Goal: Task Accomplishment & Management: Manage account settings

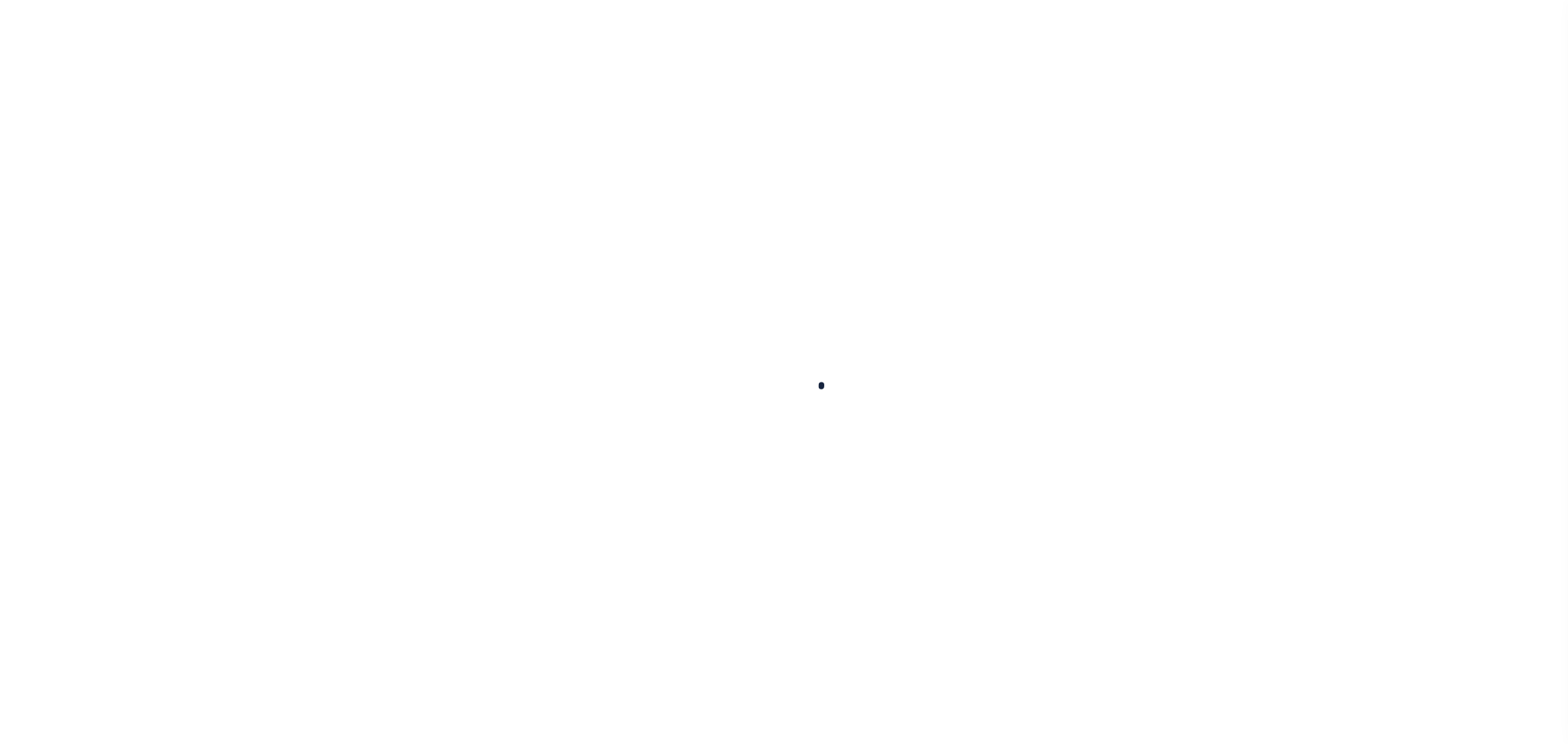
select select "100"
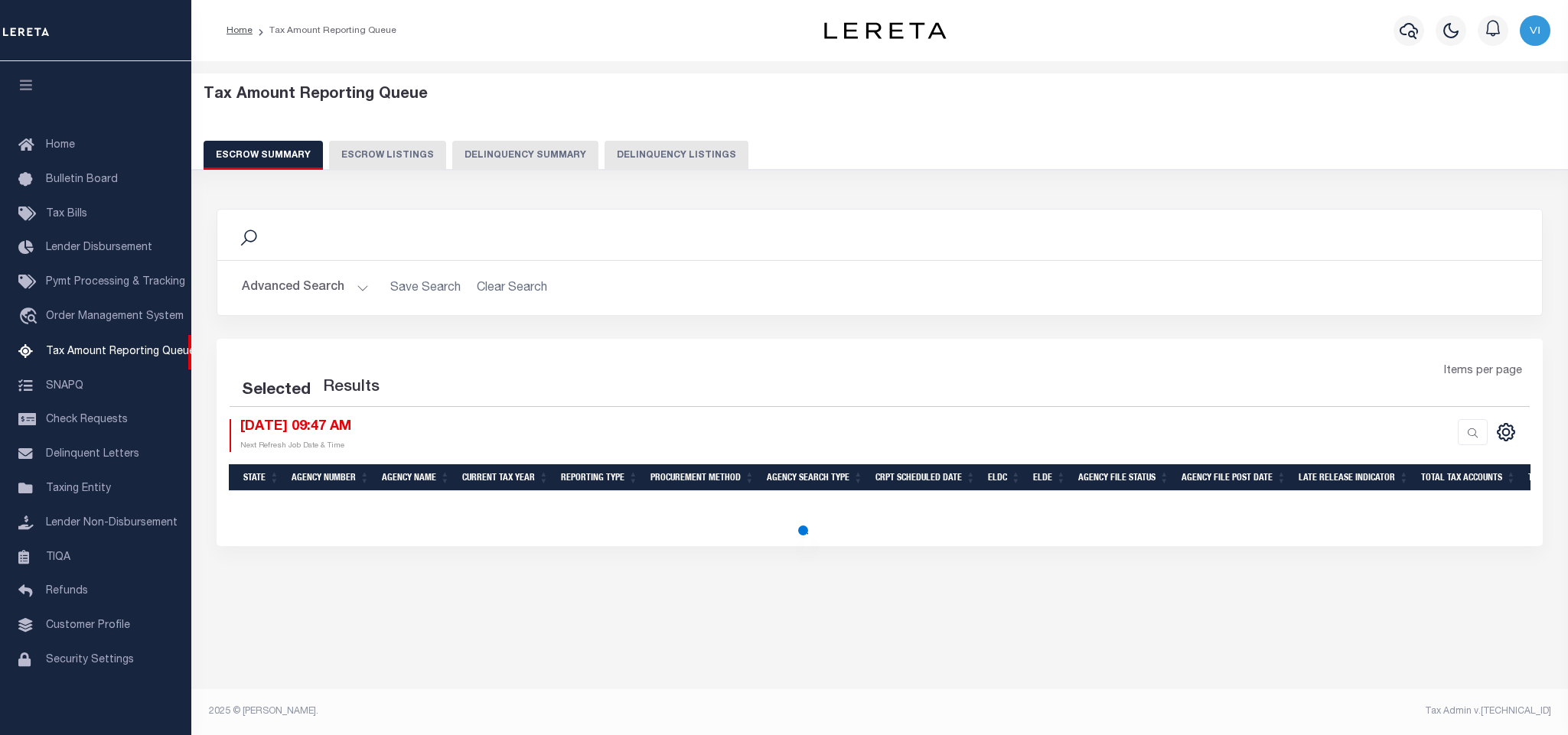
select select "100"
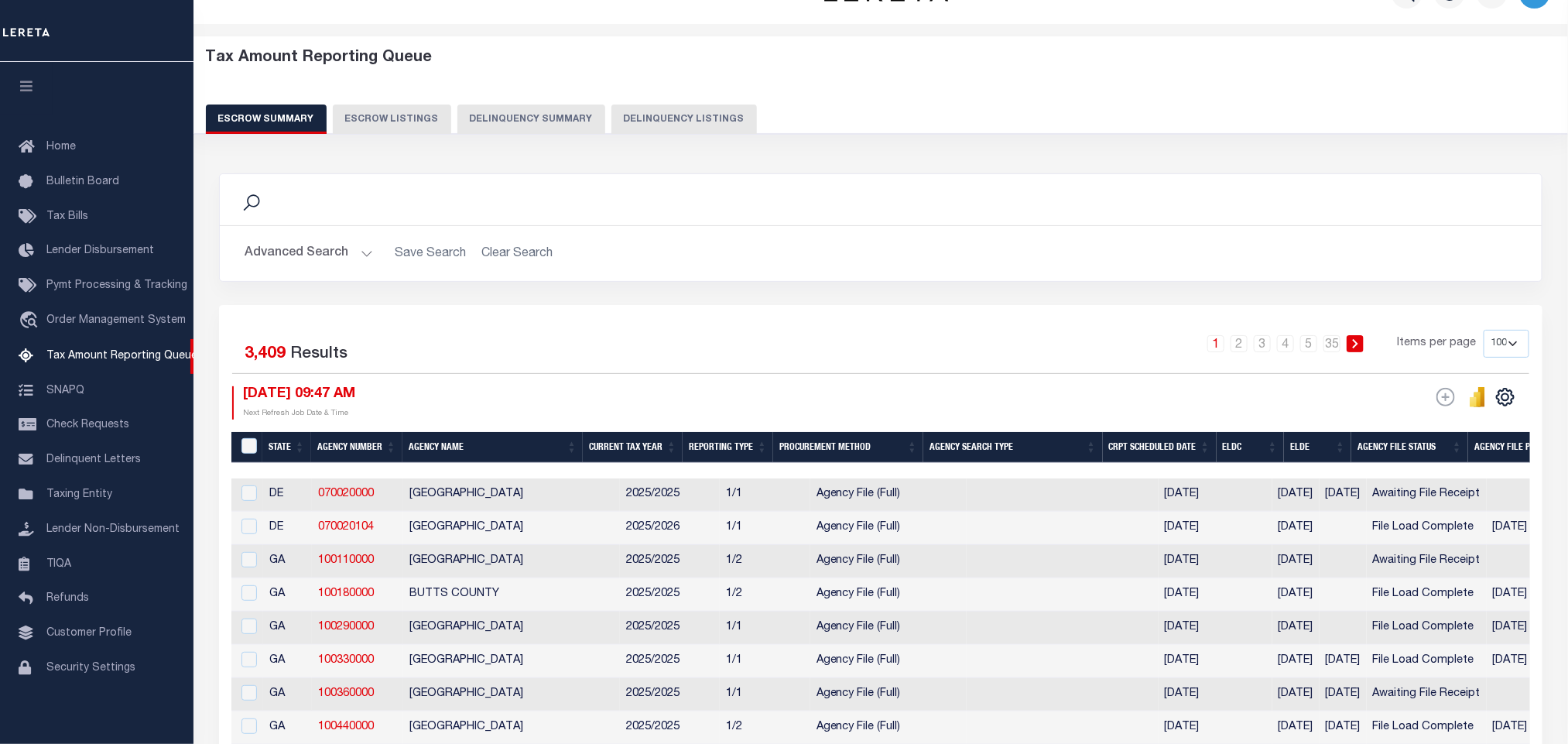
scroll to position [47, 0]
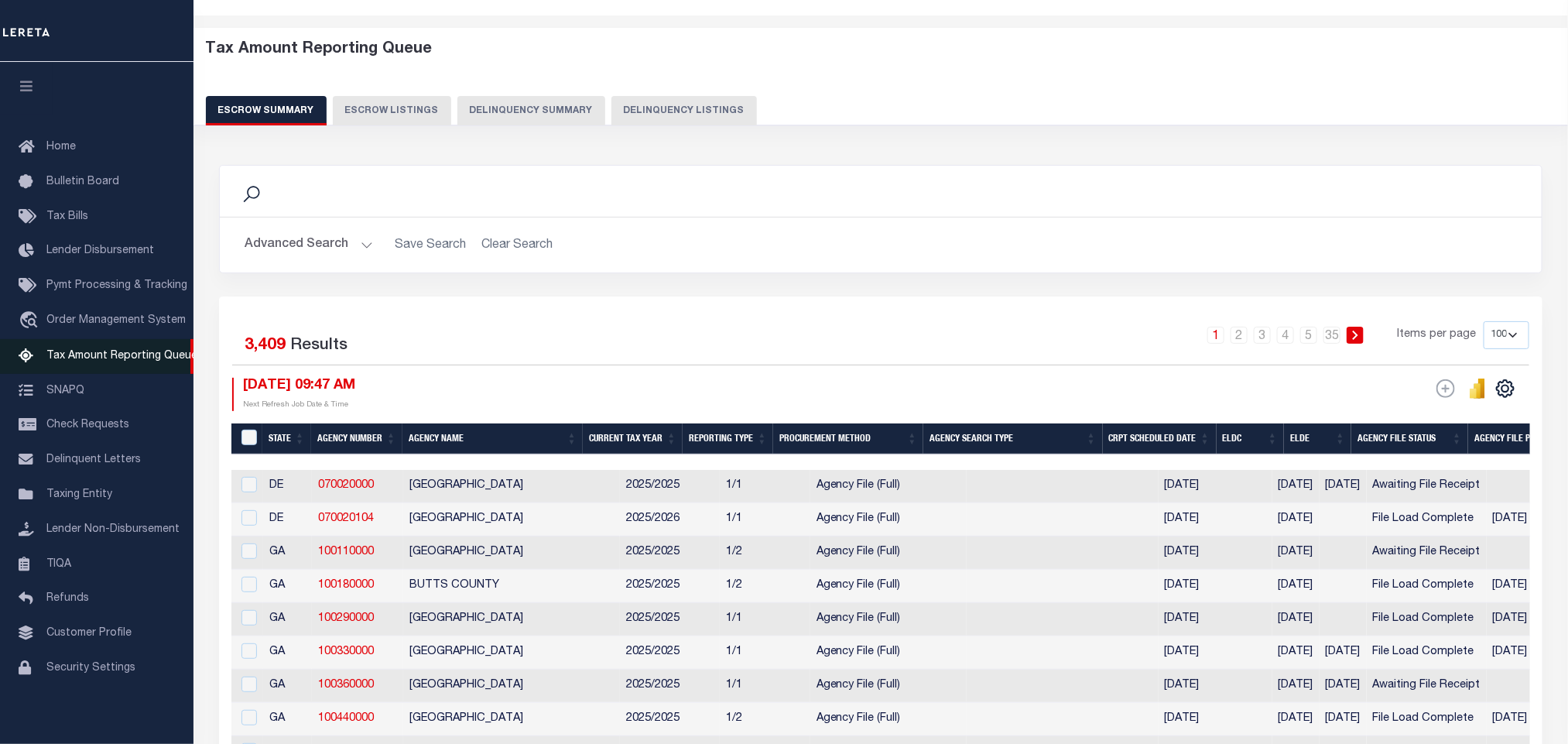
click at [93, 354] on span "Tax Amount Reporting Queue" at bounding box center [122, 356] width 151 height 11
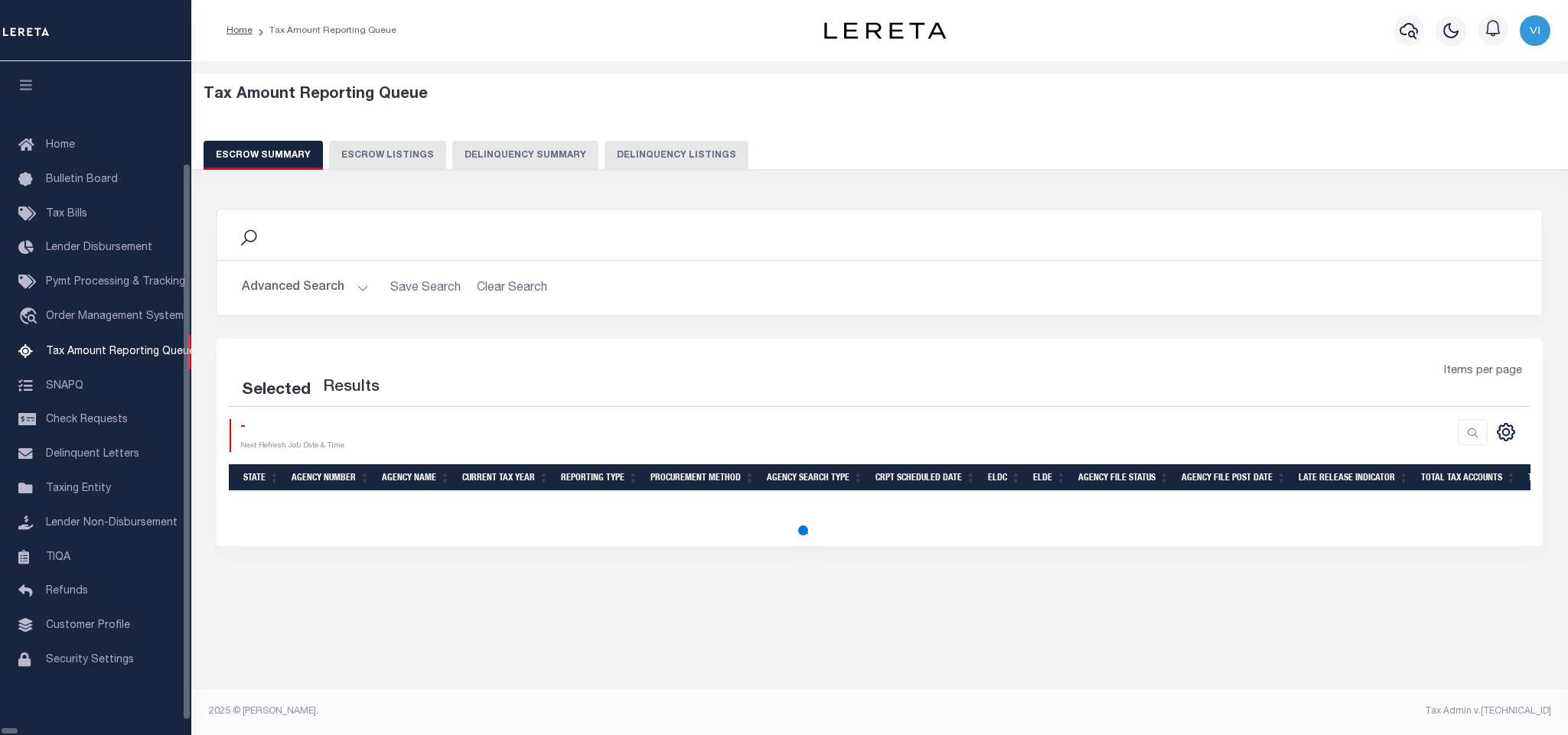
click at [627, 149] on button "Delinquency Listings" at bounding box center [677, 155] width 144 height 29
select select "100"
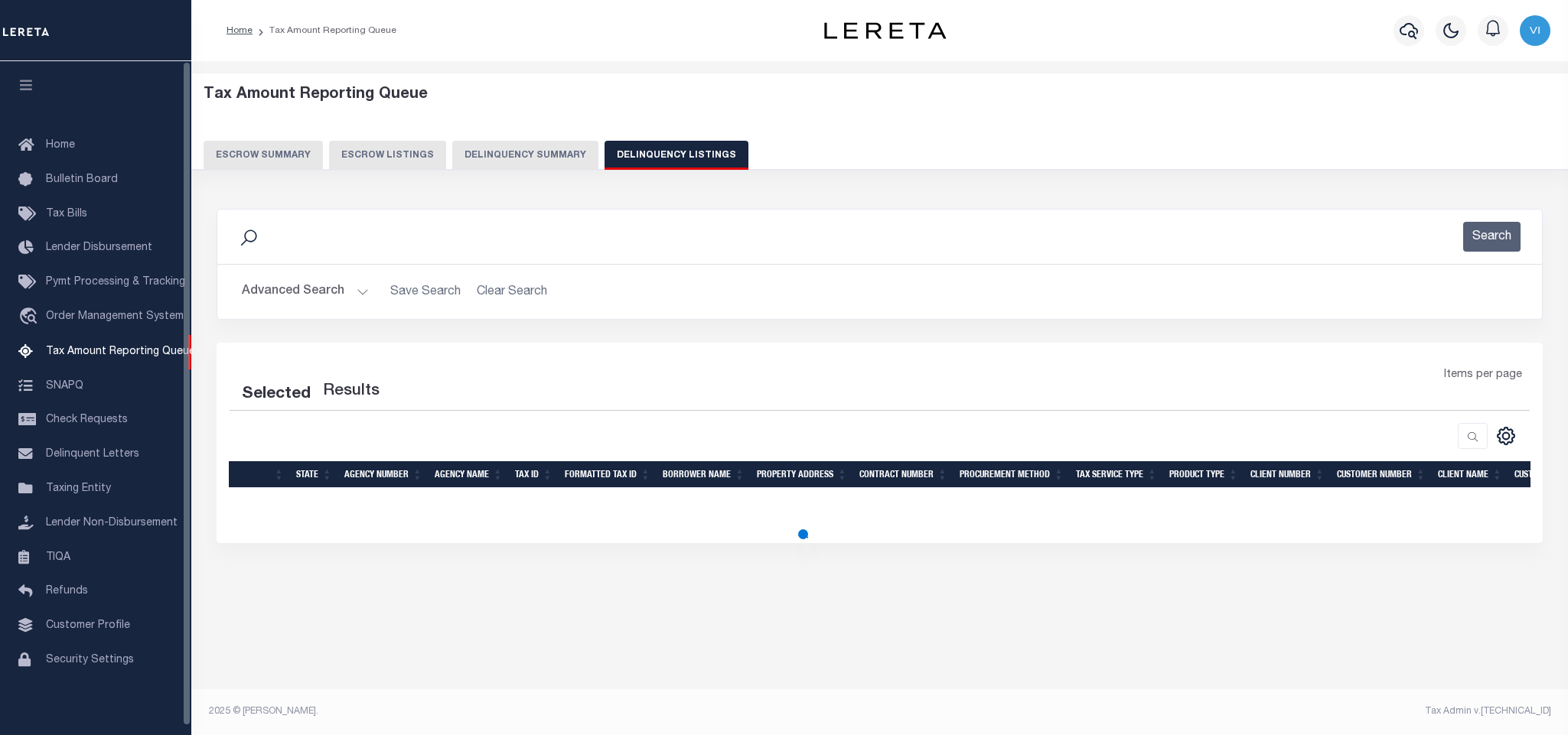
select select "100"
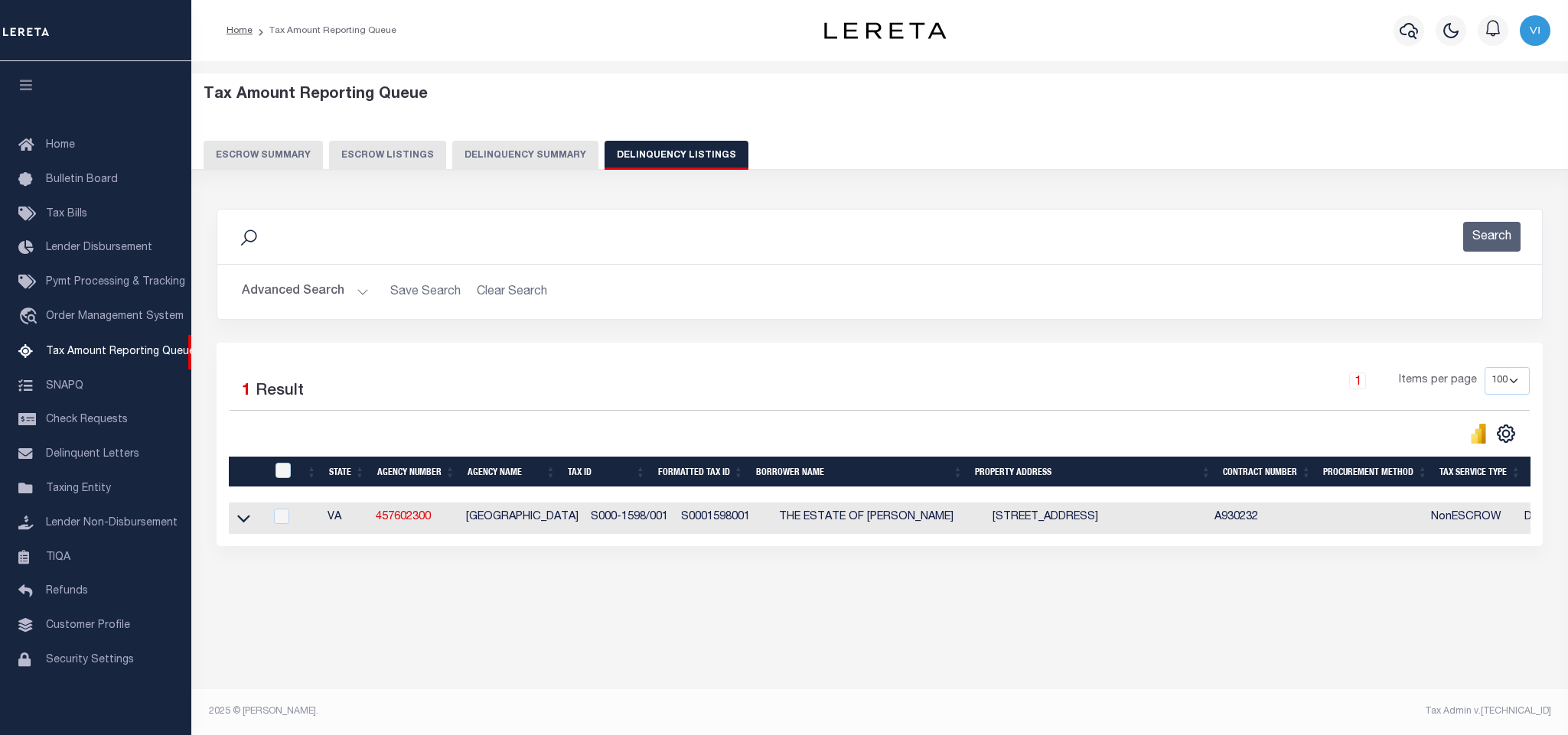
click at [320, 295] on button "Advanced Search" at bounding box center [305, 292] width 127 height 30
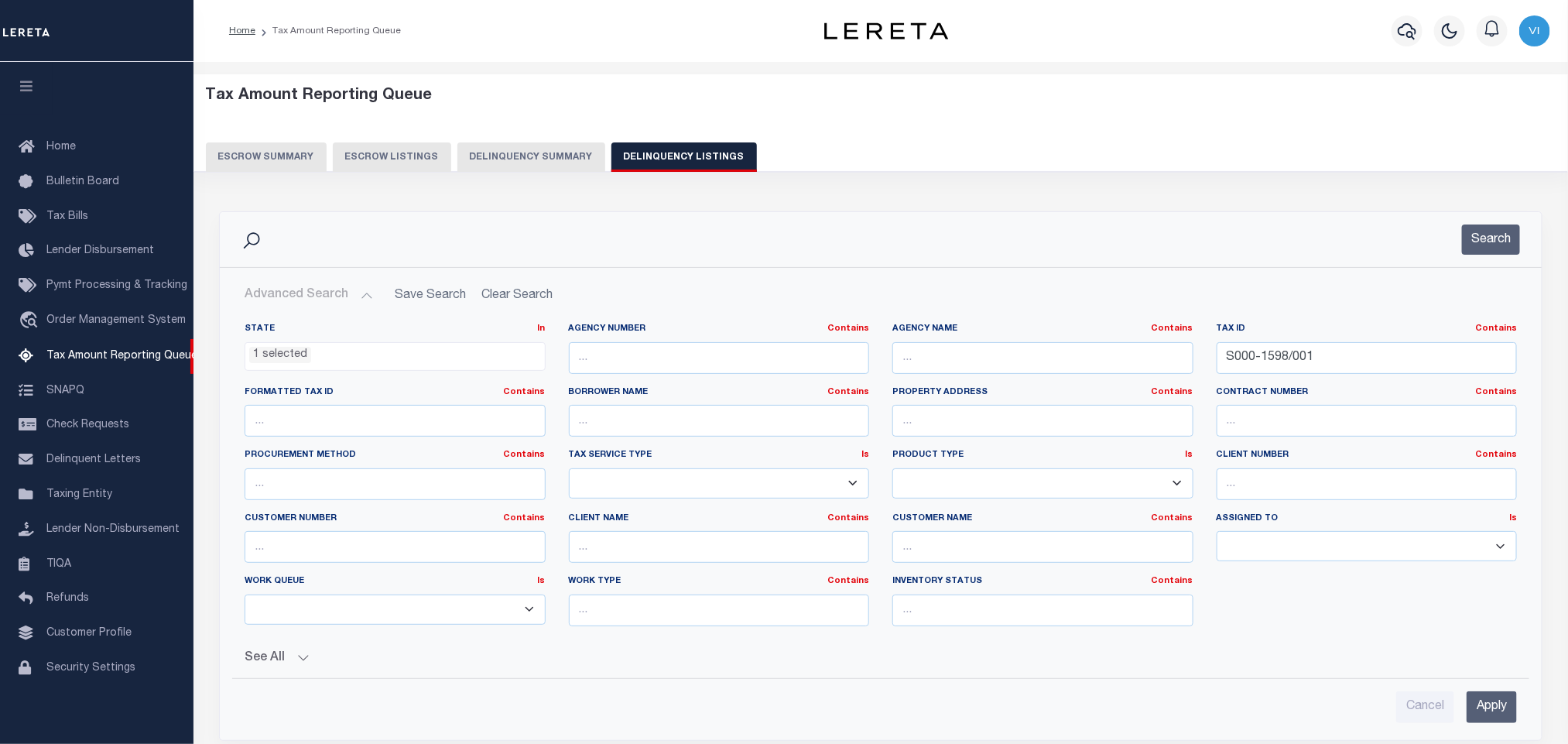
click at [301, 367] on span "1 selected" at bounding box center [395, 357] width 301 height 30
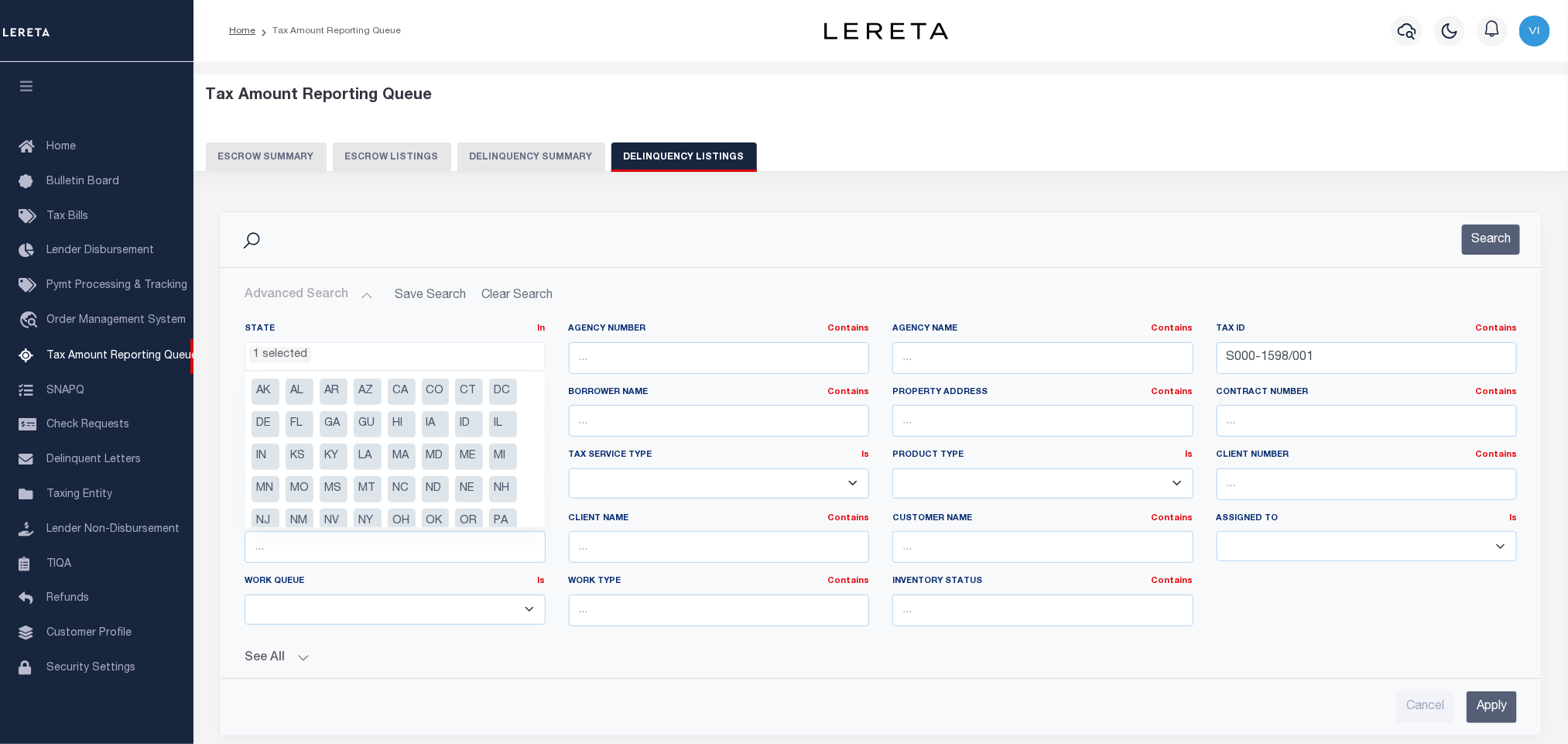
scroll to position [79, 0]
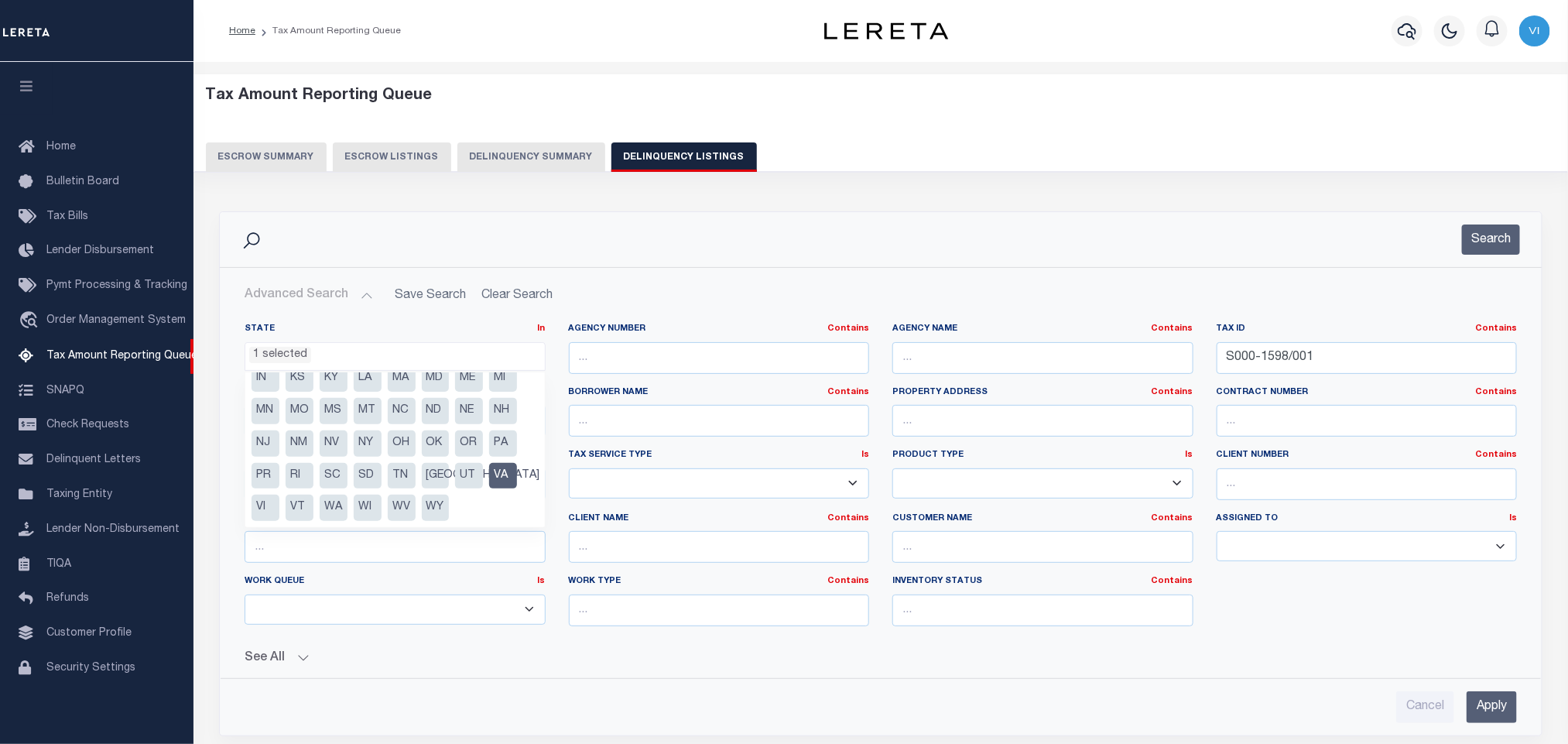
click at [503, 475] on li "VA" at bounding box center [503, 476] width 28 height 26
click at [467, 449] on li "OR" at bounding box center [468, 443] width 28 height 26
select select "OR"
click at [848, 662] on button "See All" at bounding box center [881, 658] width 1273 height 14
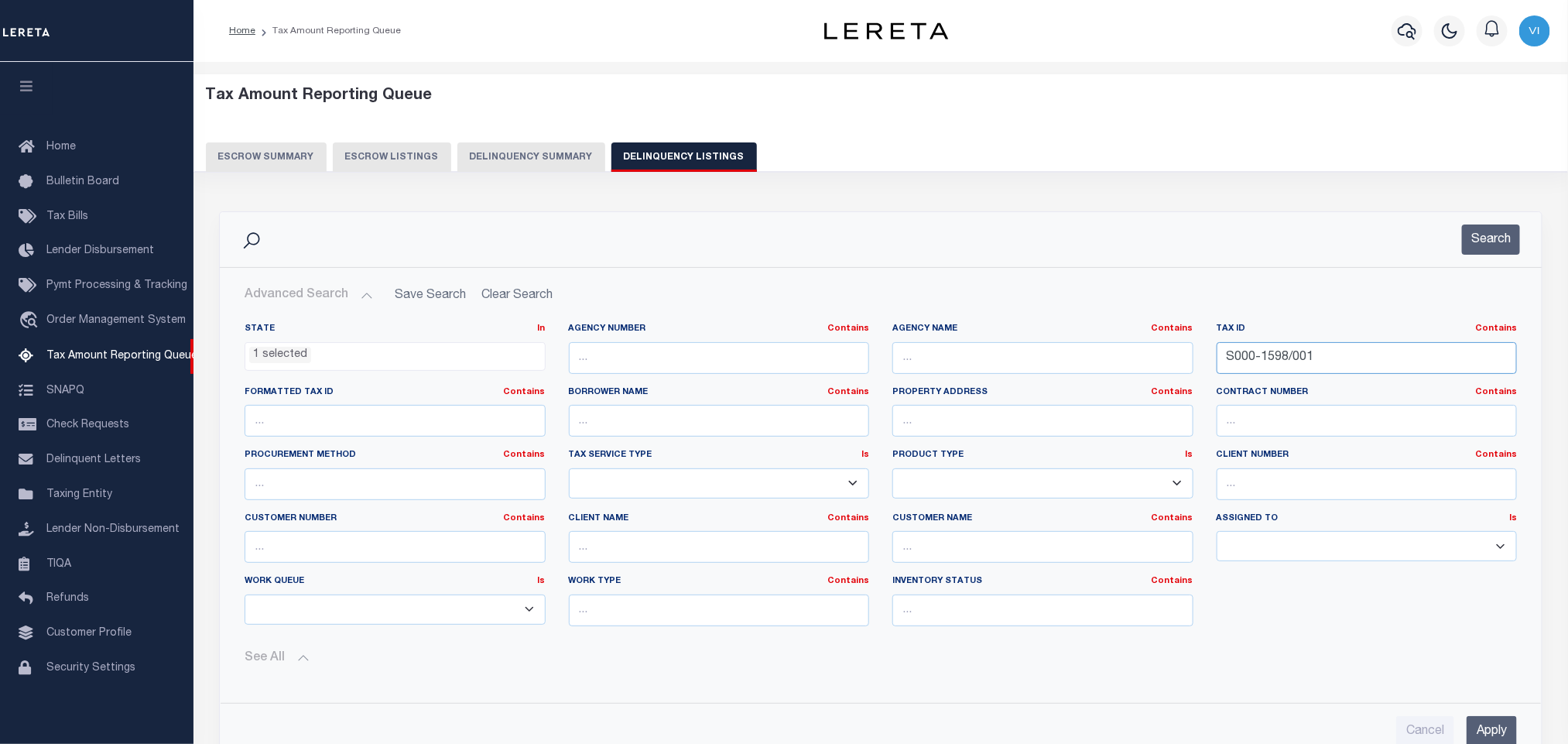
click at [1328, 366] on input "S000-1598/001" at bounding box center [1367, 358] width 301 height 32
paste input "714996"
type input "714996"
click at [1491, 727] on input "Apply" at bounding box center [1492, 731] width 50 height 32
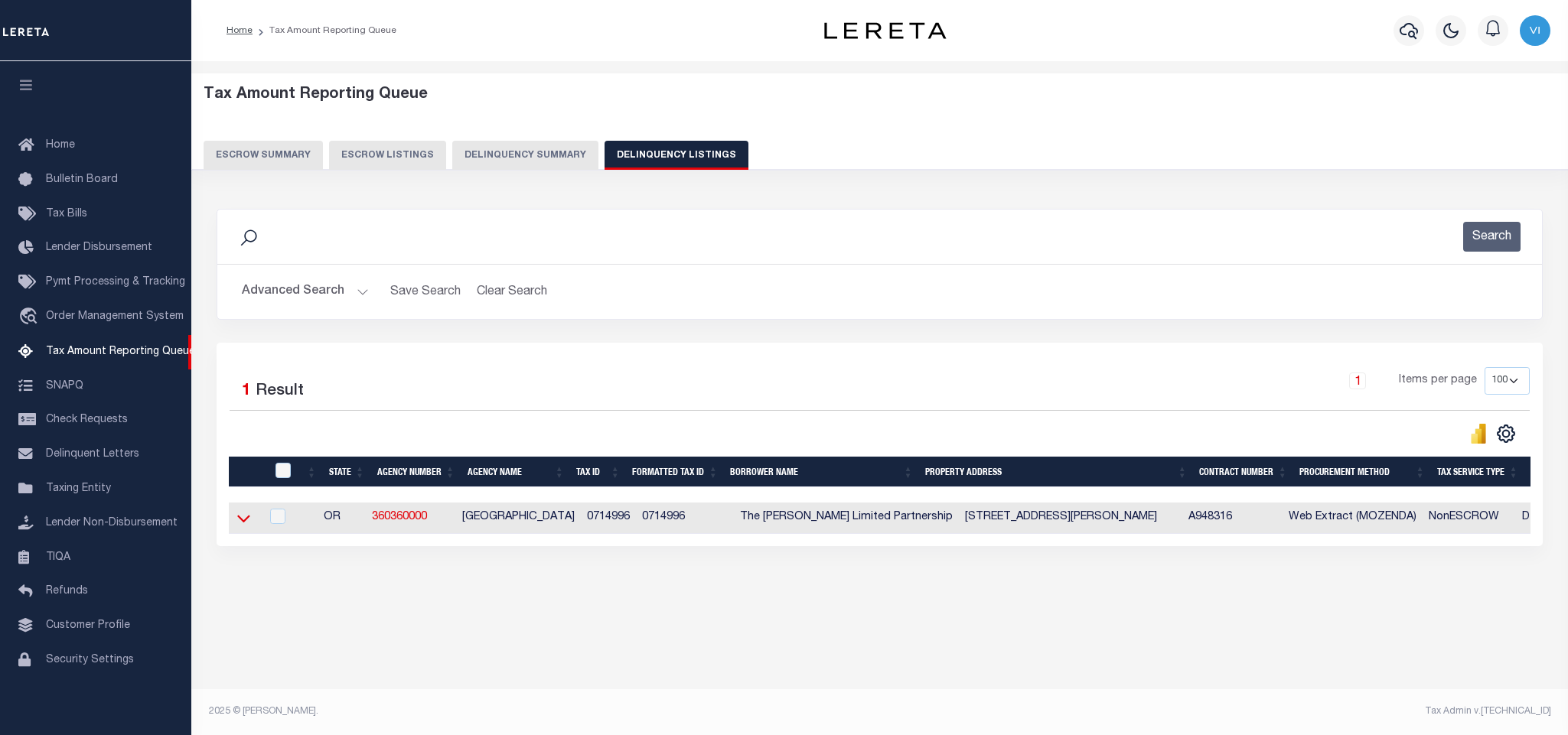
click at [248, 521] on icon at bounding box center [243, 518] width 13 height 16
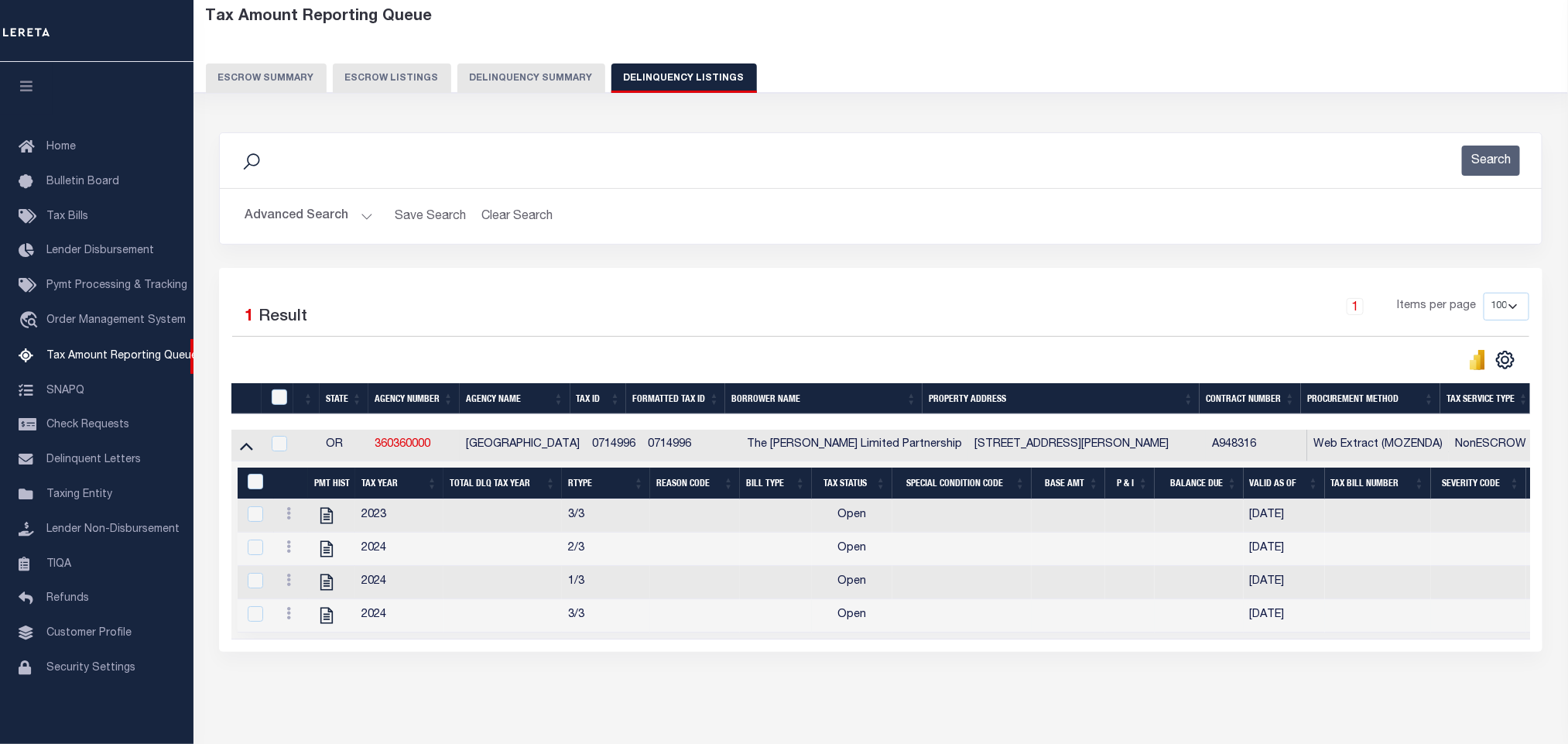
scroll to position [116, 0]
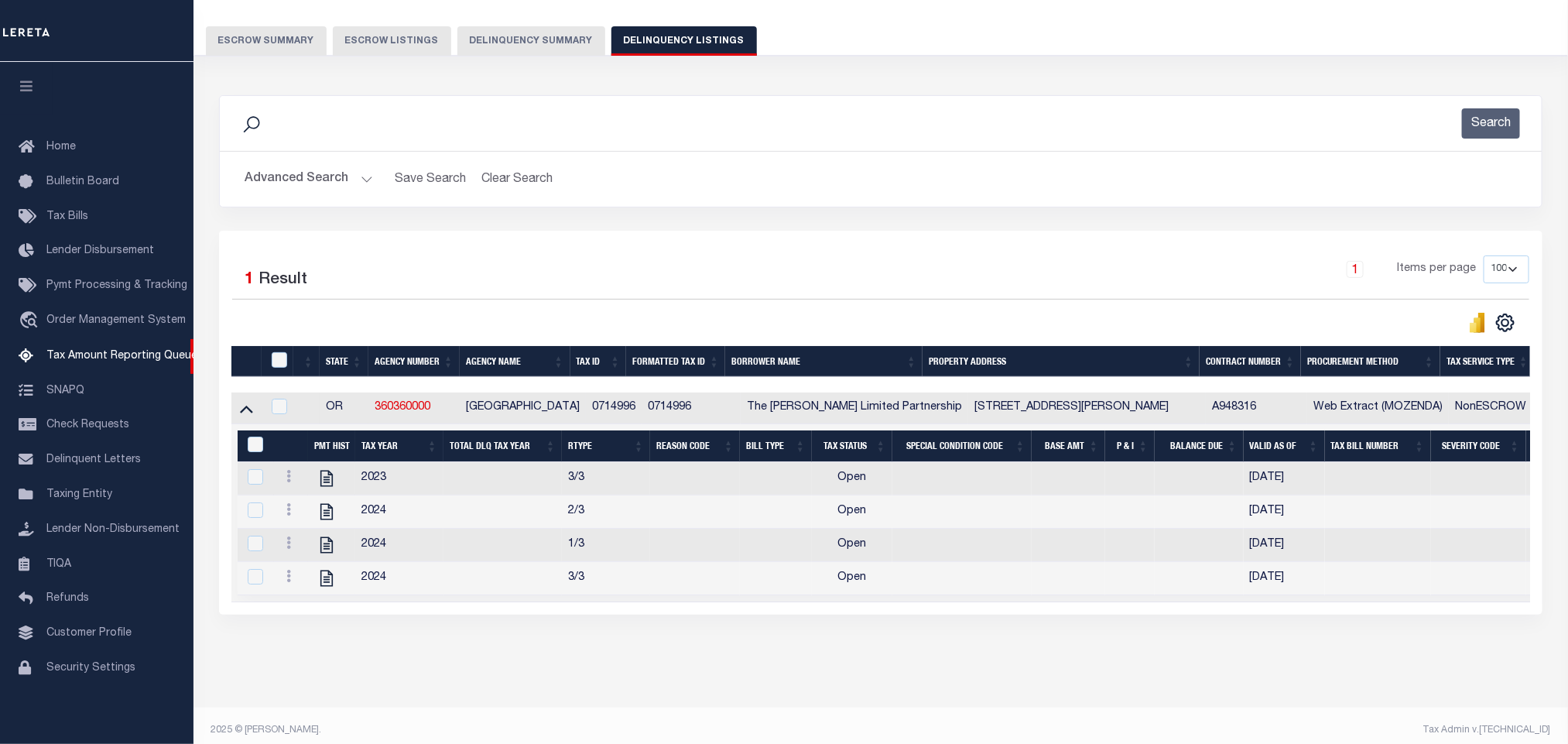
click at [557, 661] on div "Data sync process is currently running, you may face some response delays. Sear…" at bounding box center [881, 371] width 1345 height 582
click at [331, 486] on icon "" at bounding box center [327, 478] width 20 height 20
checkbox input "true"
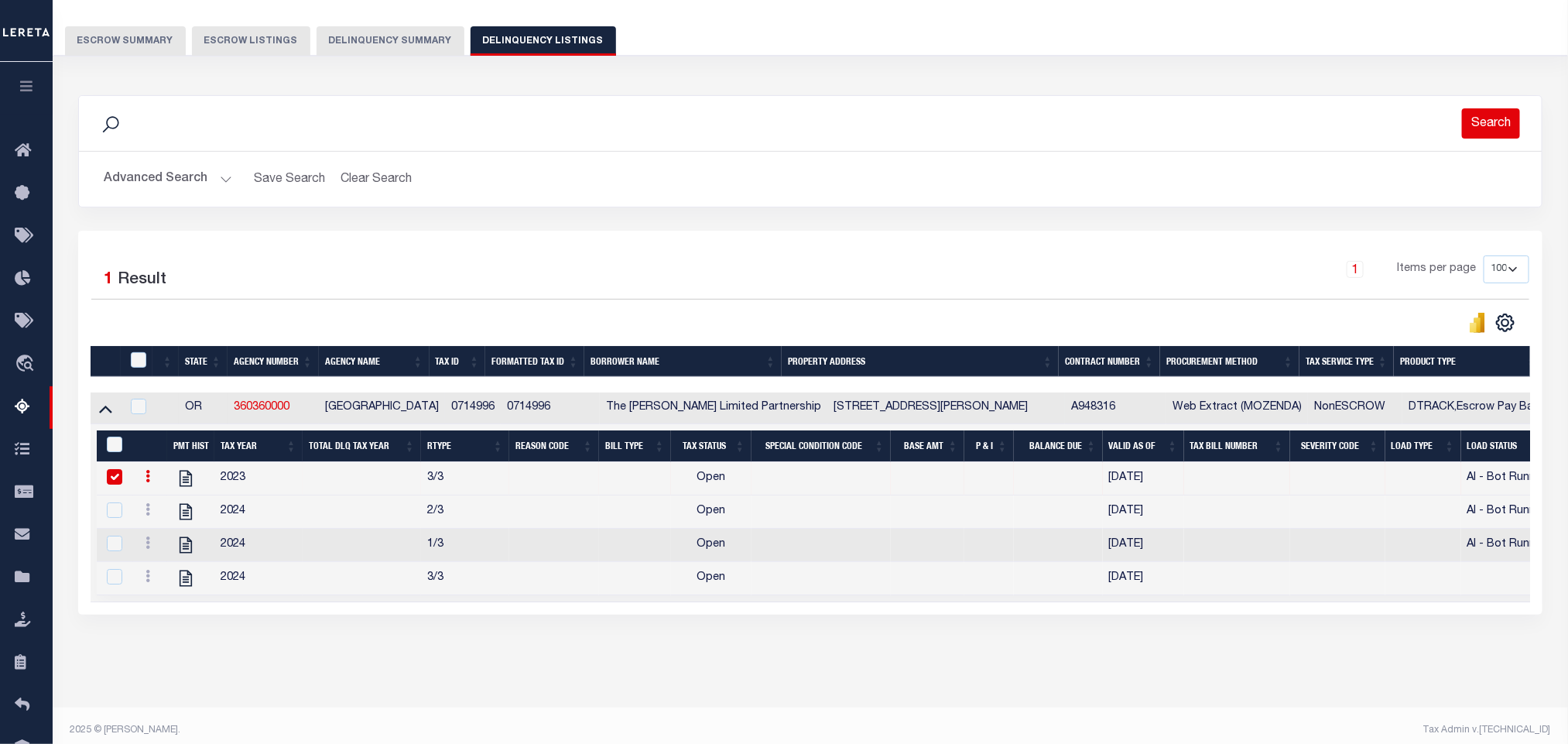
click at [1501, 128] on button "Search" at bounding box center [1491, 123] width 58 height 31
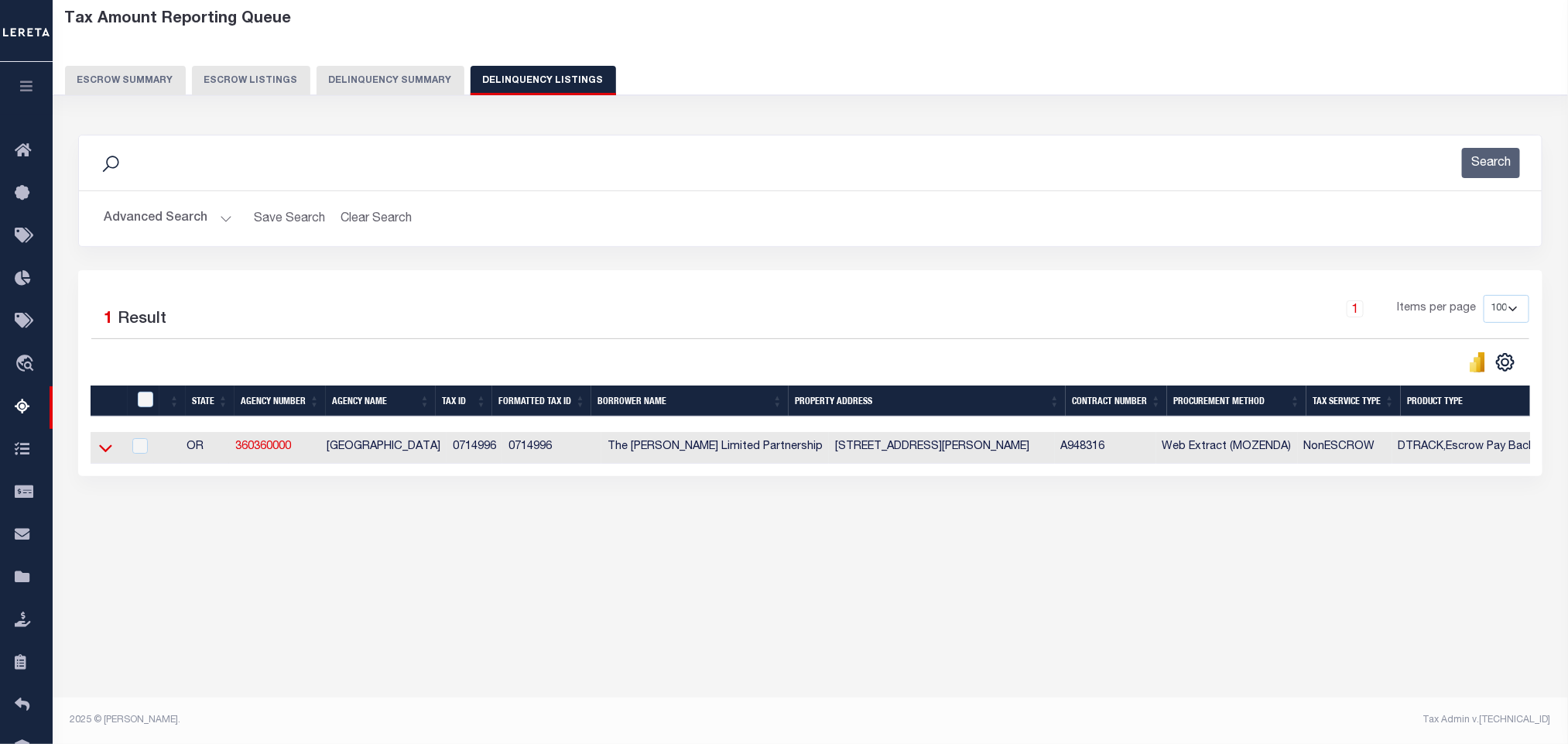
click at [101, 456] on icon at bounding box center [105, 448] width 14 height 16
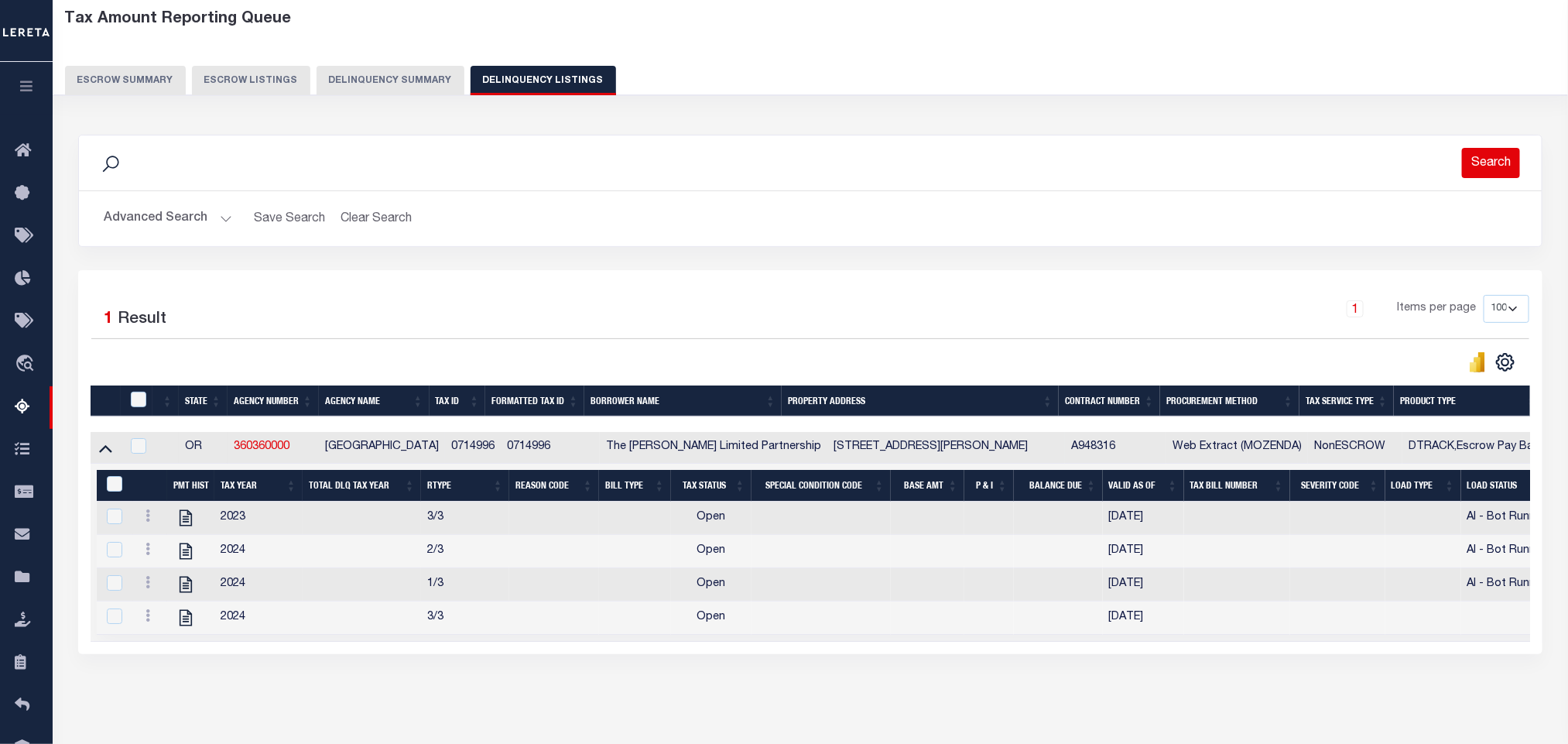
click at [1494, 173] on button "Search" at bounding box center [1491, 163] width 58 height 31
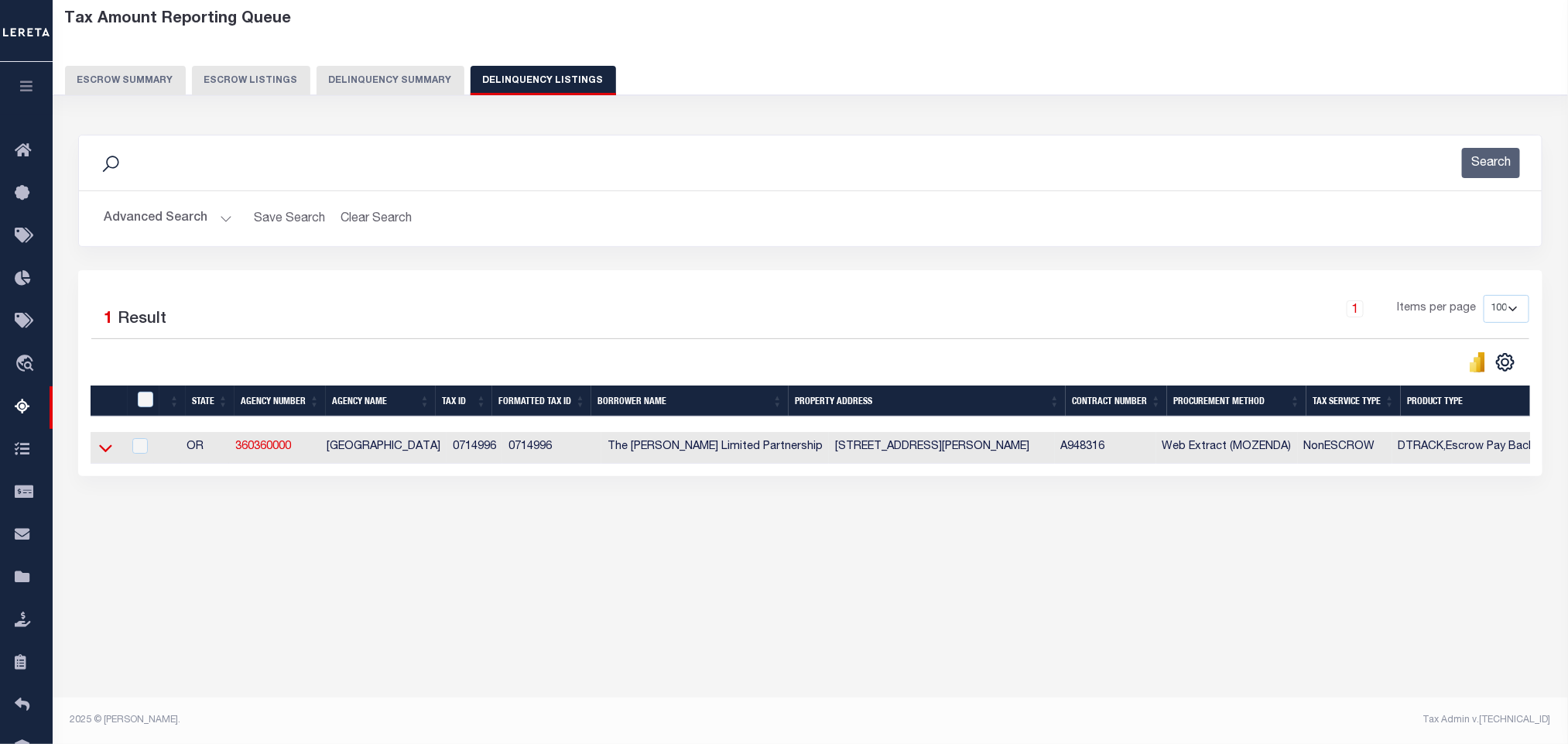
click at [104, 454] on icon at bounding box center [105, 448] width 14 height 16
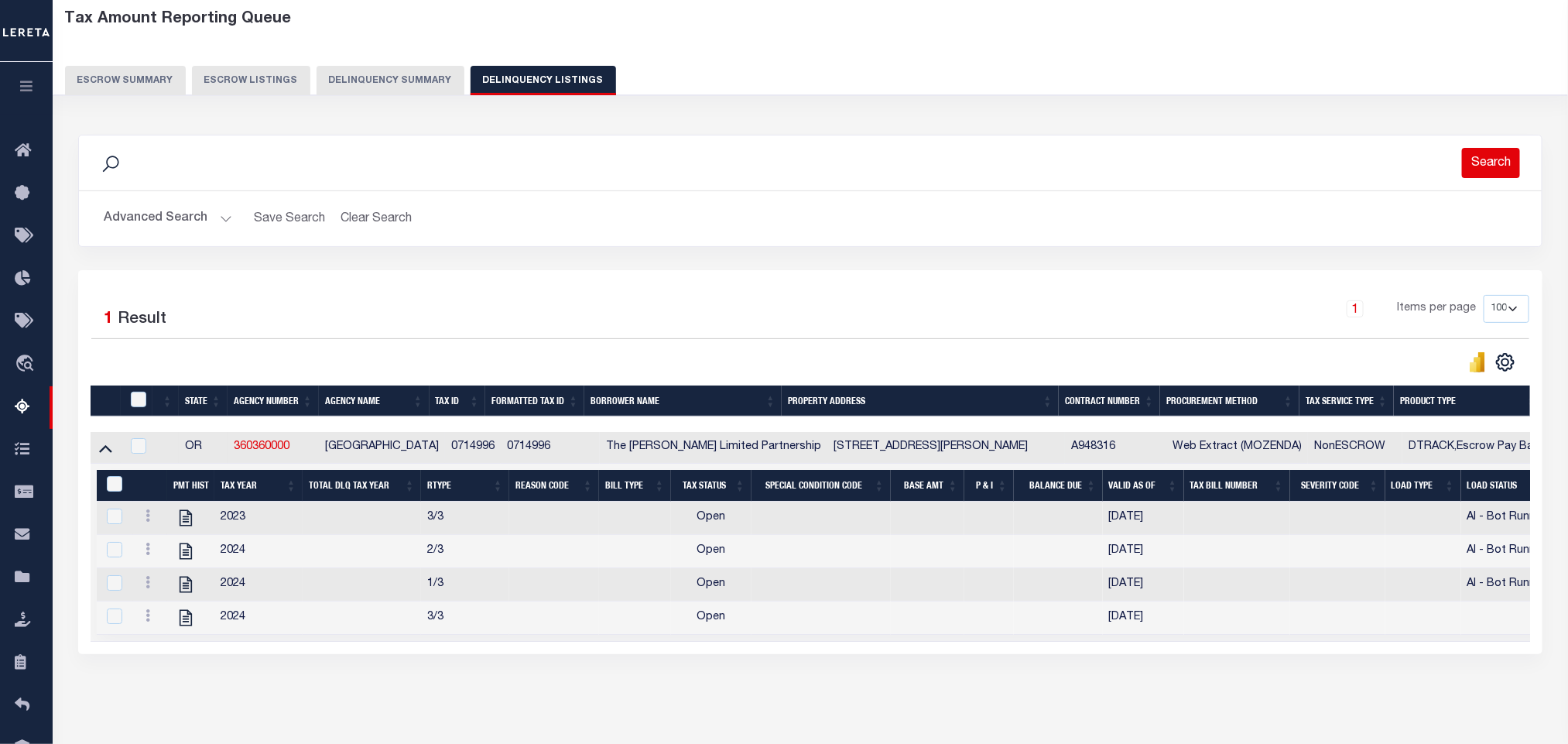
click at [1475, 173] on button "Search" at bounding box center [1491, 163] width 58 height 31
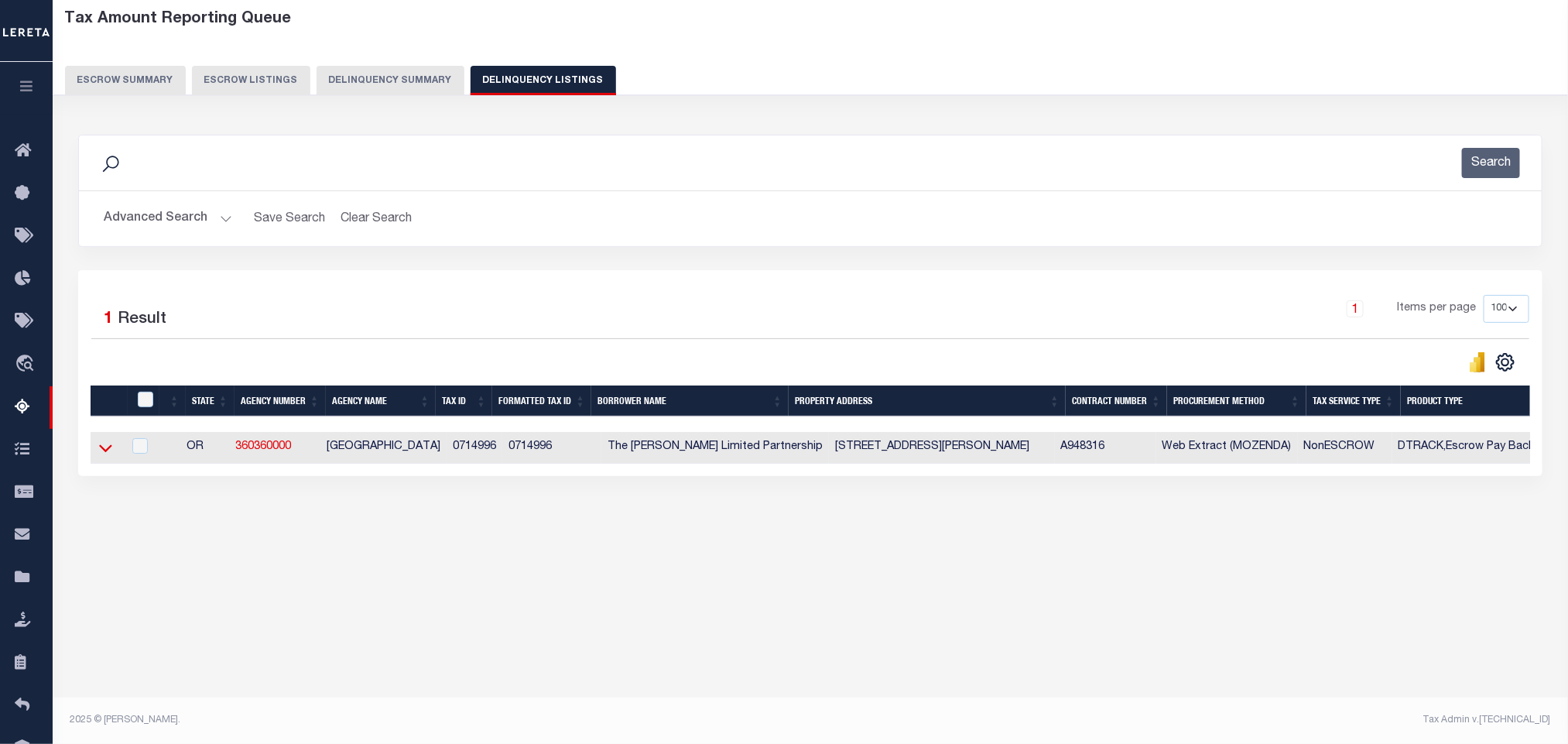
click at [104, 456] on icon at bounding box center [105, 448] width 14 height 16
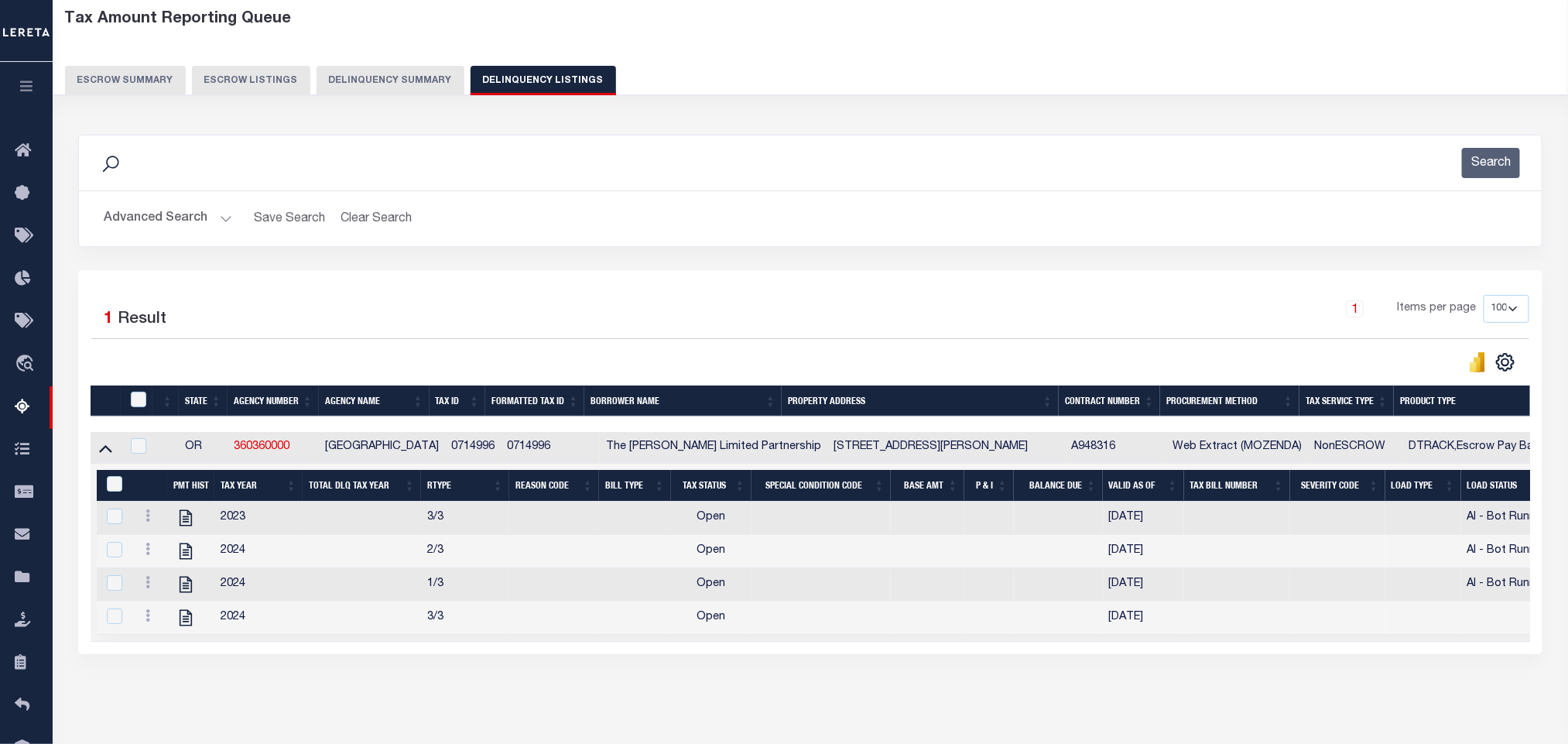
click at [1438, 172] on div "Search" at bounding box center [810, 163] width 1438 height 31
click at [1487, 170] on button "Search" at bounding box center [1491, 163] width 58 height 31
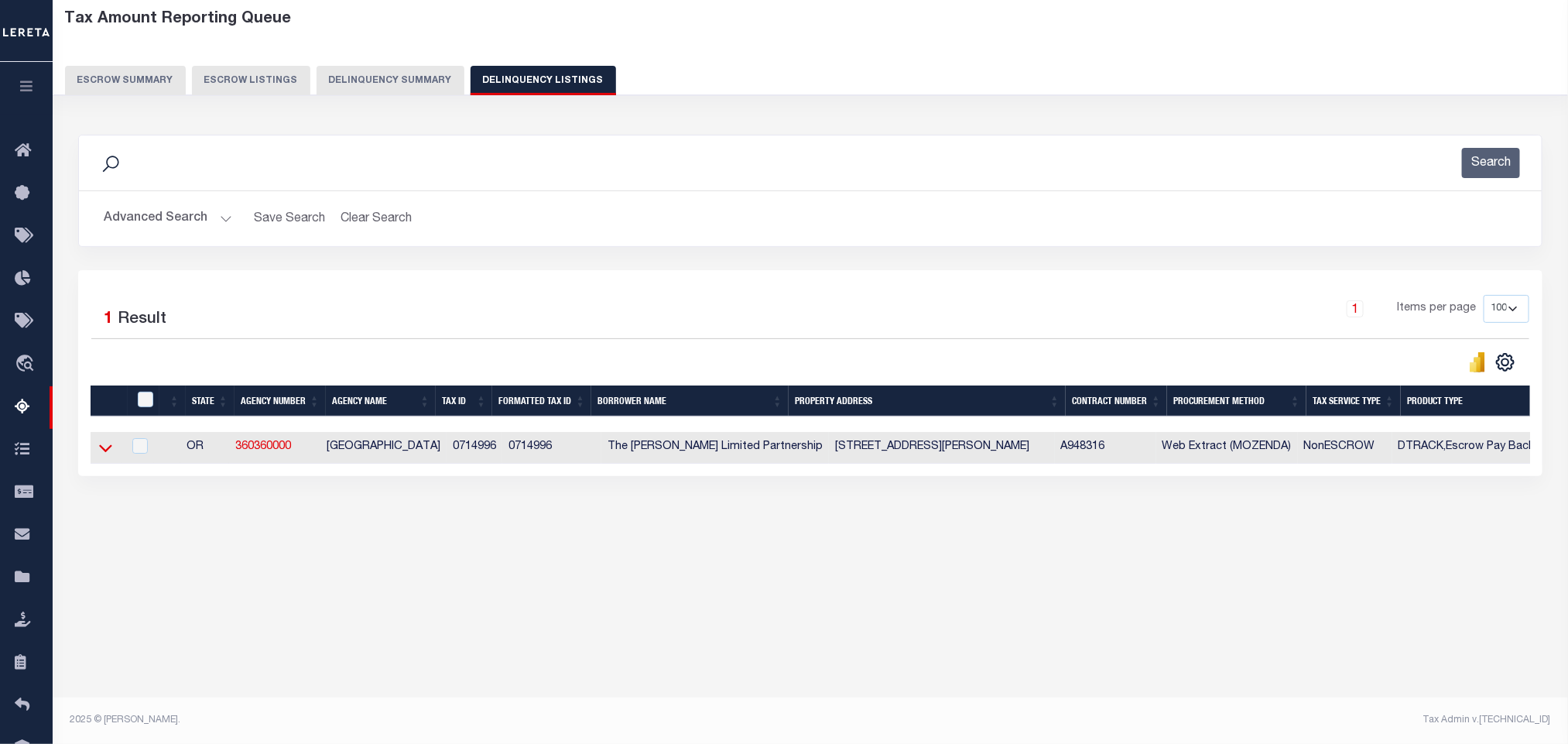
click at [103, 456] on icon at bounding box center [105, 448] width 14 height 16
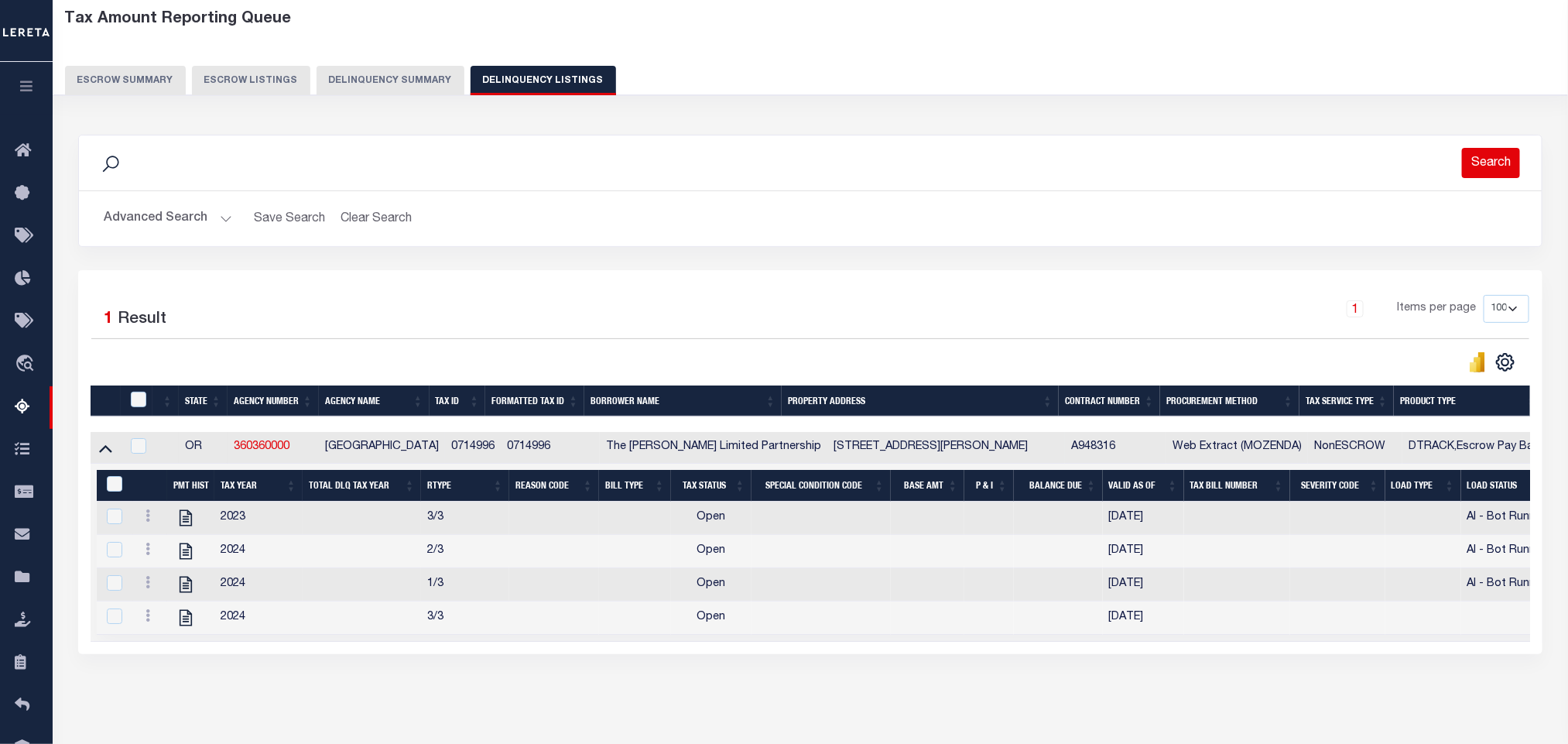
click at [1480, 157] on button "Search" at bounding box center [1491, 163] width 58 height 31
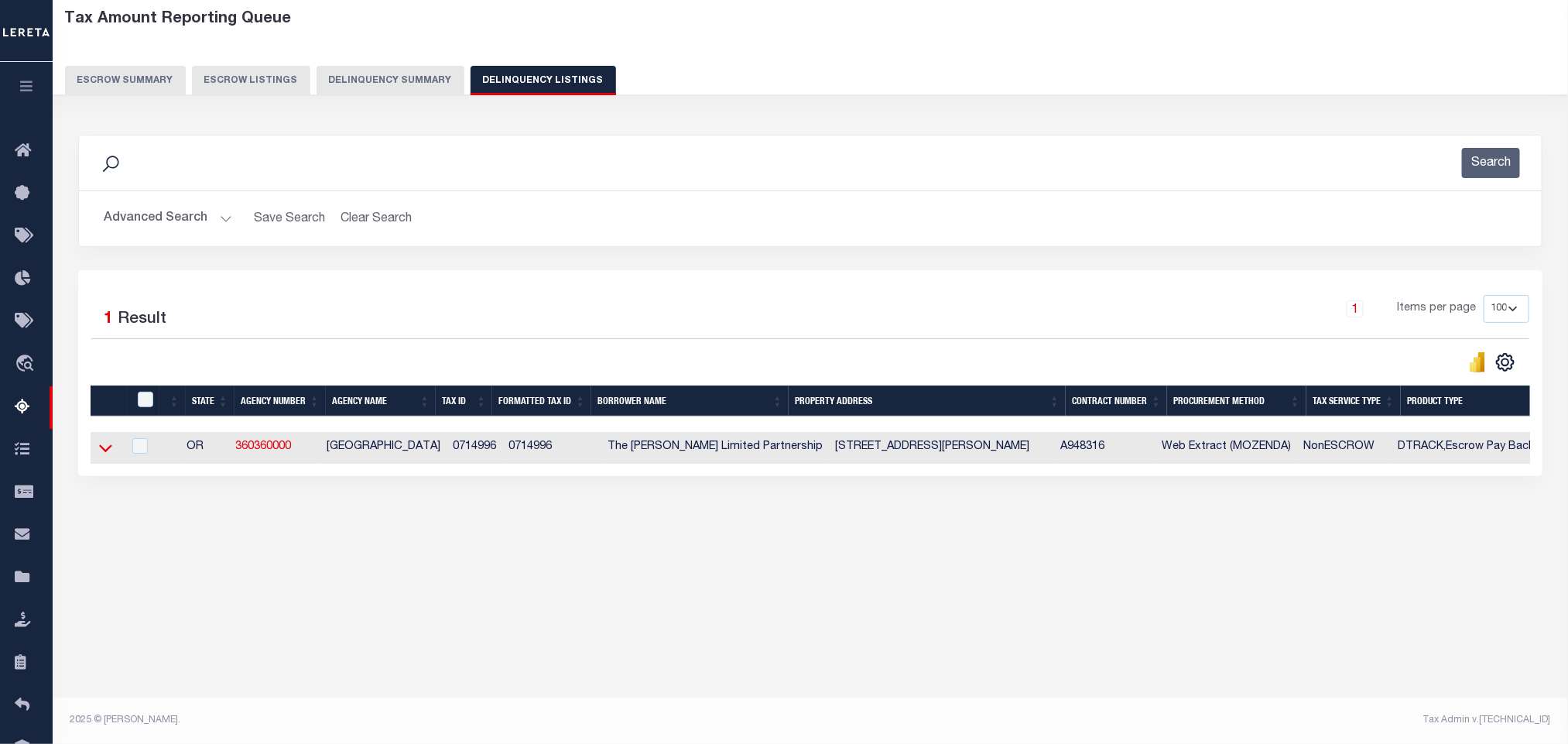
click at [101, 456] on icon at bounding box center [105, 448] width 14 height 16
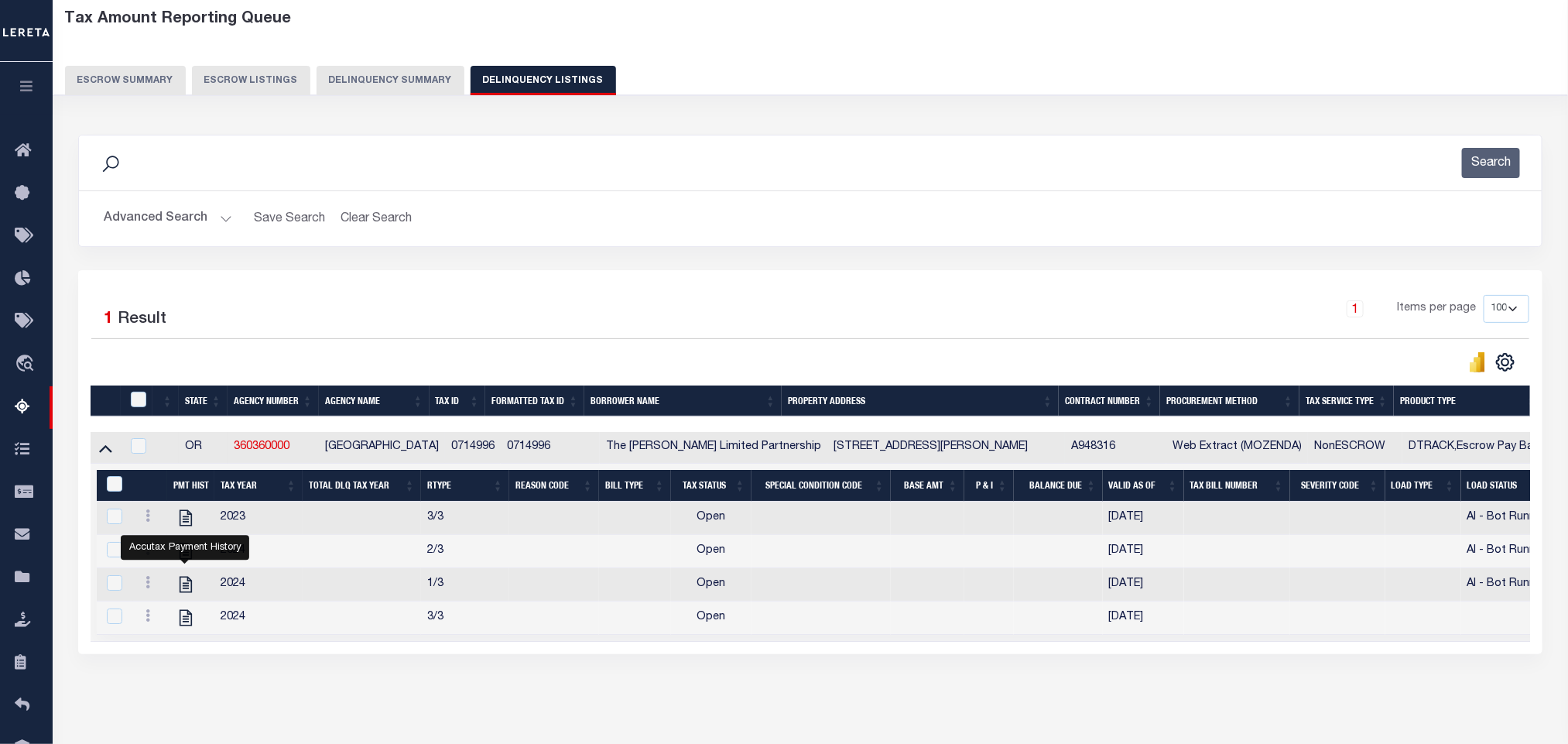
click at [145, 222] on button "Advanced Search" at bounding box center [168, 219] width 129 height 31
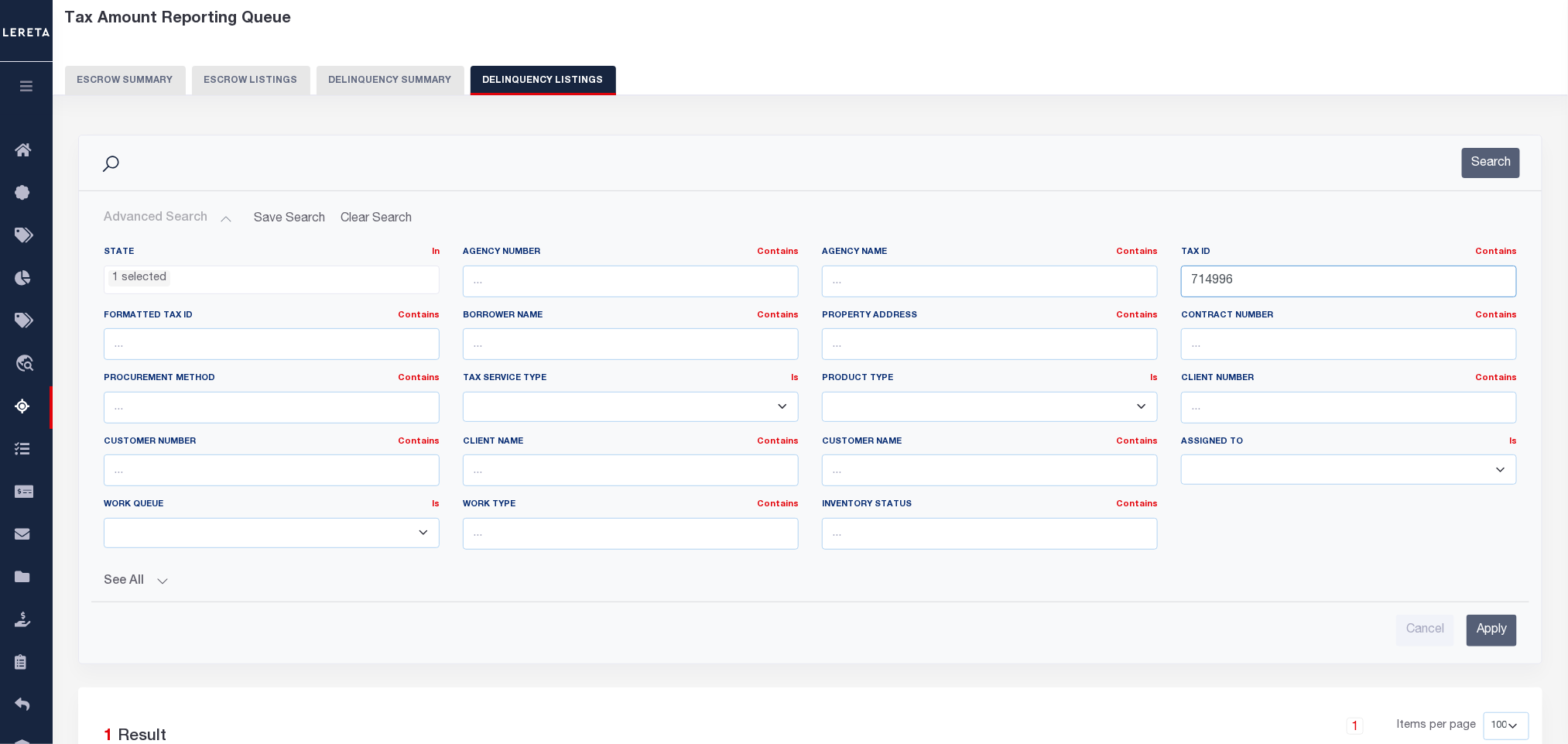
click at [1256, 293] on input "714996" at bounding box center [1349, 281] width 336 height 32
paste input "519955"
type input "519955"
click at [1497, 640] on input "Apply" at bounding box center [1492, 630] width 50 height 32
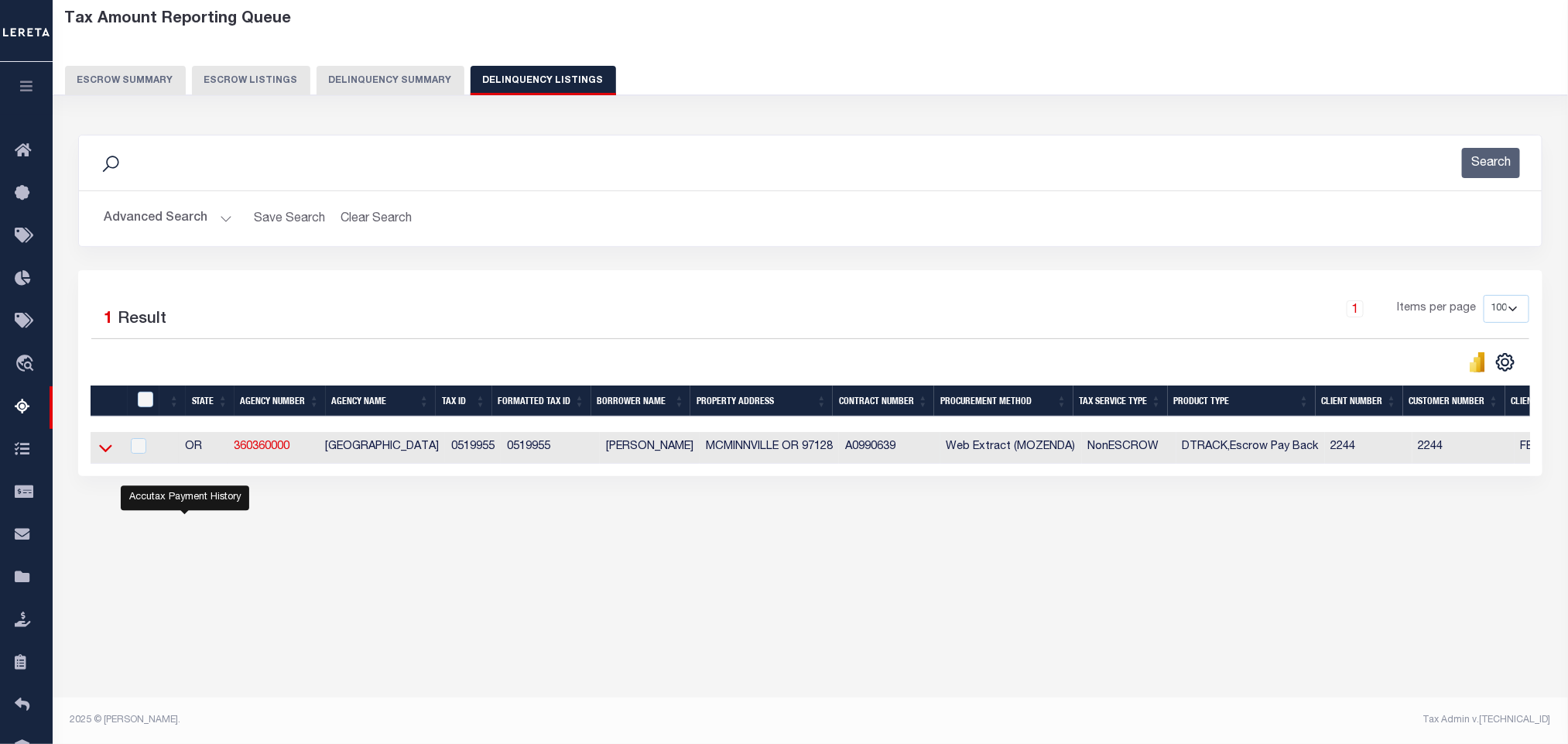
click at [103, 453] on icon at bounding box center [105, 449] width 14 height 8
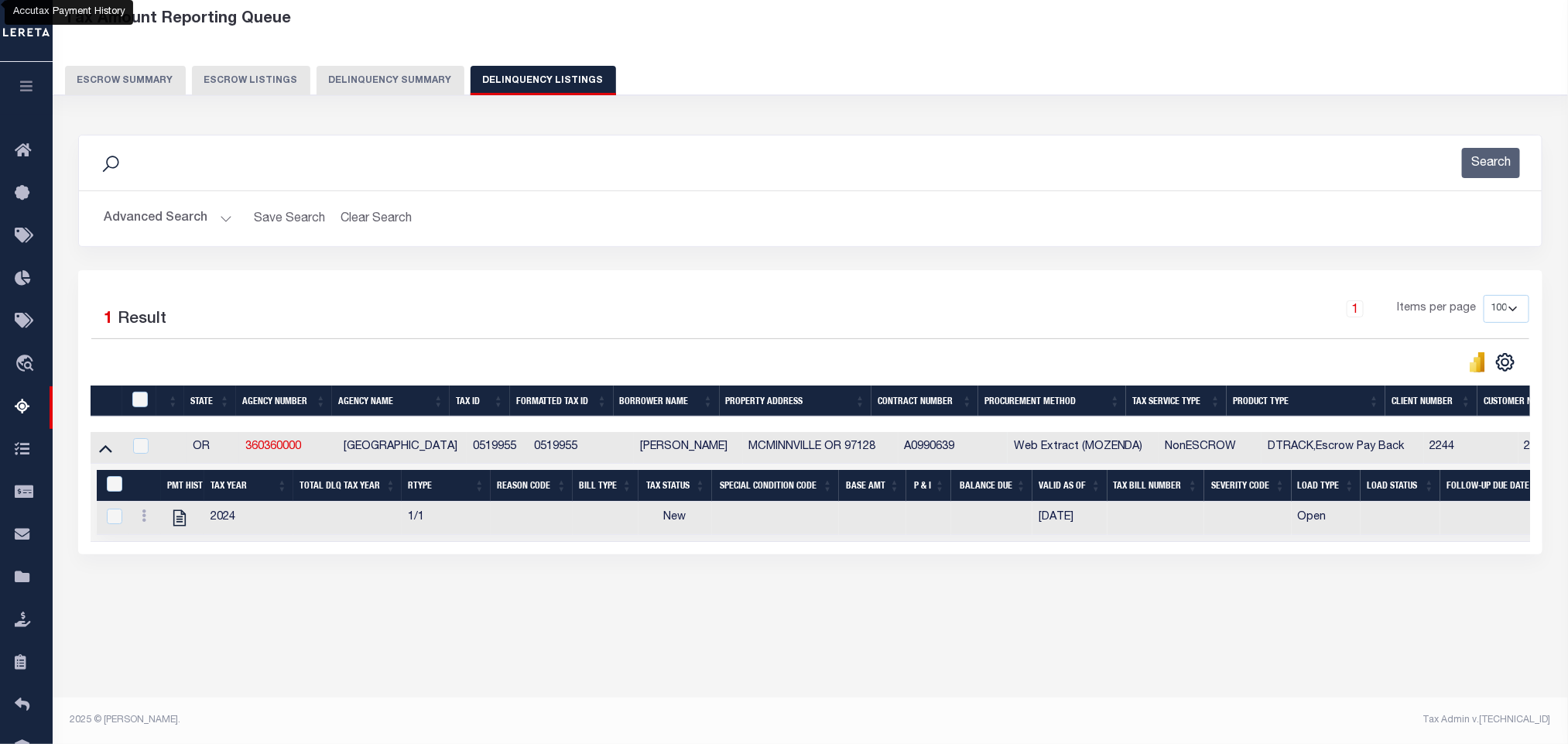
click at [440, 637] on div "Tax Amount Reporting Queue Escrow Summary Escrow Listings In" at bounding box center [811, 324] width 1507 height 647
click at [184, 528] on icon "" at bounding box center [179, 518] width 20 height 20
checkbox input "true"
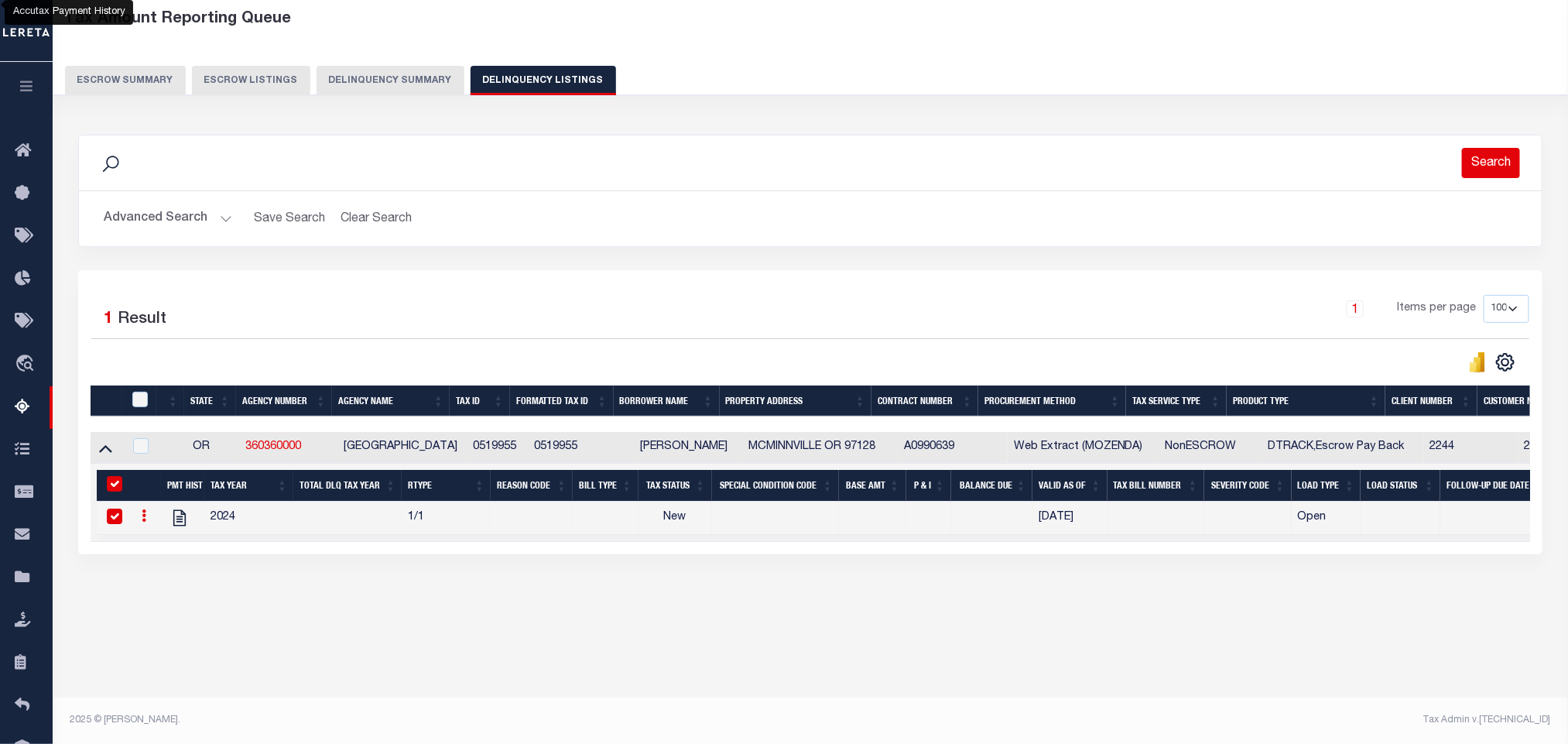
click at [1475, 163] on button "Search" at bounding box center [1491, 163] width 58 height 31
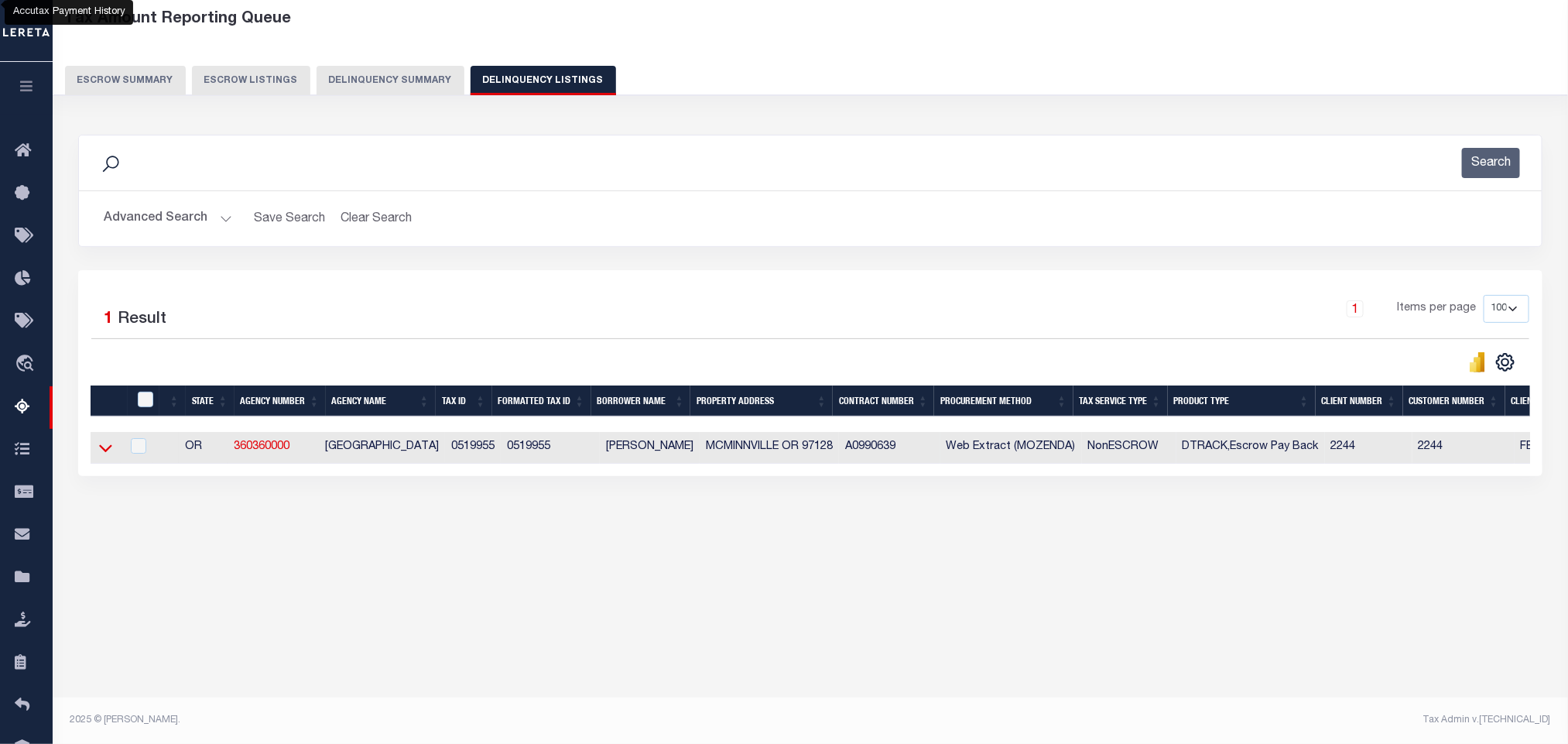
click at [100, 456] on icon at bounding box center [105, 448] width 14 height 16
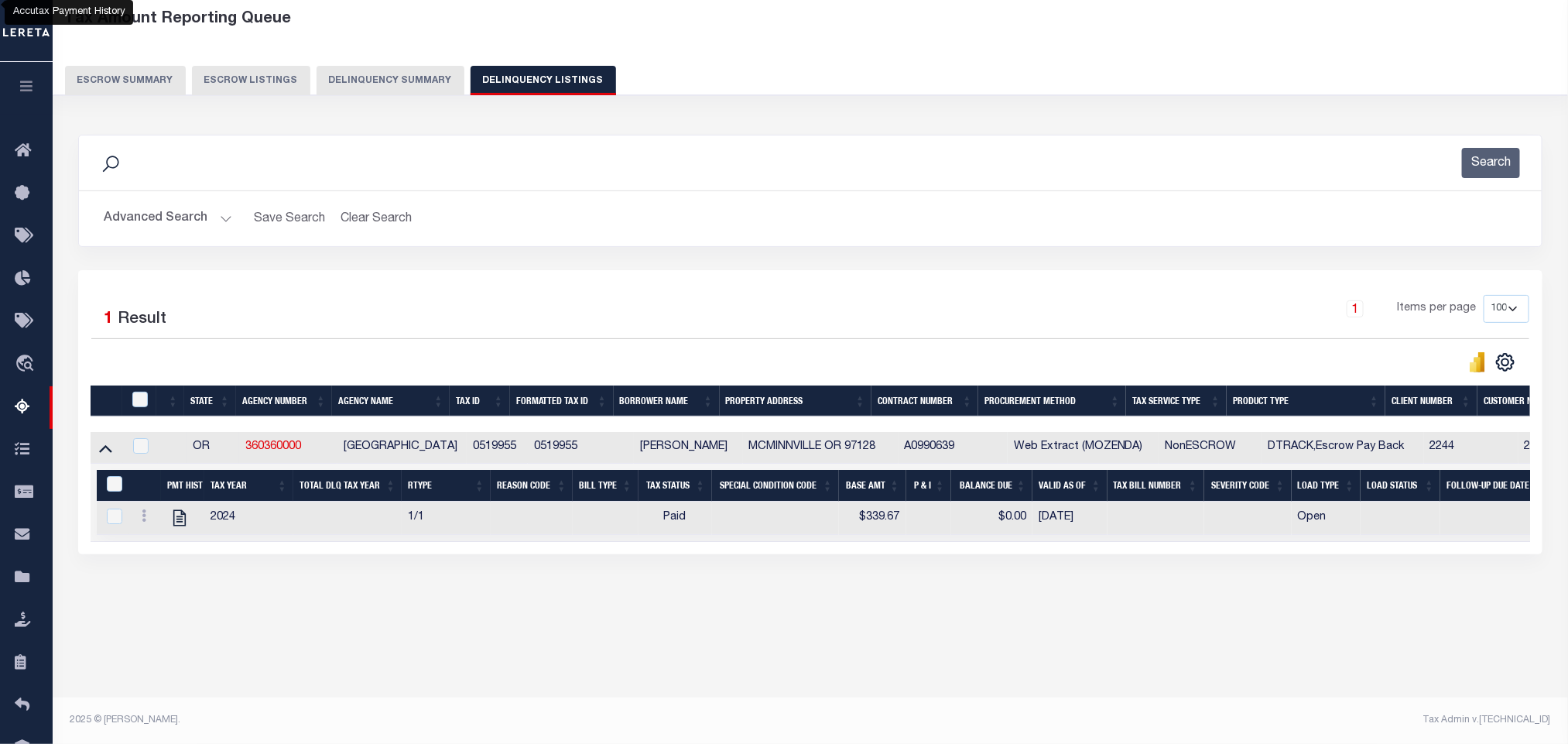
click at [201, 219] on button "Advanced Search" at bounding box center [168, 219] width 129 height 31
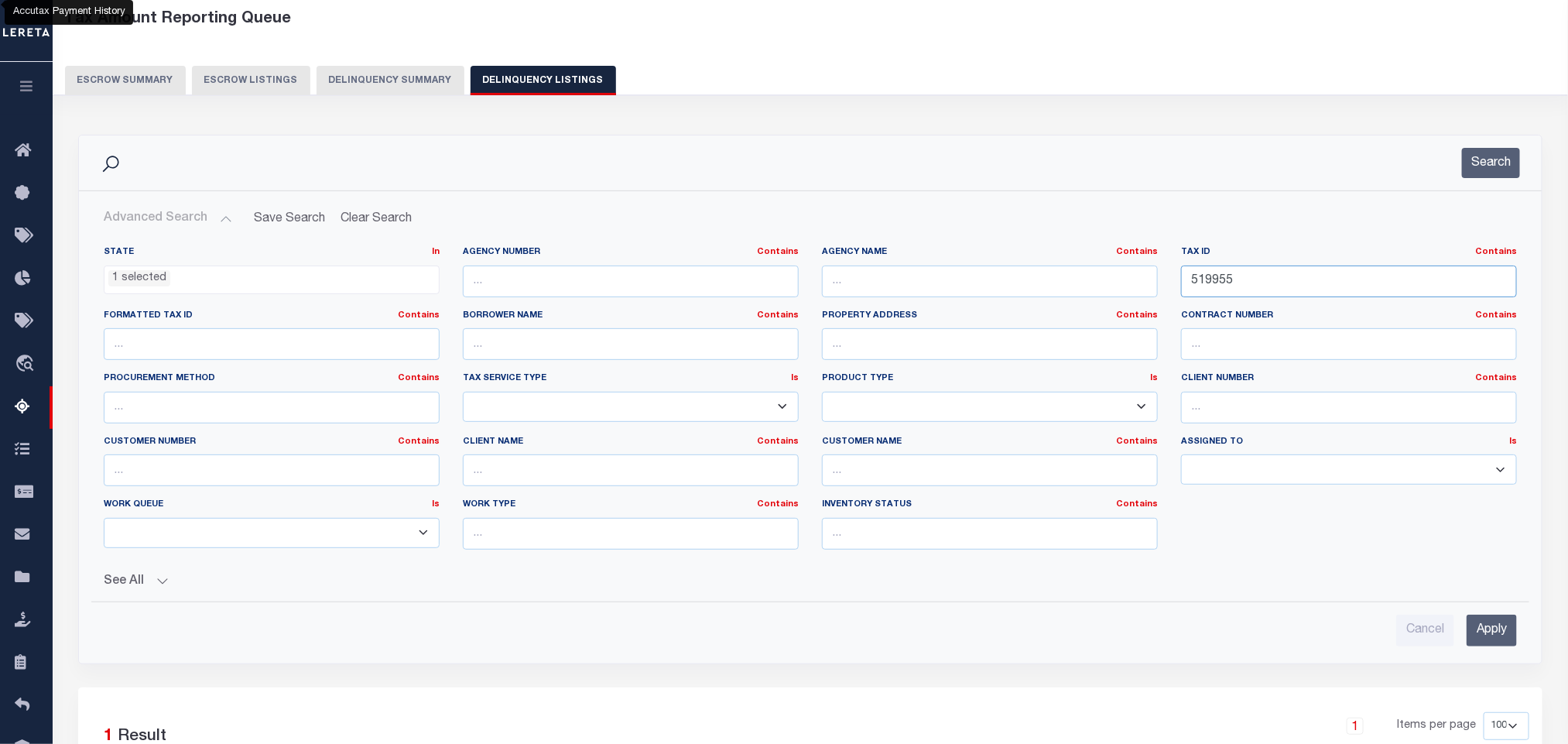
click at [1298, 284] on input "519955" at bounding box center [1349, 281] width 336 height 32
paste input "714996"
click at [1490, 639] on input "Apply" at bounding box center [1492, 630] width 50 height 32
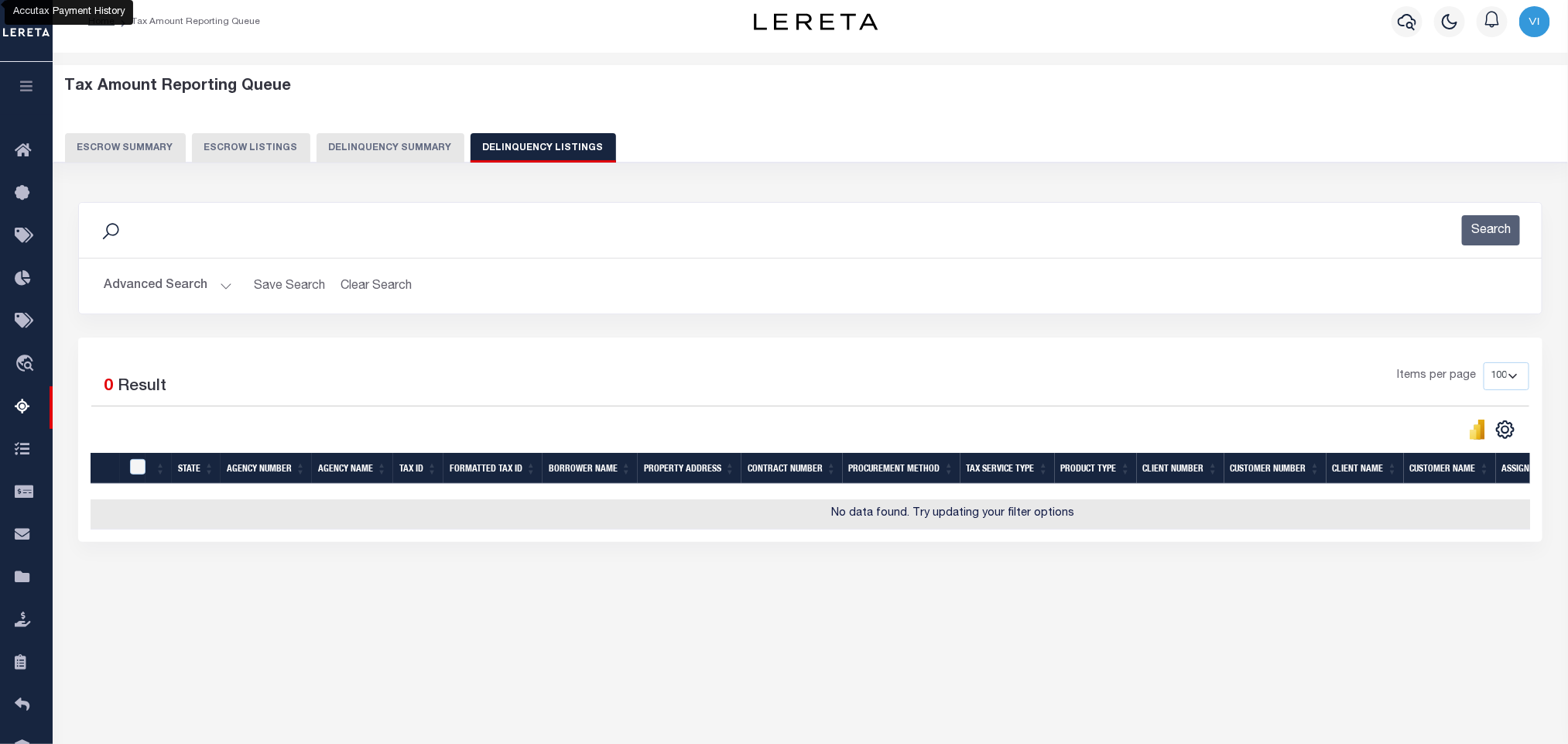
scroll to position [0, 0]
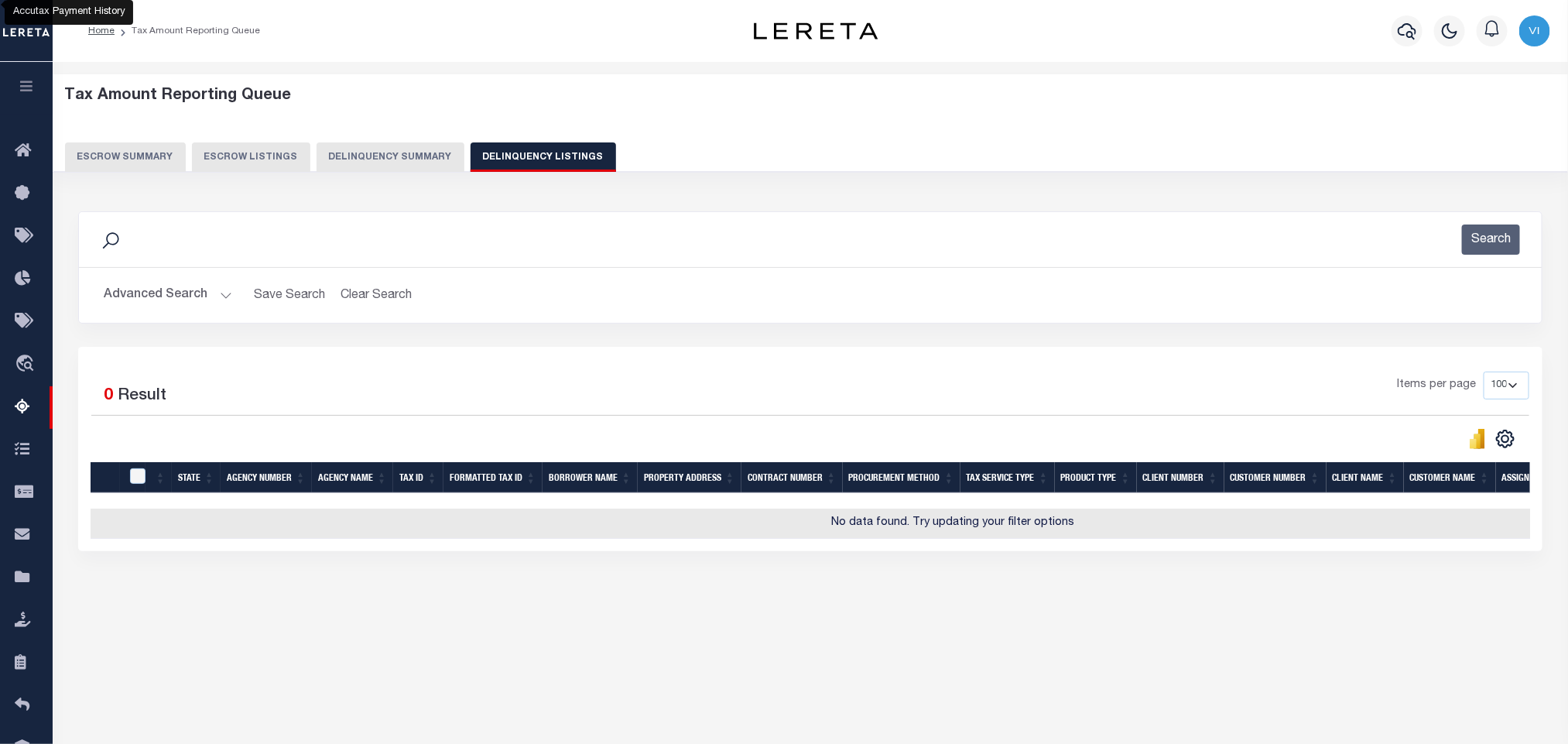
click at [131, 290] on button "Advanced Search" at bounding box center [168, 295] width 129 height 31
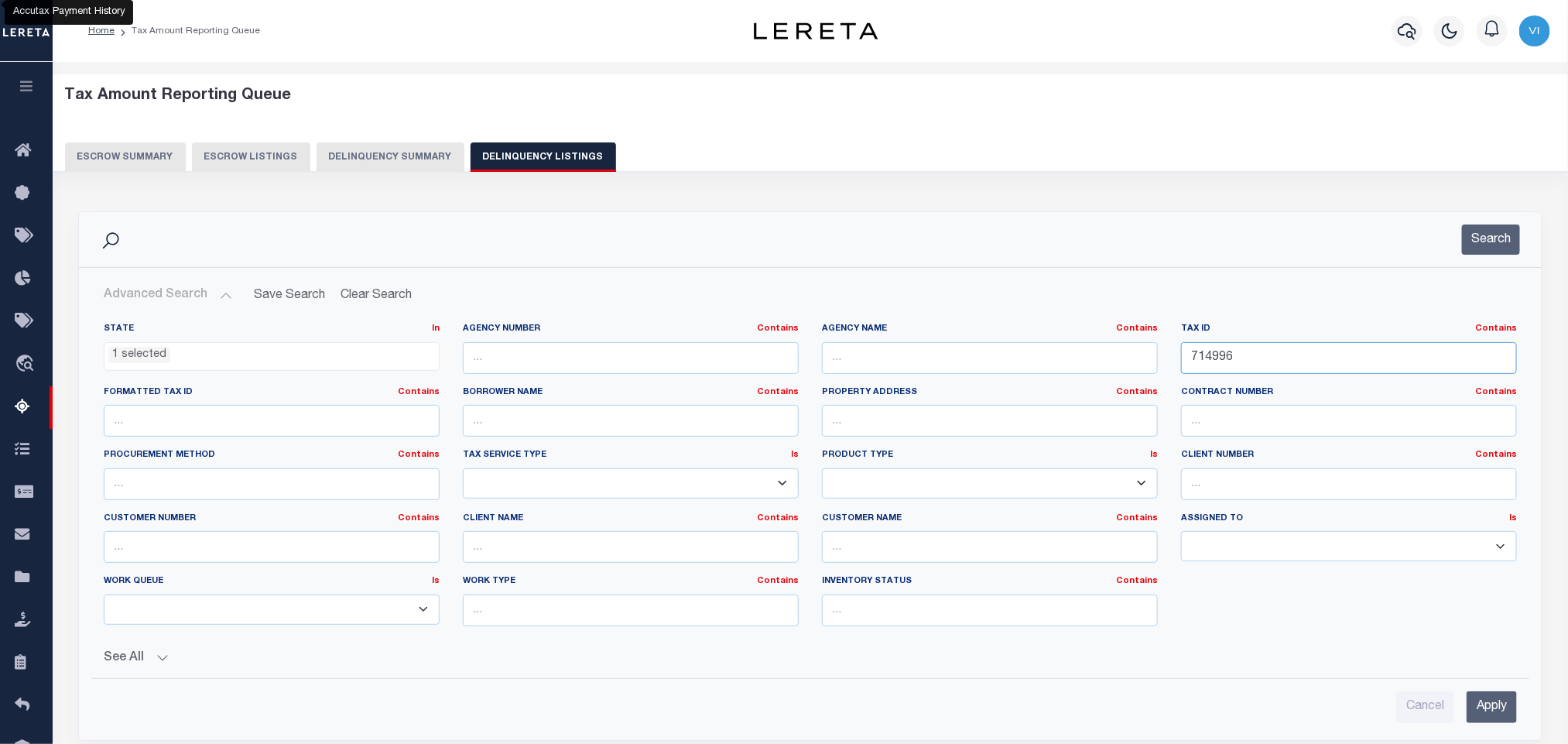
click at [1269, 360] on input "714996" at bounding box center [1349, 358] width 336 height 32
paste input "236426"
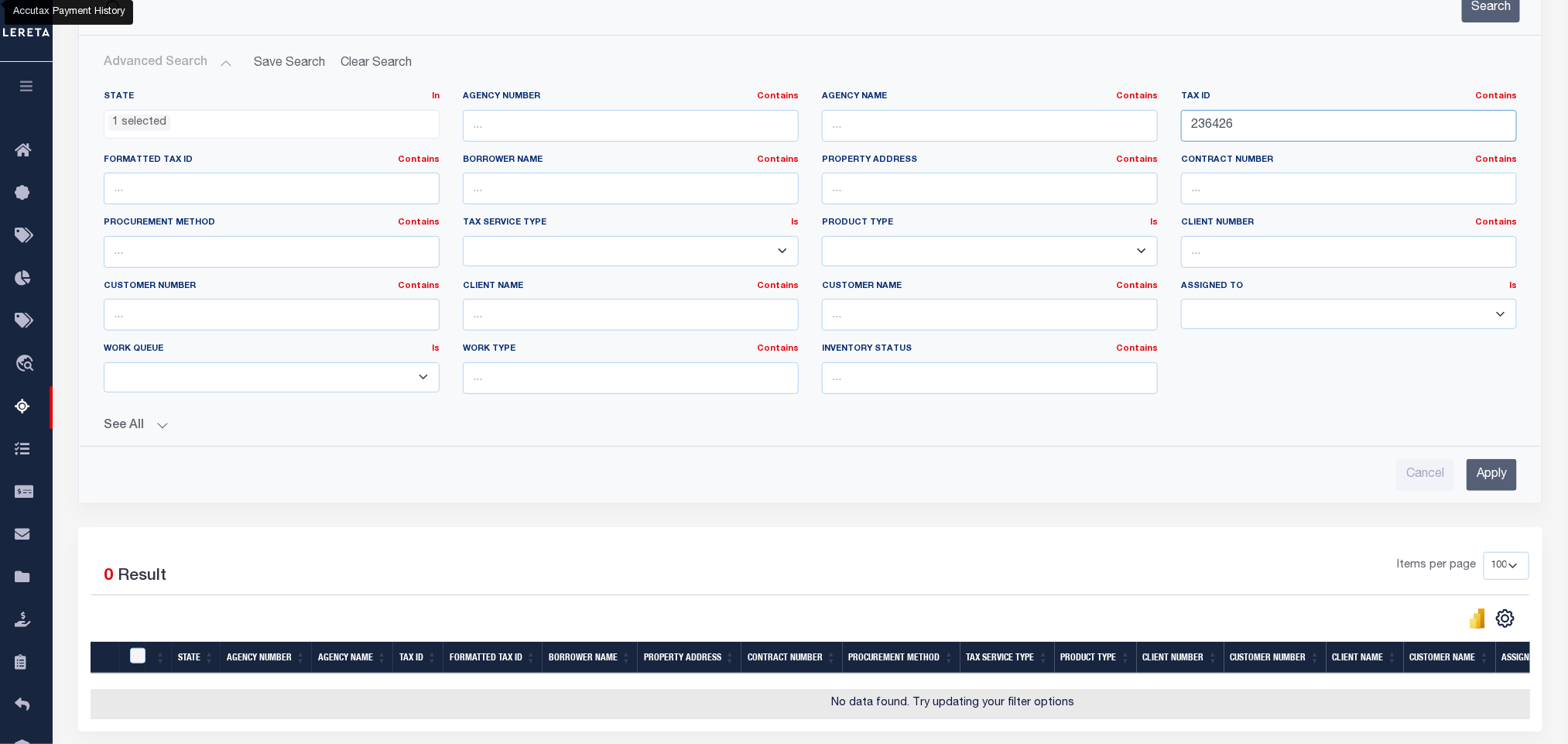
type input "236426"
click at [1487, 488] on input "Apply" at bounding box center [1492, 475] width 50 height 32
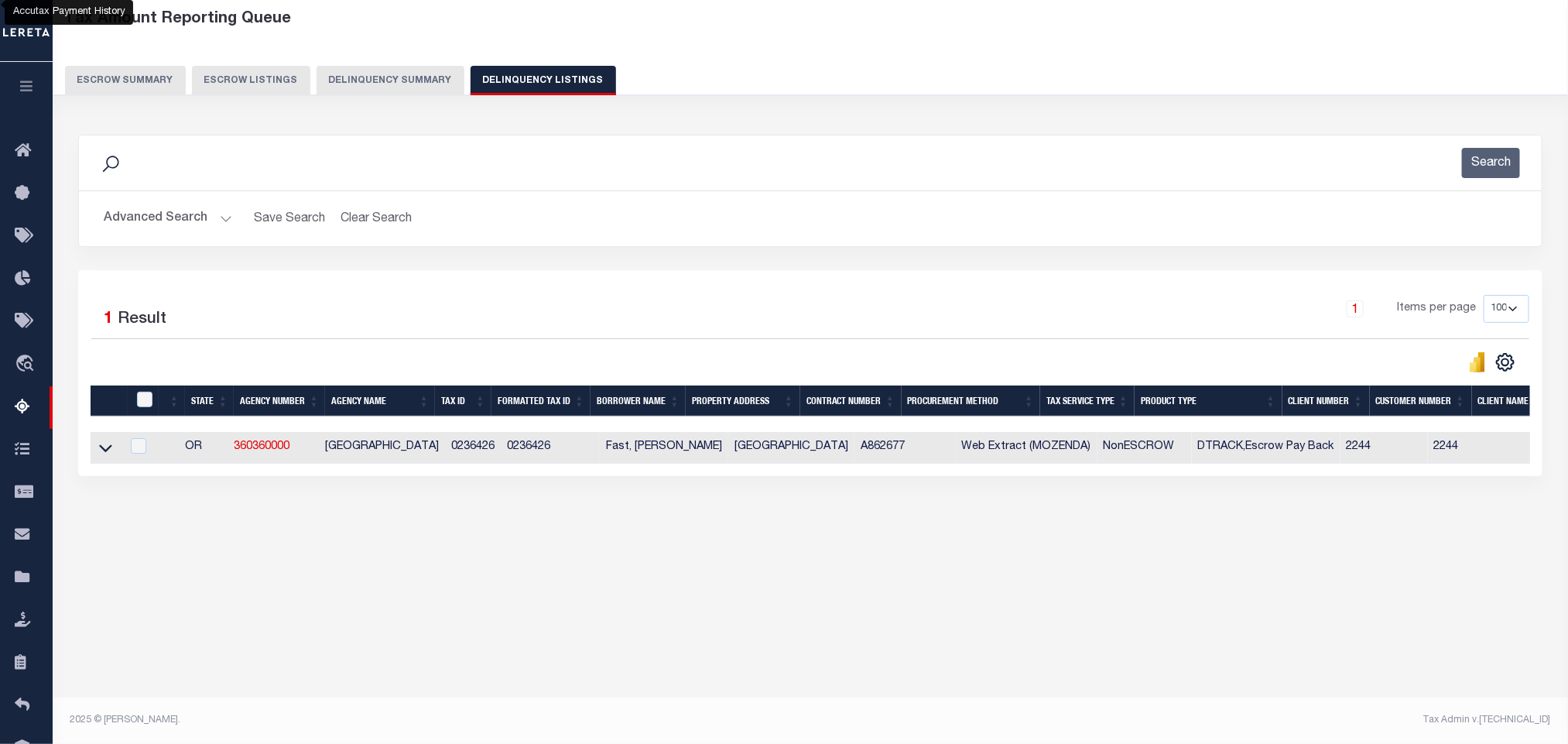
scroll to position [77, 0]
click at [103, 453] on icon at bounding box center [105, 449] width 14 height 8
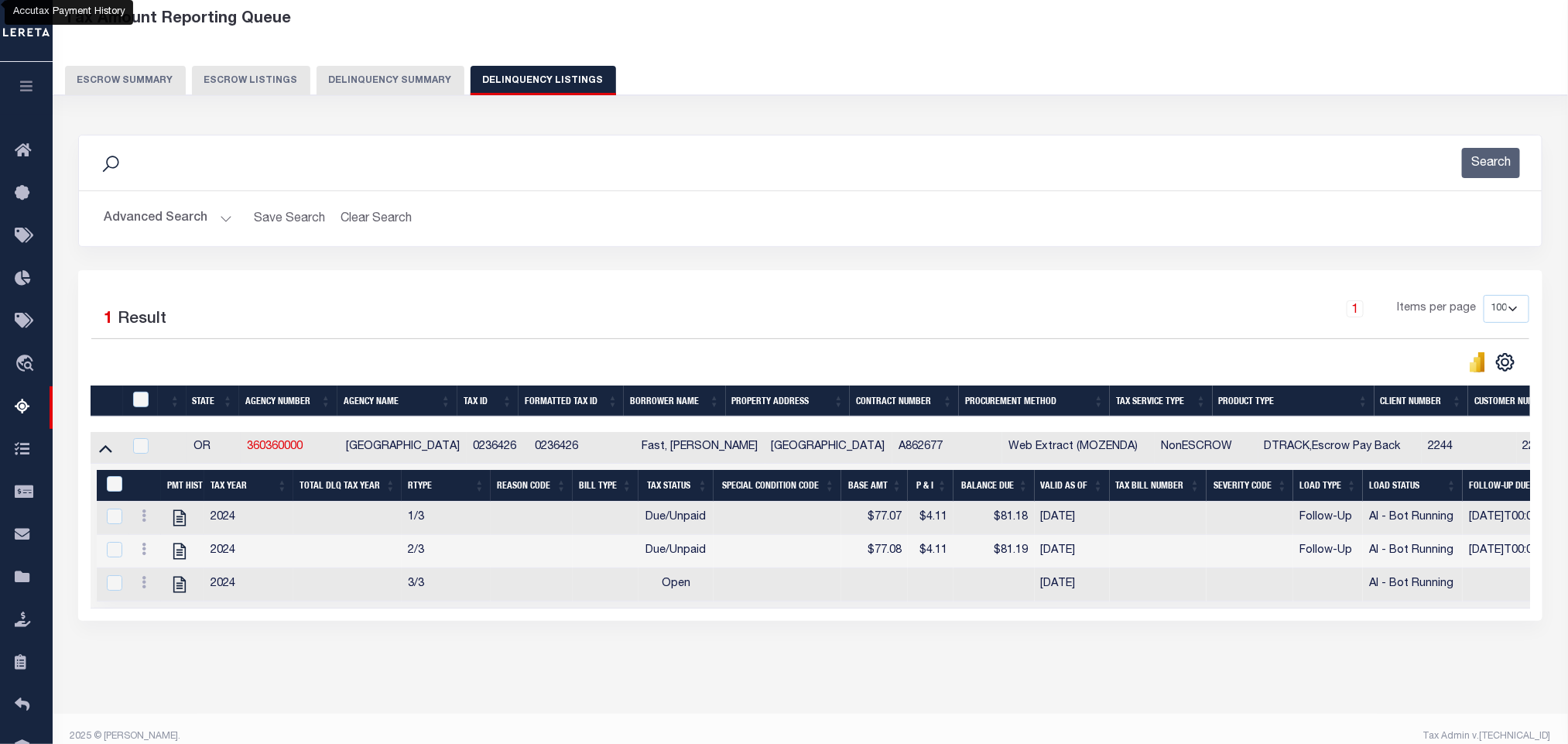
click at [253, 667] on div "Data sync process is currently running, you may face some response delays. Sear…" at bounding box center [811, 393] width 1485 height 549
click at [179, 526] on icon "" at bounding box center [180, 518] width 13 height 16
checkbox input "false"
checkbox input "true"
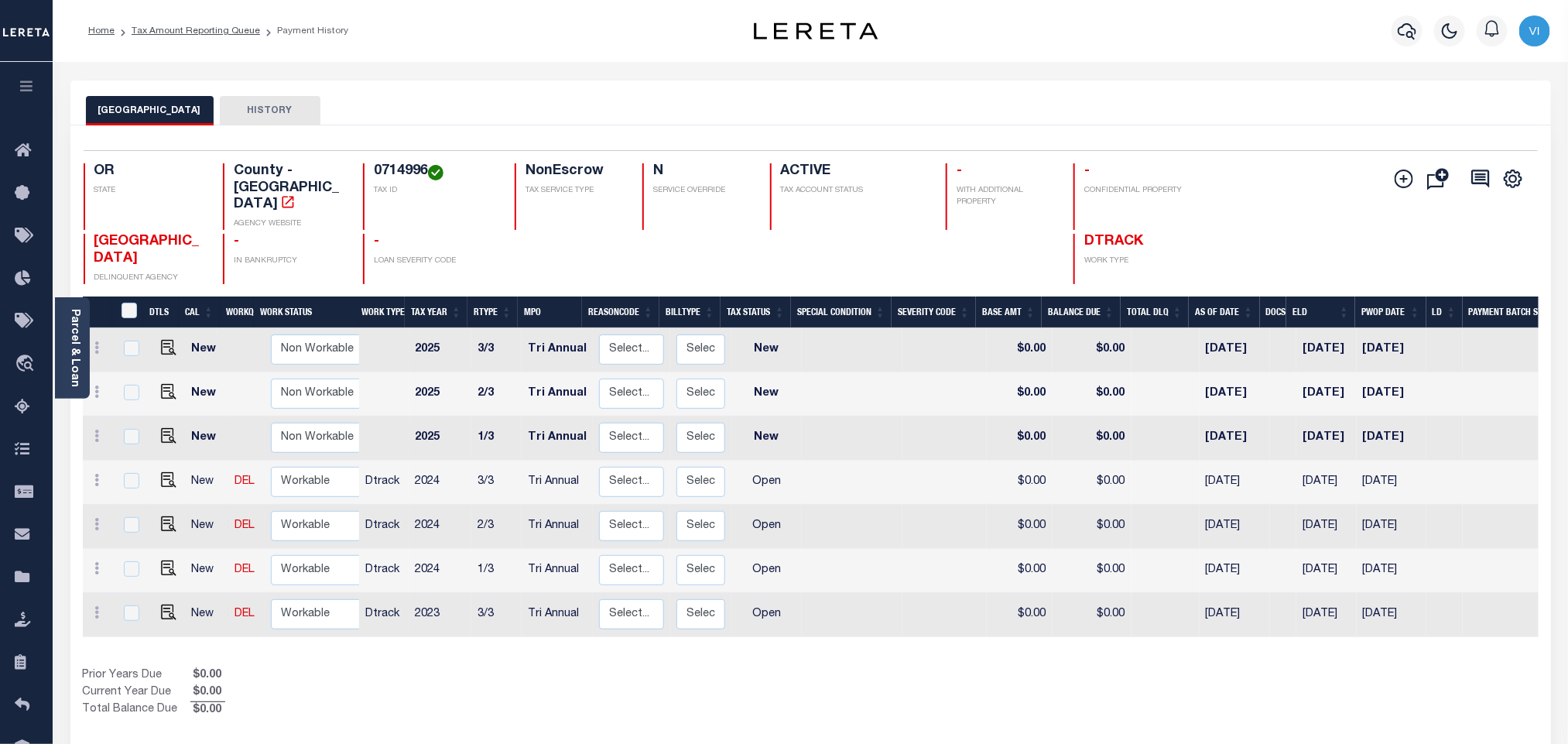
click at [372, 168] on div "0714996 TAX ID" at bounding box center [430, 196] width 133 height 67
copy h4 "0714996"
click at [161, 604] on img "" at bounding box center [168, 612] width 15 height 15
checkbox input "true"
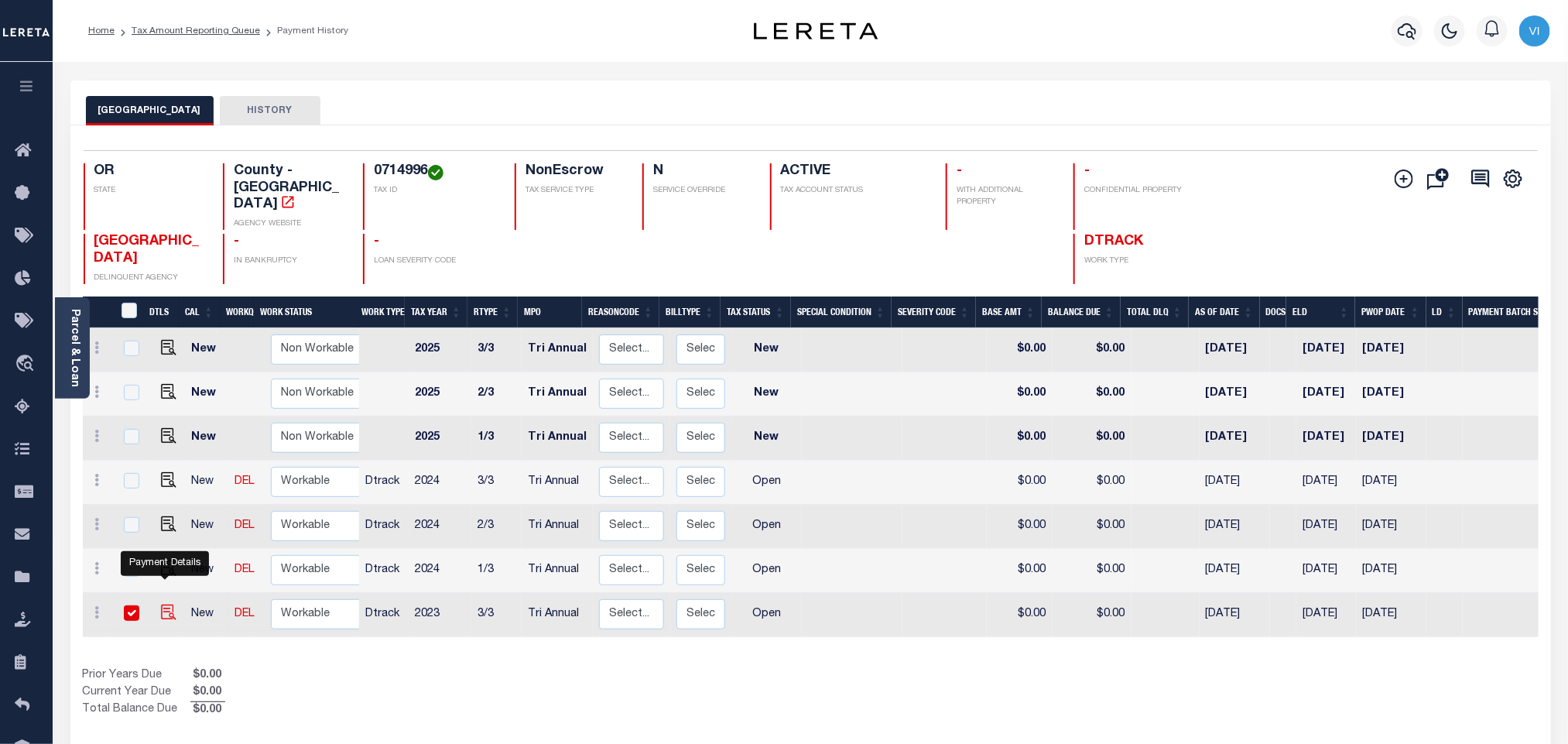
checkbox input "true"
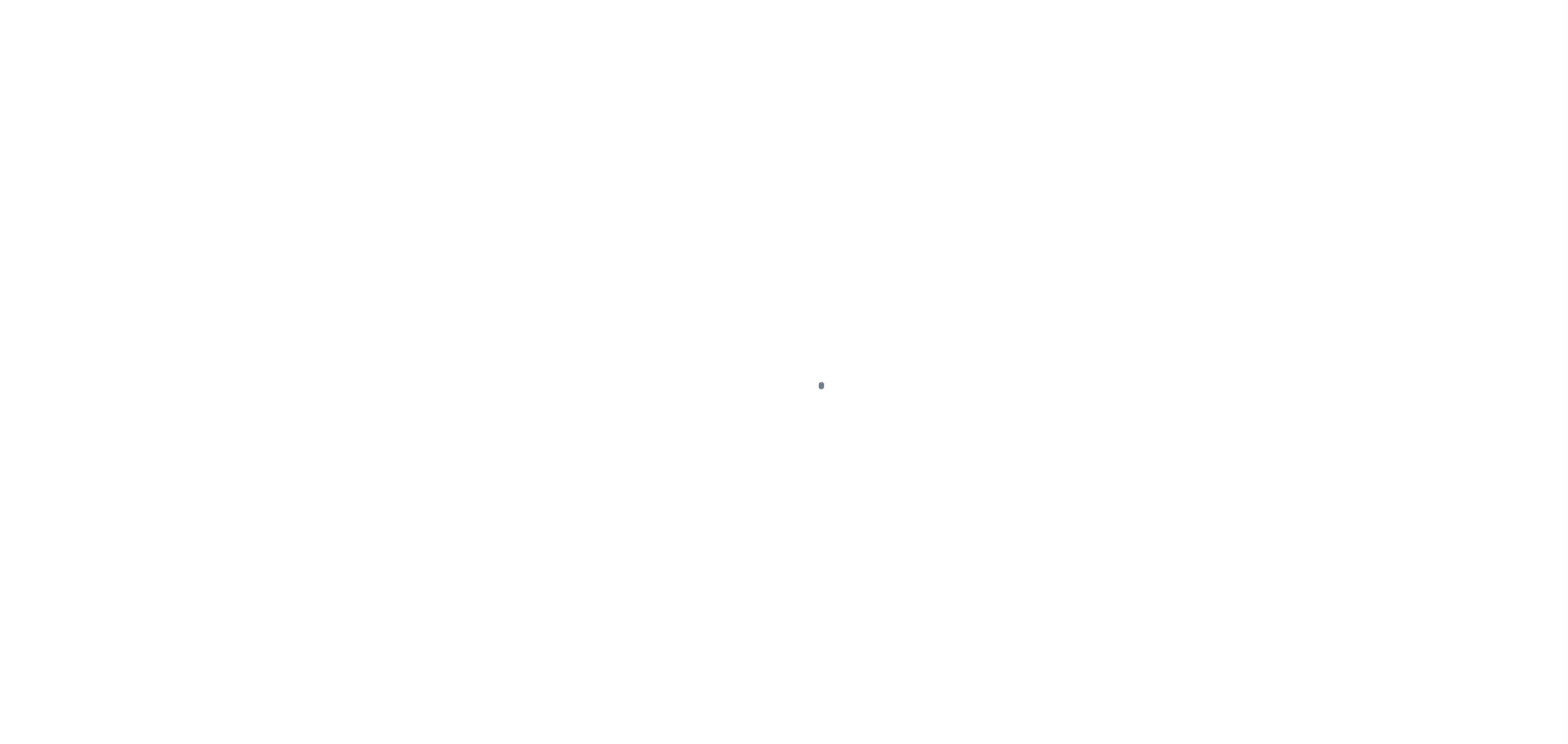
checkbox input "false"
type input "Tri Annual"
type input "[DATE]"
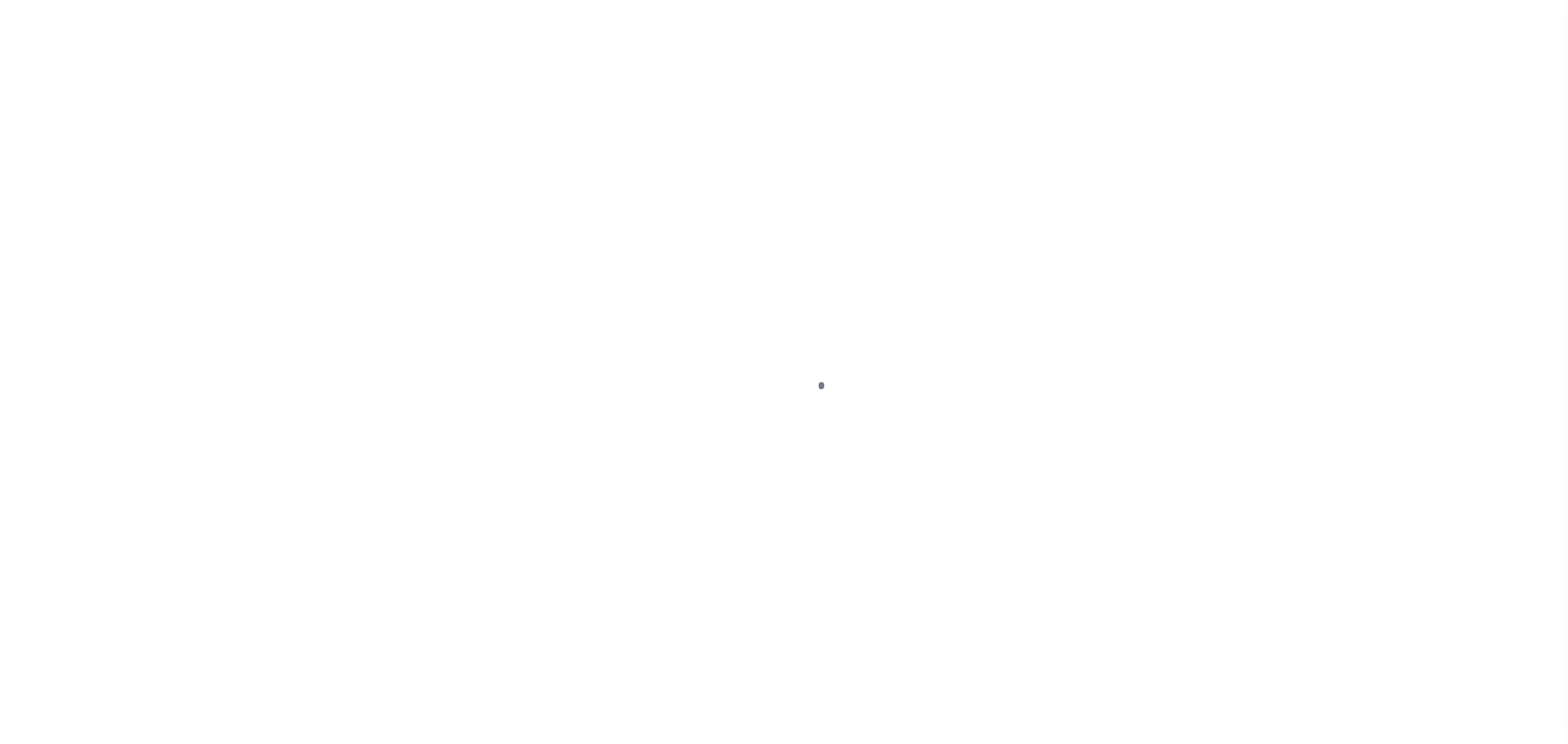
select select "OP2"
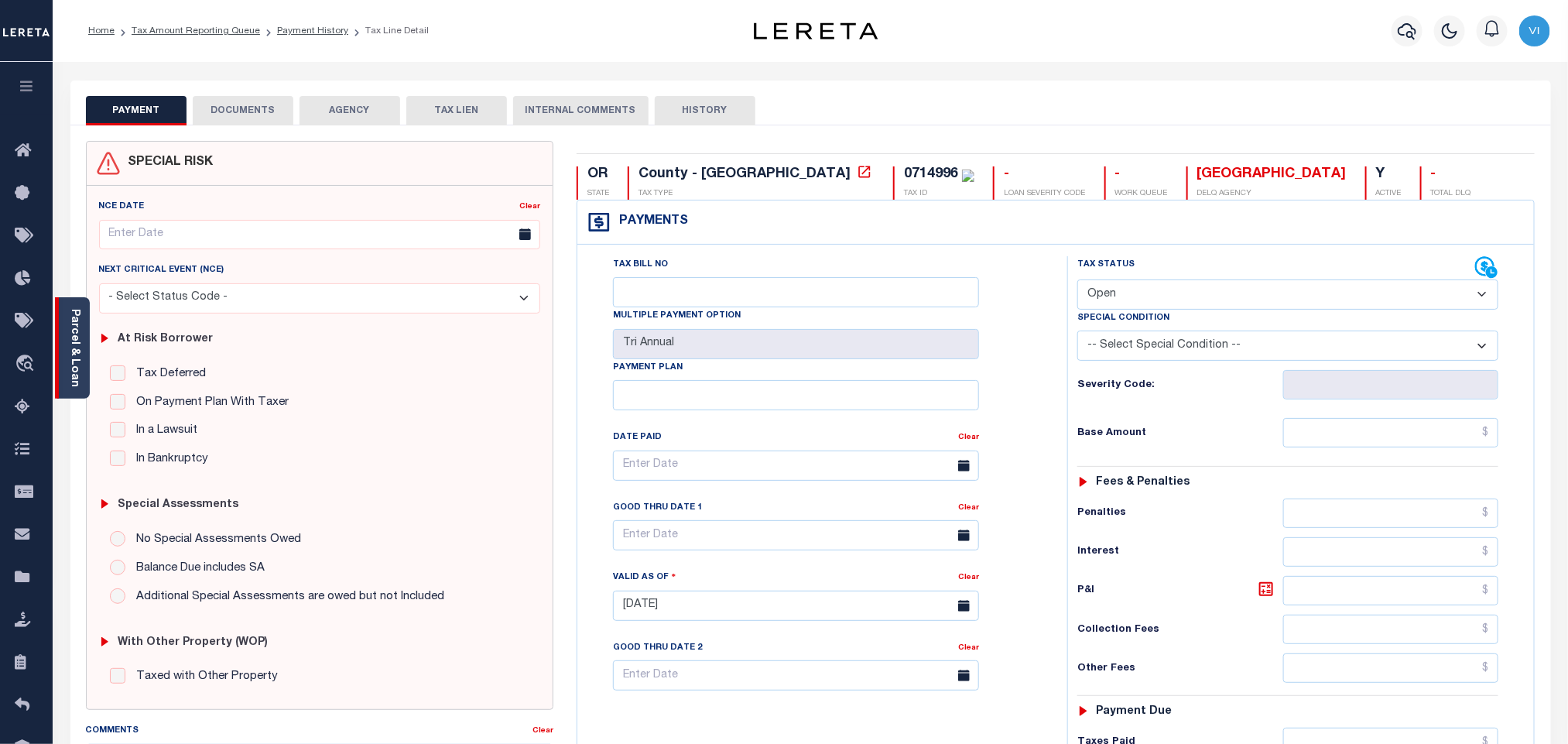
click at [77, 356] on link "Parcel & Loan" at bounding box center [74, 348] width 11 height 78
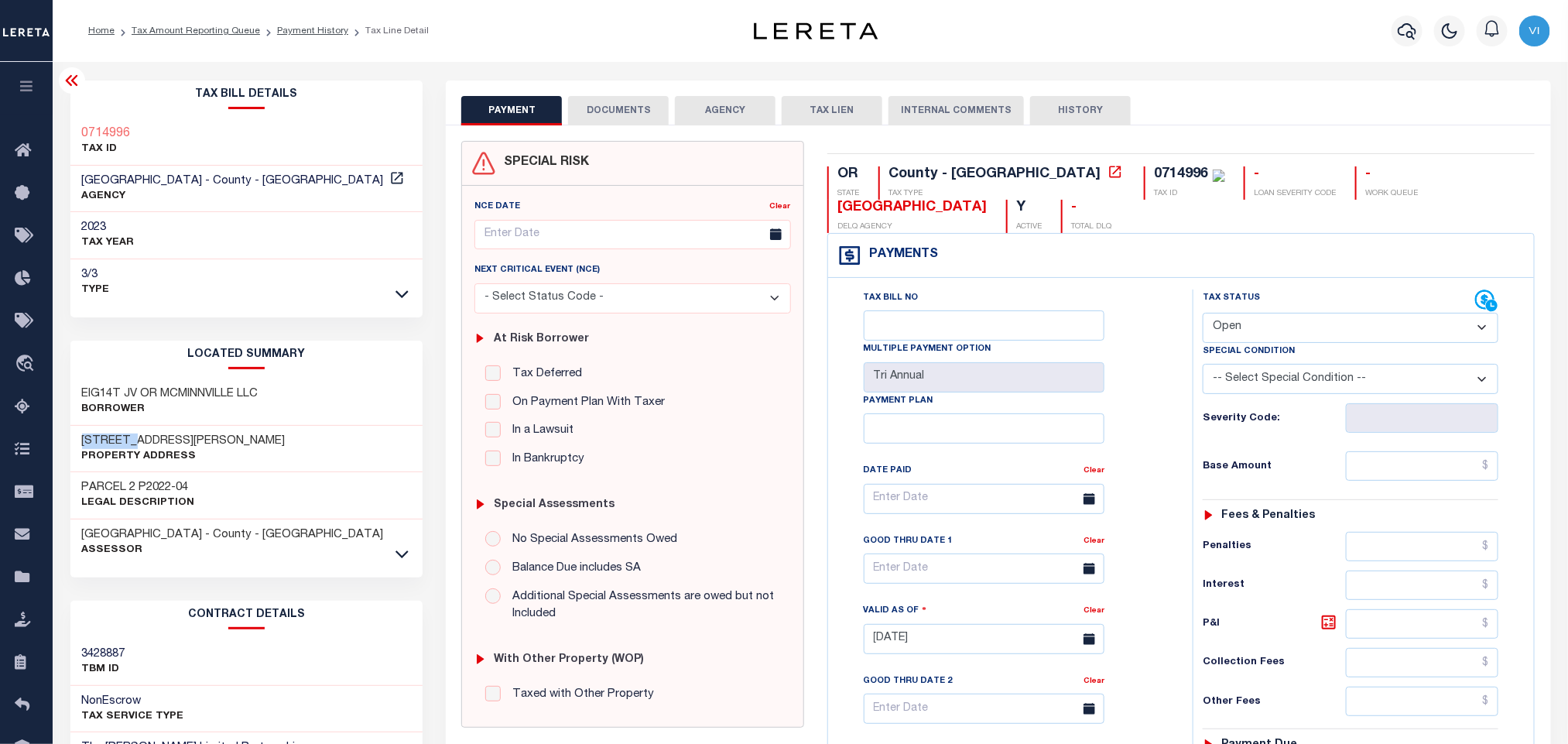
drag, startPoint x: 131, startPoint y: 440, endPoint x: 80, endPoint y: 439, distance: 51.0
click at [80, 439] on div "[STREET_ADDRESS][PERSON_NAME] Property Address" at bounding box center [247, 449] width 353 height 47
copy h3 "1755 SW"
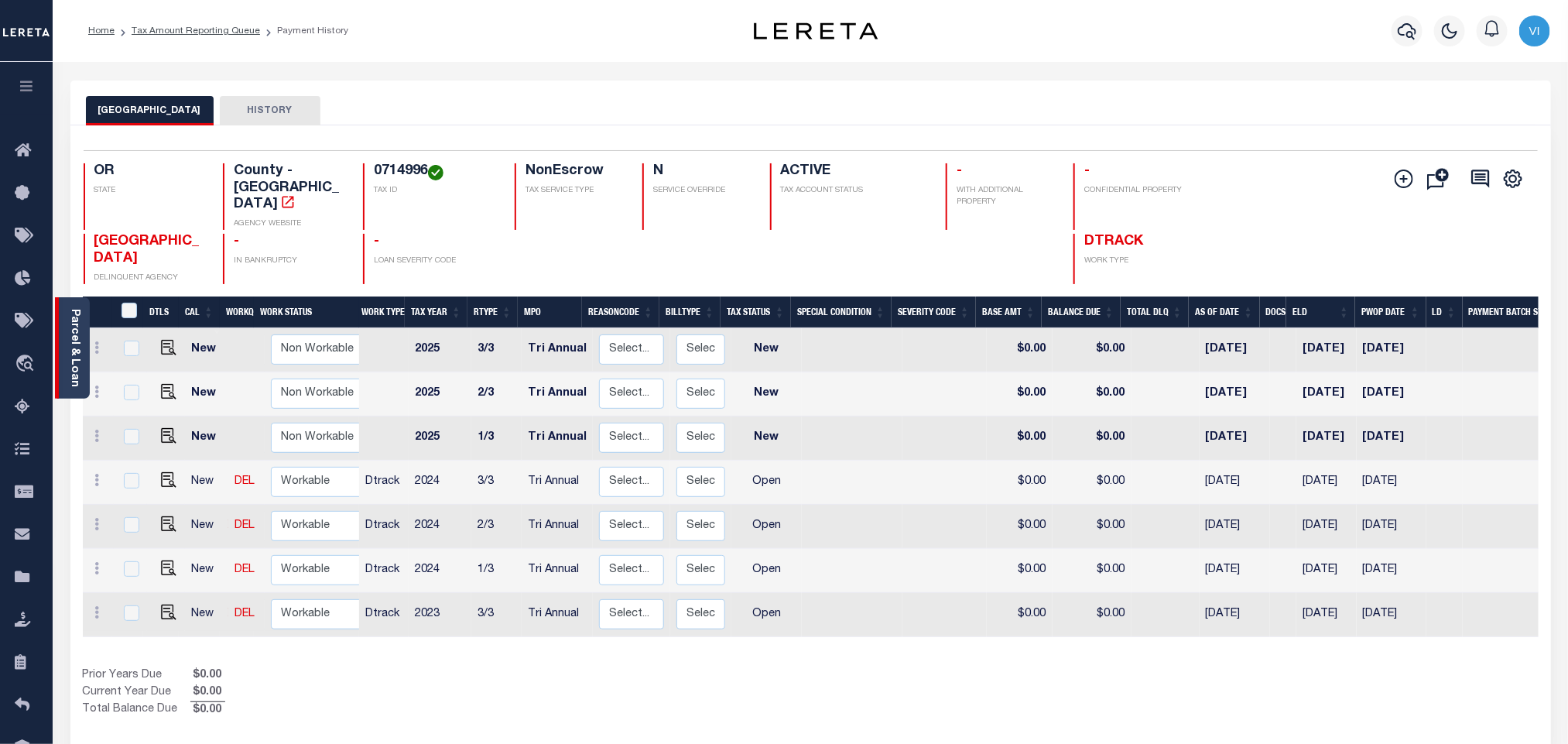
click at [72, 353] on link "Parcel & Loan" at bounding box center [74, 348] width 11 height 78
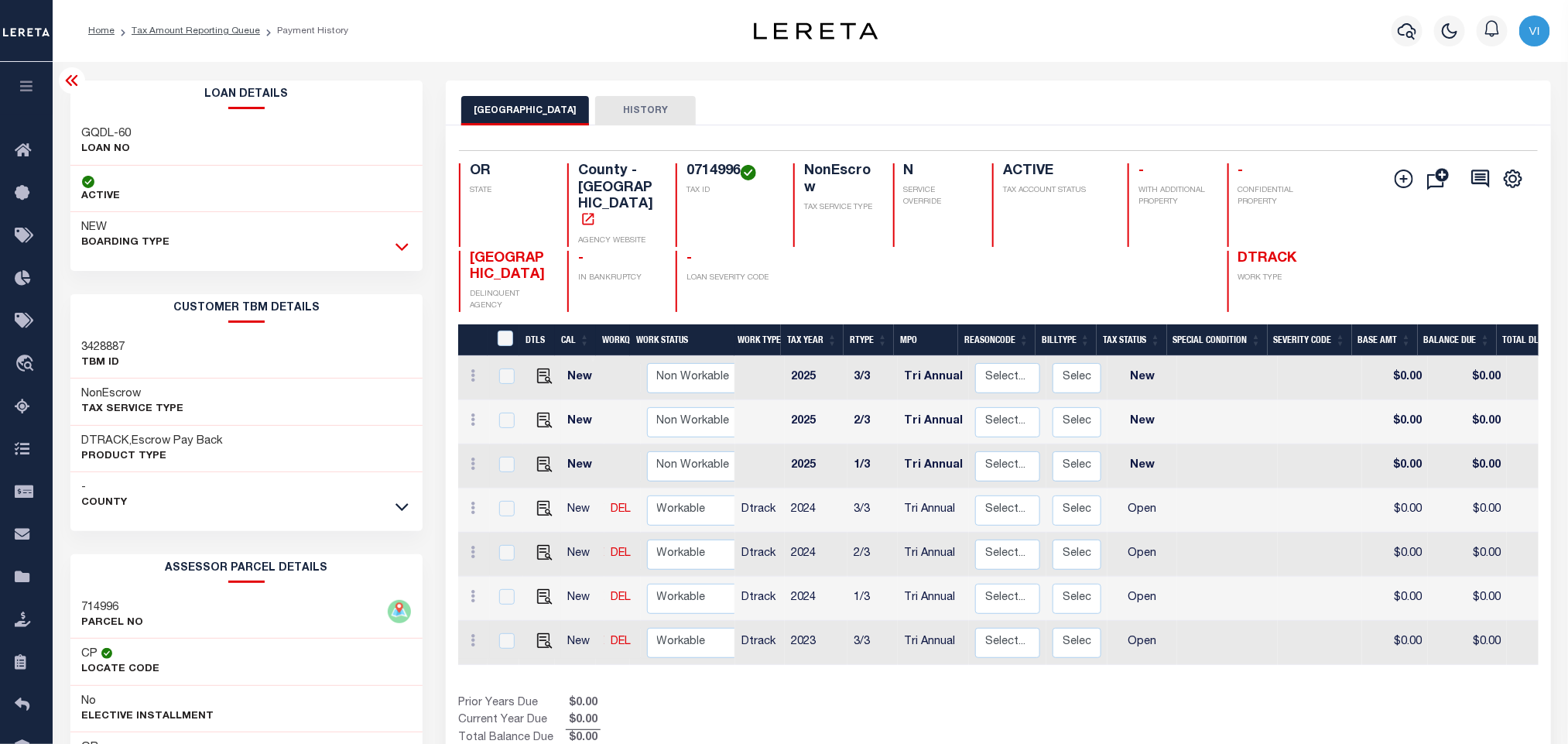
click at [409, 249] on icon at bounding box center [402, 247] width 14 height 16
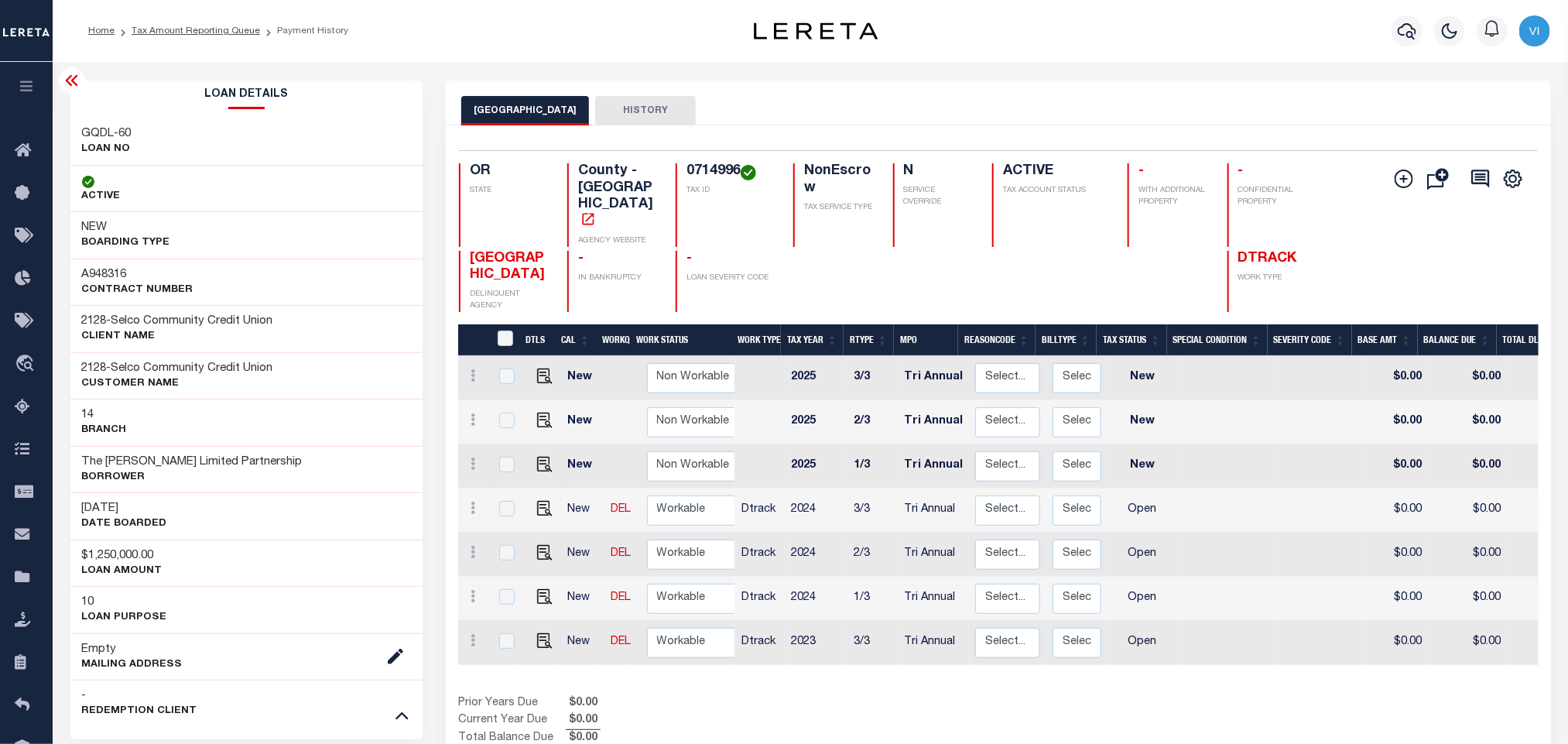
click at [683, 173] on div "0714996 TAX ID" at bounding box center [725, 204] width 99 height 84
copy h4 "0714996"
click at [695, 168] on h4 "0714996" at bounding box center [730, 171] width 88 height 17
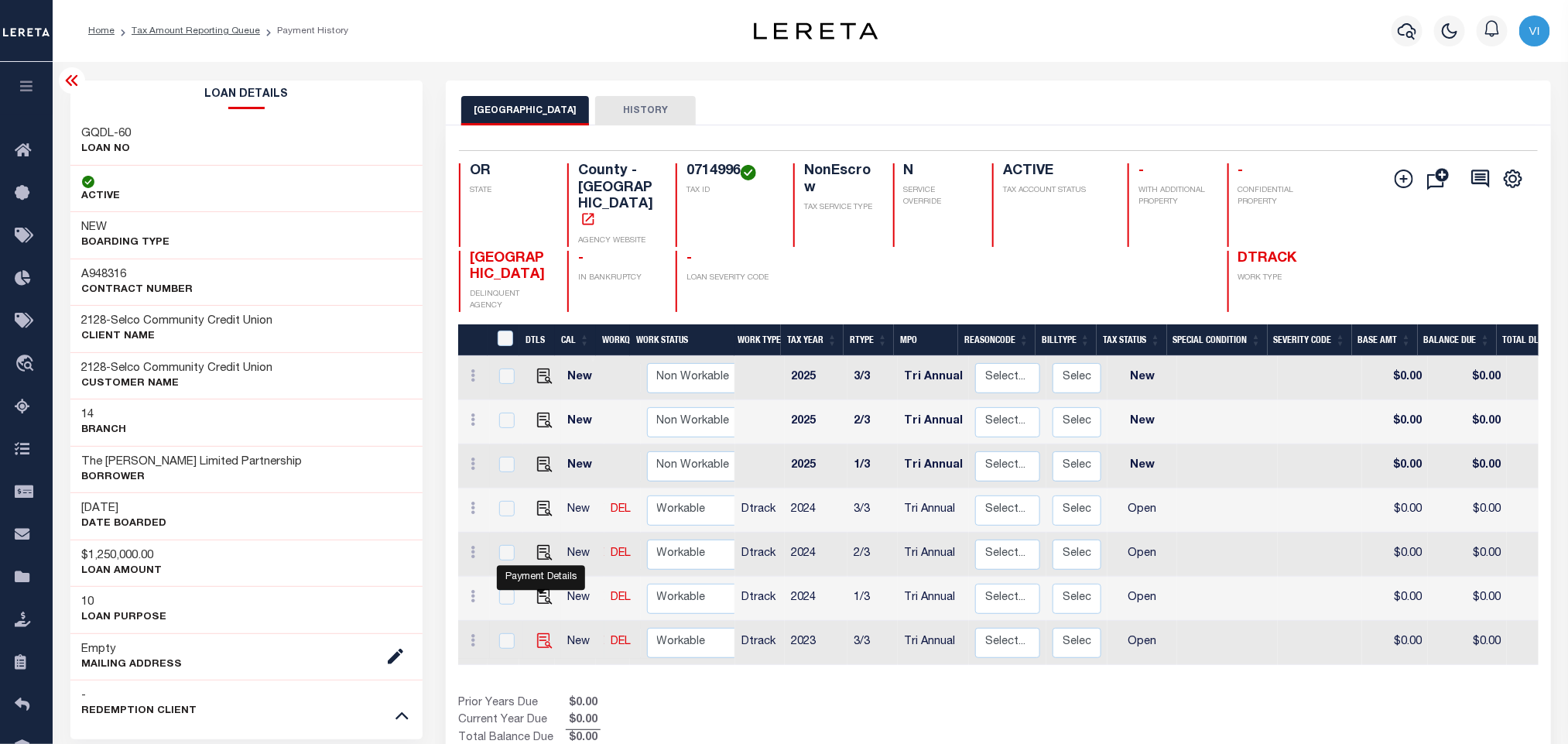
click at [539, 633] on img "" at bounding box center [545, 640] width 15 height 15
checkbox input "true"
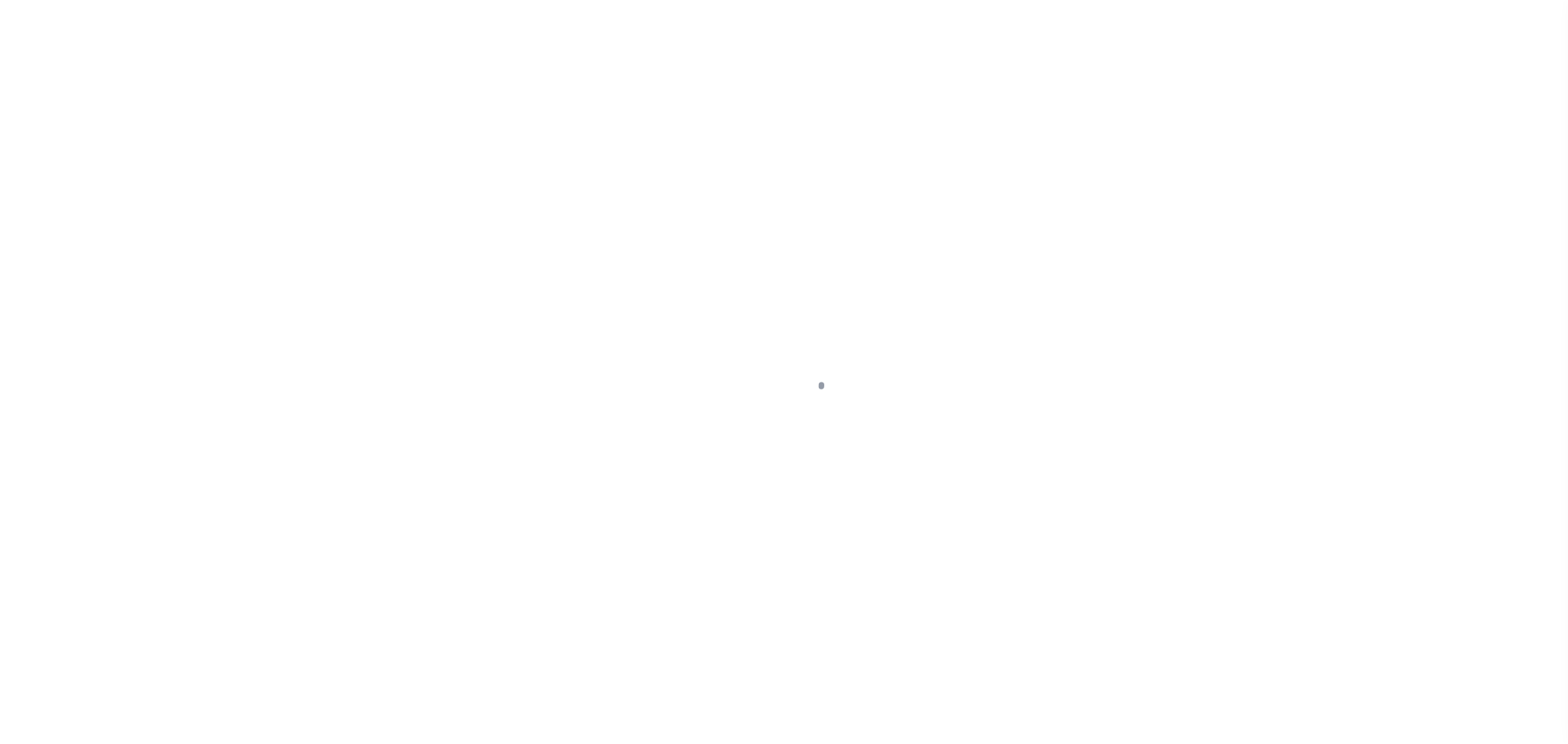
checkbox input "false"
type input "Tri Annual"
type input "[DATE]"
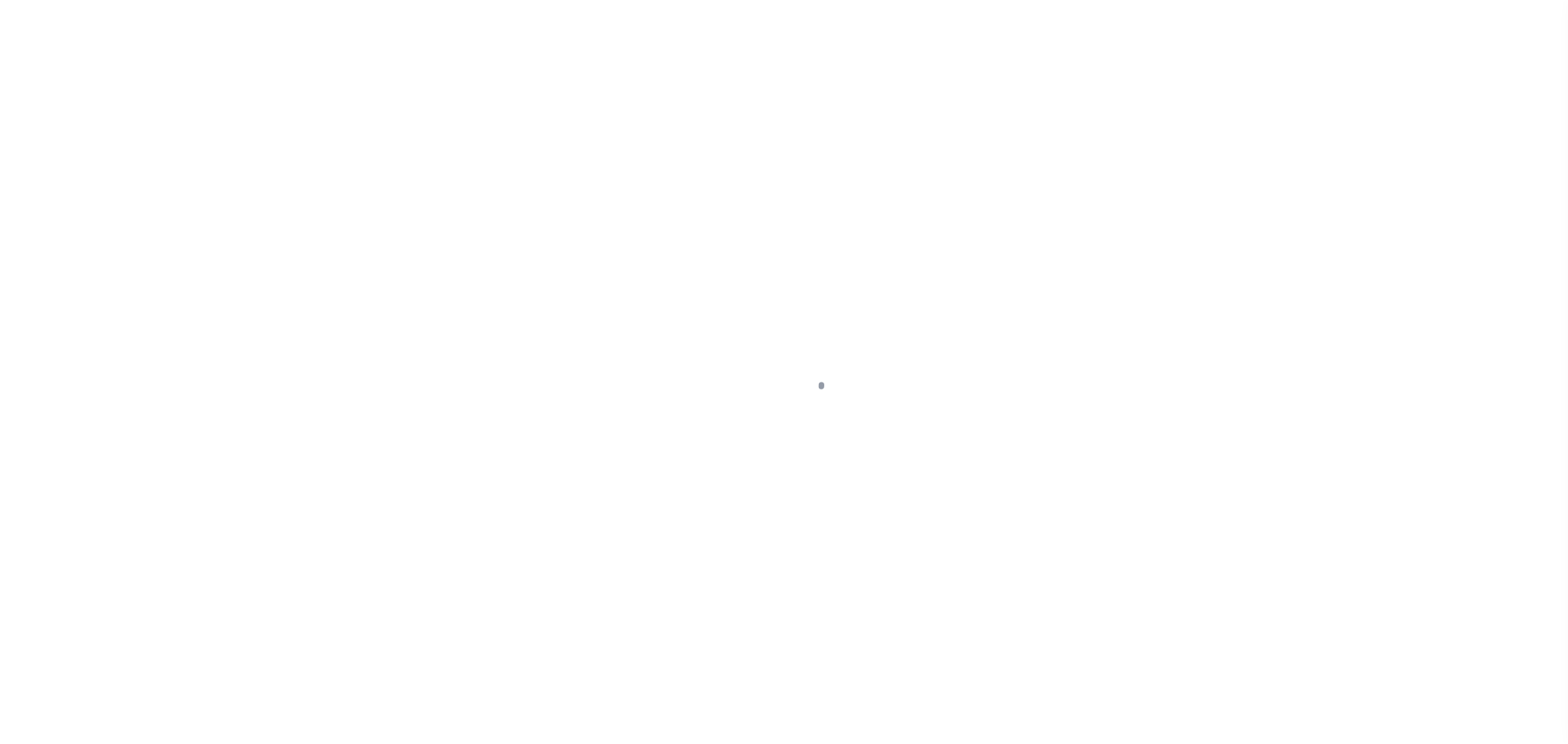
select select "OP2"
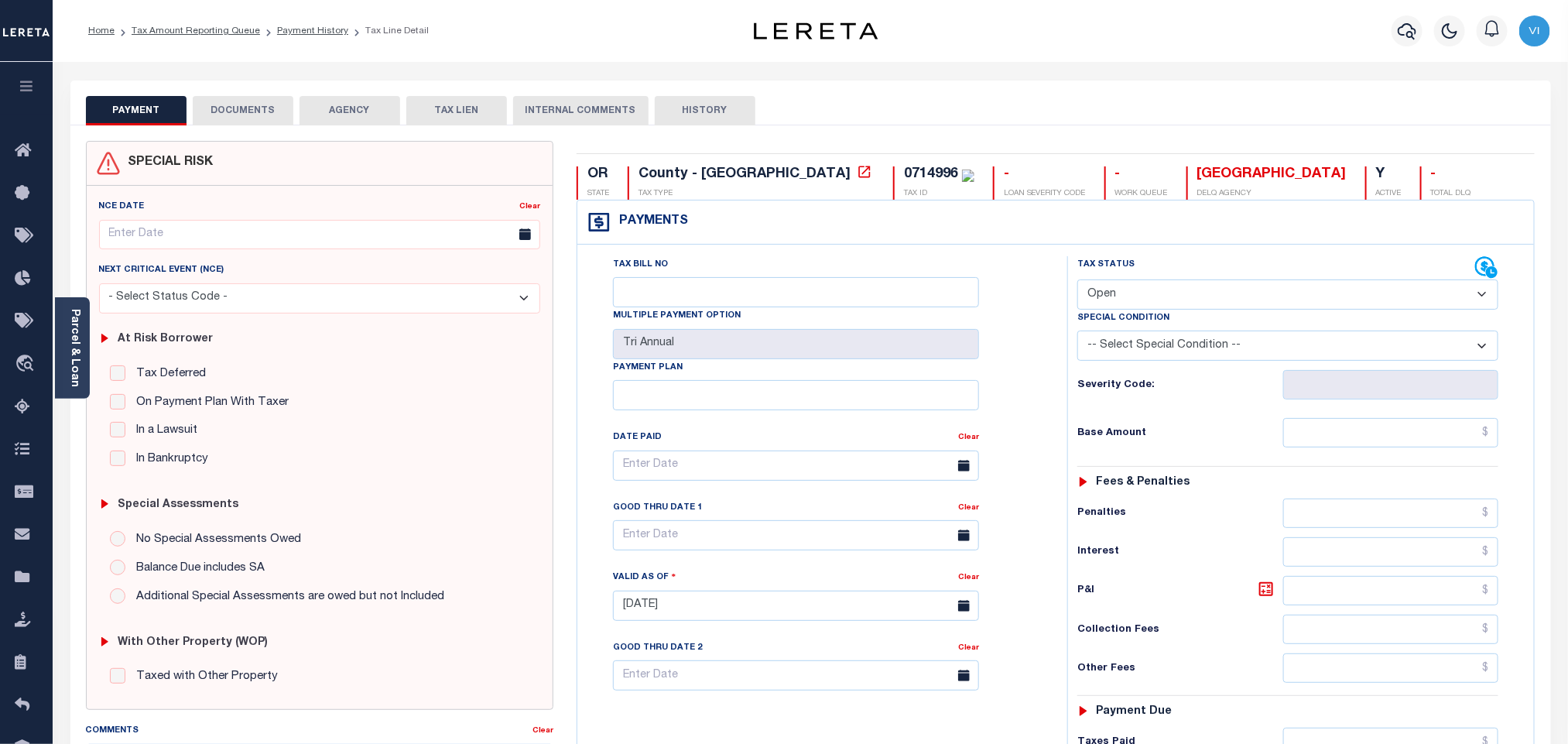
click at [228, 117] on button "DOCUMENTS" at bounding box center [243, 111] width 101 height 30
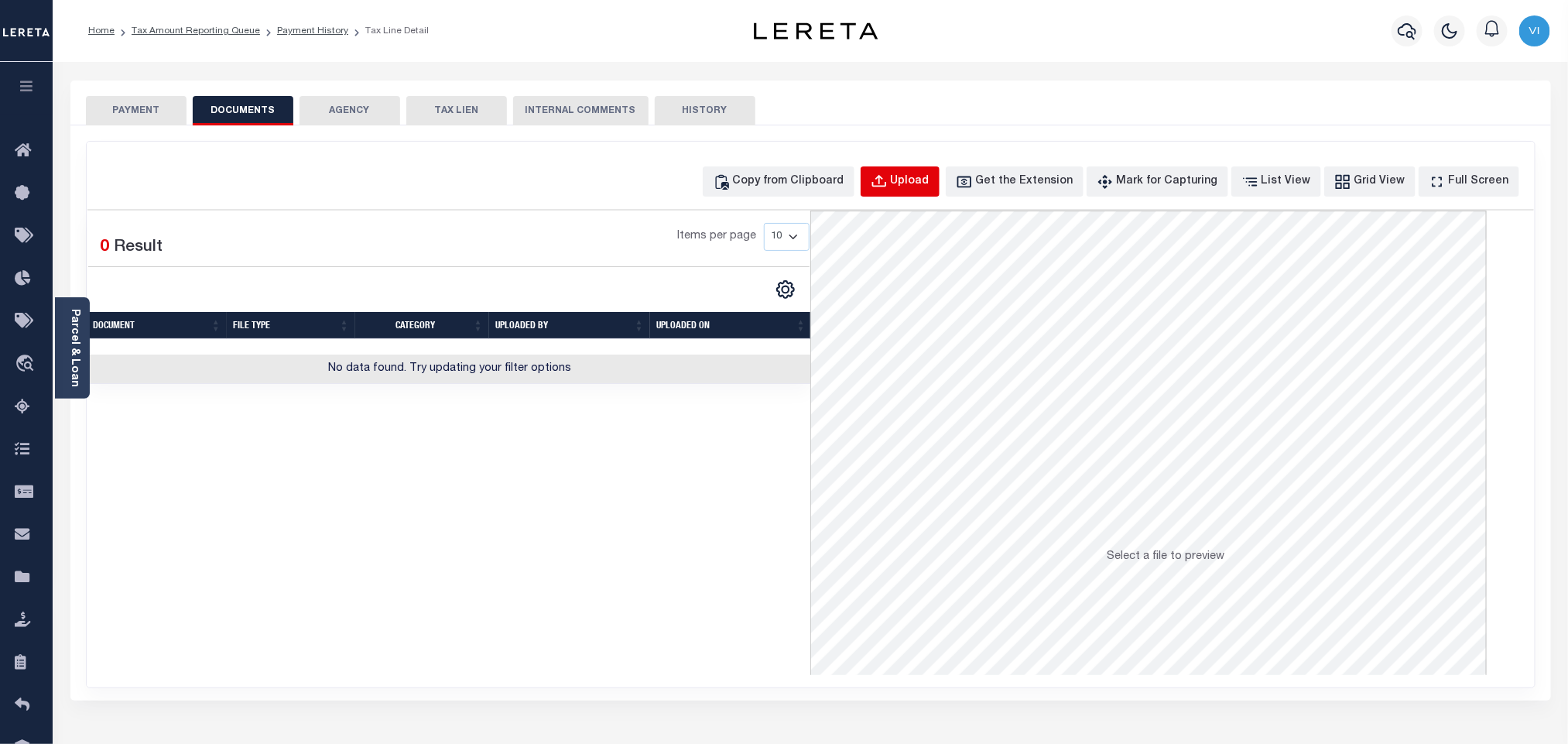
click at [911, 193] on button "Upload" at bounding box center [901, 182] width 79 height 31
select select "POP"
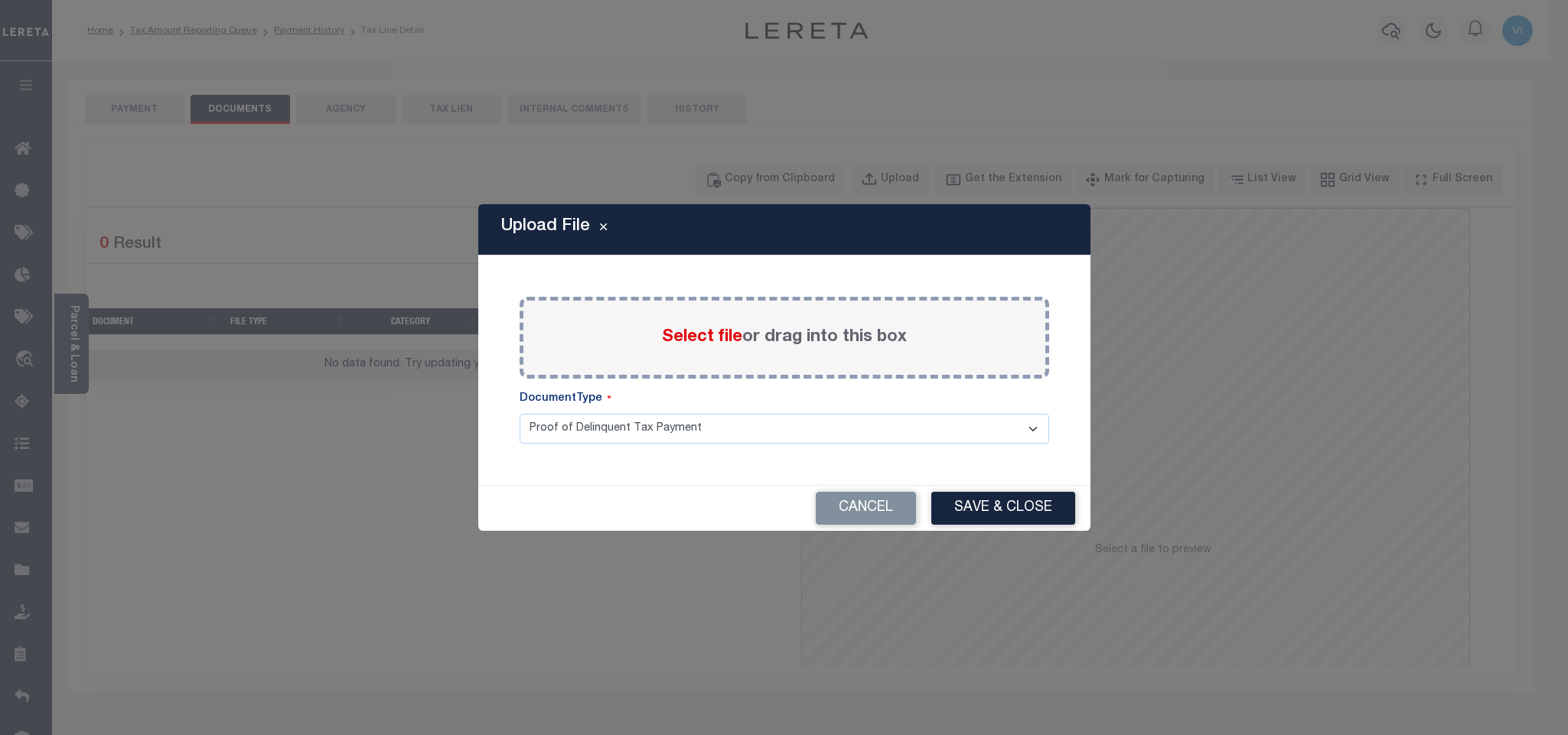
click at [695, 342] on span "Select file" at bounding box center [703, 337] width 80 height 17
click at [0, 0] on input "Select file or drag into this box" at bounding box center [0, 0] width 0 height 0
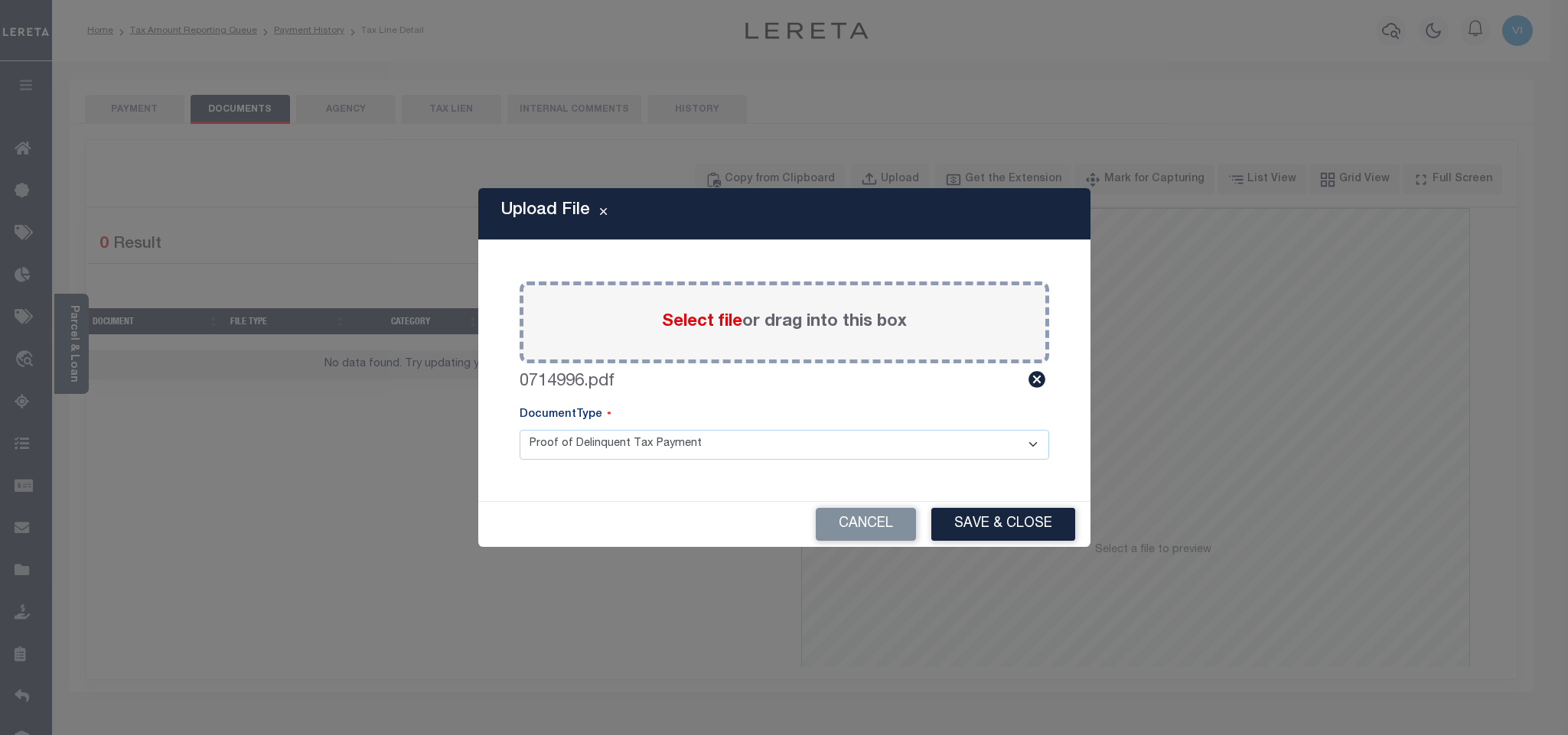
click at [536, 439] on select "Proof of Delinquent Tax Payment" at bounding box center [784, 445] width 530 height 30
click at [520, 430] on select "Proof of Delinquent Tax Payment" at bounding box center [784, 445] width 530 height 30
click at [1006, 533] on button "Save & Close" at bounding box center [1003, 524] width 144 height 33
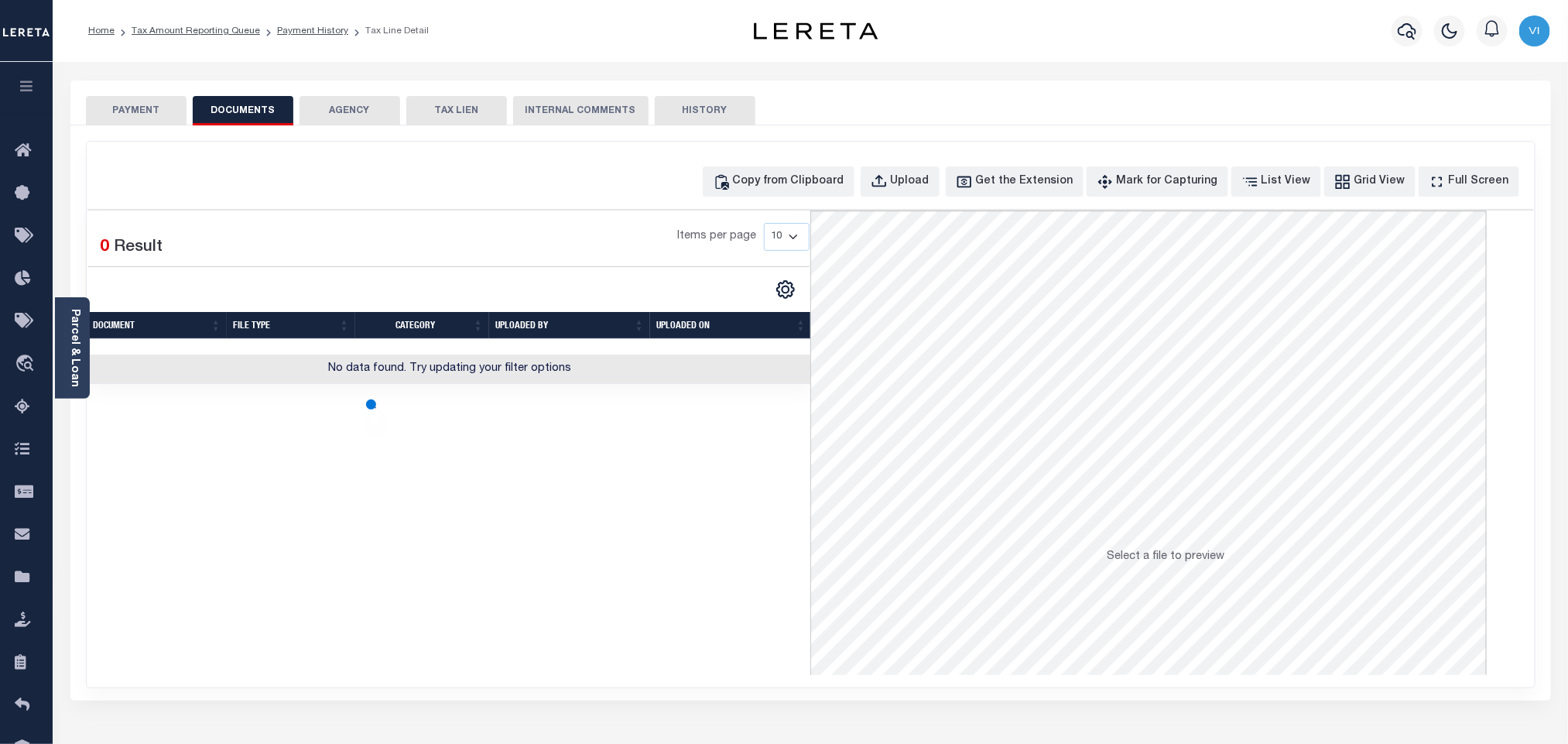
click at [138, 112] on button "PAYMENT" at bounding box center [136, 111] width 101 height 30
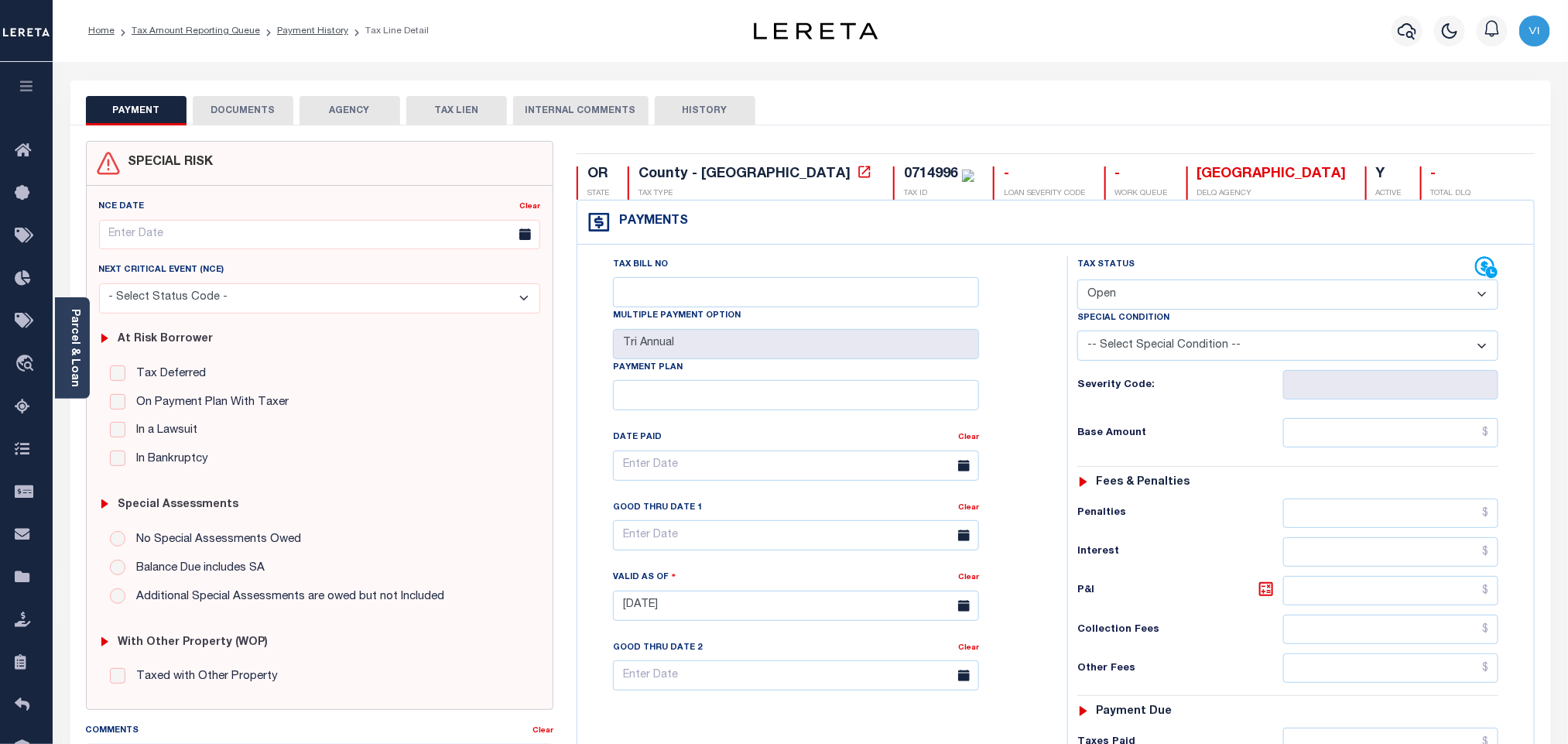
click at [1148, 300] on select "- Select Status Code - Open Due/Unpaid Paid Incomplete No Tax Due Internal Refu…" at bounding box center [1288, 295] width 421 height 31
select select "PYD"
click at [1077, 281] on select "- Select Status Code - Open Due/Unpaid Paid Incomplete No Tax Due Internal Refu…" at bounding box center [1288, 295] width 421 height 31
type input "[DATE]"
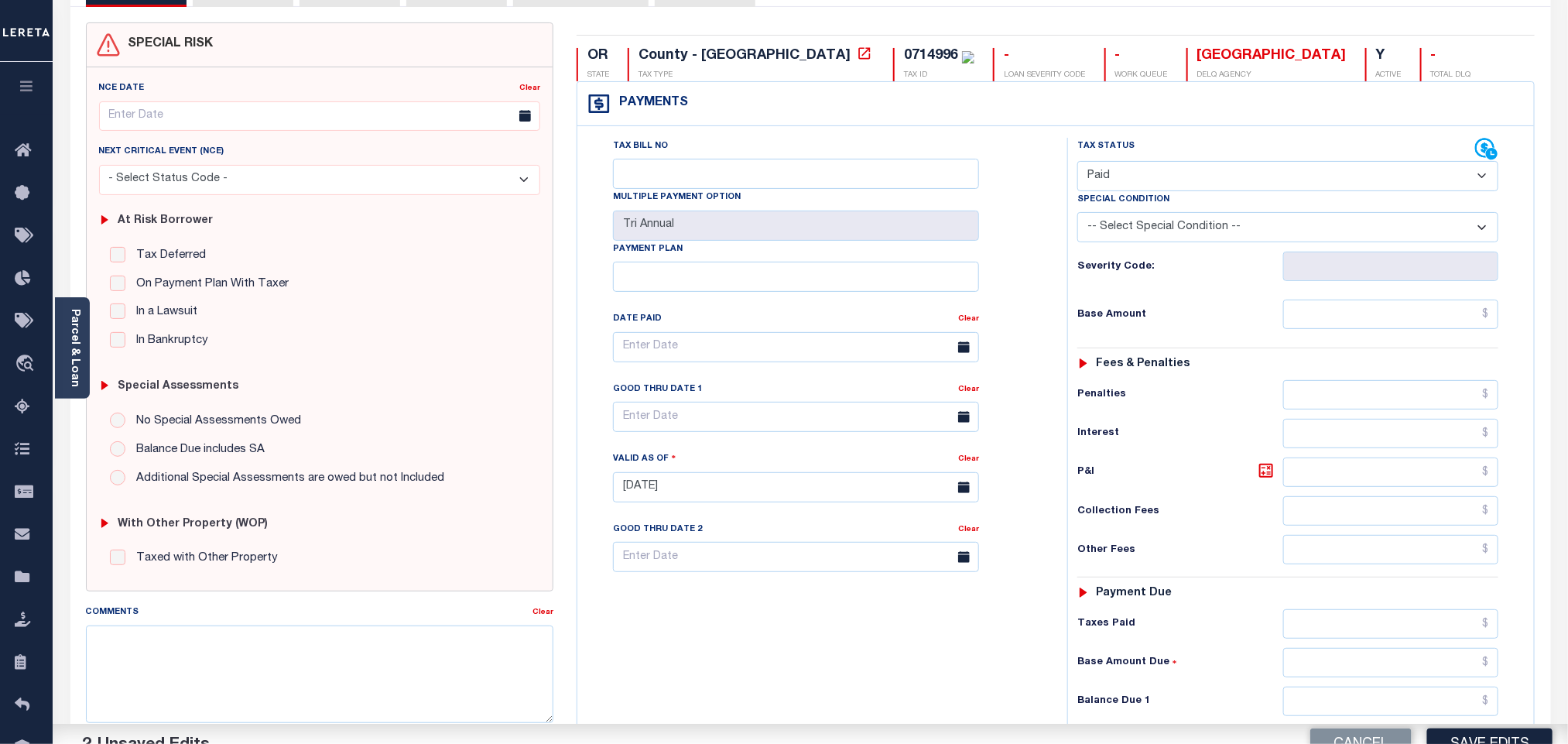
scroll to position [403, 0]
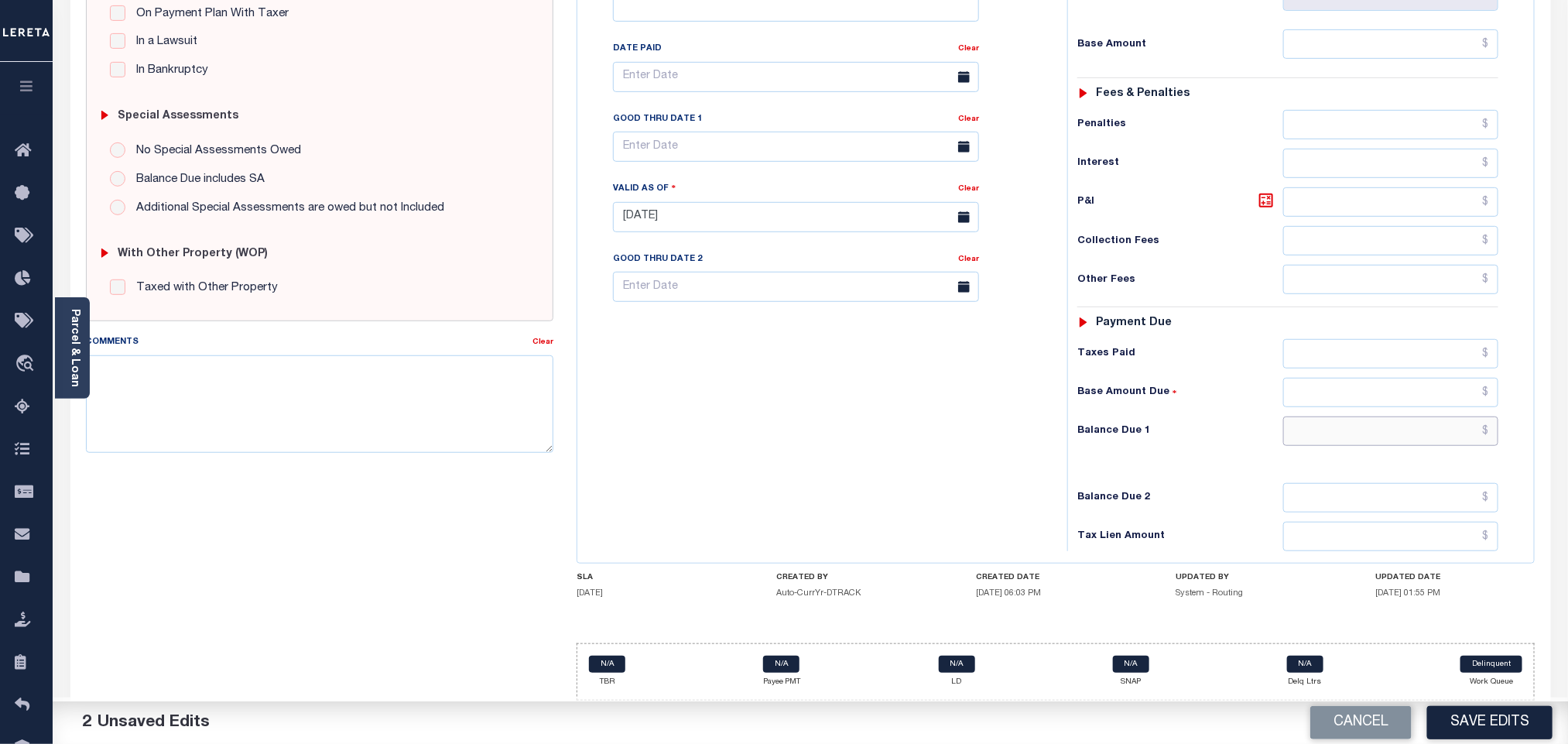
drag, startPoint x: 1325, startPoint y: 430, endPoint x: 1328, endPoint y: 441, distance: 11.4
click at [1325, 430] on input "text" at bounding box center [1391, 431] width 216 height 30
type input "$0.00"
click at [1480, 716] on button "Save Edits" at bounding box center [1490, 722] width 125 height 33
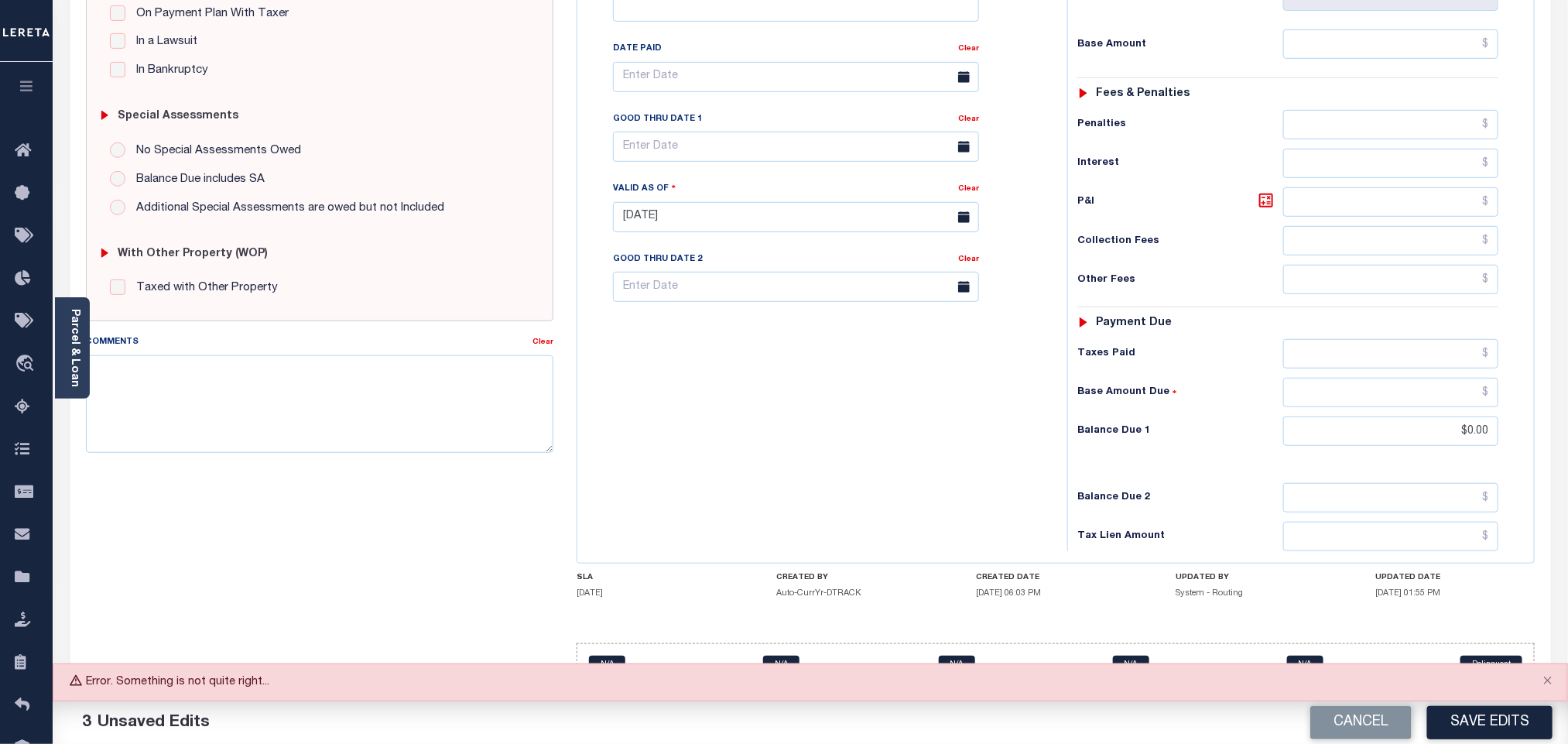
click at [956, 454] on div "Tax Bill No Multiple Payment Option Tri Annual Payment Plan Clear" at bounding box center [819, 209] width 475 height 684
click at [1508, 730] on button "Save Edits" at bounding box center [1490, 722] width 125 height 33
click at [1458, 718] on button "Save Edits" at bounding box center [1490, 722] width 125 height 33
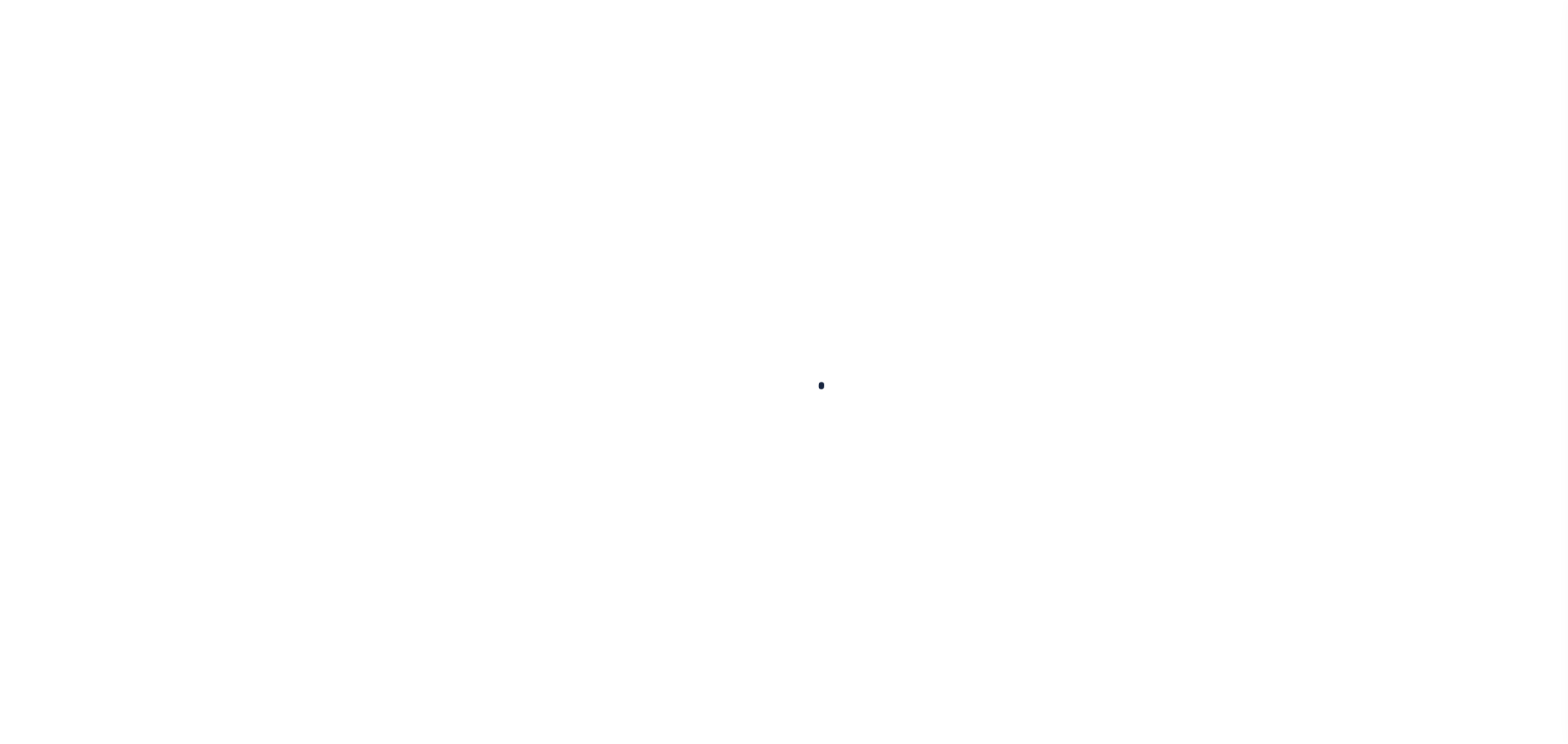
scroll to position [326, 0]
checkbox input "false"
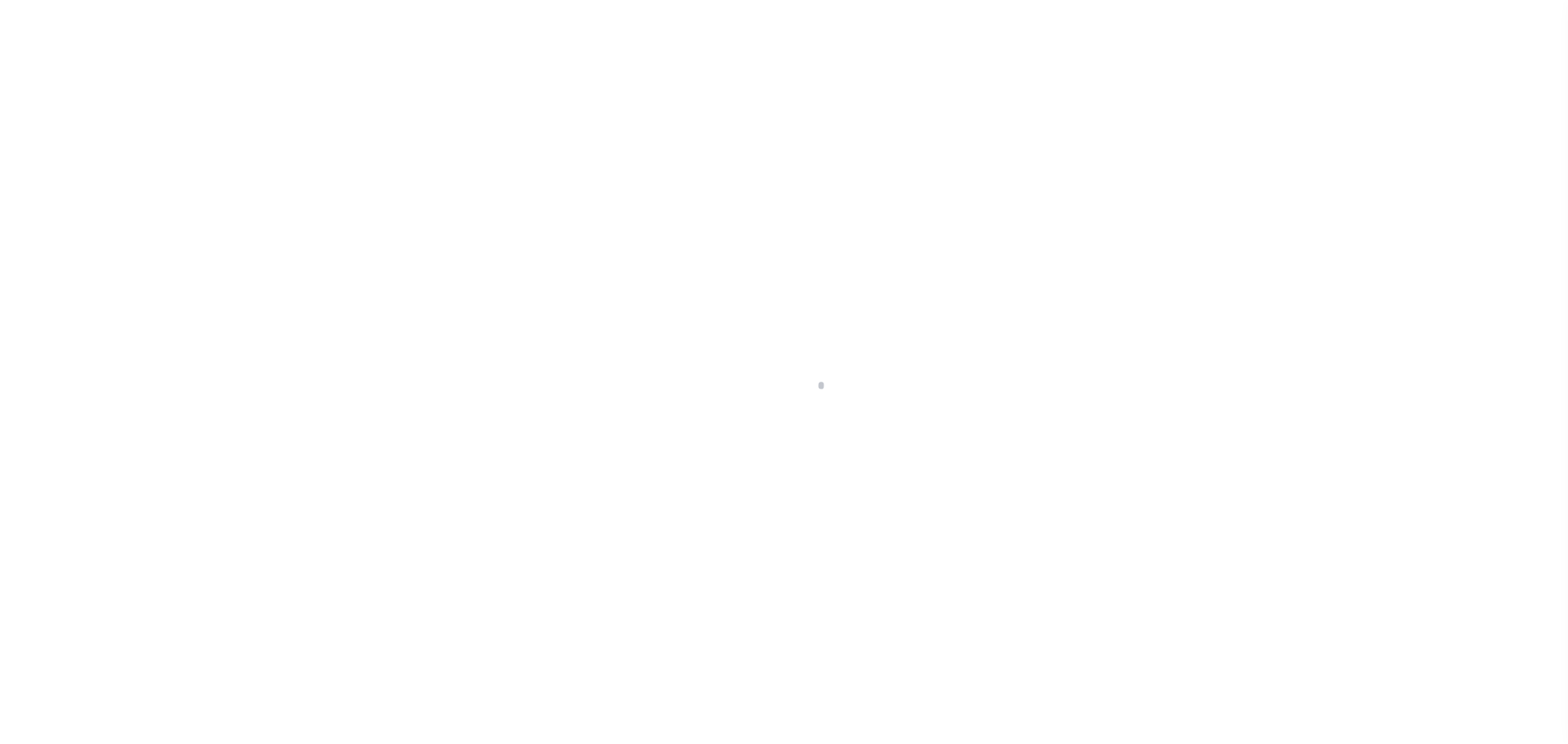
type input "Tri Annual"
type input "[DATE]"
select select "PYD"
type input "$0"
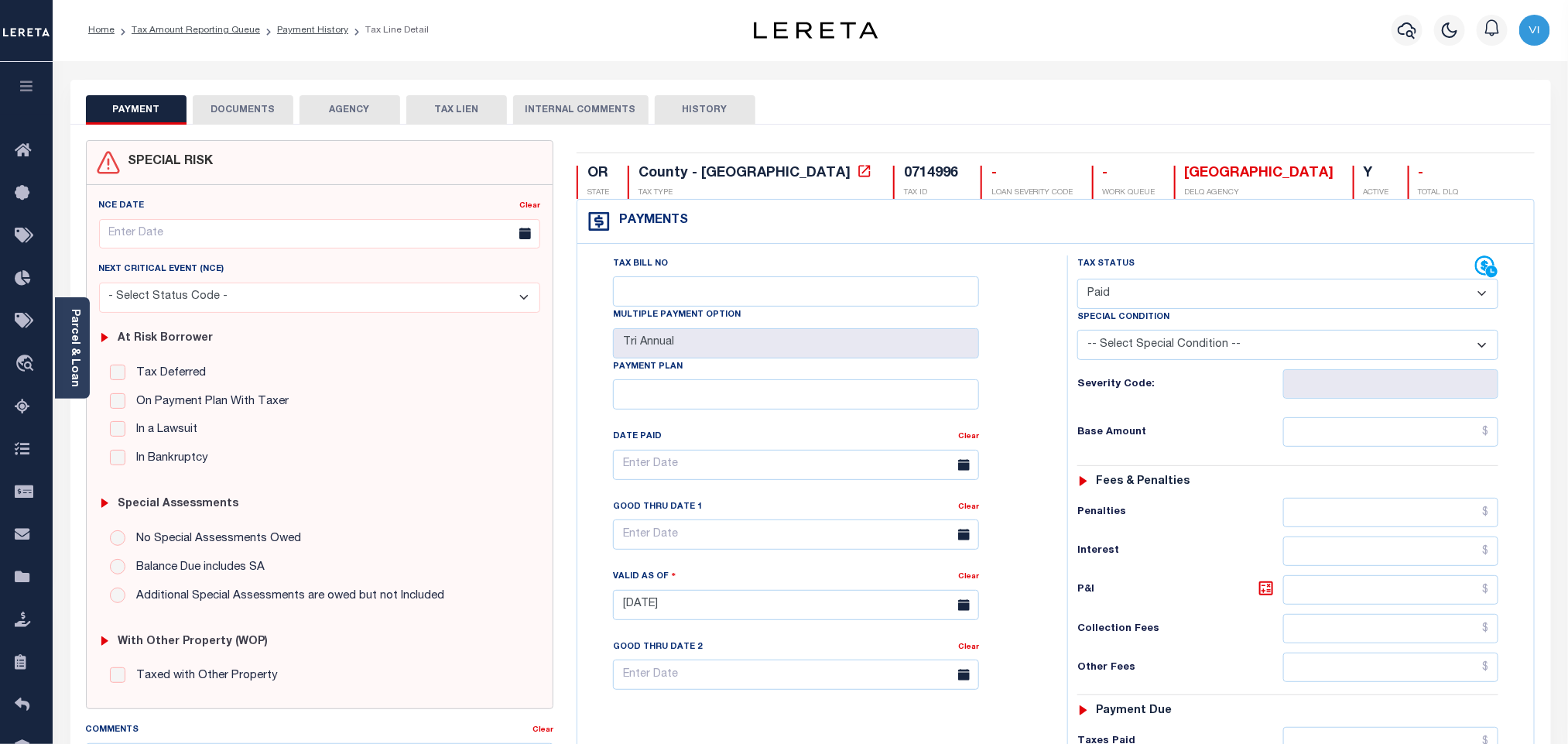
scroll to position [0, 0]
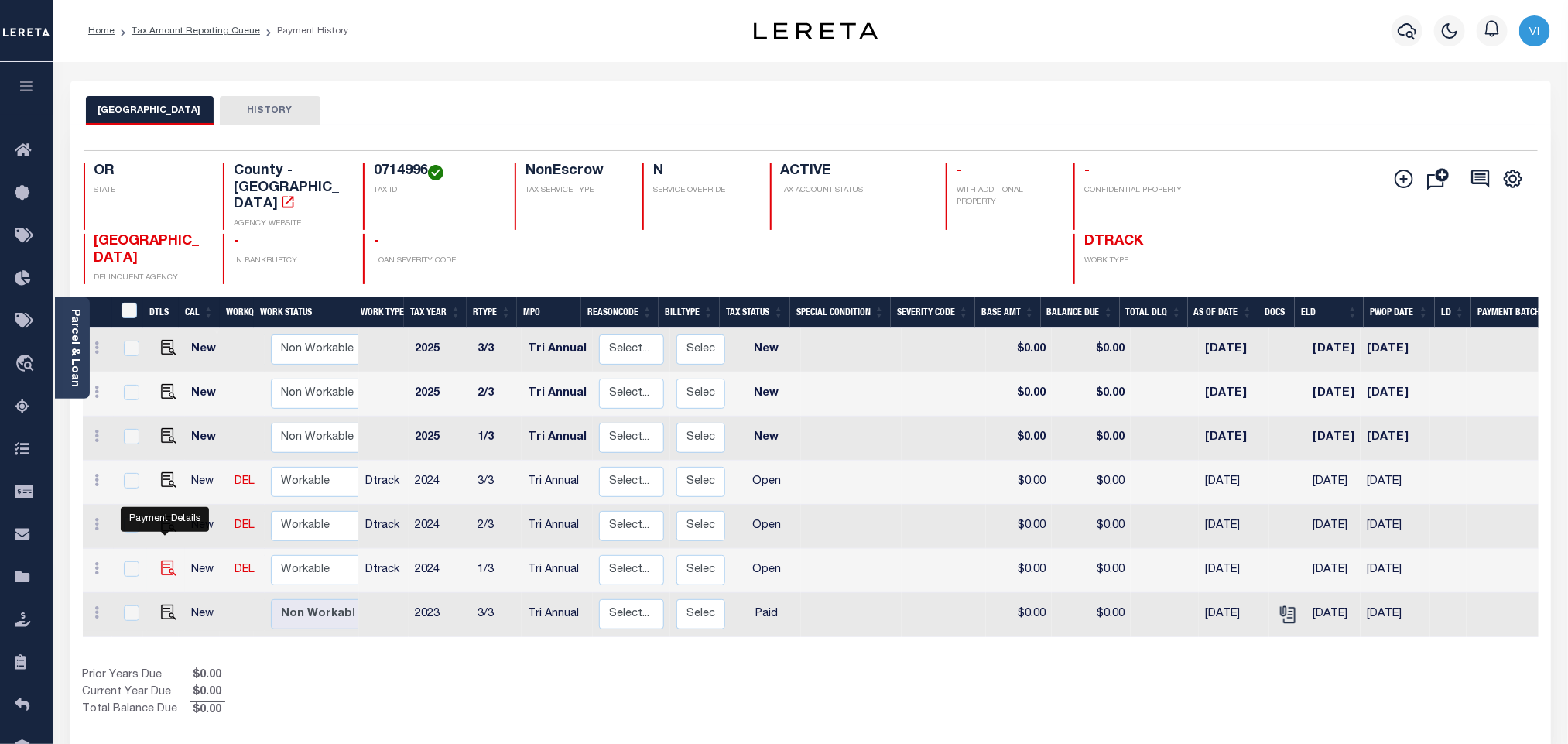
click at [163, 560] on img "" at bounding box center [168, 567] width 15 height 15
checkbox input "true"
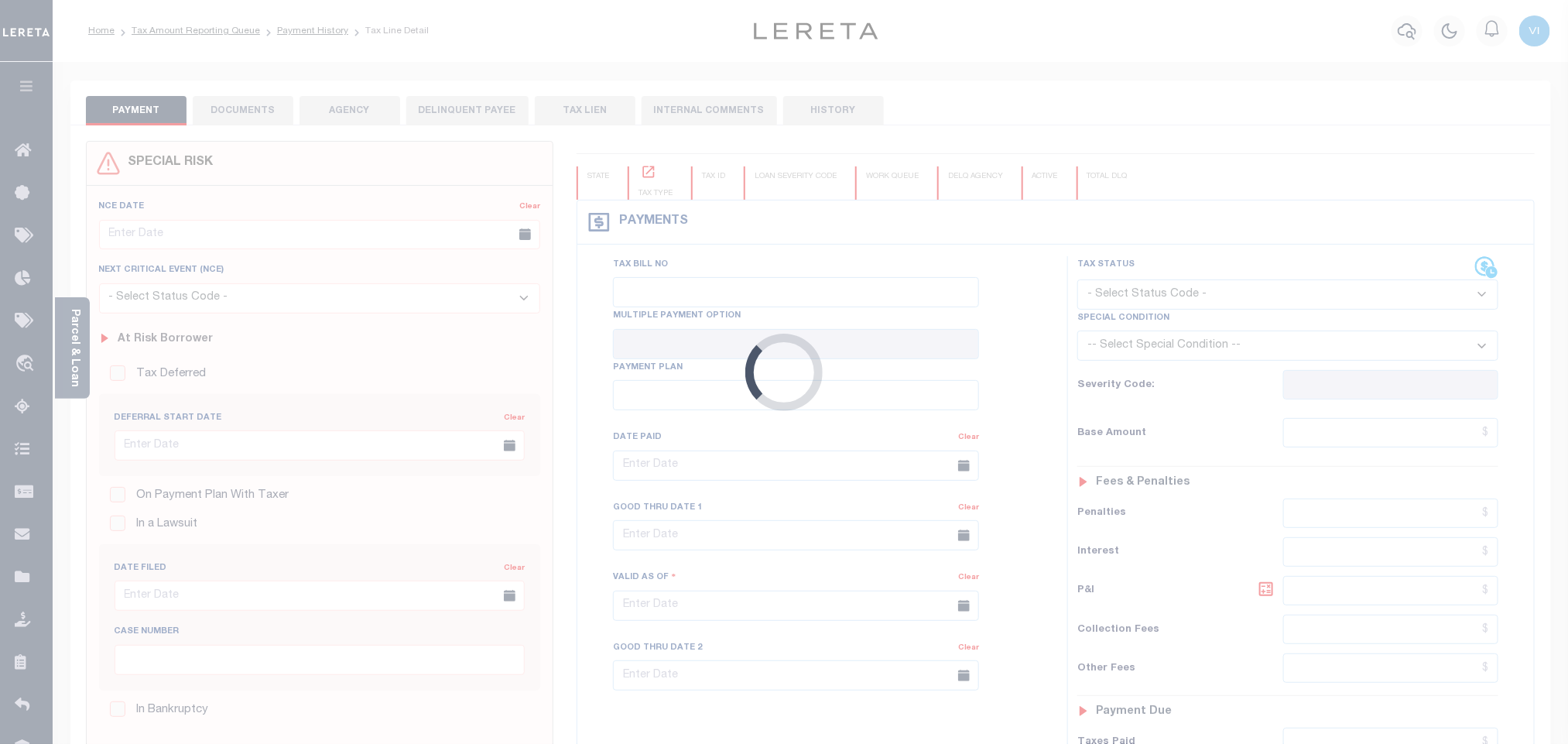
checkbox input "false"
type input "Tri Annual"
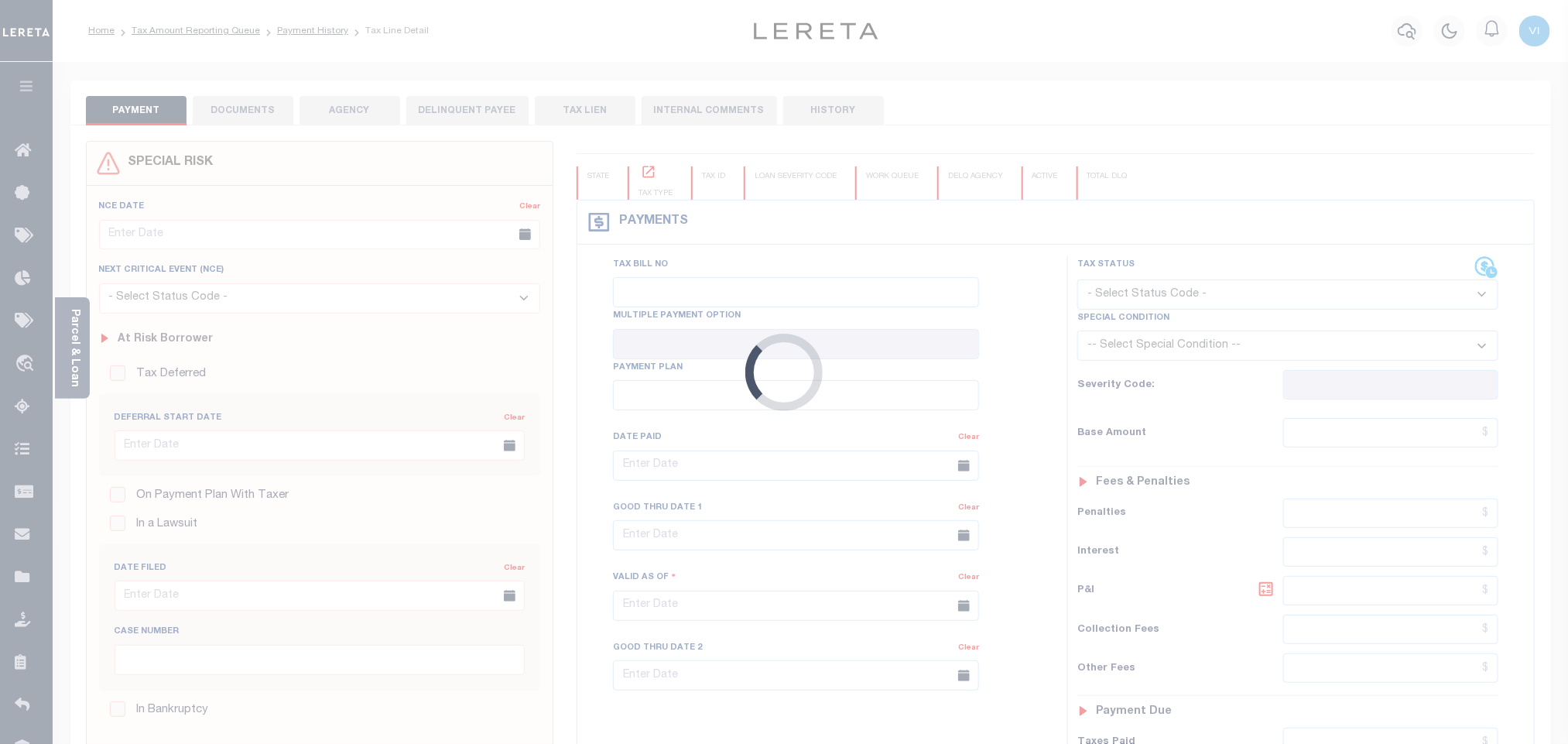
type input "[DATE]"
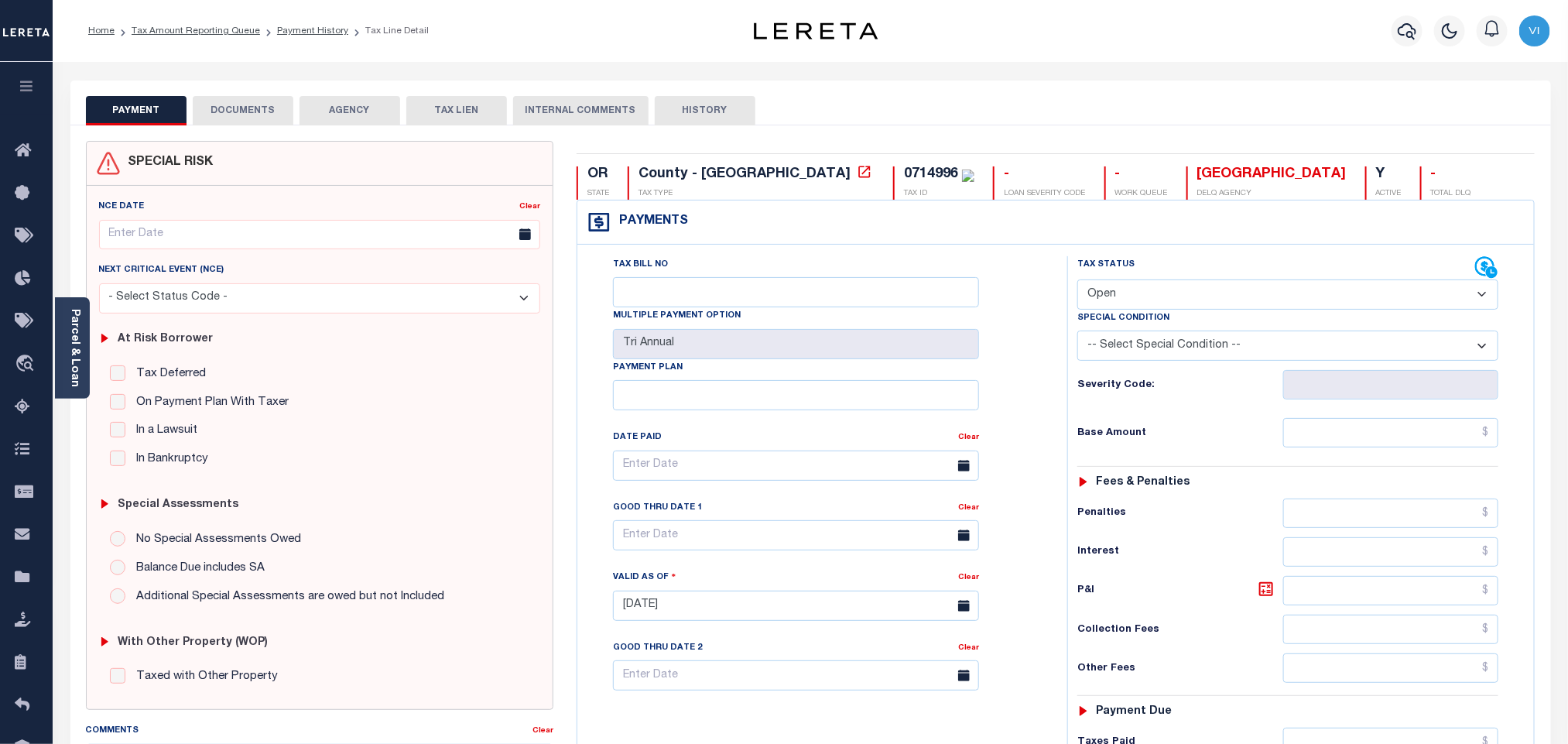
click at [1150, 300] on select "- Select Status Code - Open Due/Unpaid Paid Incomplete No Tax Due Internal Refu…" at bounding box center [1288, 295] width 421 height 31
select select "PYD"
click at [1077, 281] on select "- Select Status Code - Open Due/Unpaid Paid Incomplete No Tax Due Internal Refu…" at bounding box center [1288, 295] width 421 height 31
type input "[DATE]"
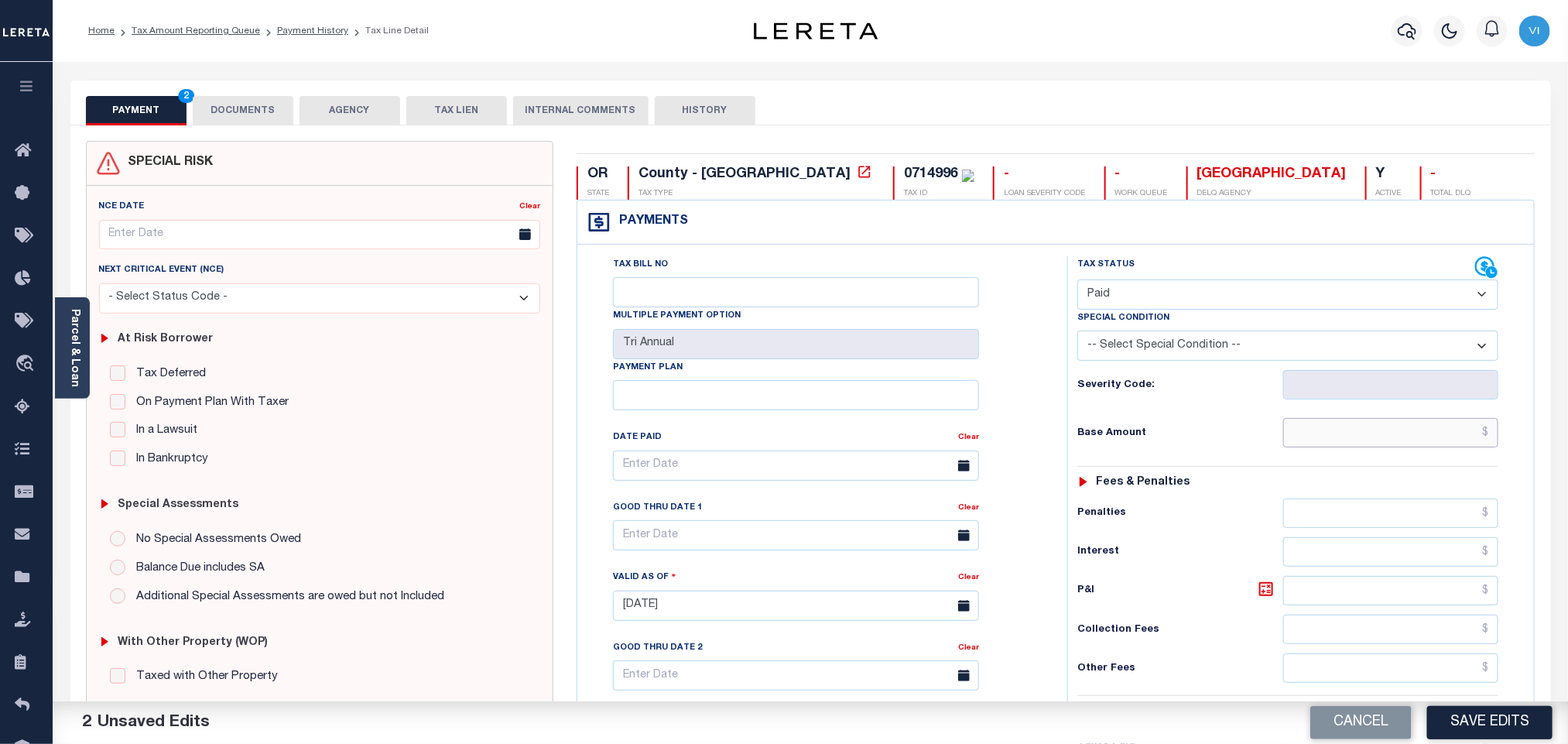
click at [1296, 437] on input "text" at bounding box center [1391, 432] width 216 height 30
paste input "4,464.75"
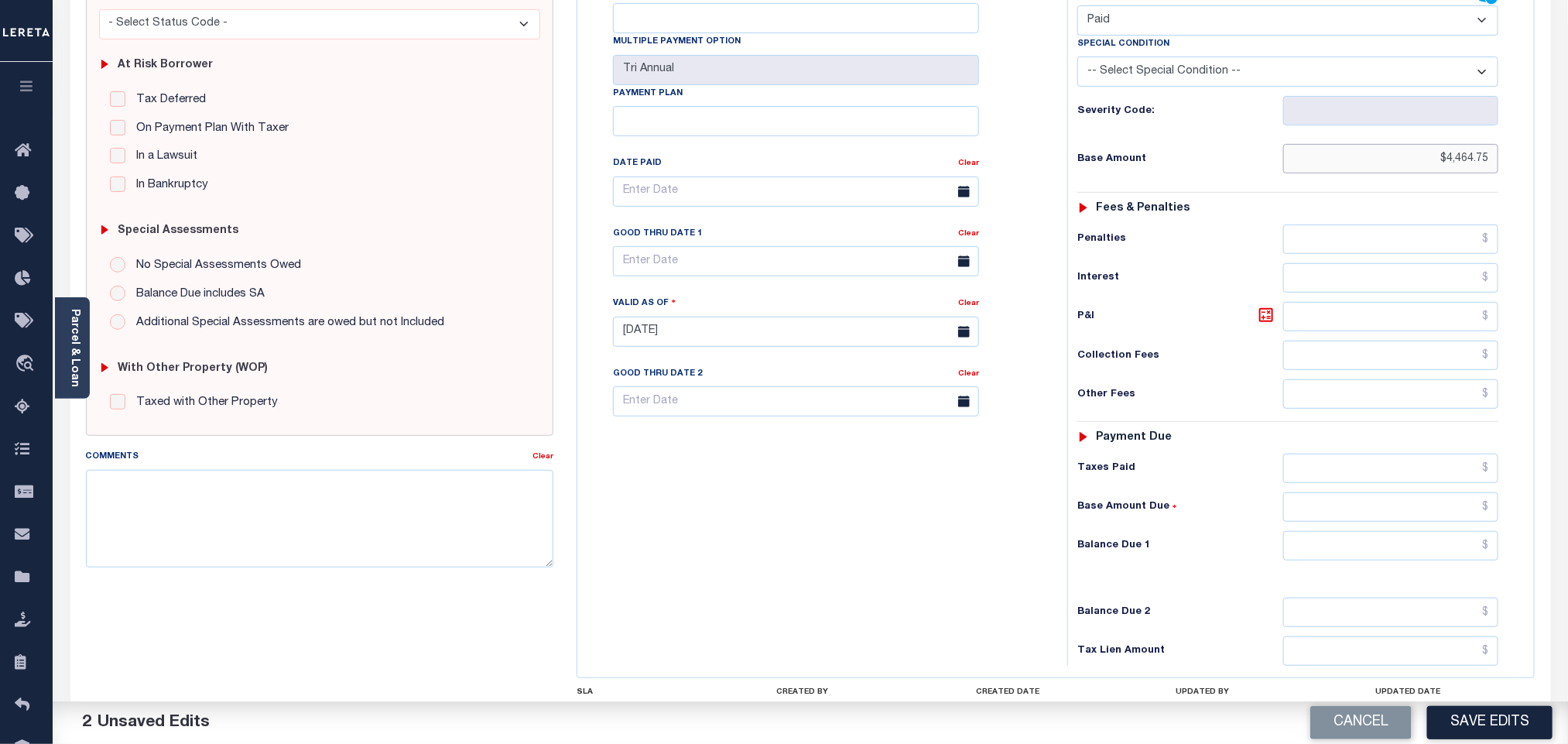
scroll to position [407, 0]
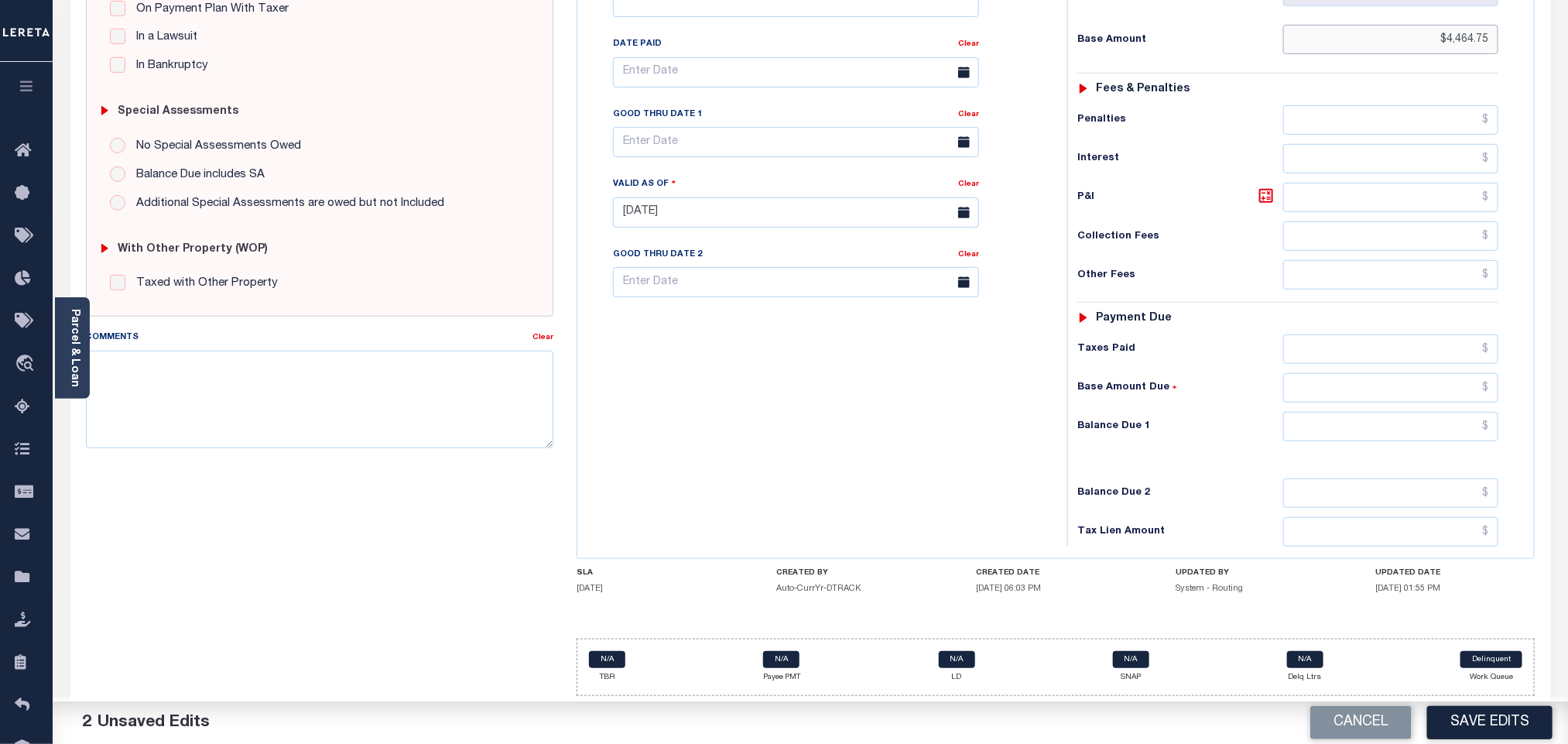
type input "$4,464.75"
click at [1303, 432] on input "text" at bounding box center [1391, 426] width 216 height 30
type input "$0.00"
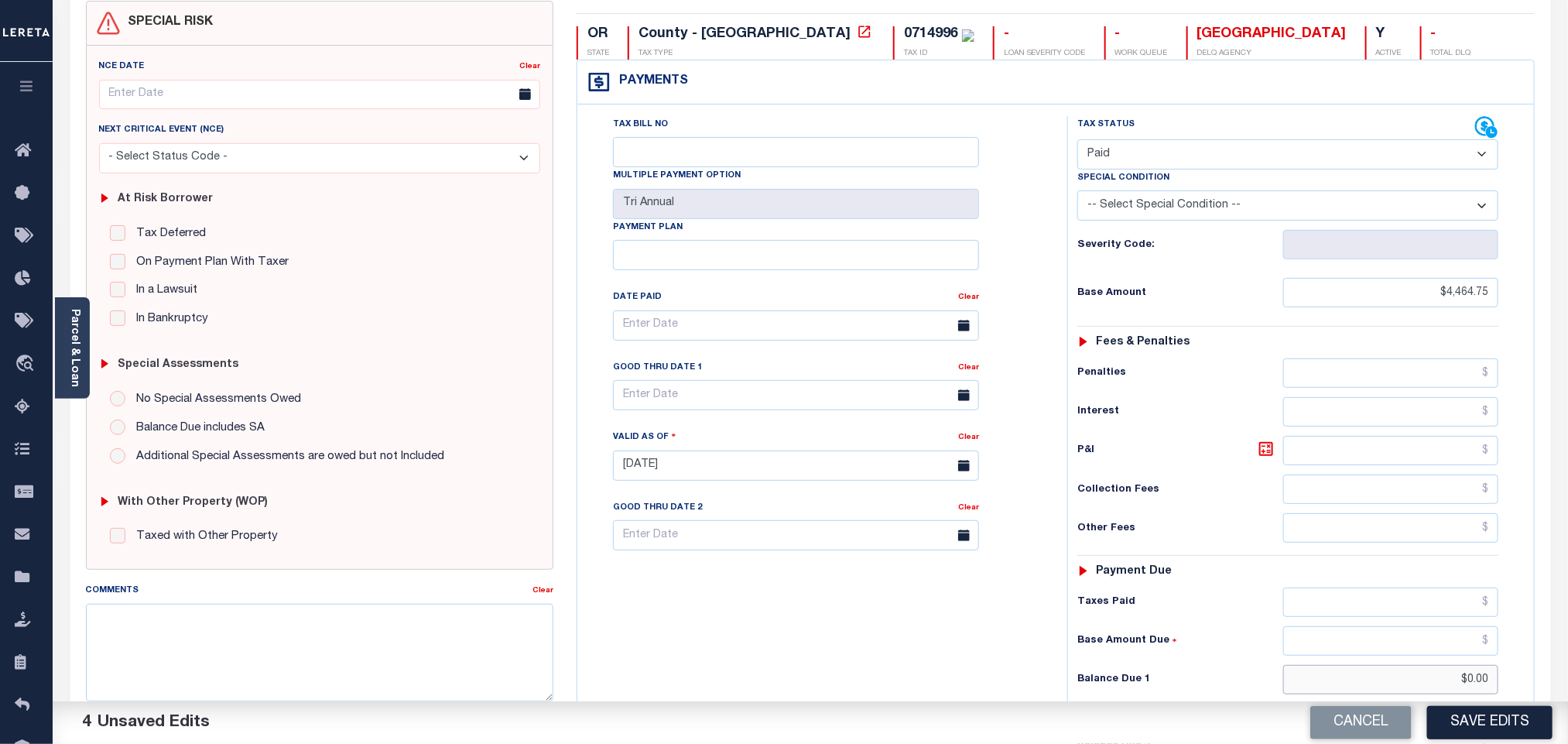
scroll to position [0, 0]
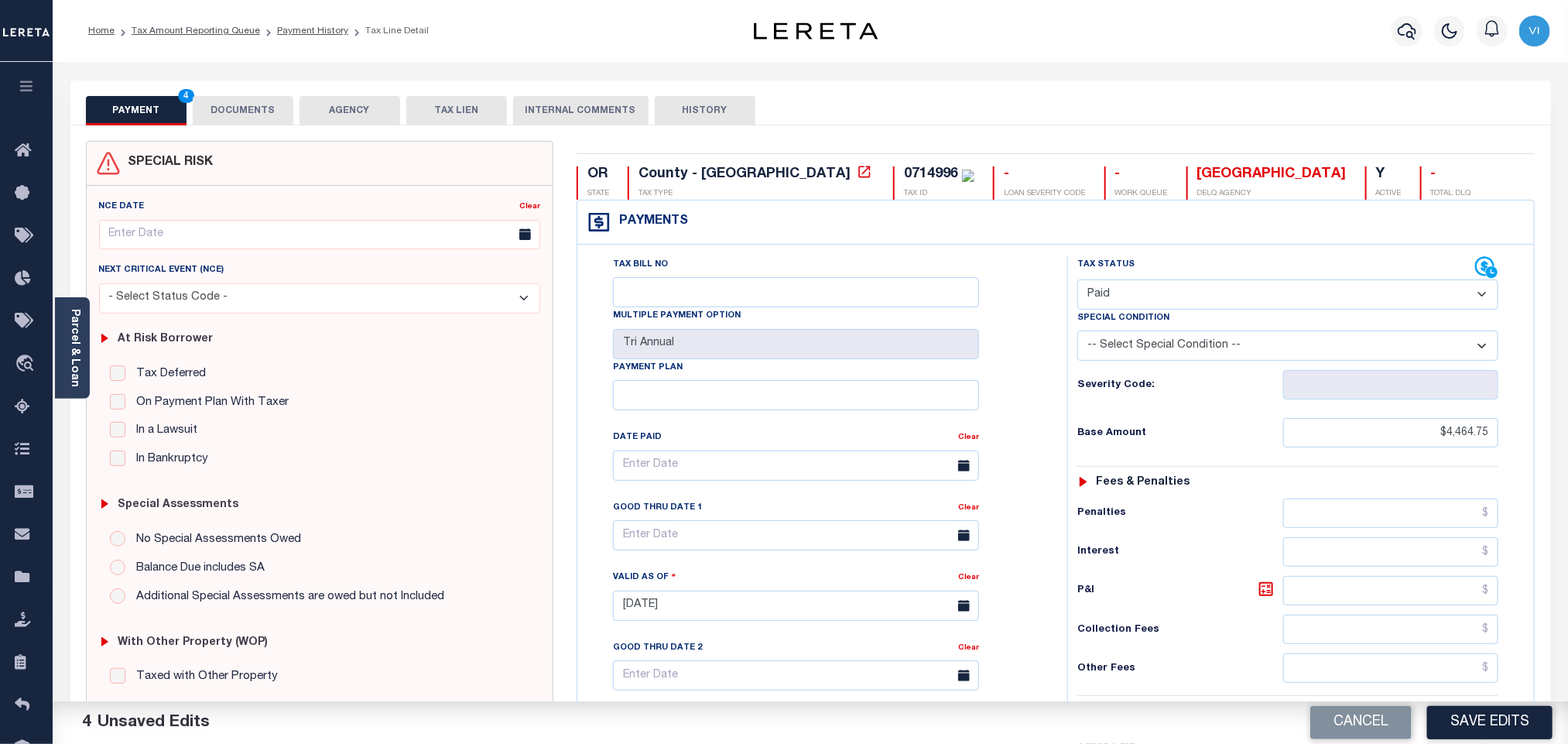
click at [253, 113] on button "DOCUMENTS" at bounding box center [243, 111] width 101 height 30
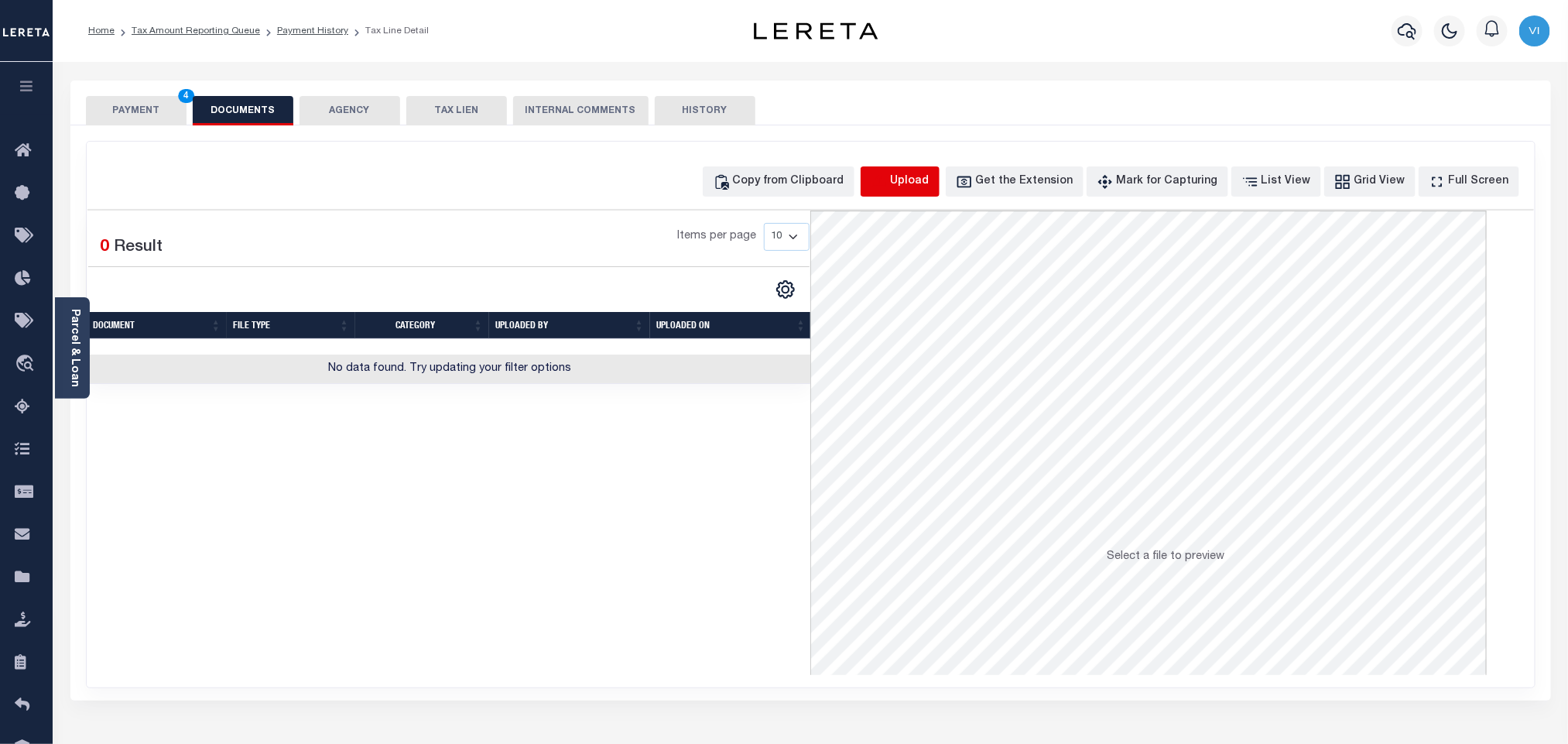
click at [888, 189] on icon "button" at bounding box center [879, 182] width 17 height 17
select select "POP"
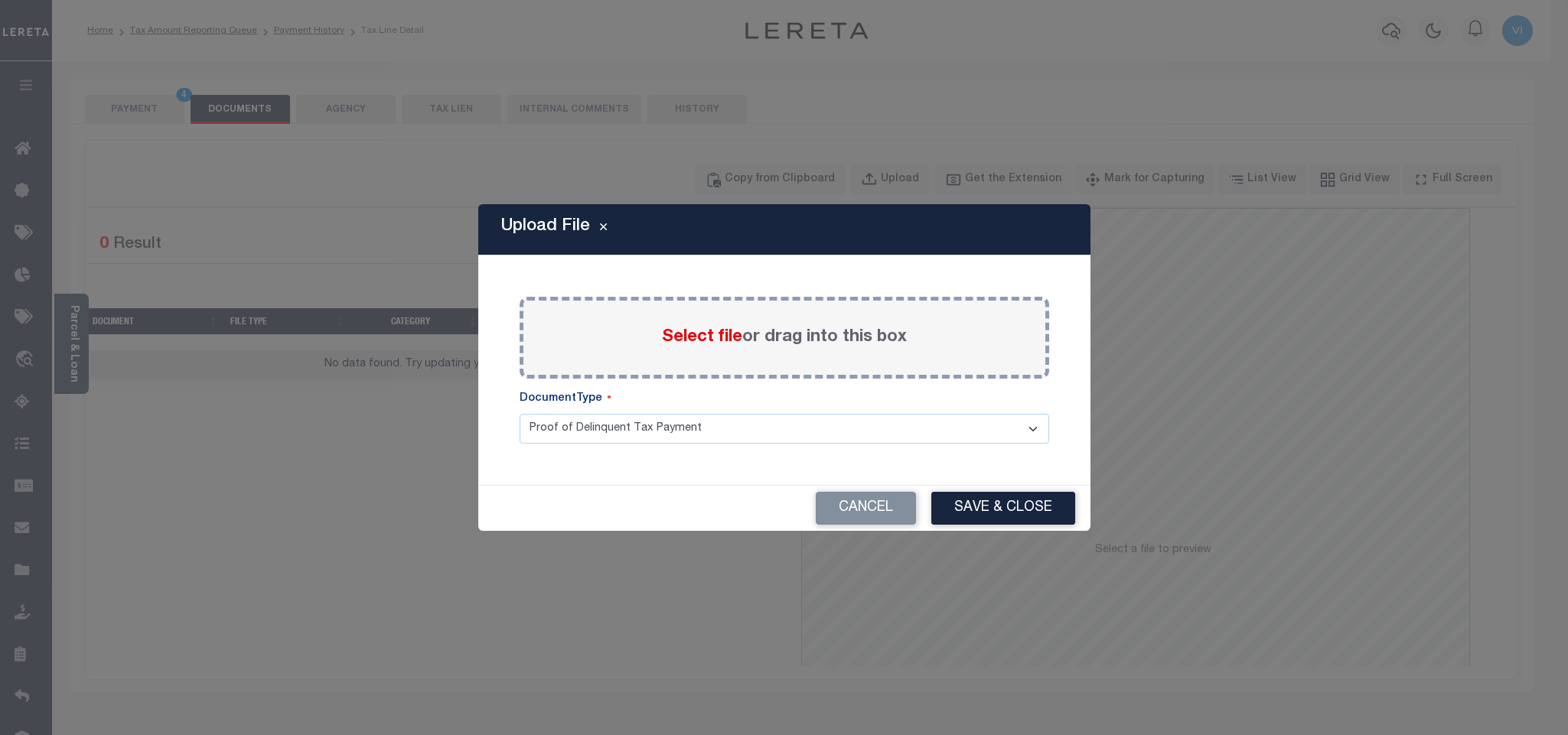
click at [680, 325] on label "Select file or drag into this box" at bounding box center [784, 337] width 245 height 25
click at [0, 0] on input "Select file or drag into this box" at bounding box center [0, 0] width 0 height 0
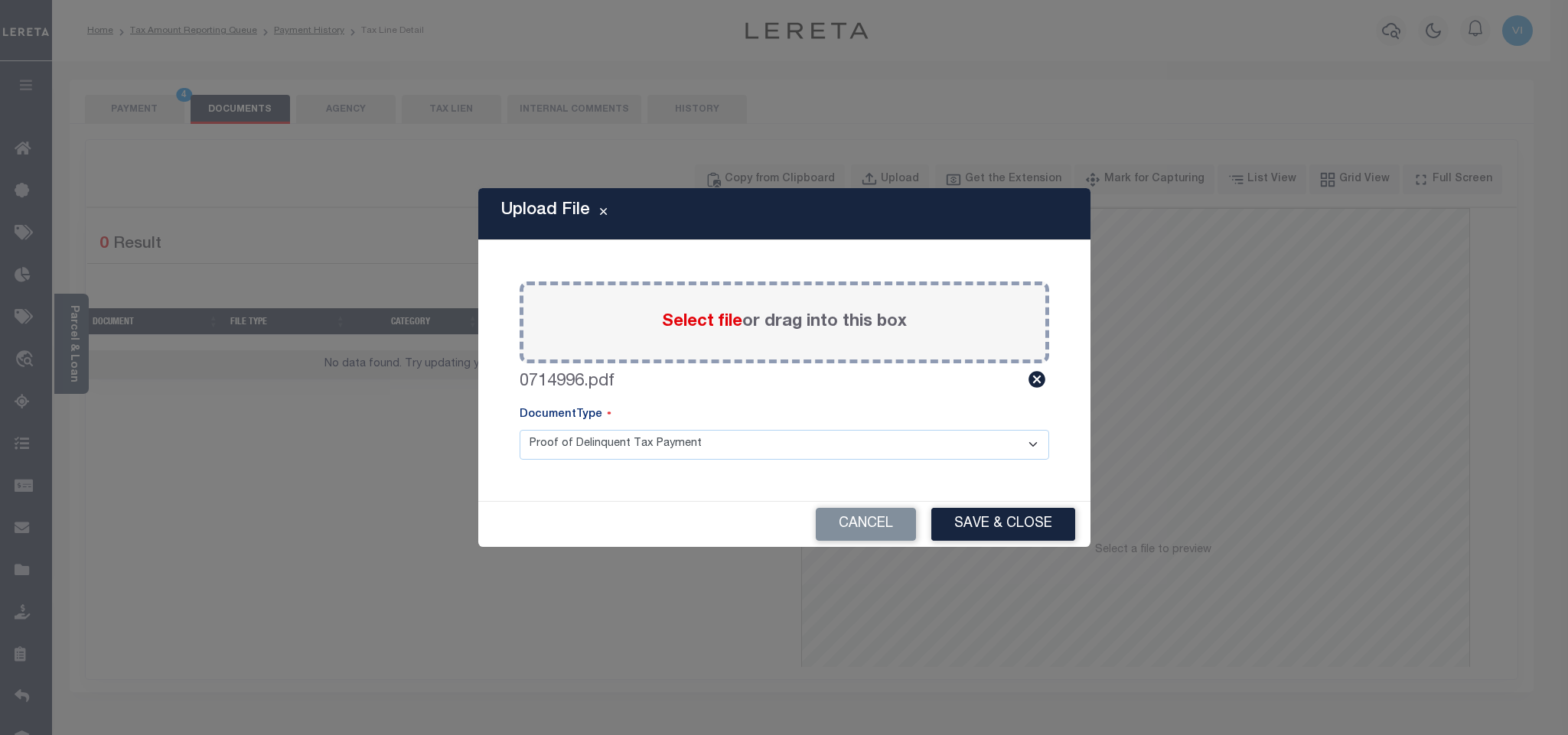
drag, startPoint x: 588, startPoint y: 445, endPoint x: 588, endPoint y: 457, distance: 12.0
click at [588, 445] on select "Proof of Delinquent Tax Payment" at bounding box center [784, 445] width 530 height 30
click at [520, 430] on select "Proof of Delinquent Tax Payment" at bounding box center [784, 445] width 530 height 30
click at [981, 536] on button "Save & Close" at bounding box center [1003, 524] width 144 height 33
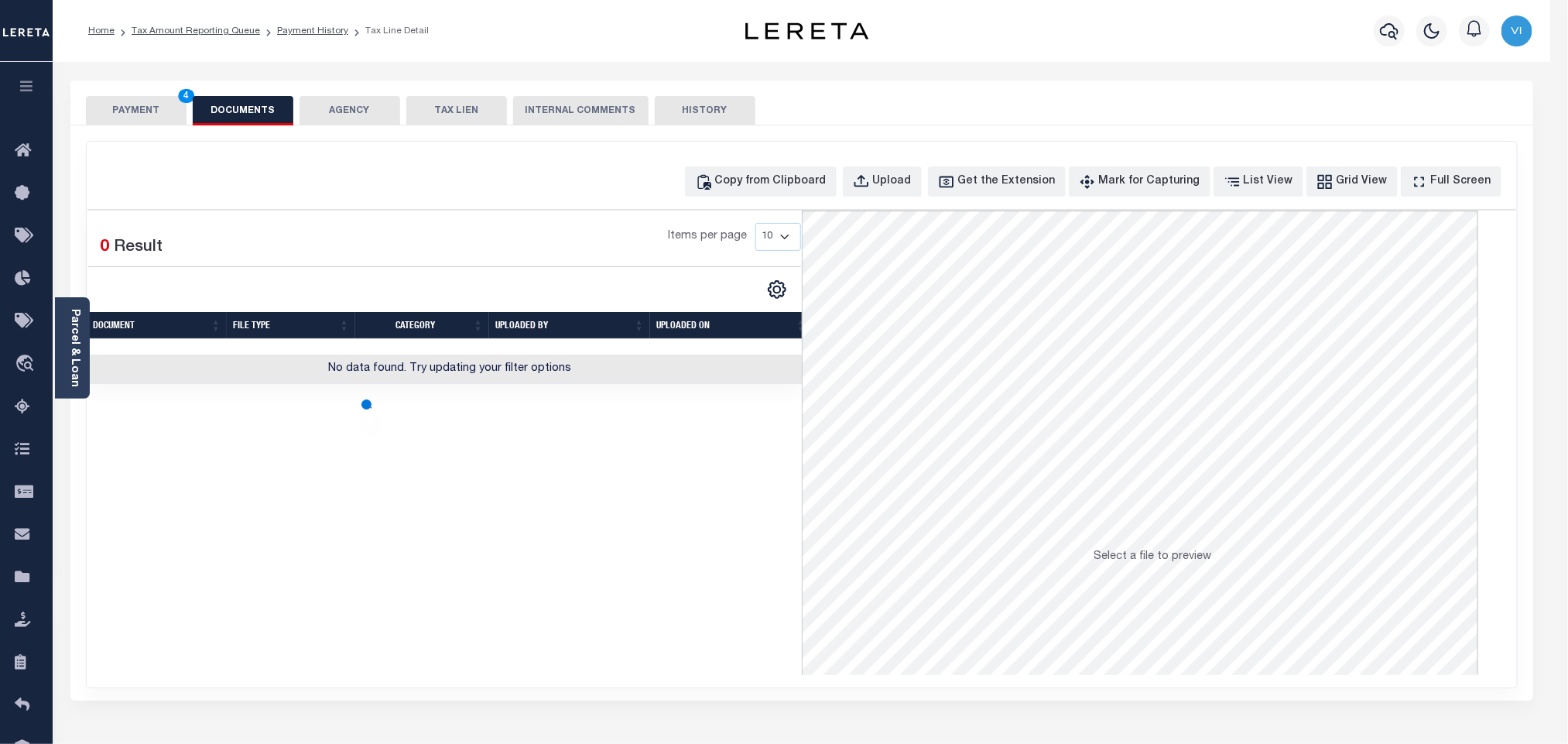
click at [142, 110] on button "PAYMENT 4" at bounding box center [136, 111] width 101 height 30
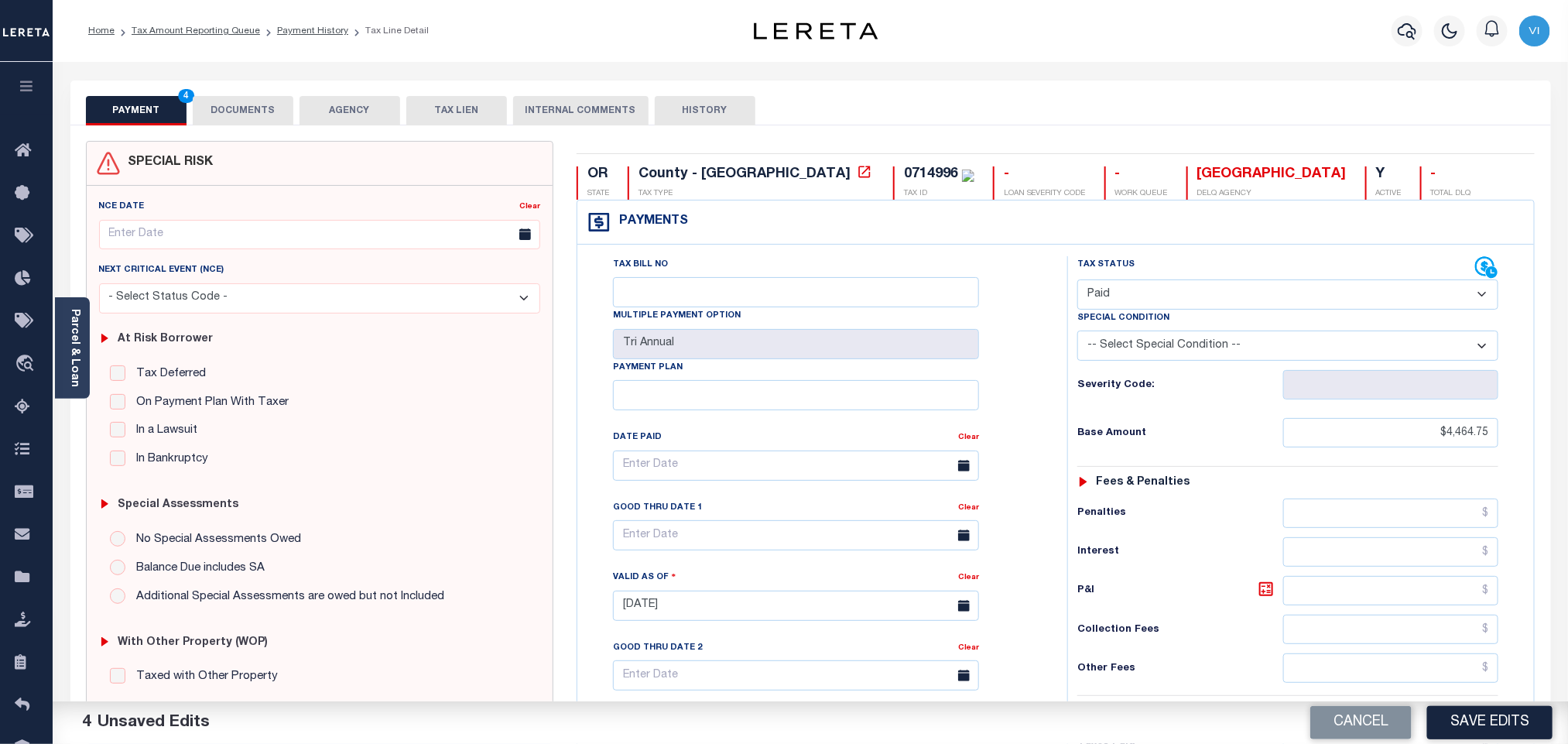
click at [1020, 378] on div "Tax Bill No Multiple Payment Option Tri Annual Payment Plan Clear Clear Valid a…" at bounding box center [818, 474] width 451 height 434
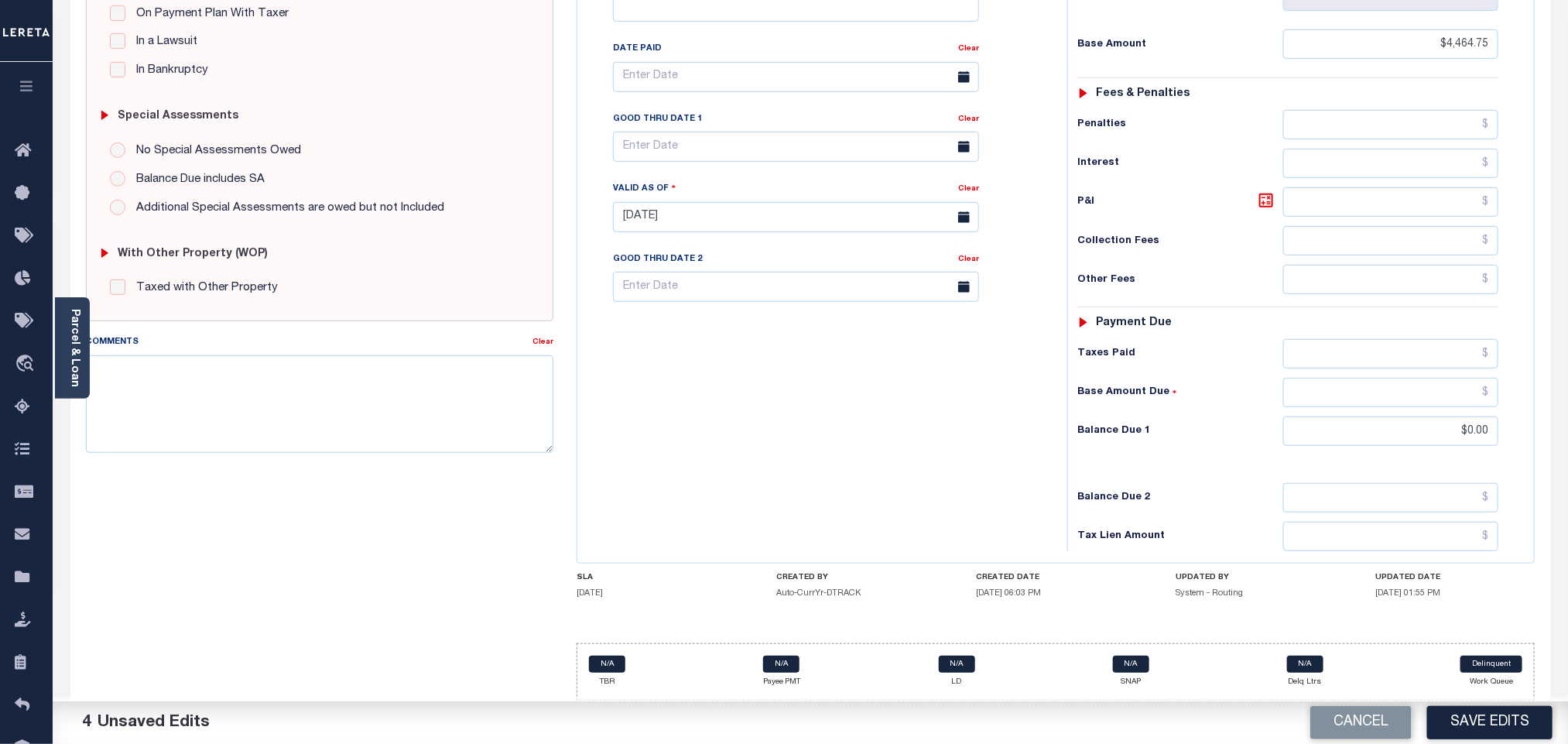
scroll to position [403, 0]
click at [1491, 728] on button "Save Edits" at bounding box center [1490, 722] width 125 height 33
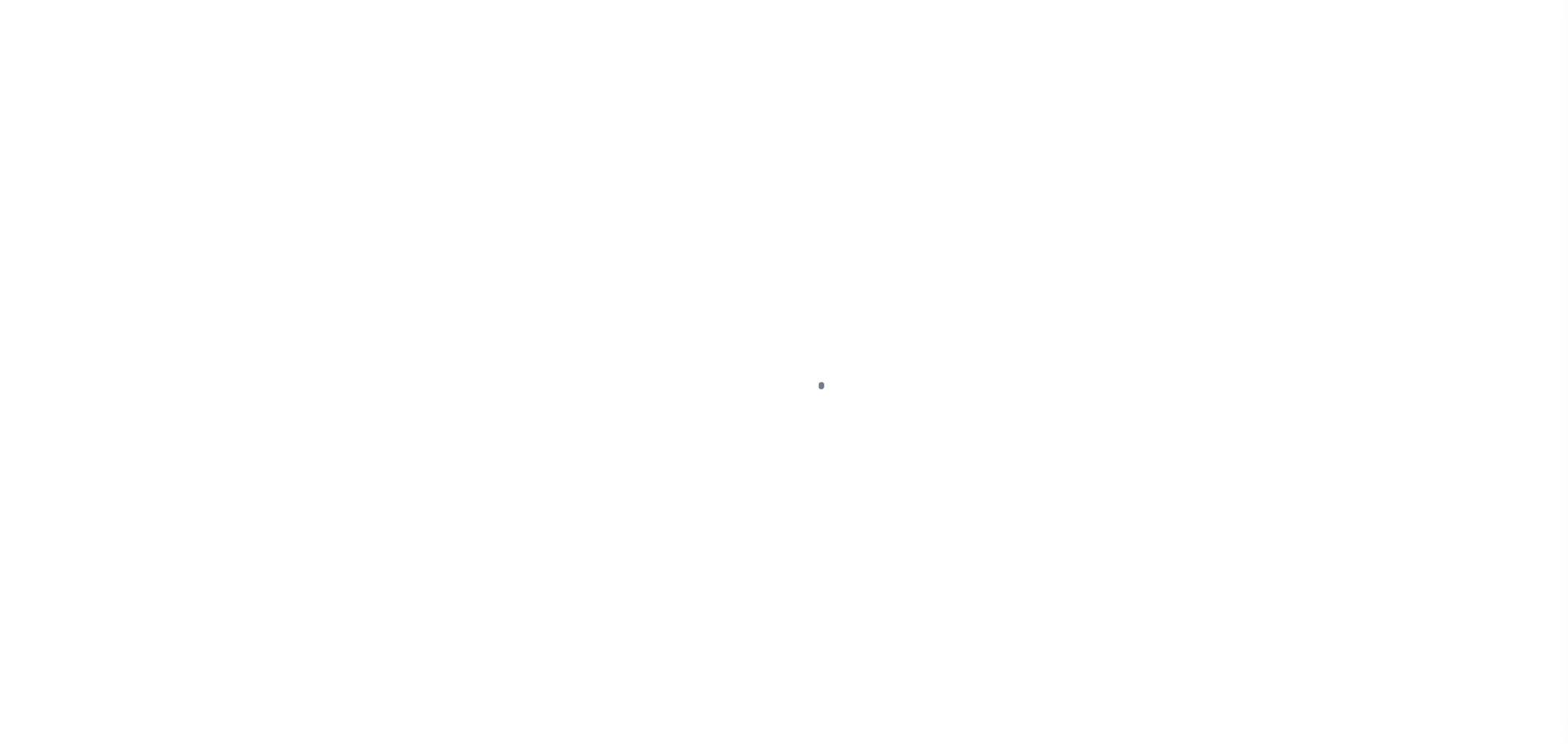
checkbox input "false"
type input "Tri Annual"
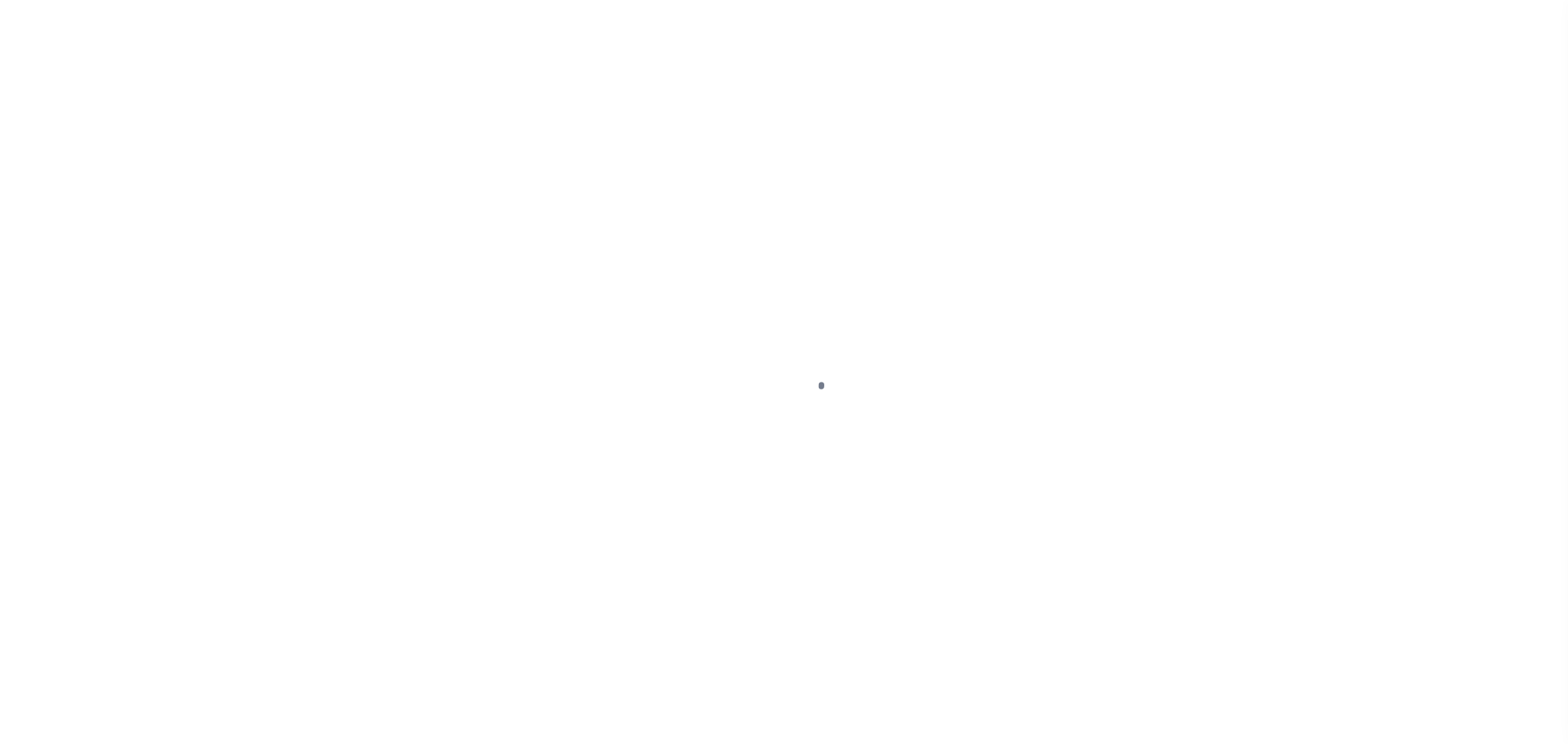
type input "[DATE]"
select select "PYD"
type input "$4,464.75"
type input "$0"
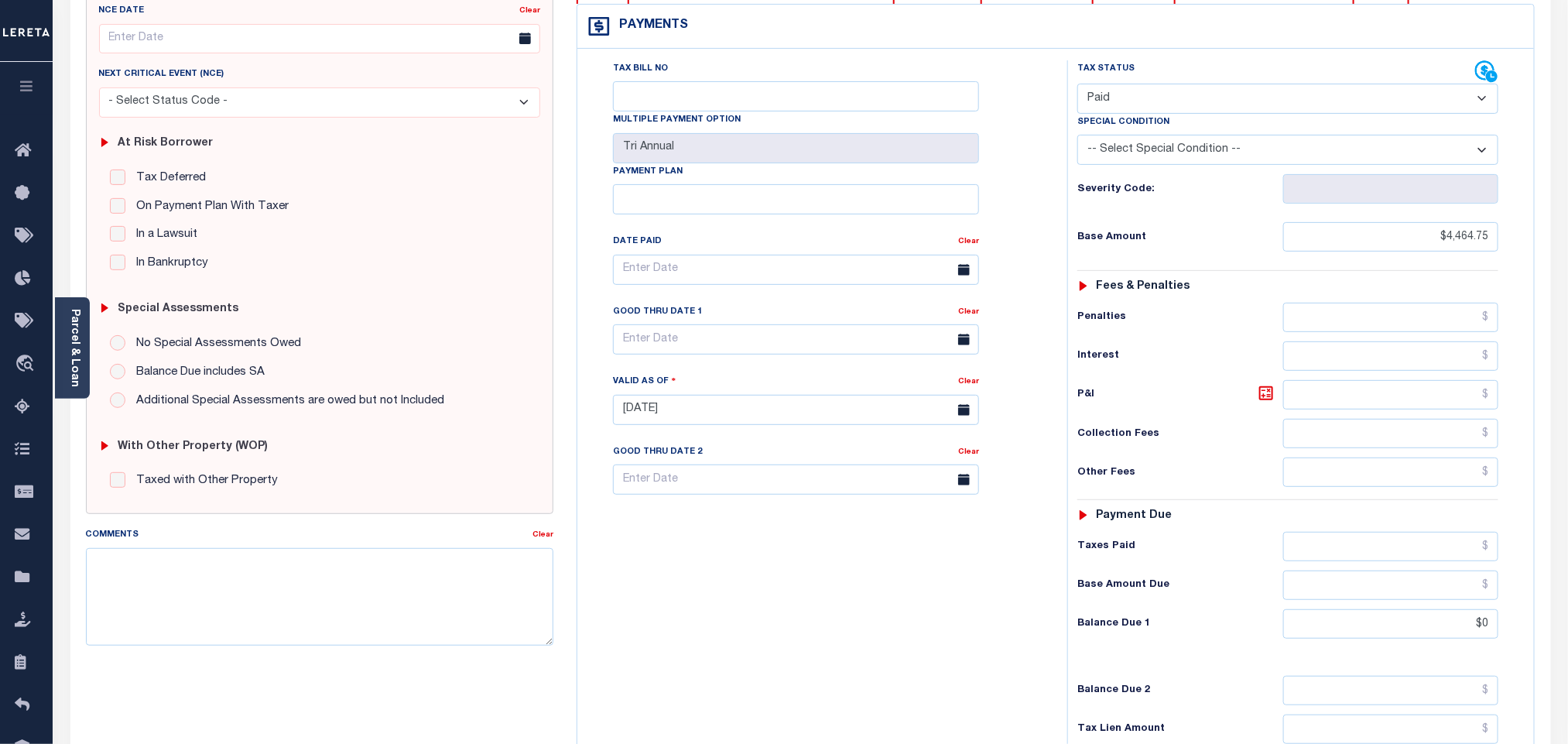
scroll to position [407, 0]
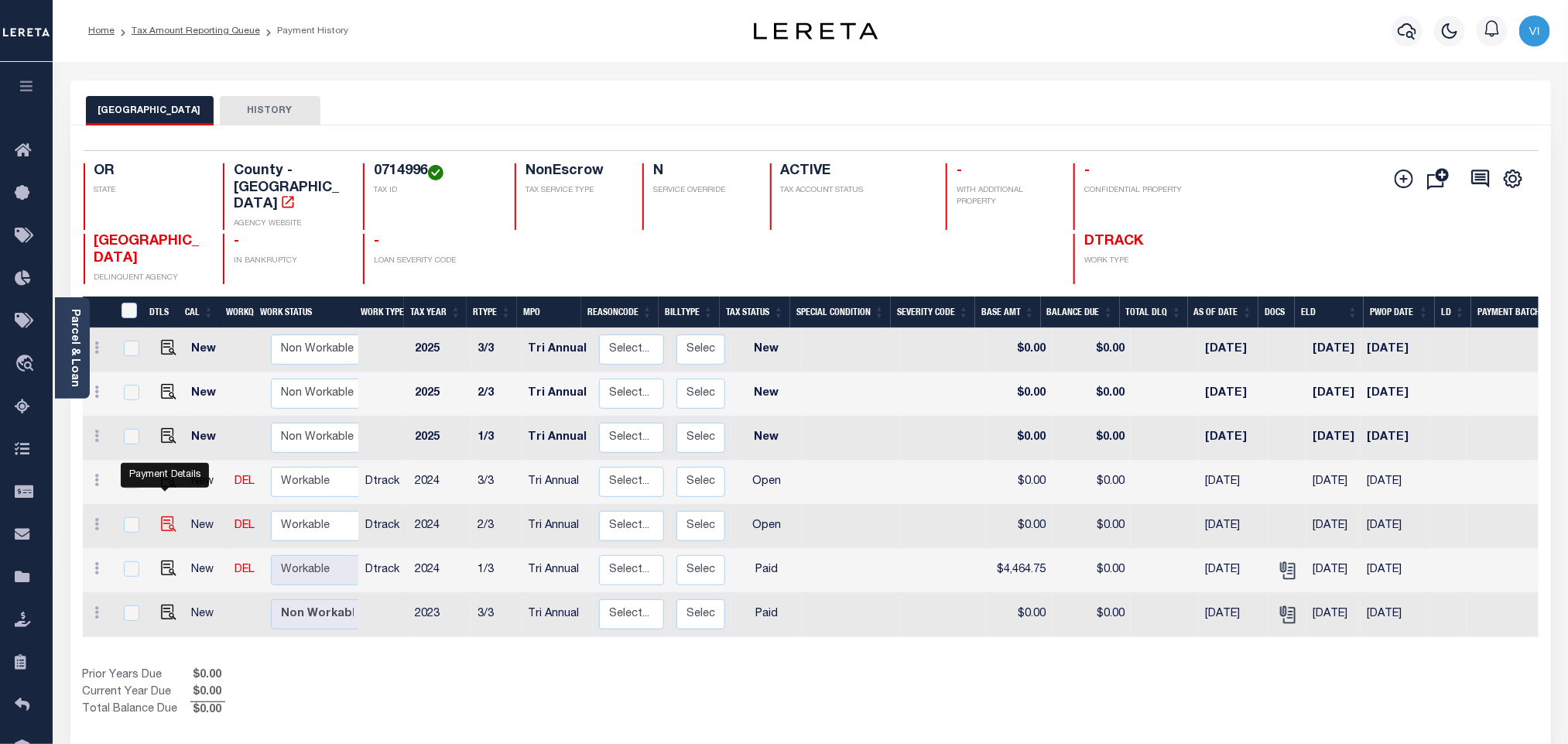
click at [165, 516] on img "" at bounding box center [168, 523] width 15 height 15
checkbox input "true"
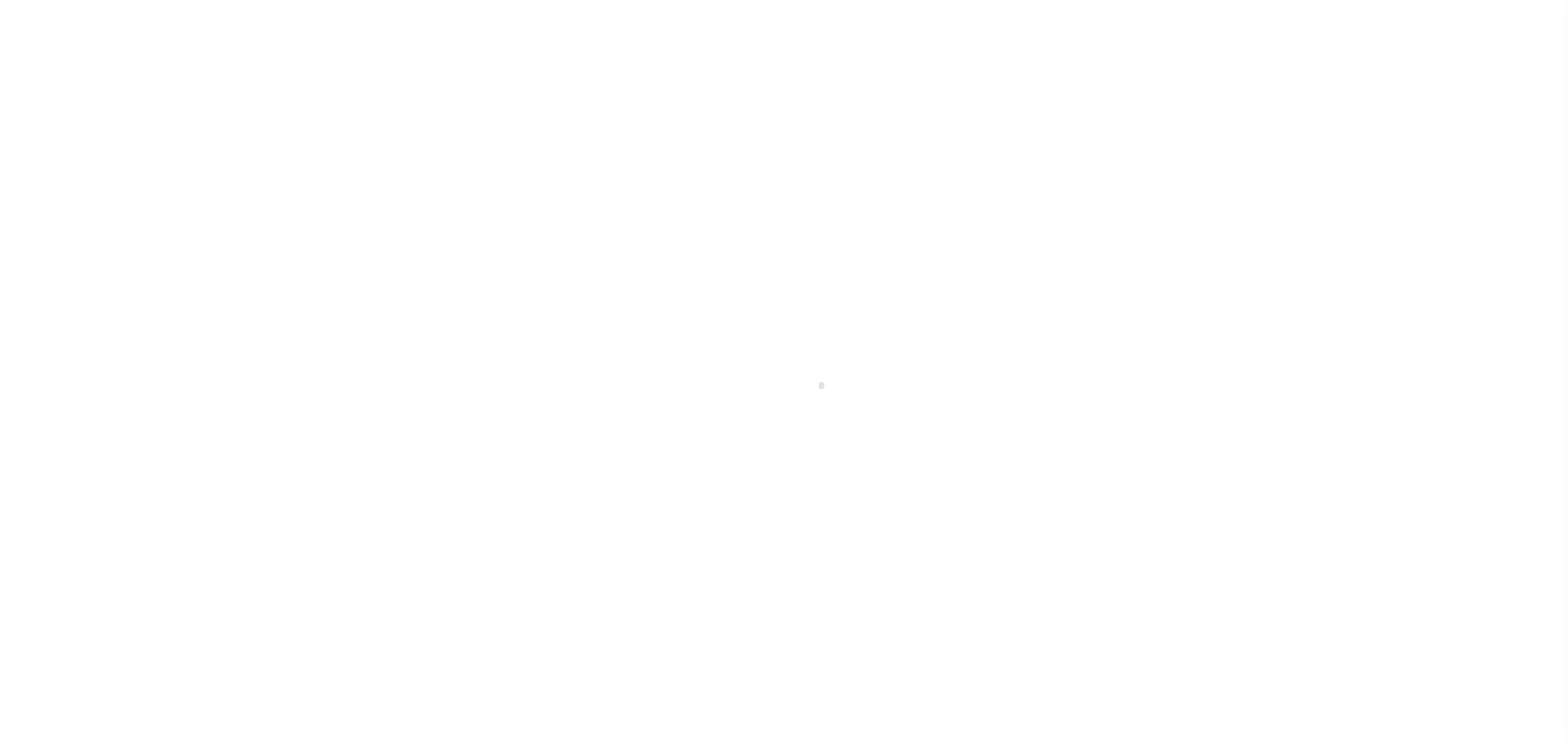
select select "OP2"
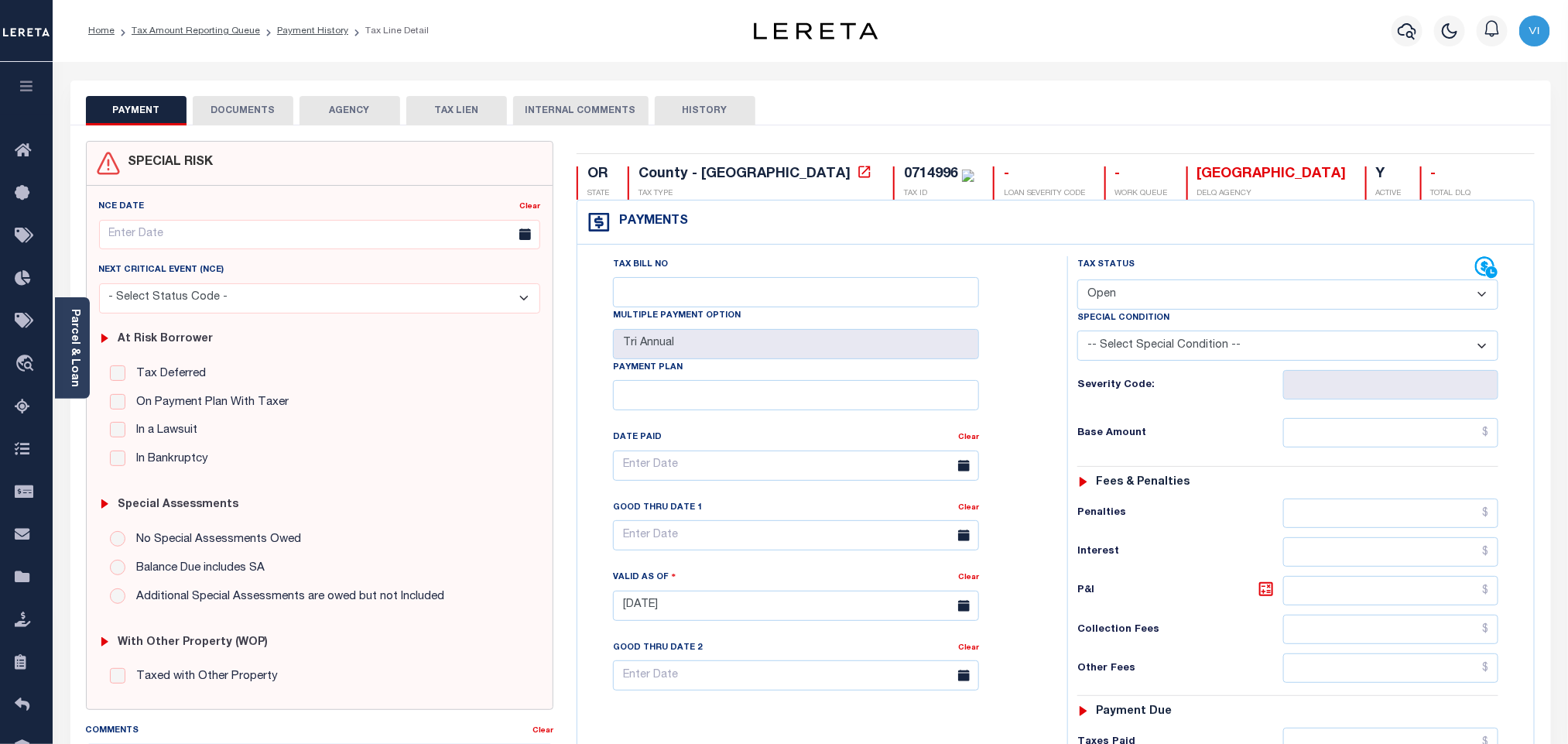
click at [240, 122] on button "DOCUMENTS" at bounding box center [243, 111] width 101 height 30
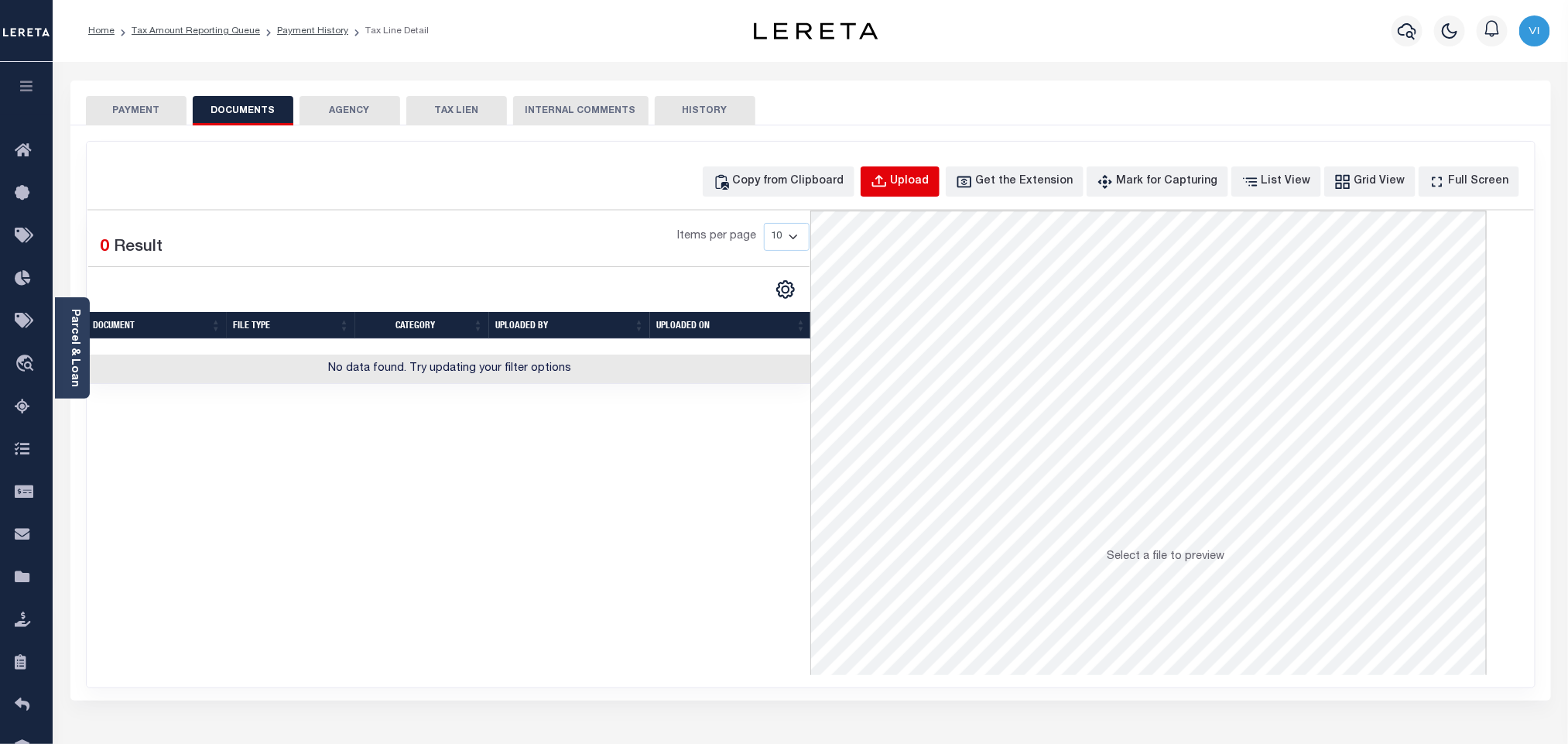
click at [920, 193] on button "Upload" at bounding box center [901, 182] width 79 height 31
select select "POP"
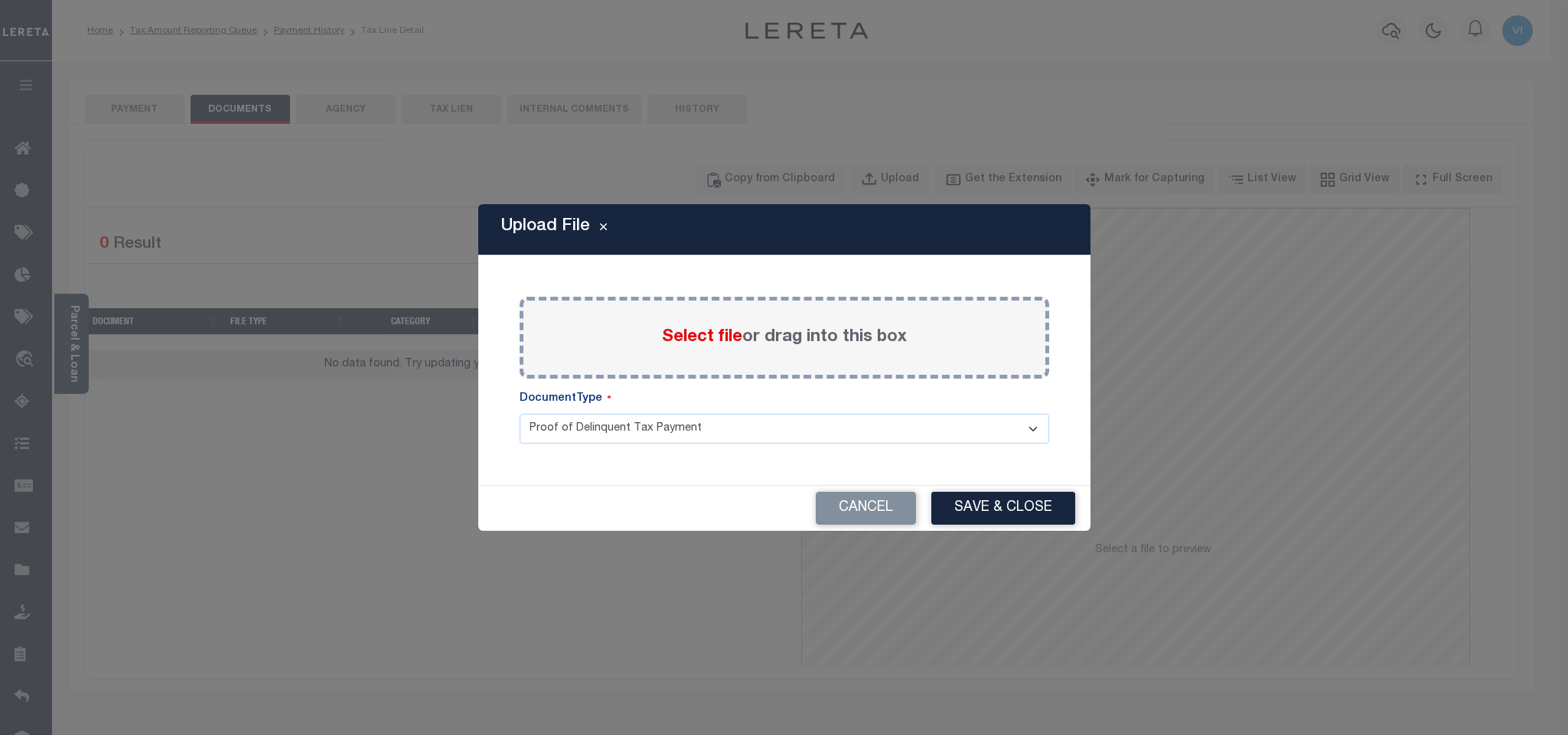
click at [695, 333] on span "Select file" at bounding box center [703, 337] width 80 height 17
click at [0, 0] on input "Select file or drag into this box" at bounding box center [0, 0] width 0 height 0
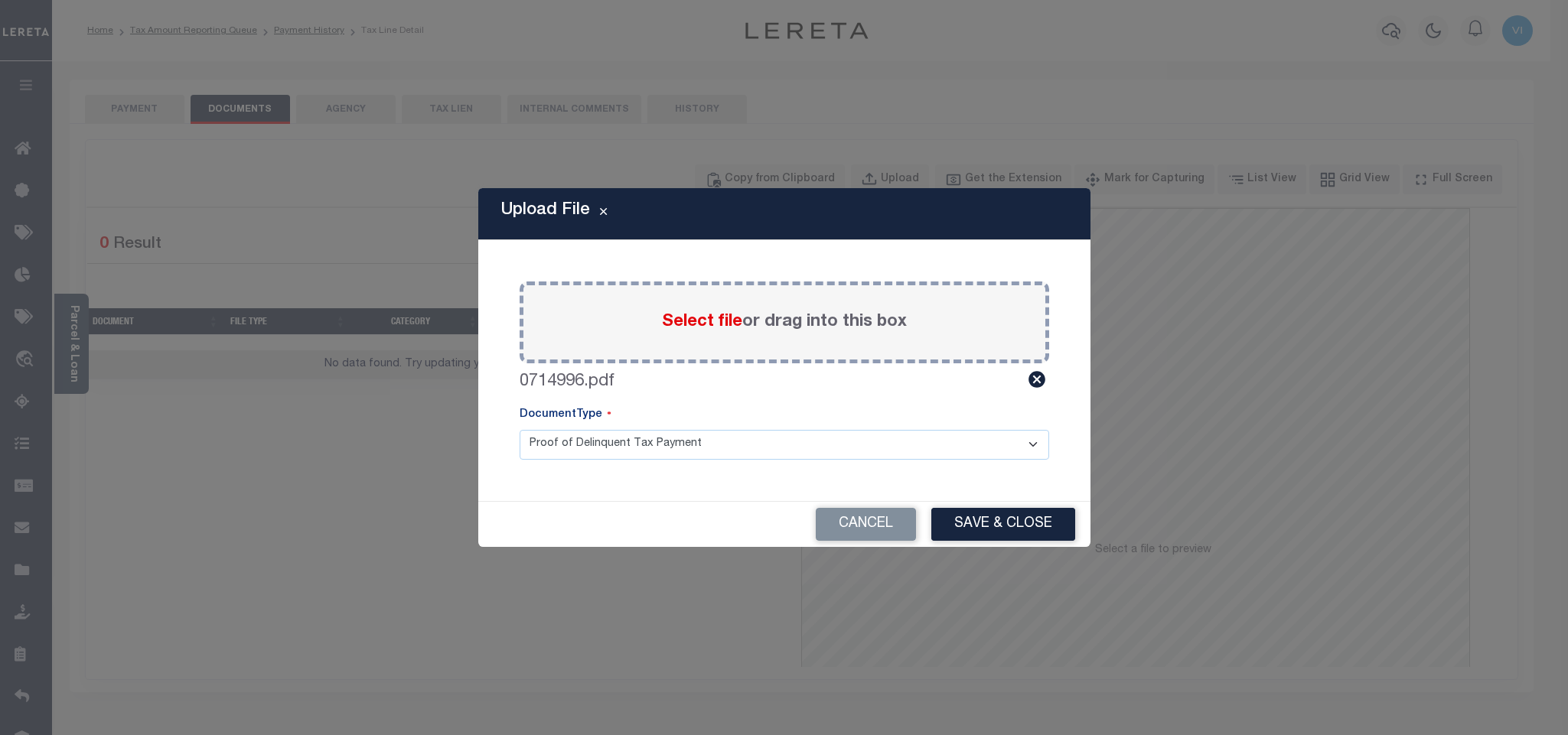
click at [542, 453] on select "Proof of Delinquent Tax Payment" at bounding box center [784, 445] width 530 height 30
click at [520, 430] on select "Proof of Delinquent Tax Payment" at bounding box center [784, 445] width 530 height 30
click at [1027, 530] on button "Save & Close" at bounding box center [1003, 524] width 144 height 33
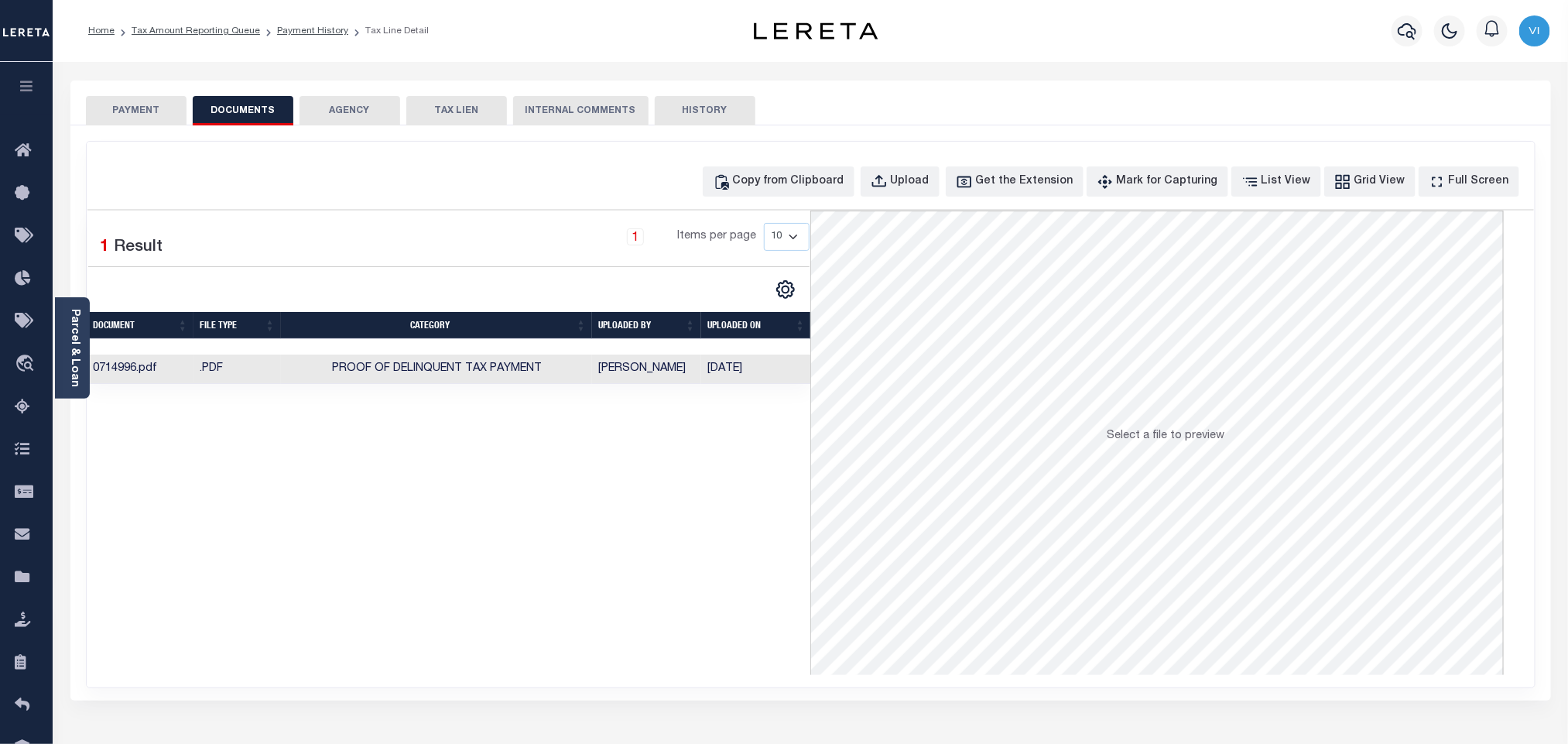
click at [110, 110] on button "PAYMENT" at bounding box center [136, 111] width 101 height 30
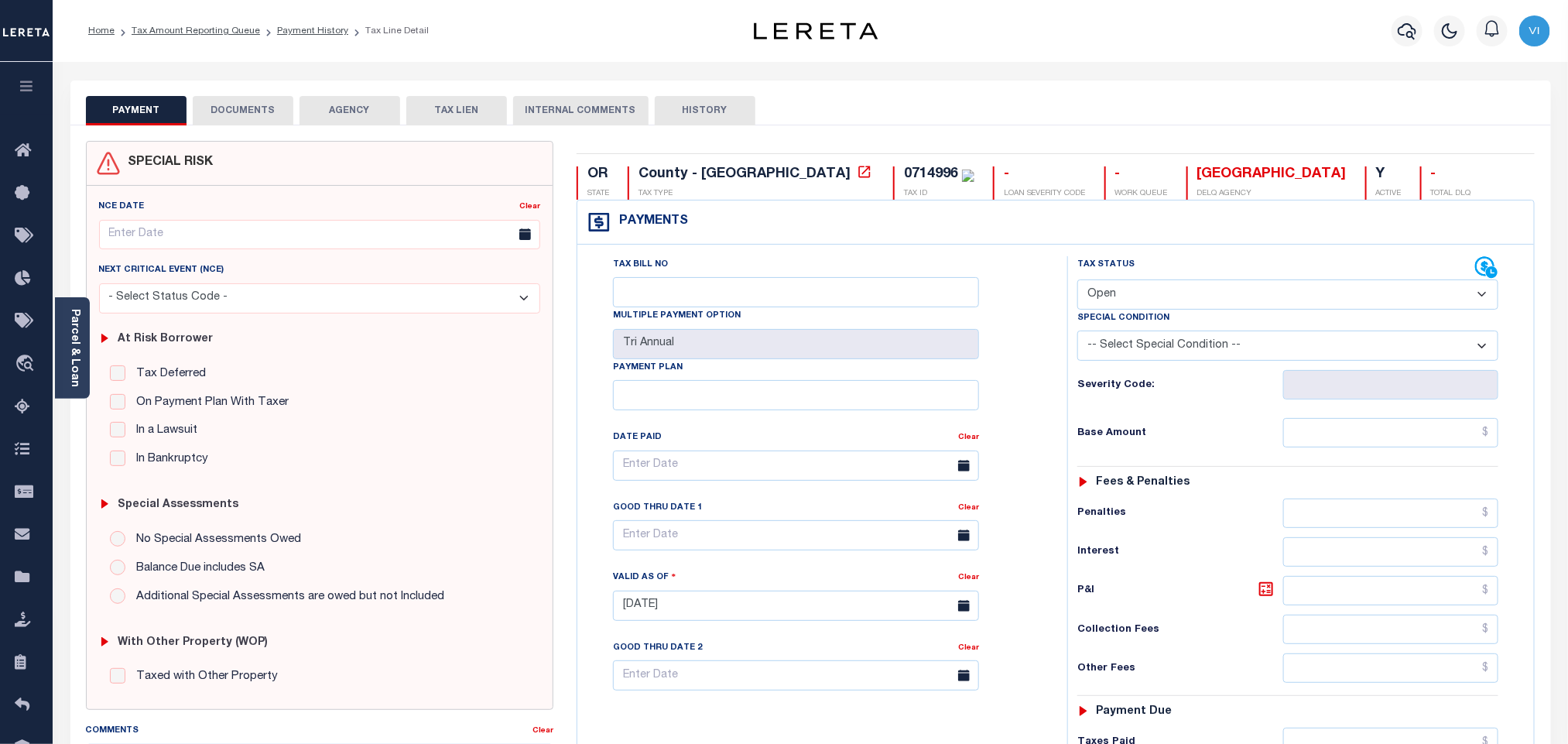
drag, startPoint x: 1137, startPoint y: 295, endPoint x: 1134, endPoint y: 310, distance: 15.3
click at [1137, 295] on select "- Select Status Code - Open Due/Unpaid Paid Incomplete No Tax Due Internal Refu…" at bounding box center [1288, 295] width 421 height 31
select select "PYD"
click at [1077, 281] on select "- Select Status Code - Open Due/Unpaid Paid Incomplete No Tax Due Internal Refu…" at bounding box center [1288, 295] width 421 height 31
type input "[DATE]"
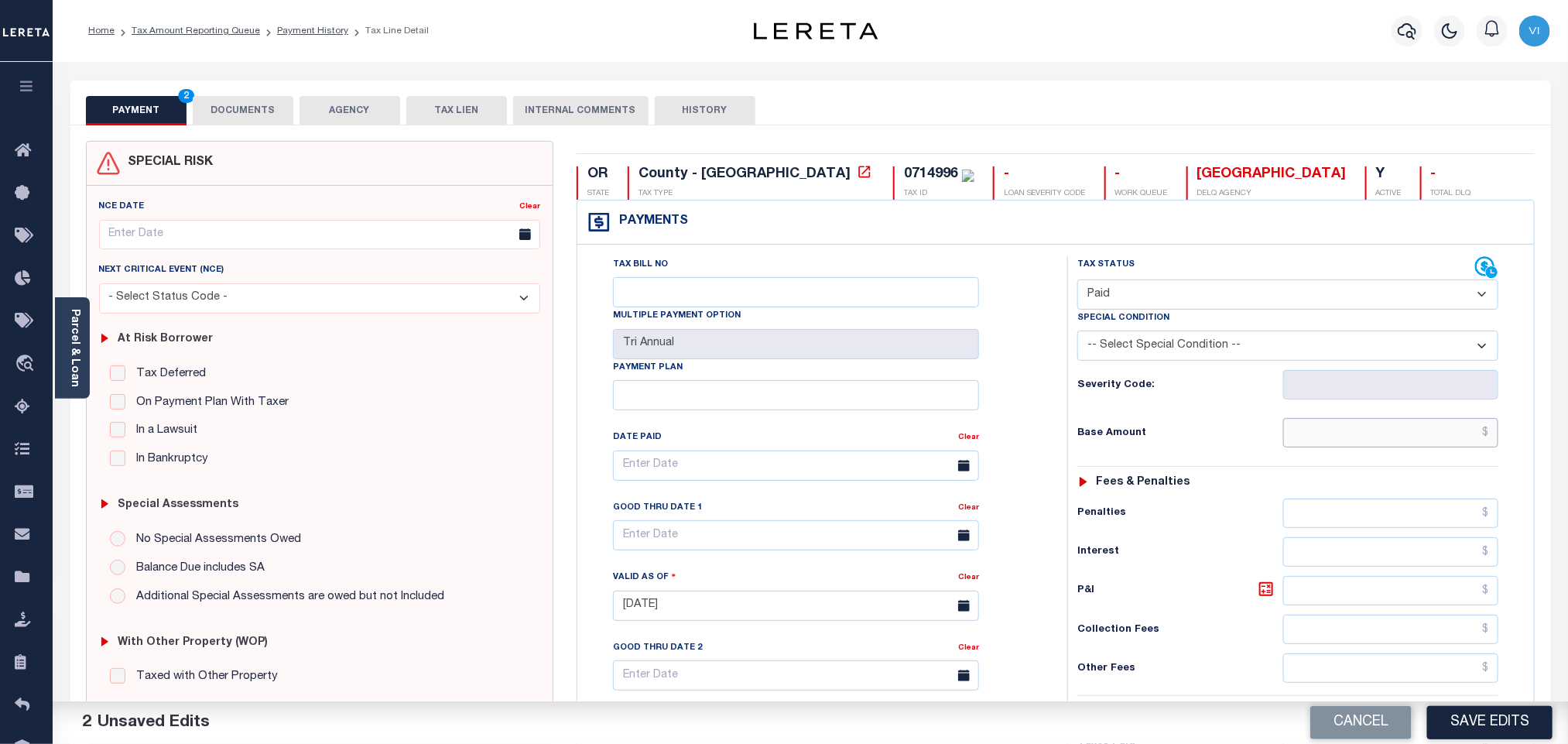
click at [1422, 441] on input "text" at bounding box center [1391, 432] width 216 height 30
paste input "1,540"
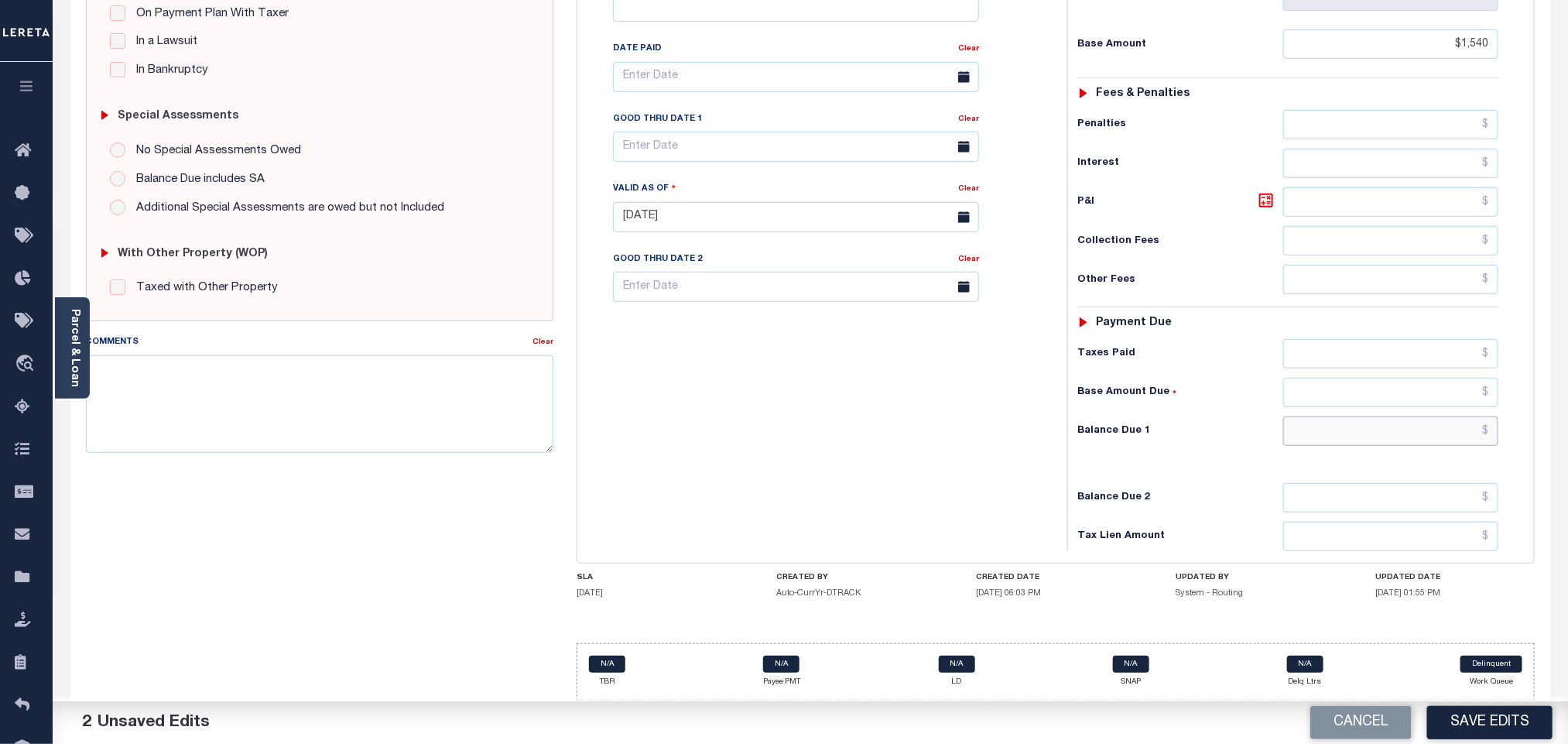
type input "$1,540.00"
click at [1370, 442] on input "text" at bounding box center [1391, 431] width 216 height 30
type input "$0.00"
click at [1473, 715] on button "Save Edits" at bounding box center [1490, 722] width 125 height 33
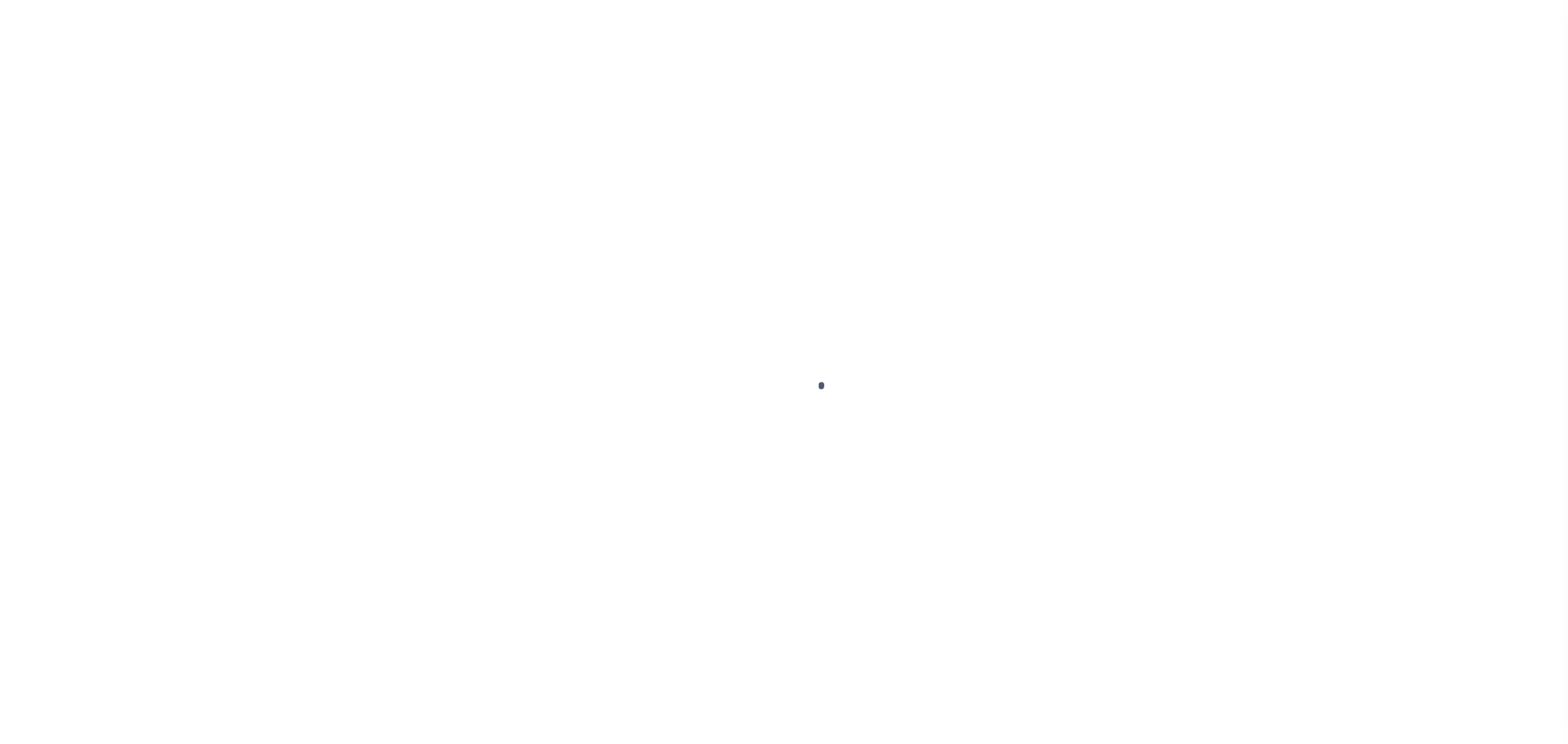
checkbox input "false"
type input "Tri Annual"
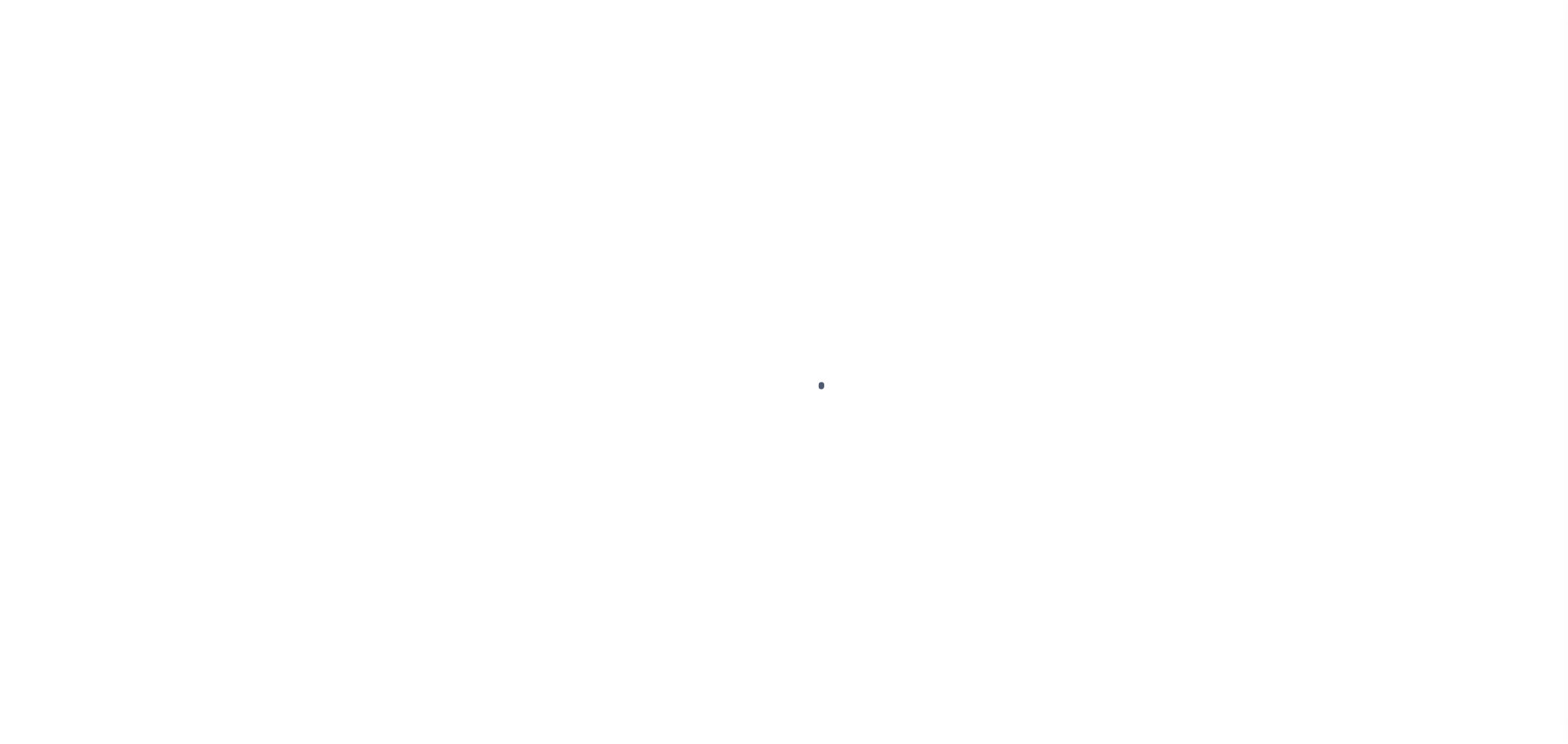
type input "[DATE]"
select select "PYD"
type input "$1,540"
type input "$0"
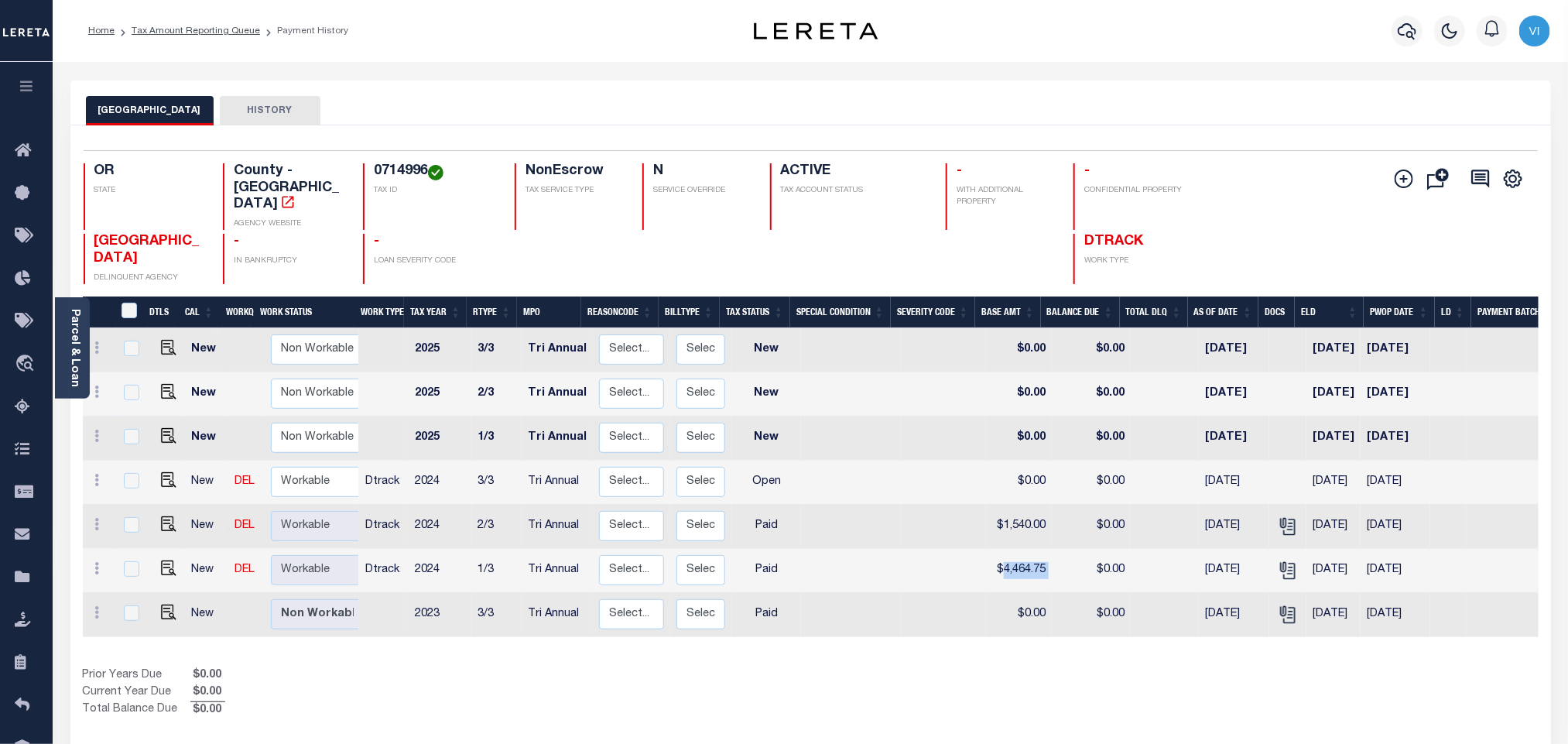
drag, startPoint x: 1008, startPoint y: 550, endPoint x: 1047, endPoint y: 549, distance: 39.0
click at [1047, 549] on tr "New DEL Non Workable Workable Dtrack 2024 1/3 Tri Annual Select... Payment Reve…" at bounding box center [857, 570] width 1550 height 44
copy td "4,464.75"
click at [163, 516] on img "" at bounding box center [168, 523] width 15 height 15
checkbox input "true"
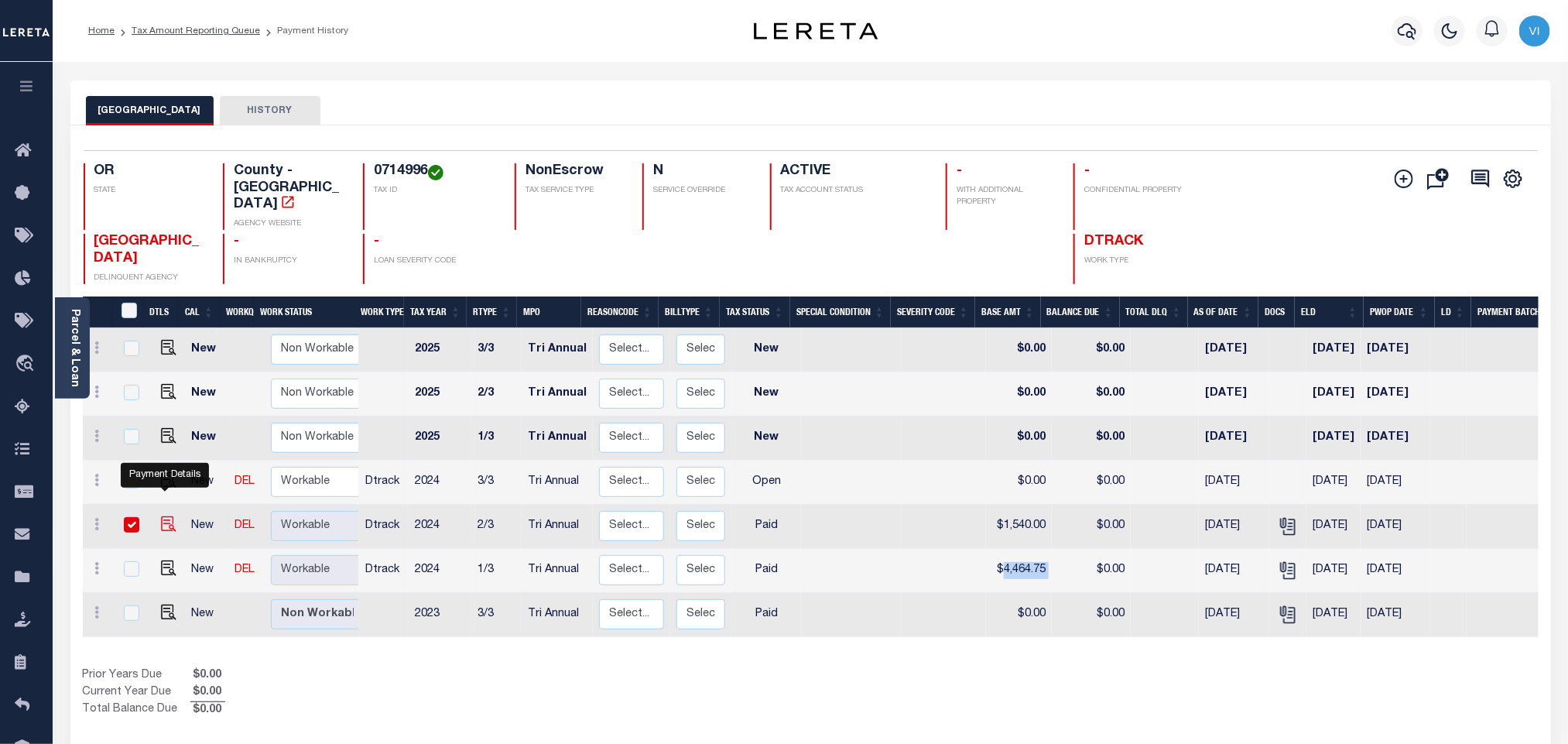
checkbox input "true"
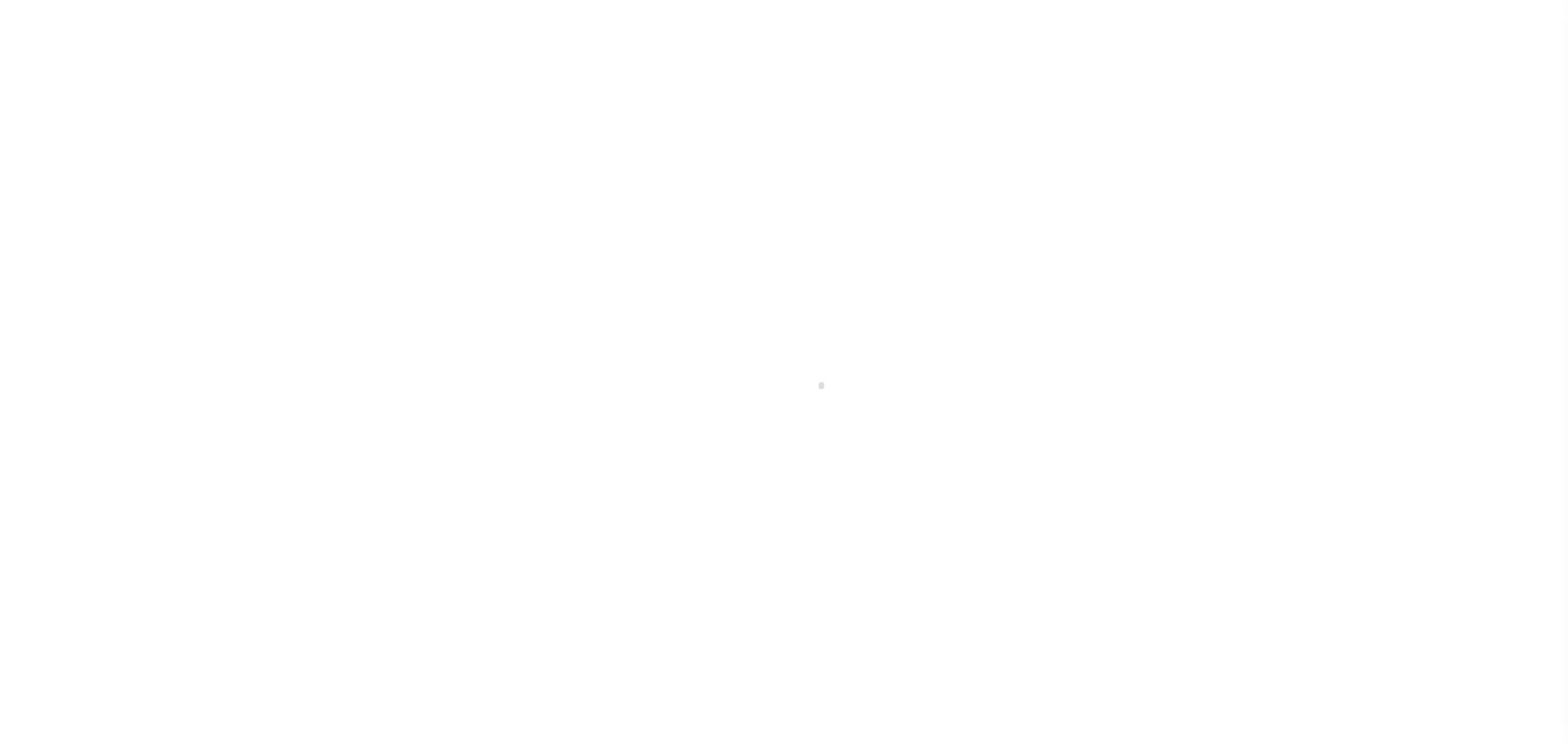
select select "PYD"
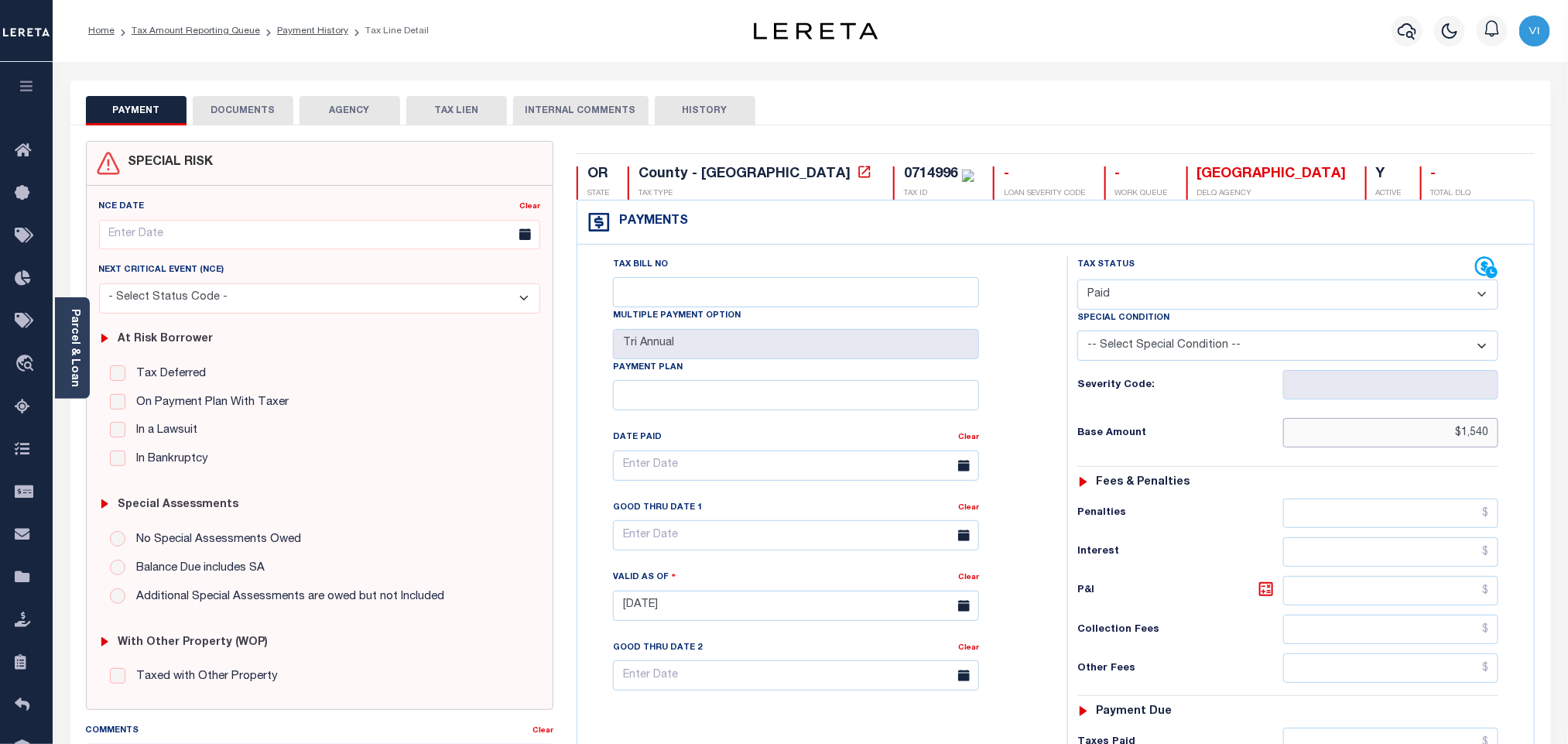
click at [1475, 432] on input "$1,540" at bounding box center [1391, 432] width 216 height 30
click at [1478, 448] on input "$1,540" at bounding box center [1391, 432] width 216 height 30
click at [1471, 447] on input "$1,540" at bounding box center [1391, 432] width 216 height 30
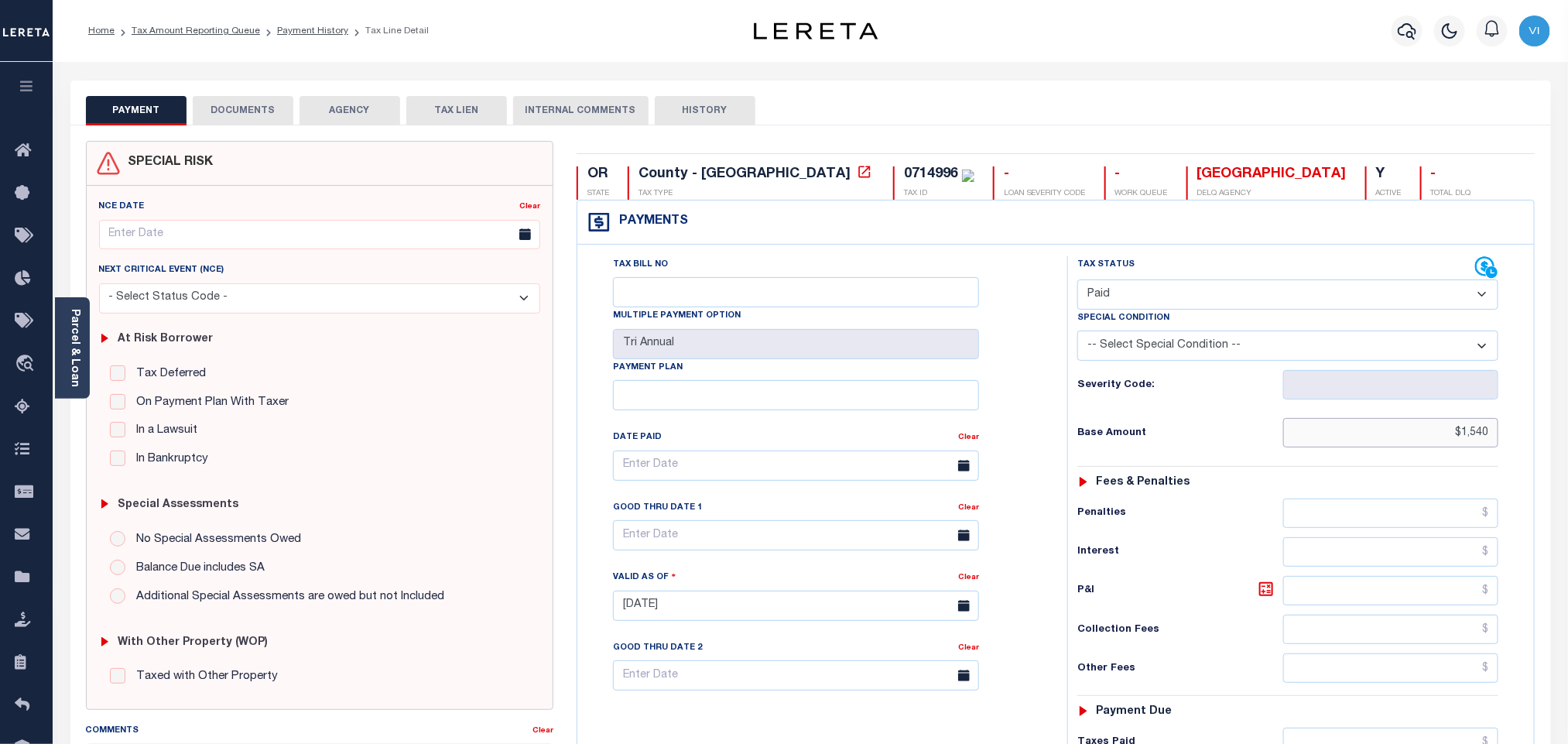
click at [1471, 447] on input "$1,540" at bounding box center [1391, 432] width 216 height 30
click at [1491, 446] on input "$1,540.00" at bounding box center [1391, 432] width 216 height 30
paste input "4,464.75"
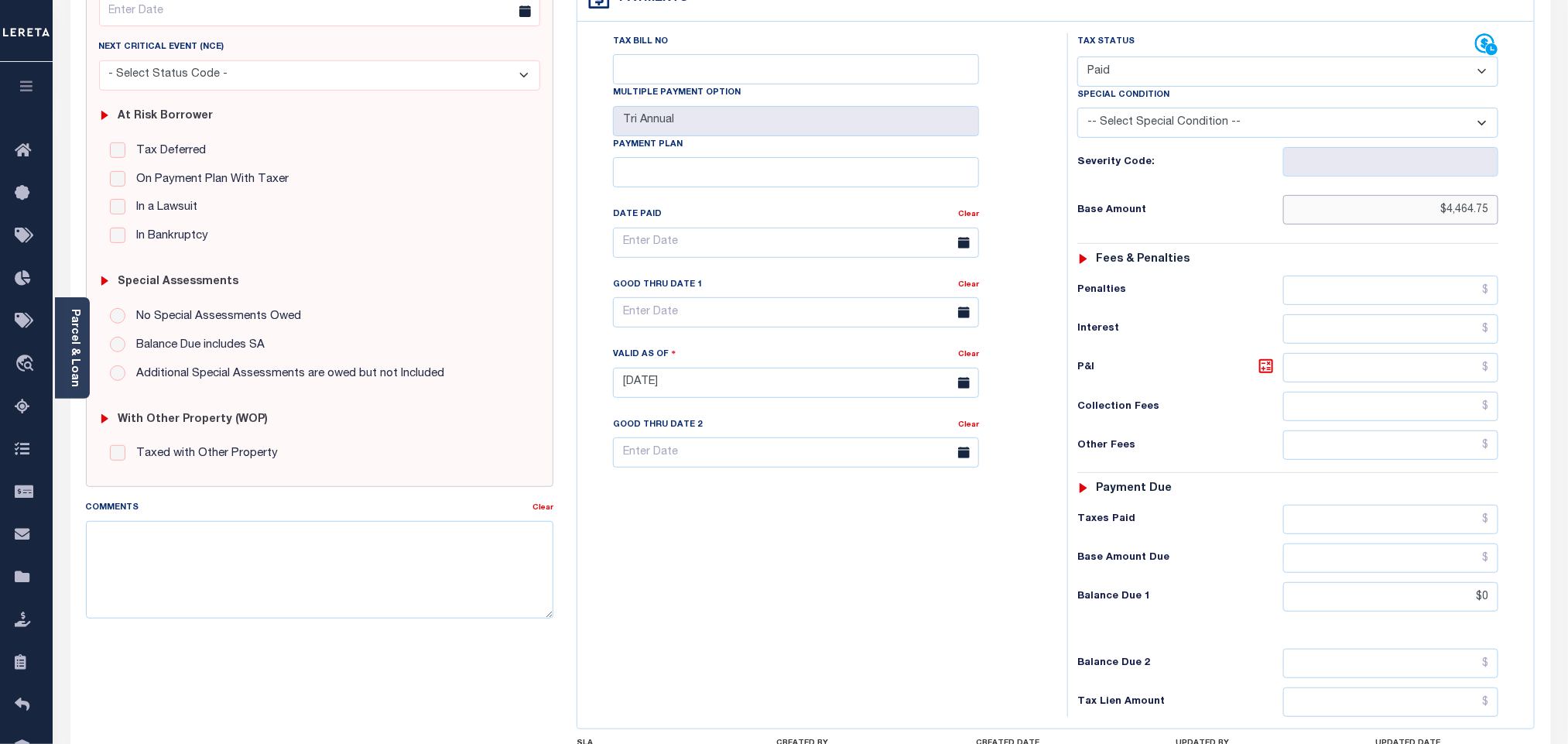
scroll to position [407, 0]
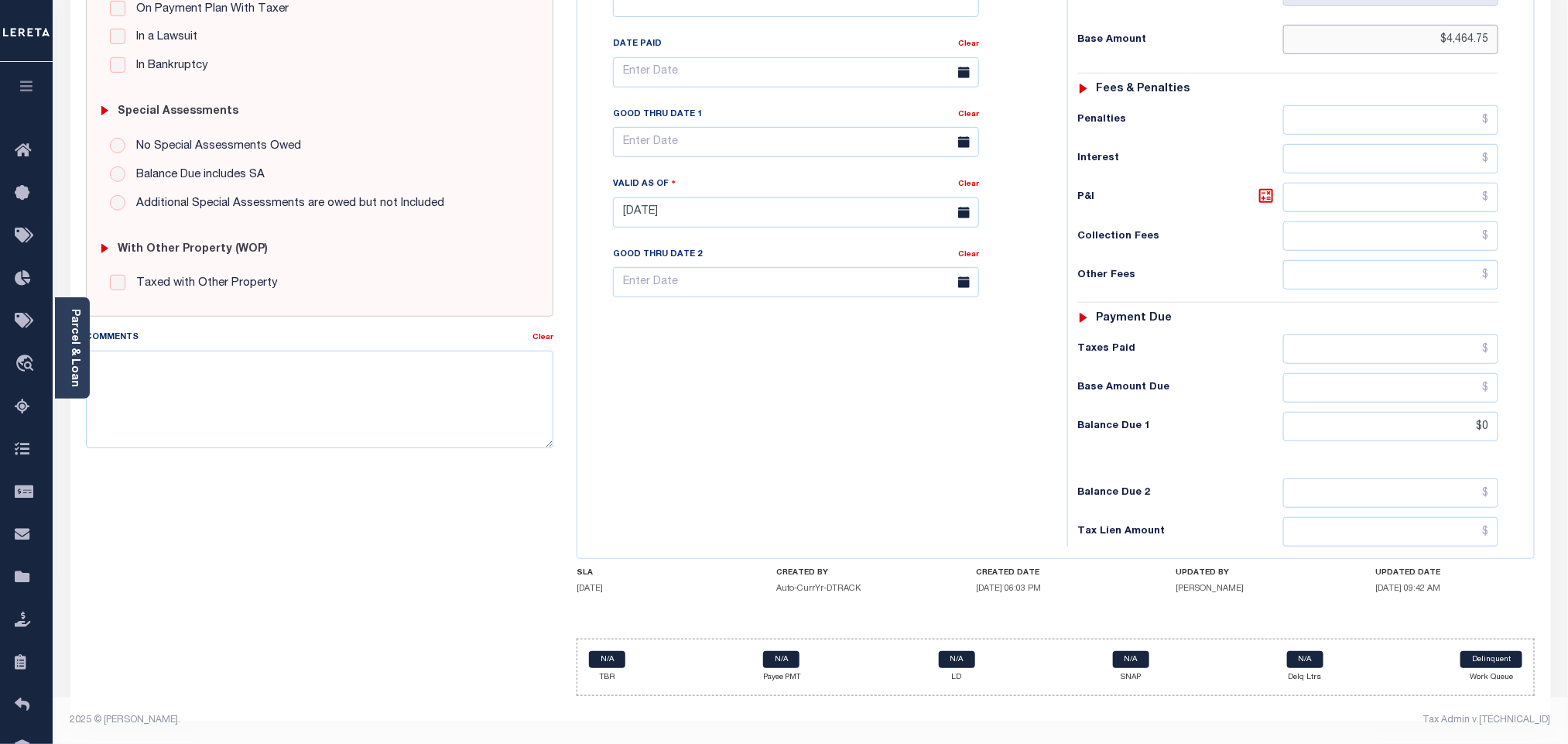
type input "$4,464.75"
click at [1188, 526] on h6 "Tax Lien Amount" at bounding box center [1180, 532] width 206 height 13
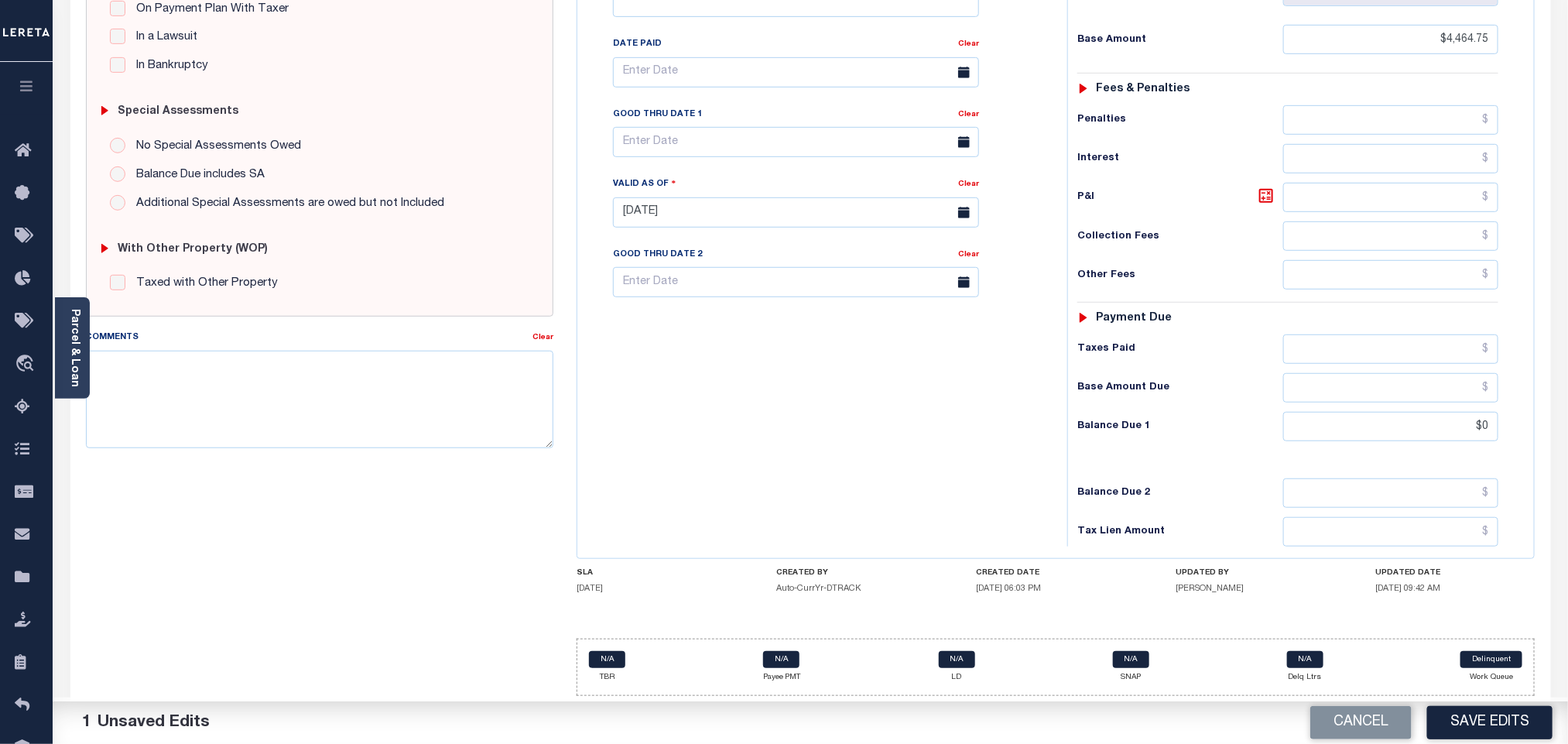
click at [1215, 531] on h6 "Tax Lien Amount" at bounding box center [1180, 532] width 206 height 13
click at [1482, 721] on button "Save Edits" at bounding box center [1490, 722] width 125 height 33
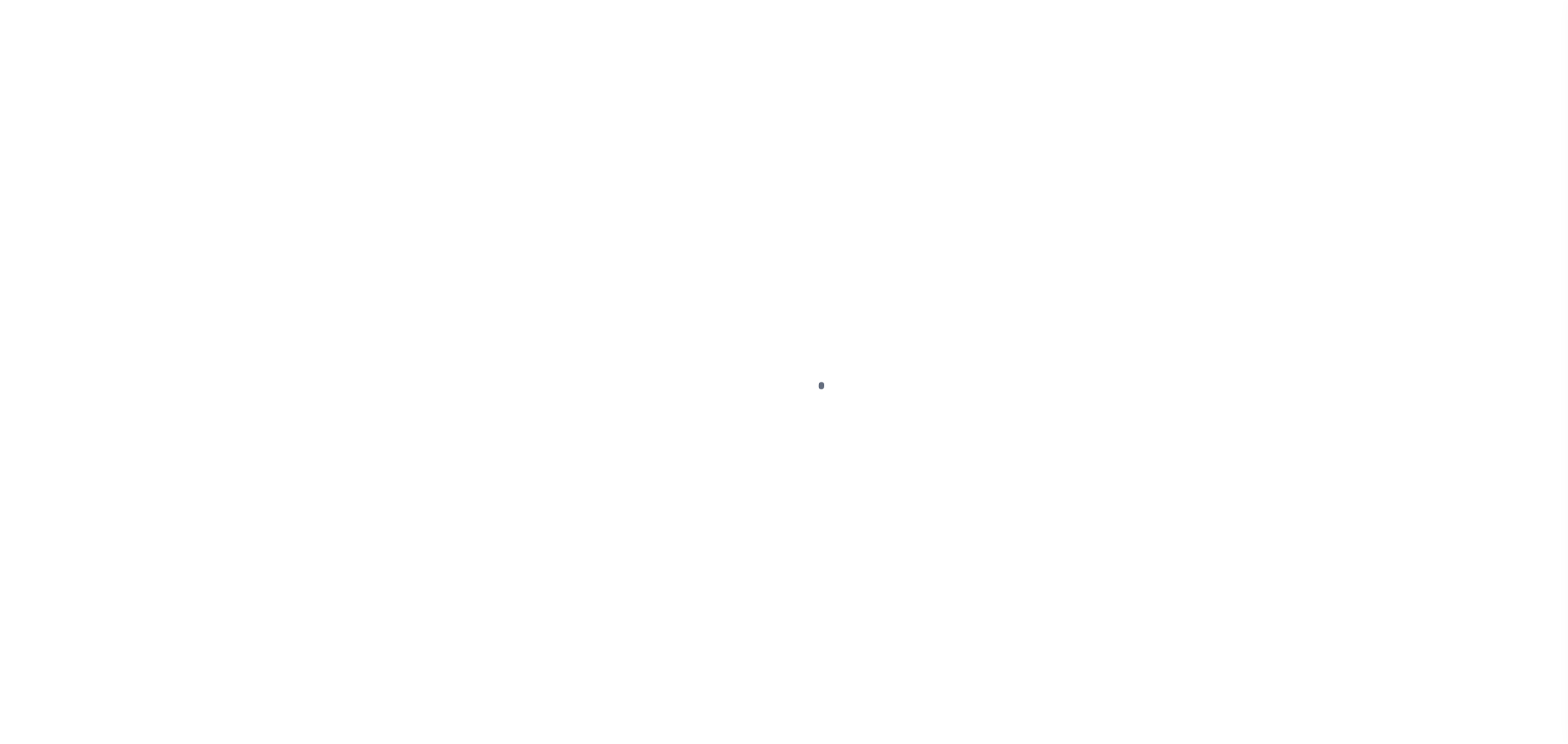
checkbox input "false"
type input "Tri Annual"
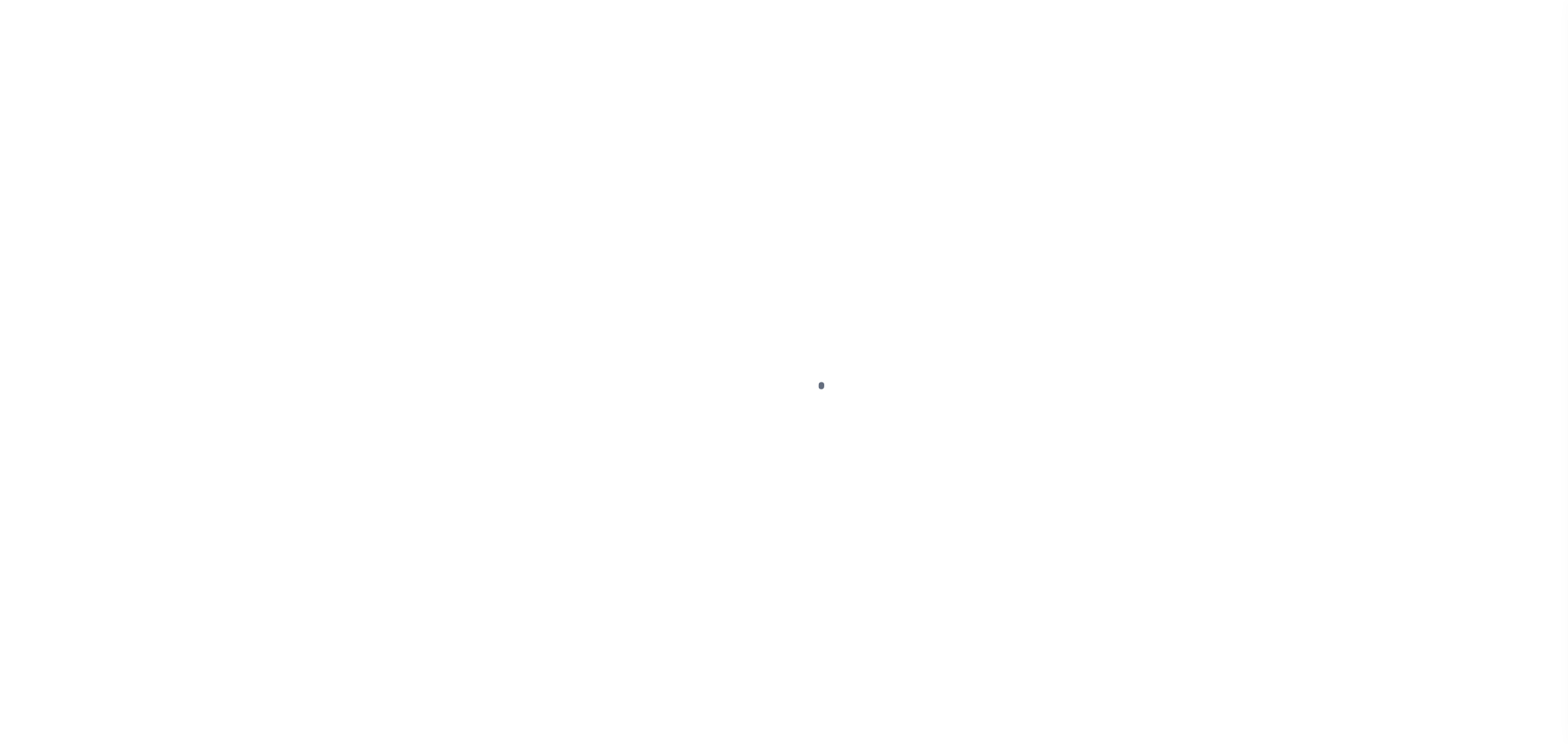
type input "[DATE]"
select select "PYD"
type input "$4,464.75"
type input "$0"
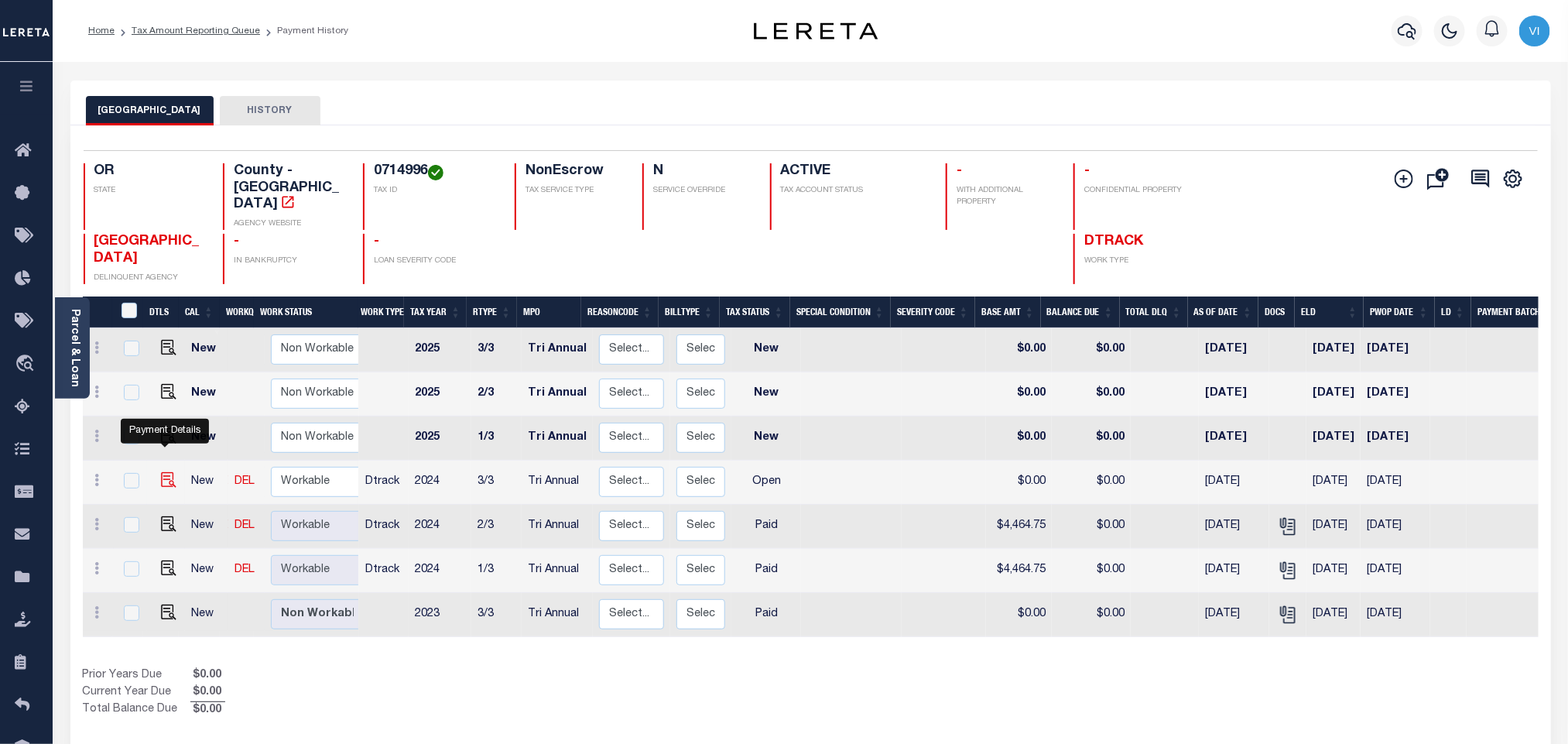
click at [168, 472] on img "" at bounding box center [168, 479] width 15 height 15
checkbox input "true"
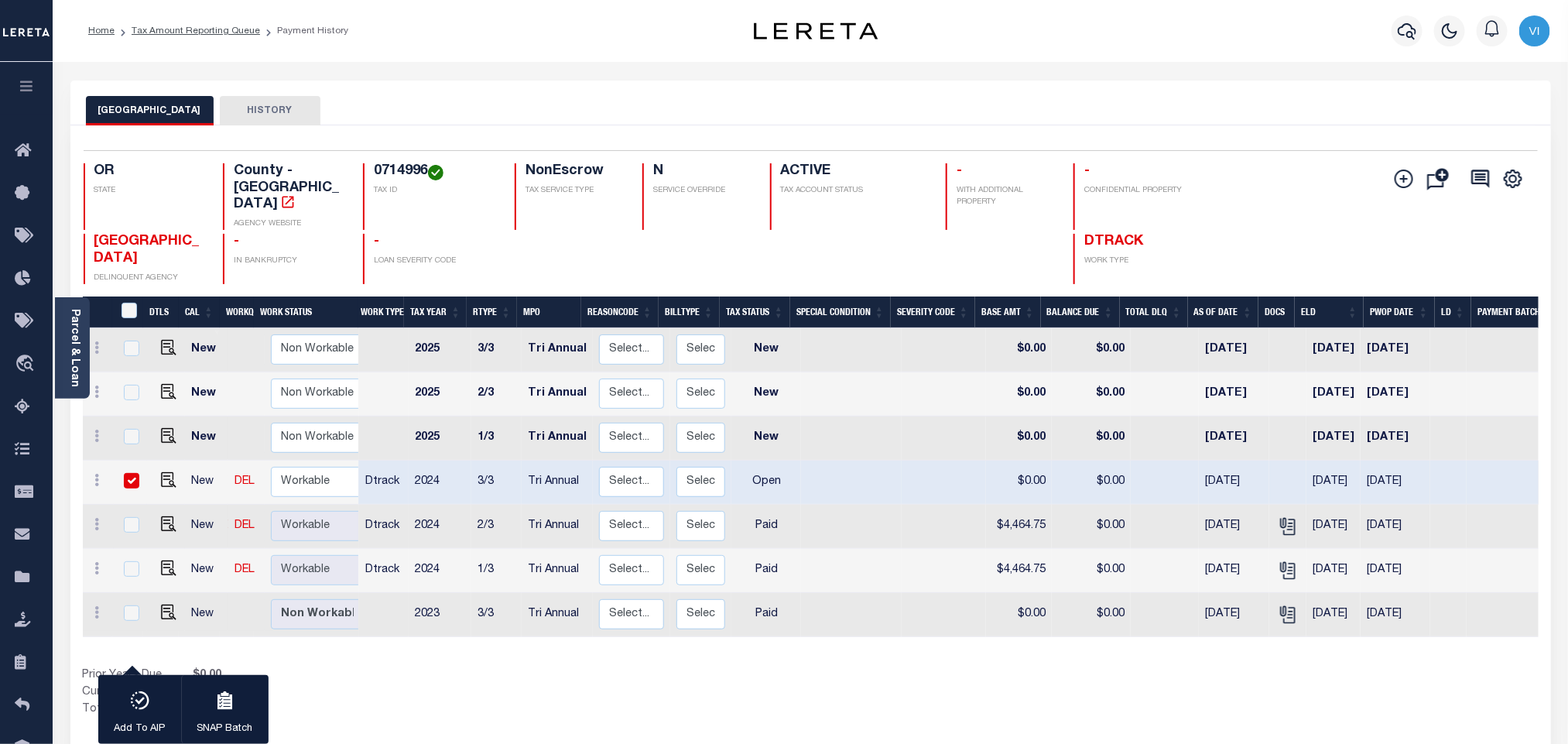
click at [412, 172] on h4 "0714996" at bounding box center [435, 171] width 122 height 17
click at [410, 172] on h4 "0714996" at bounding box center [435, 171] width 122 height 17
copy h4 "0714996"
click at [81, 351] on div "Parcel & Loan" at bounding box center [72, 348] width 35 height 102
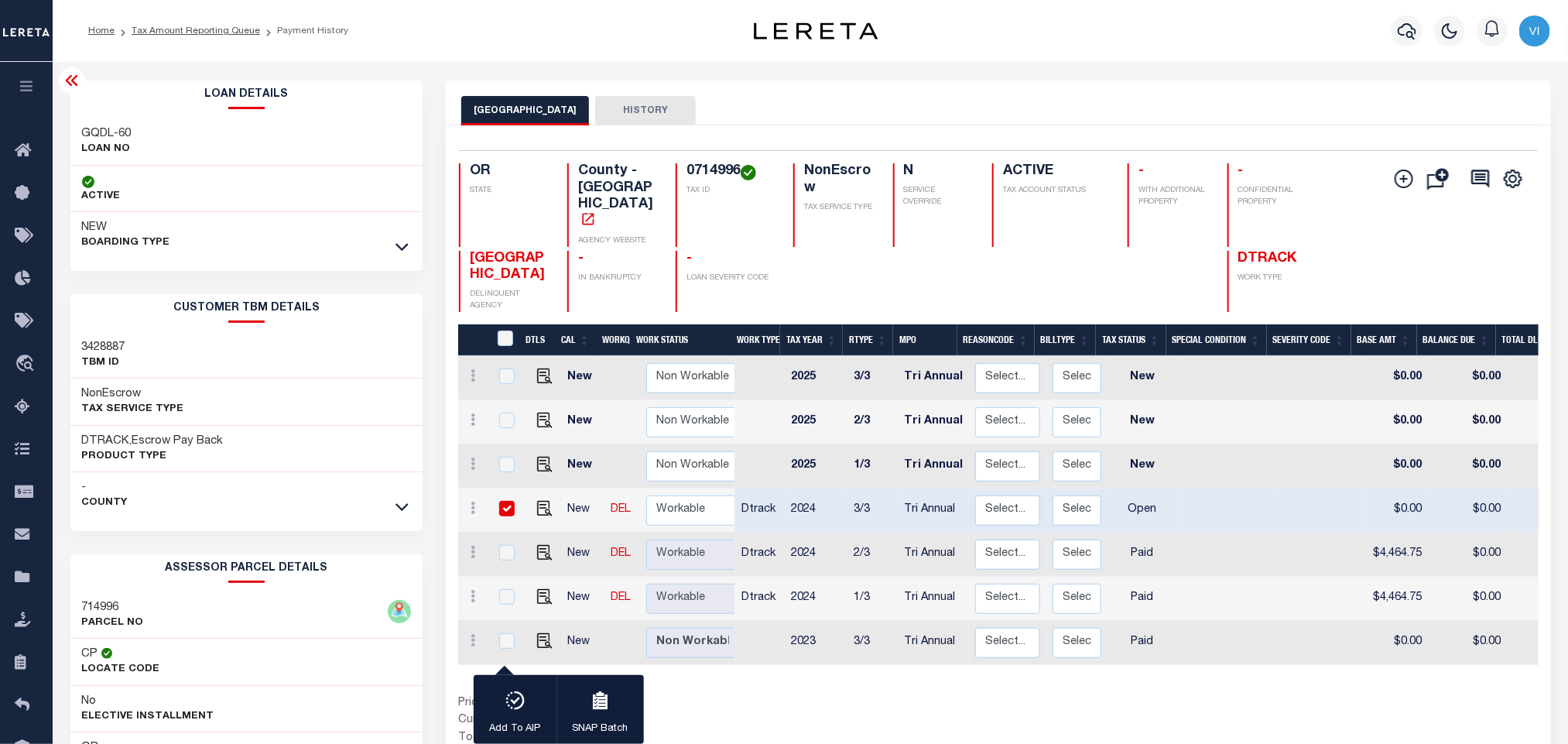
click at [72, 135] on div "GQDL-60 LOAN NO" at bounding box center [247, 142] width 353 height 47
copy div "GQDL-60"
click at [73, 129] on div "GQDL-60 LOAN NO" at bounding box center [247, 142] width 353 height 47
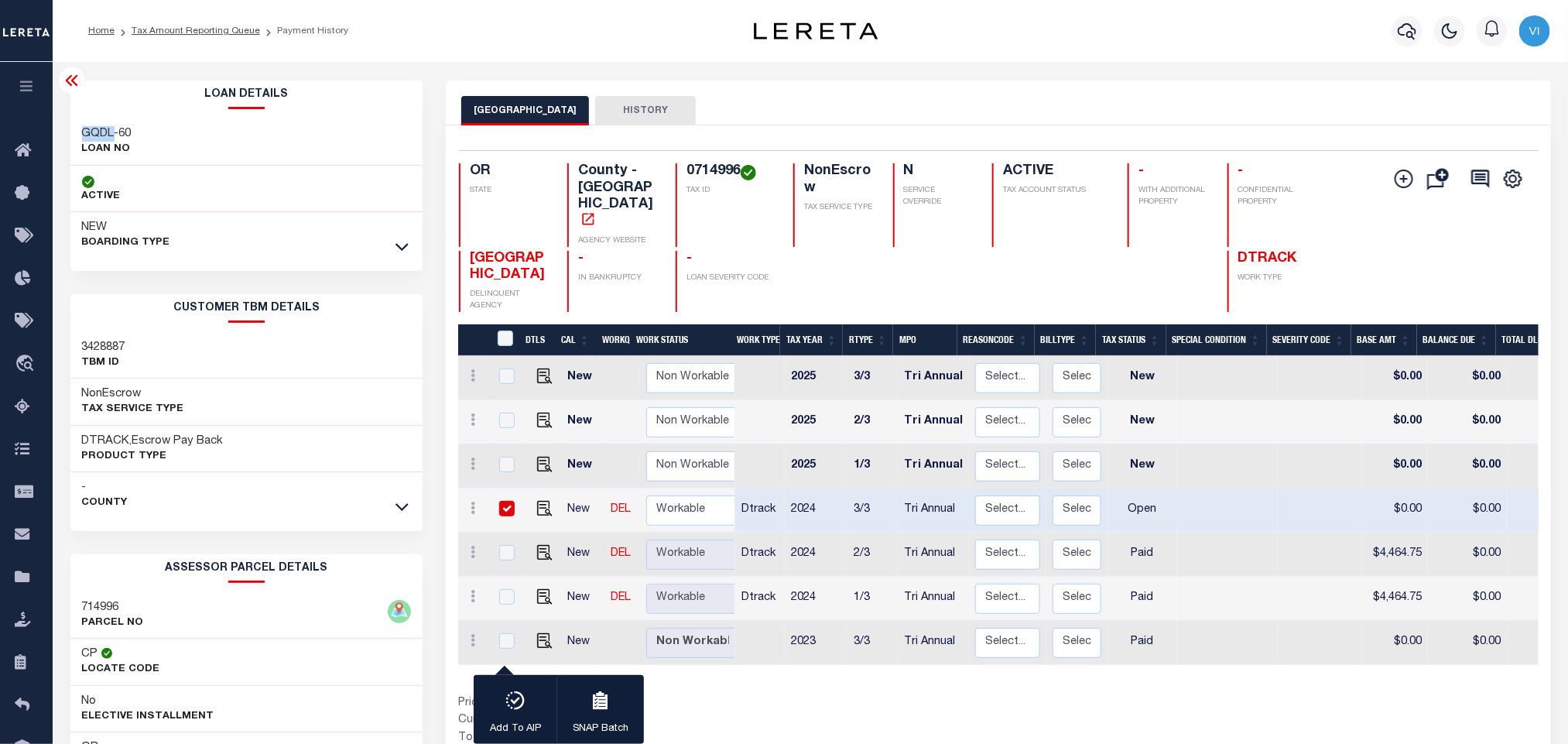
click at [73, 129] on div "GQDL-60 LOAN NO" at bounding box center [247, 142] width 353 height 47
click at [223, 156] on div "GQDL-60 LOAN NO" at bounding box center [247, 142] width 353 height 47
drag, startPoint x: 144, startPoint y: 133, endPoint x: 63, endPoint y: 130, distance: 81.1
click at [65, 130] on div "Loan Details GQDL-60 LOAN NO ACTIVE" at bounding box center [247, 517] width 376 height 874
copy h3 "GQDL-60"
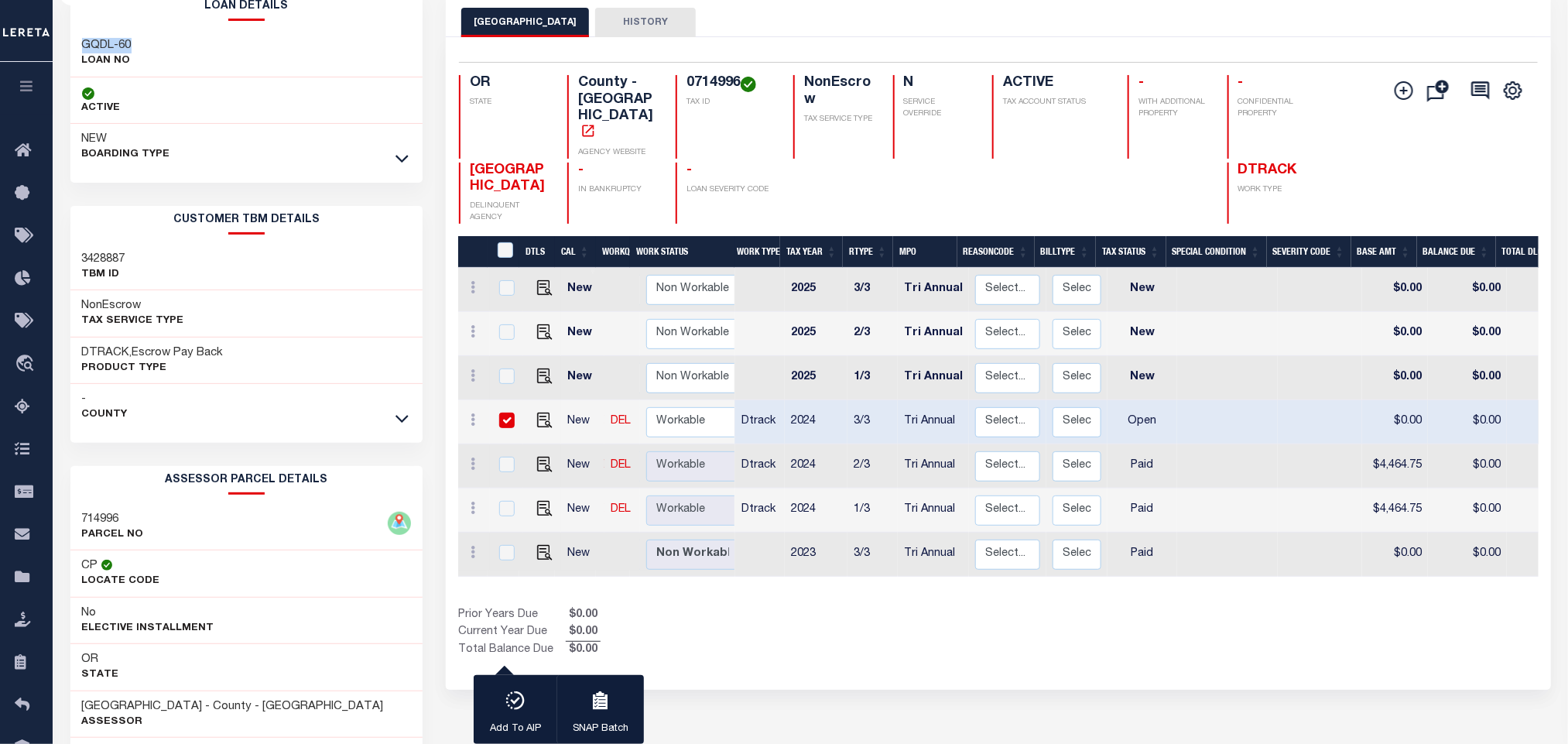
scroll to position [216, 0]
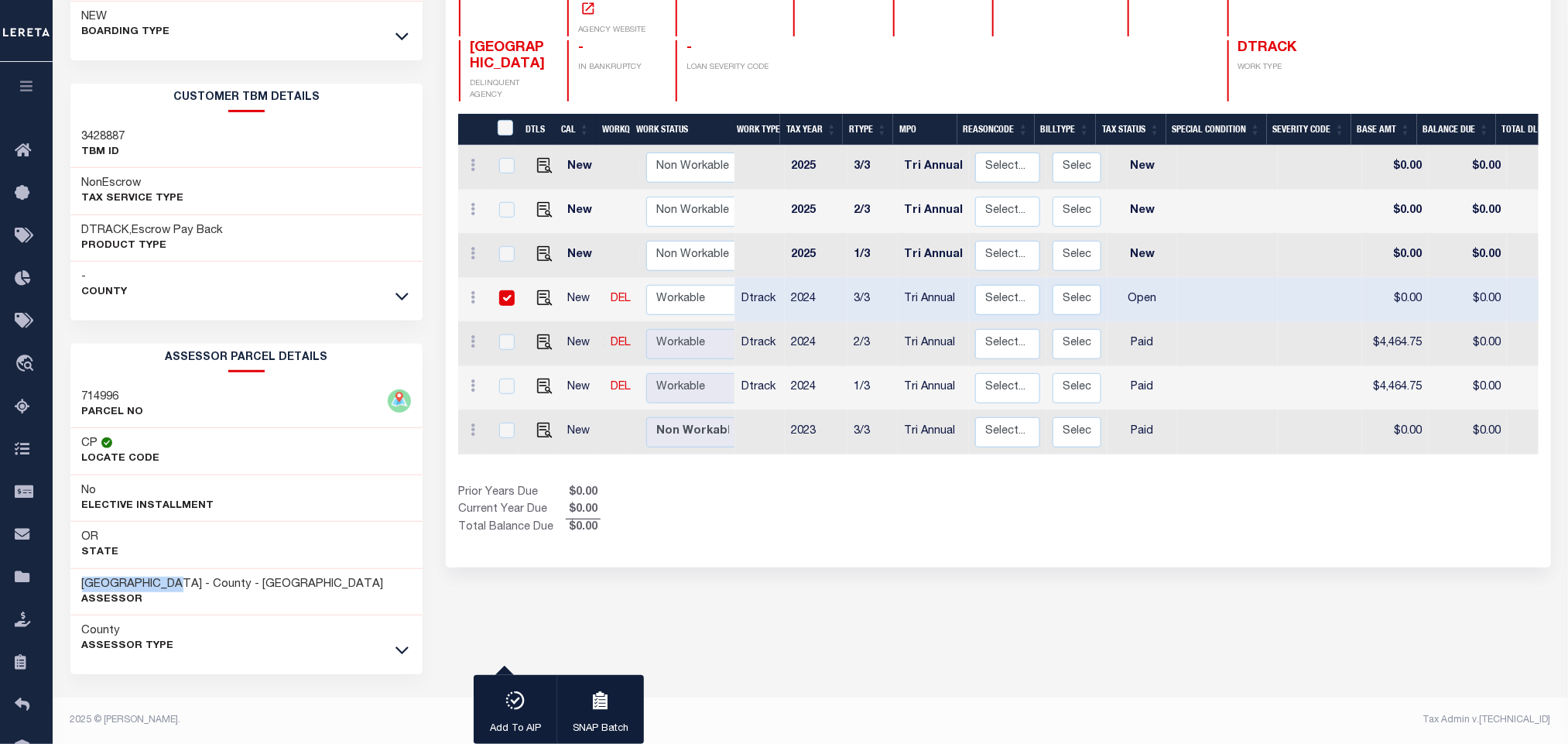
drag, startPoint x: 173, startPoint y: 584, endPoint x: 68, endPoint y: 582, distance: 105.0
click at [68, 582] on div "Loan Details GQDL-60 LOAN NO ACTIVE" at bounding box center [247, 307] width 376 height 874
copy h3 "[GEOGRAPHIC_DATA]"
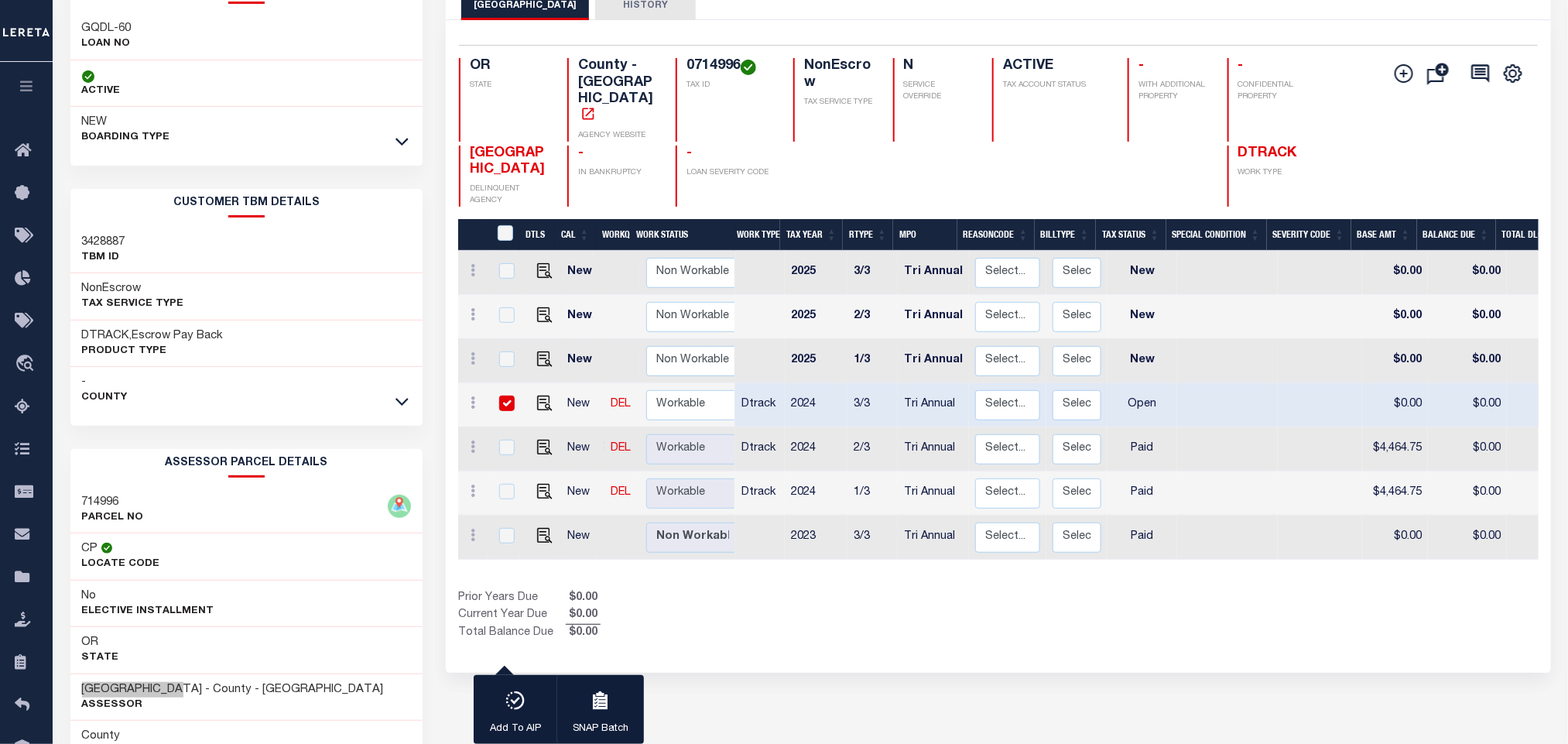
scroll to position [0, 0]
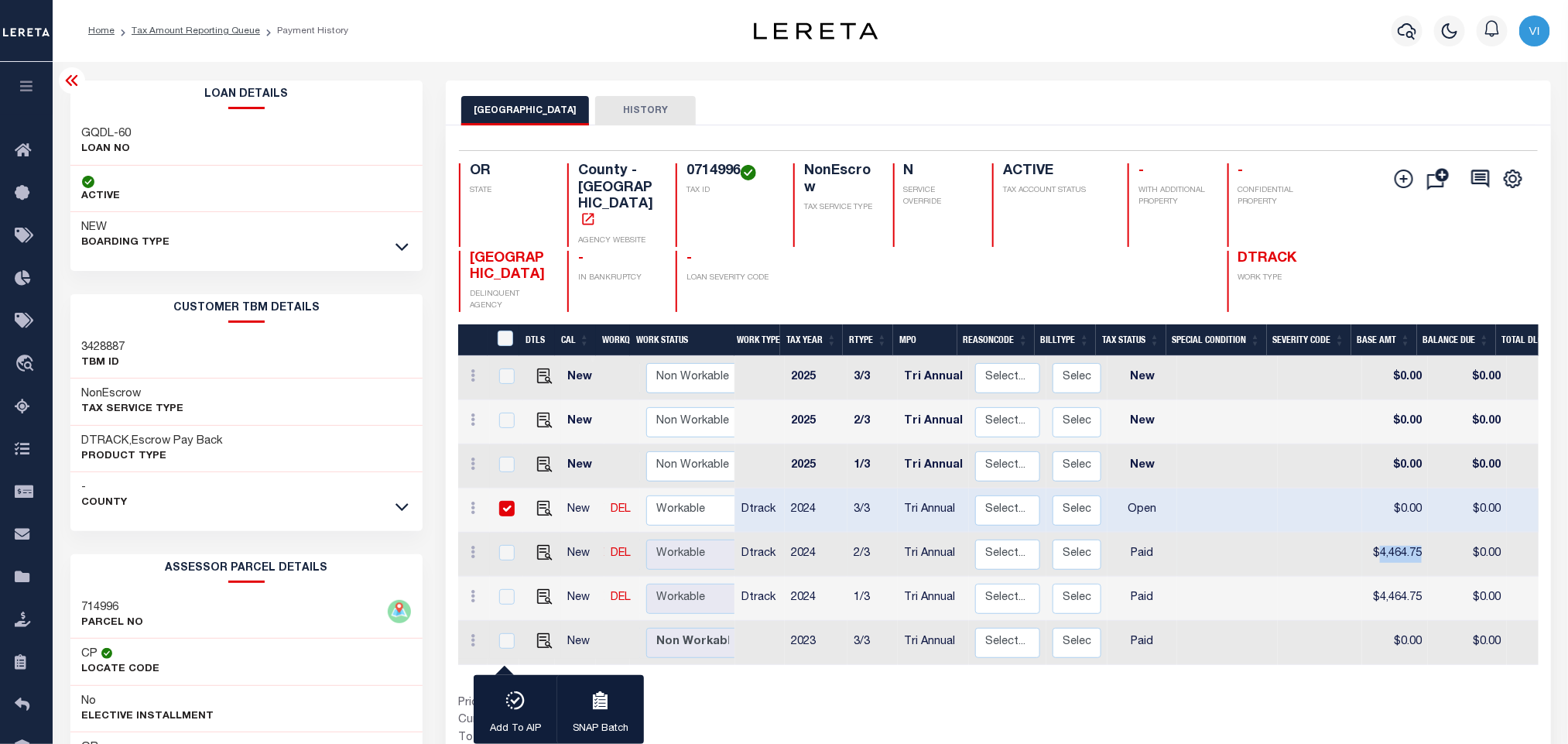
drag, startPoint x: 1369, startPoint y: 519, endPoint x: 1417, endPoint y: 519, distance: 48.0
click at [1417, 532] on td "$4,464.75" at bounding box center [1395, 554] width 66 height 44
checkbox input "true"
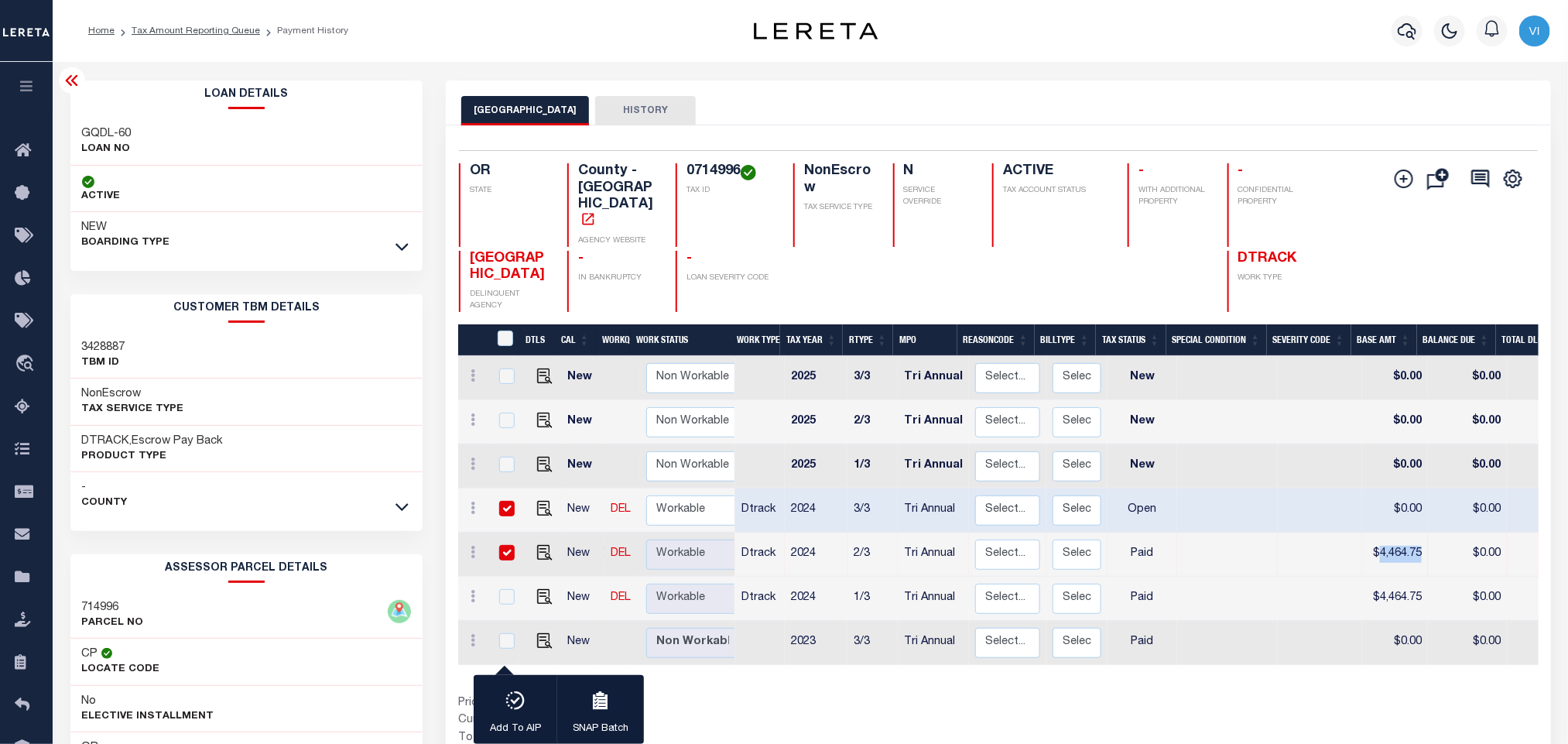
copy td "4,464.75"
click at [538, 501] on img "" at bounding box center [545, 508] width 15 height 15
checkbox input "false"
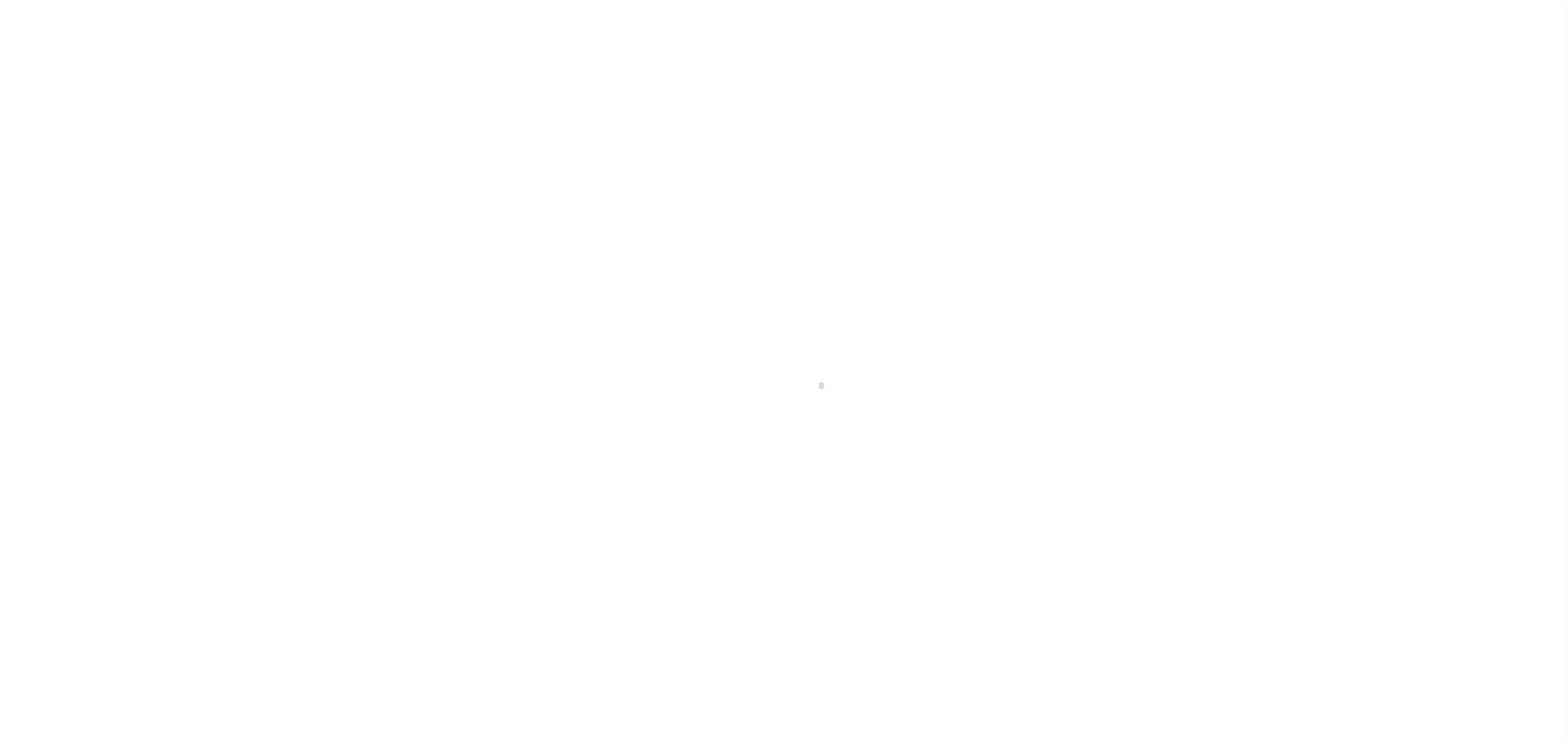
select select "OP2"
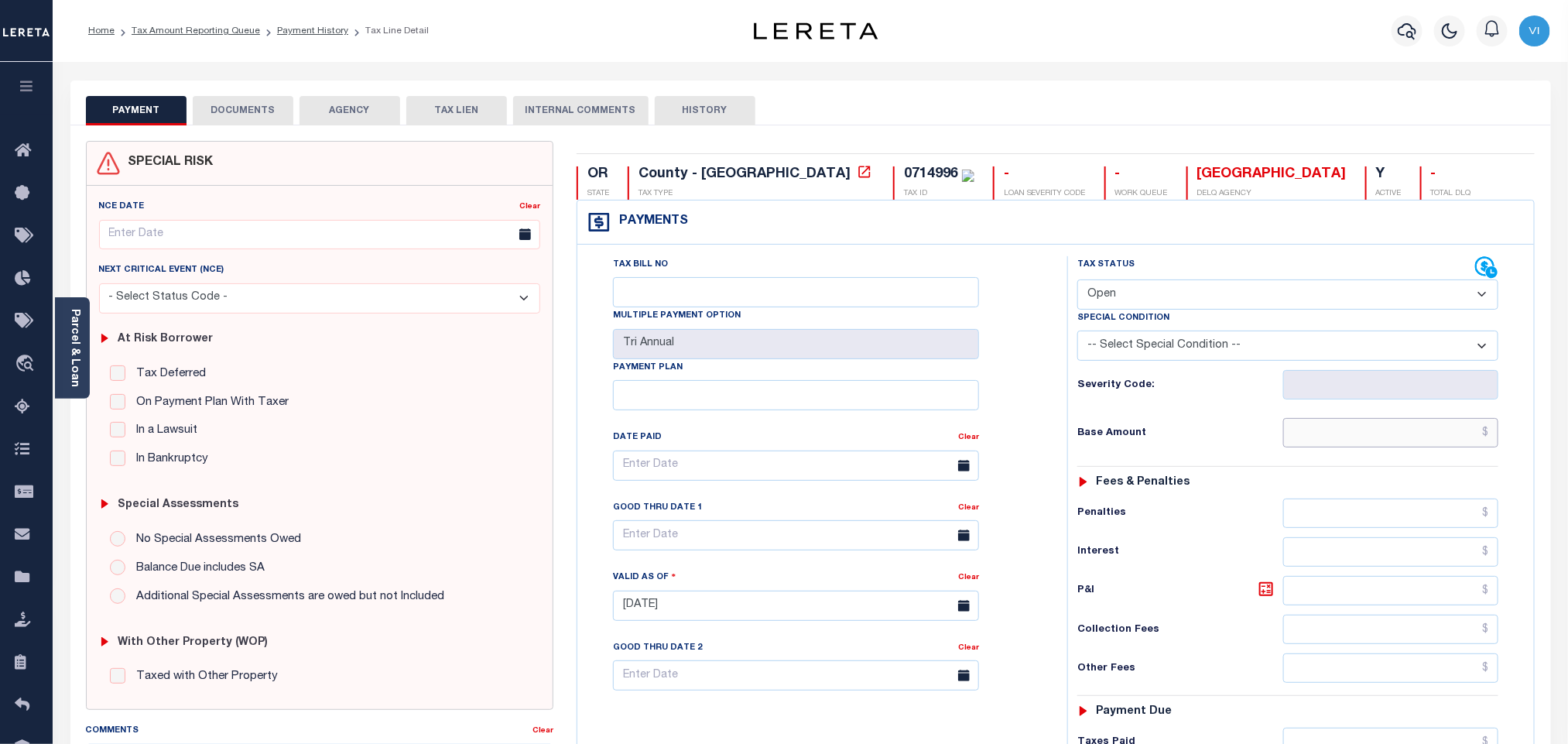
click at [1321, 435] on input "text" at bounding box center [1391, 432] width 216 height 30
paste input "4,464.75"
type input "$4,464.75"
type input "[DATE]"
click at [1121, 301] on select "- Select Status Code - Open Due/Unpaid Paid Incomplete No Tax Due Internal Refu…" at bounding box center [1288, 295] width 421 height 31
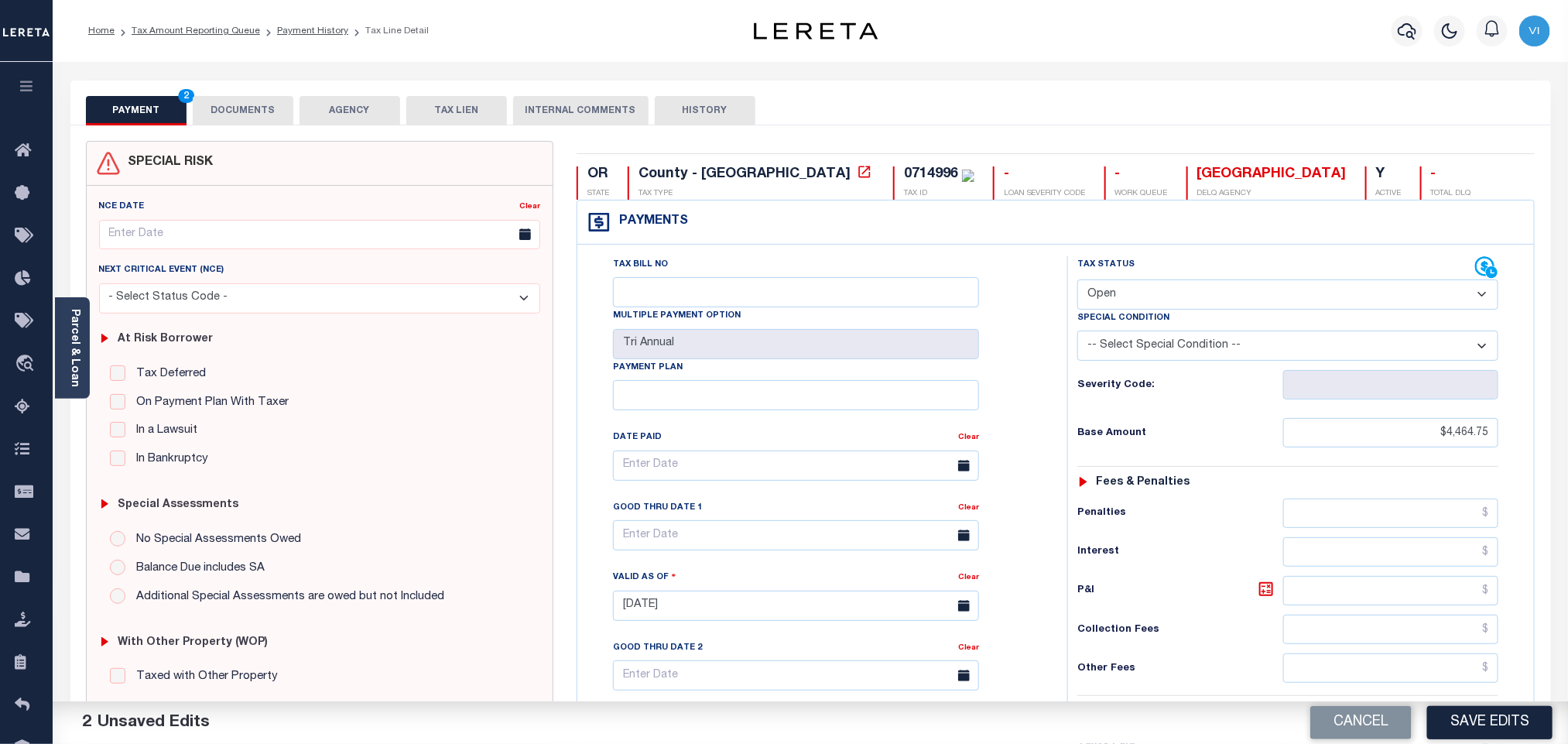
select select "PYD"
click at [1077, 281] on select "- Select Status Code - Open Due/Unpaid Paid Incomplete No Tax Due Internal Refu…" at bounding box center [1288, 295] width 421 height 31
click at [242, 107] on button "DOCUMENTS" at bounding box center [243, 111] width 101 height 30
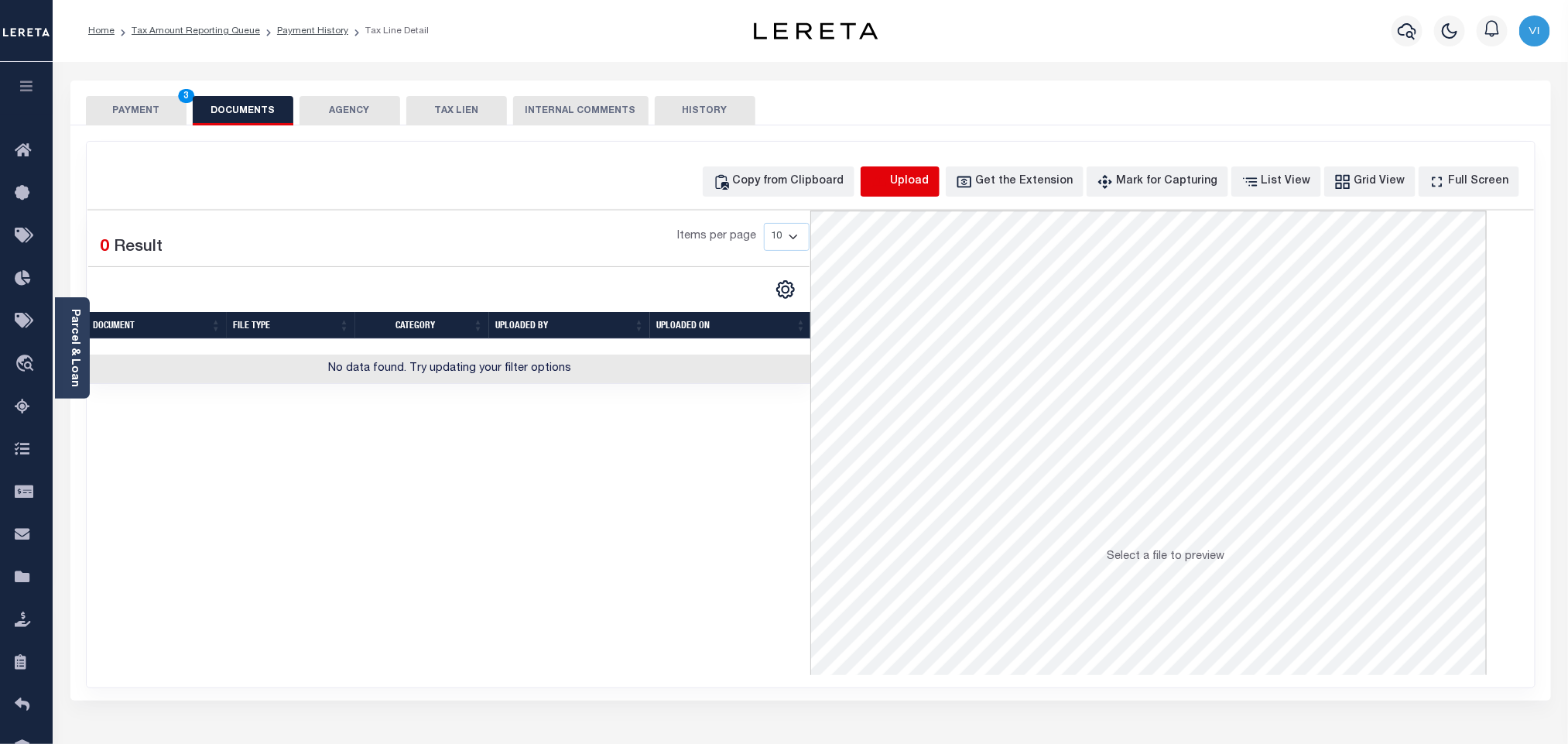
click at [888, 175] on icon "button" at bounding box center [879, 182] width 17 height 17
select select "POP"
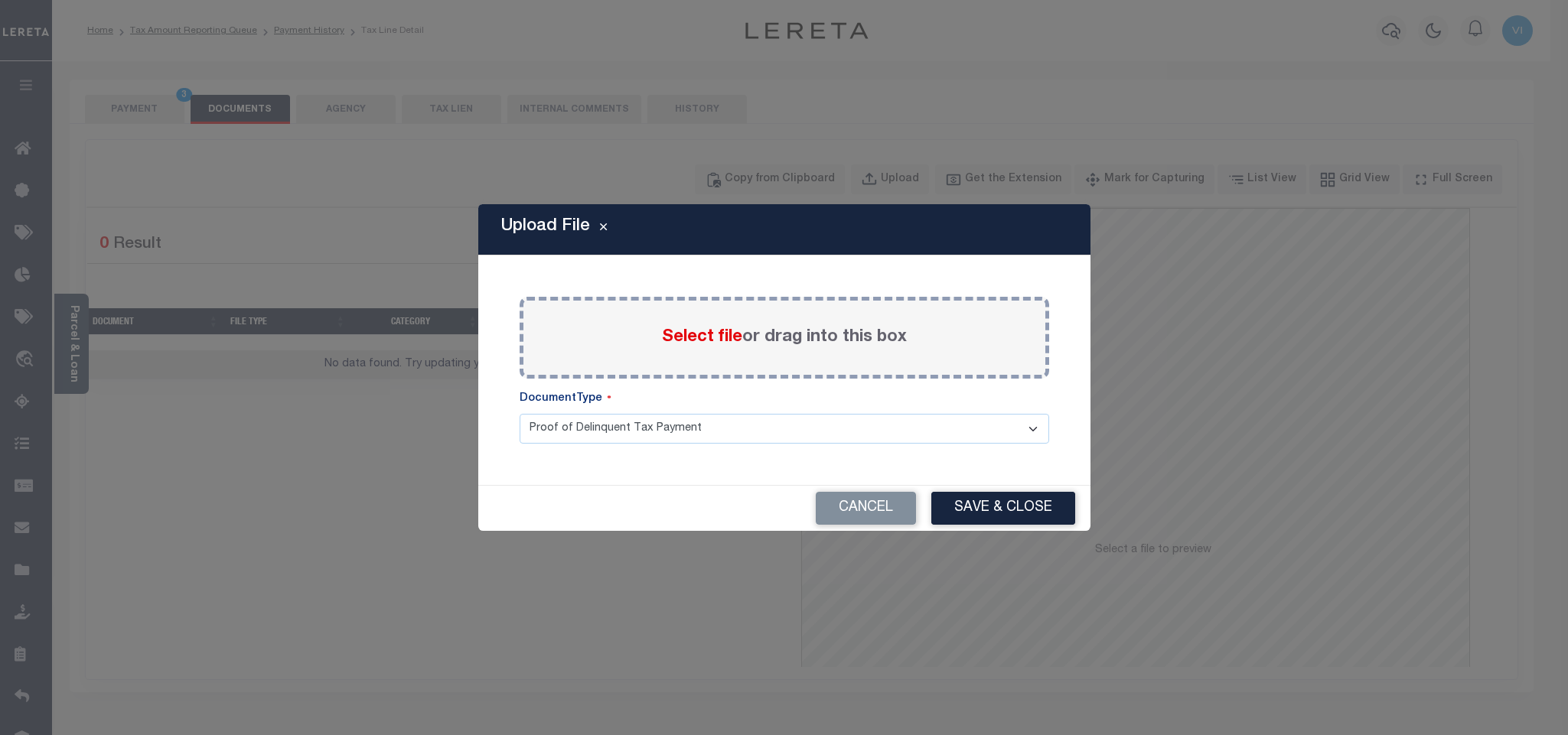
click at [689, 330] on span "Select file" at bounding box center [703, 337] width 80 height 17
click at [0, 0] on input "Select file or drag into this box" at bounding box center [0, 0] width 0 height 0
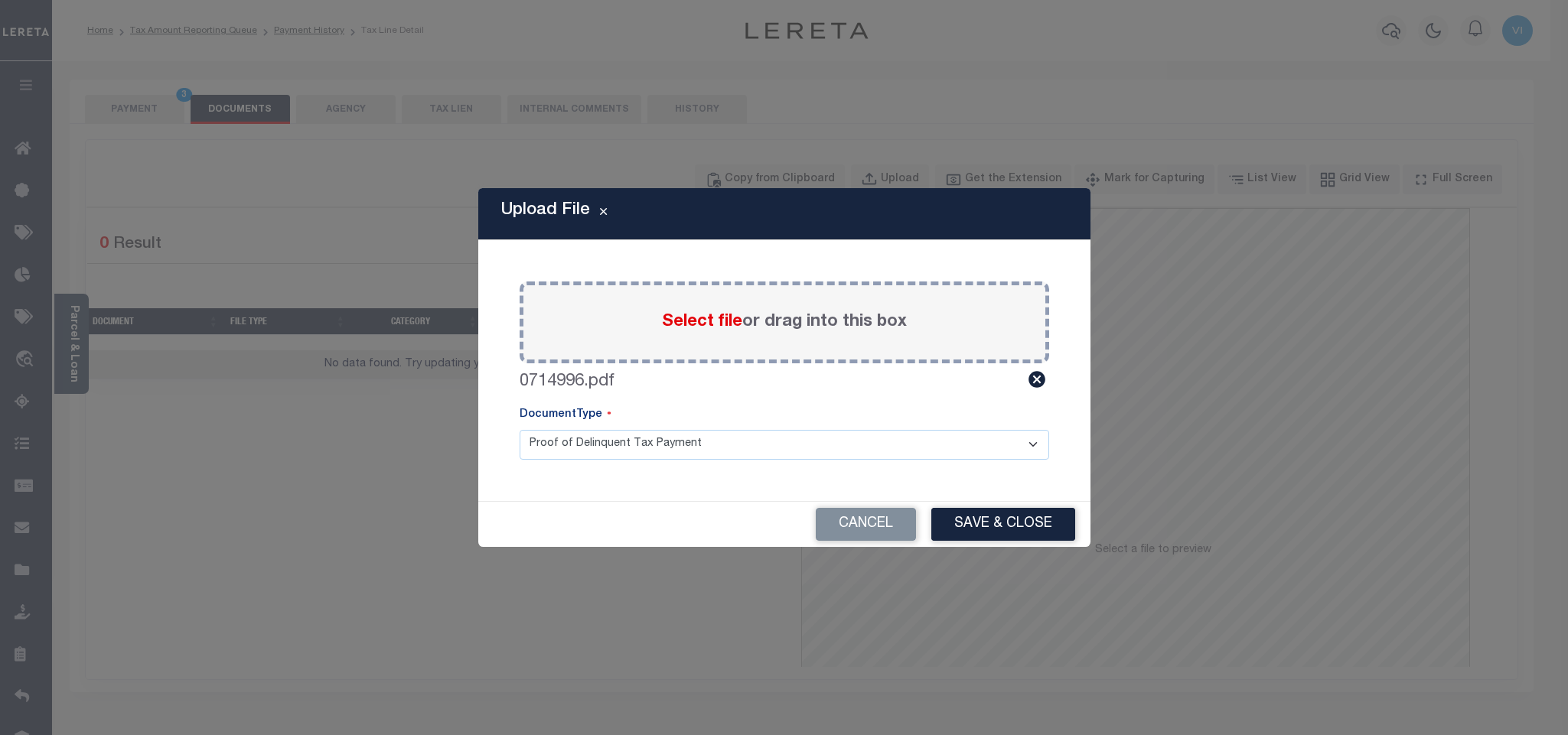
click at [554, 445] on select "Proof of Delinquent Tax Payment" at bounding box center [784, 445] width 530 height 30
click at [520, 430] on select "Proof of Delinquent Tax Payment" at bounding box center [784, 445] width 530 height 30
click at [971, 539] on button "Save & Close" at bounding box center [1003, 524] width 144 height 33
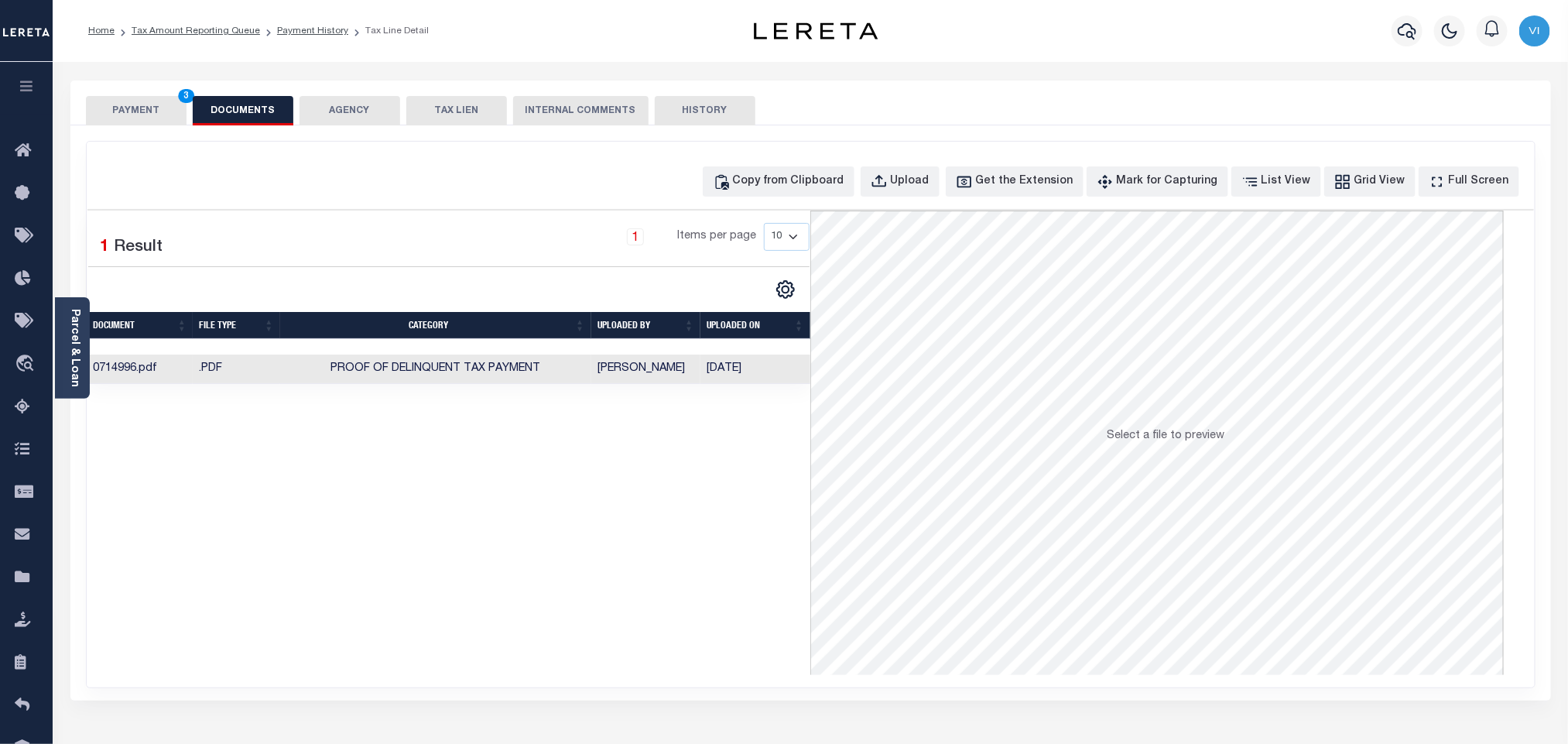
click at [138, 107] on button "PAYMENT 3" at bounding box center [136, 111] width 101 height 30
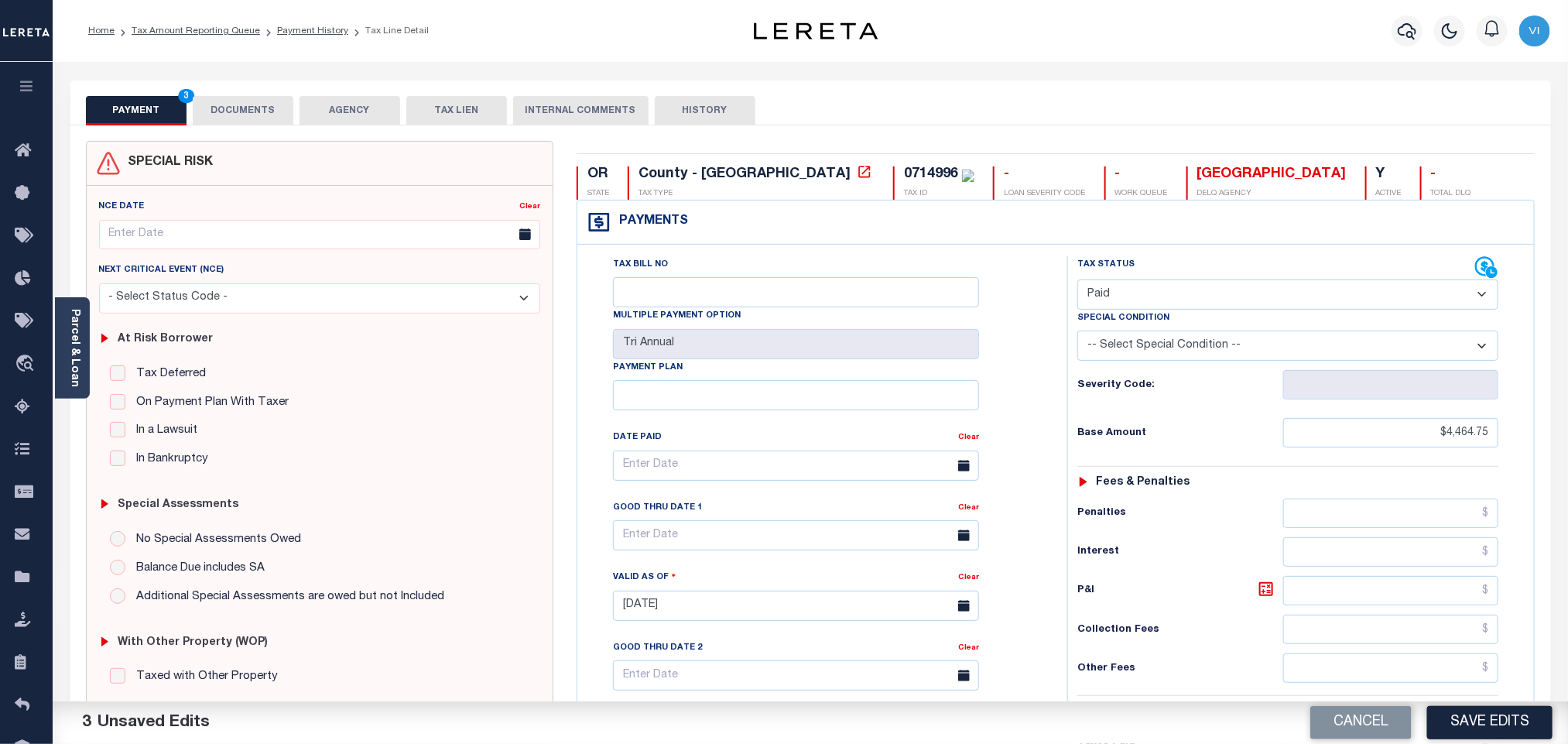
click at [1040, 378] on div "Tax Bill No Multiple Payment Option Tri Annual Payment Plan Clear Clear Valid a…" at bounding box center [818, 474] width 451 height 434
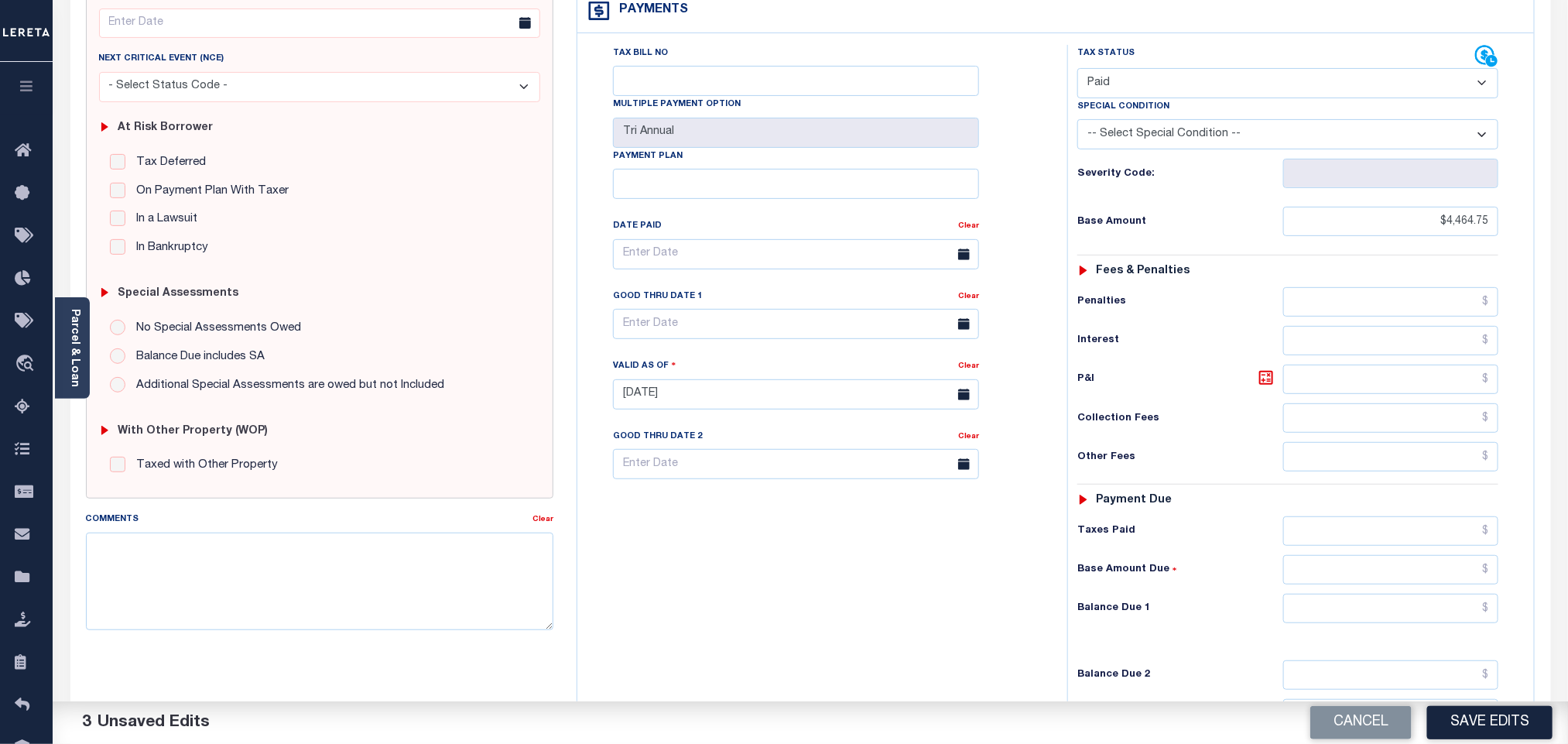
scroll to position [403, 0]
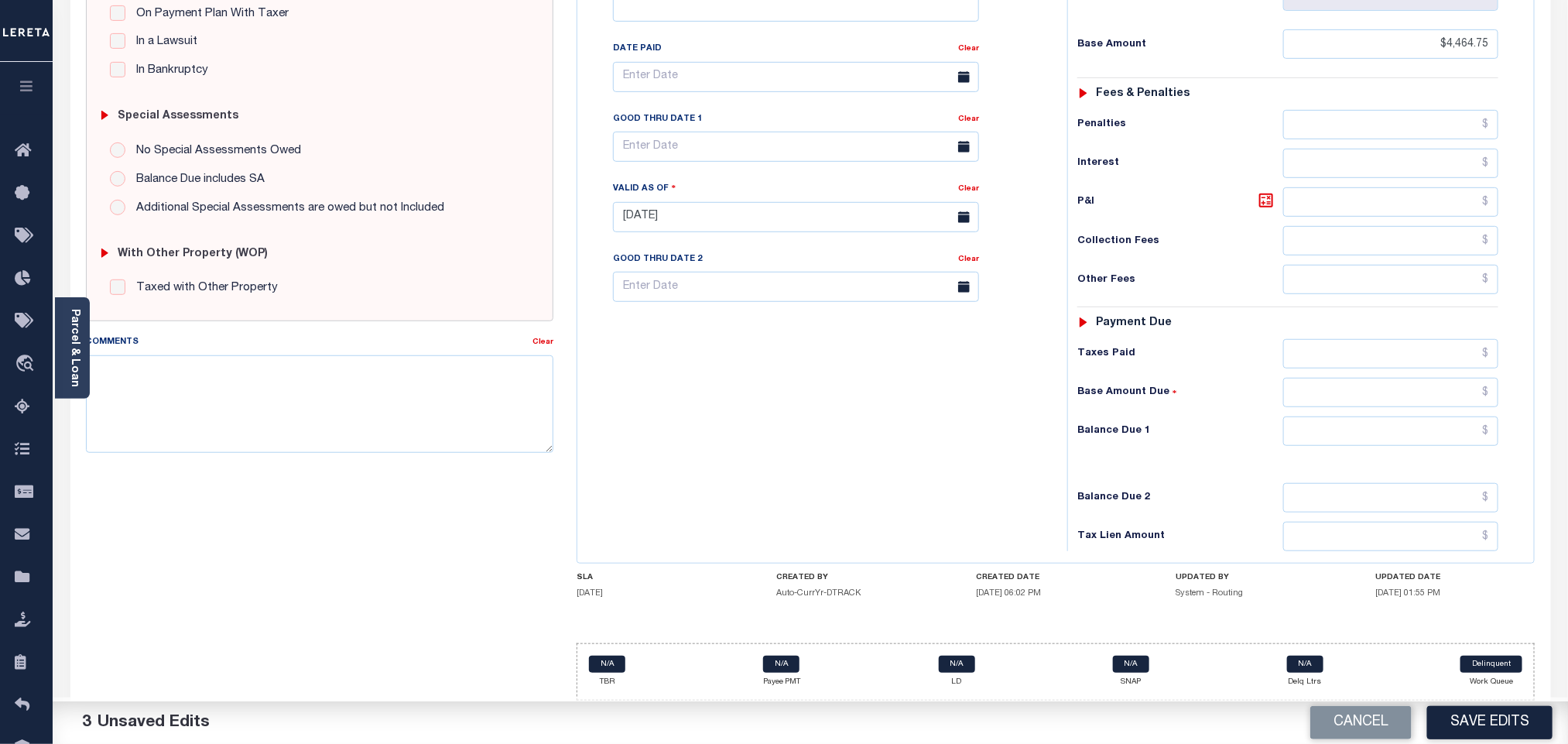
click at [1453, 467] on div "Tax Status Status - Select Status Code -" at bounding box center [1292, 209] width 451 height 684
click at [1429, 426] on input "text" at bounding box center [1391, 431] width 216 height 30
type input "$0.00"
click at [1449, 719] on button "Save Edits" at bounding box center [1490, 722] width 125 height 33
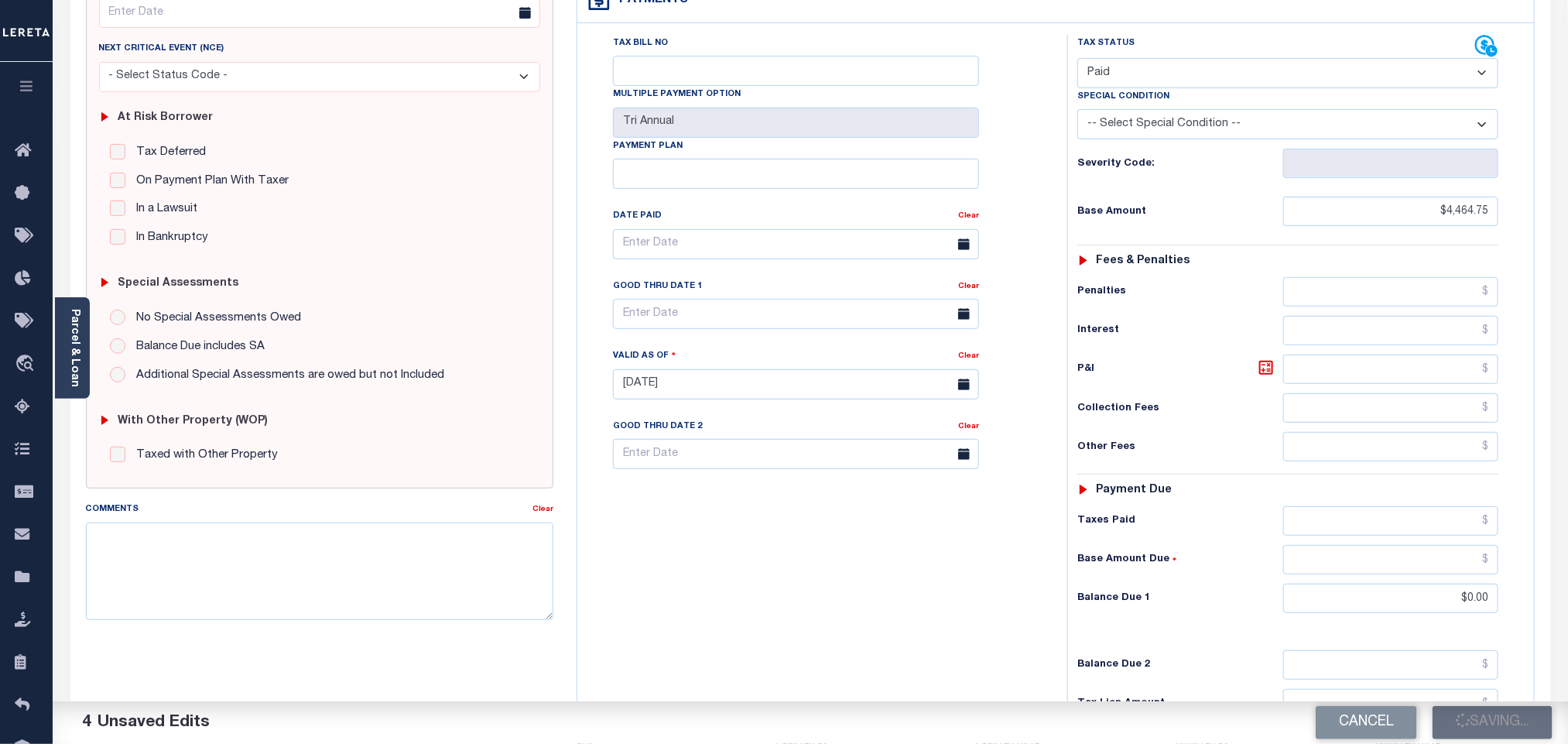
scroll to position [0, 0]
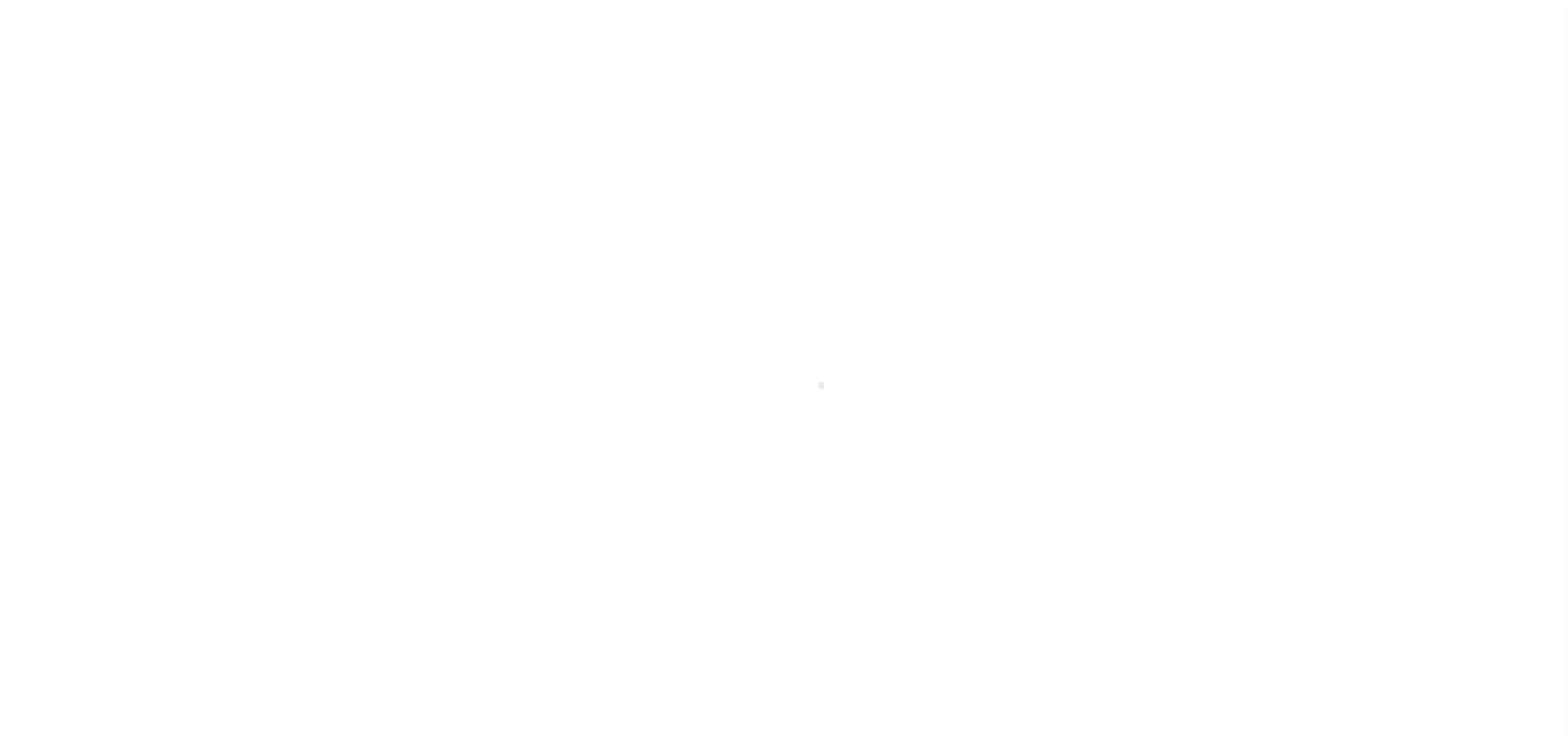
select select "PYD"
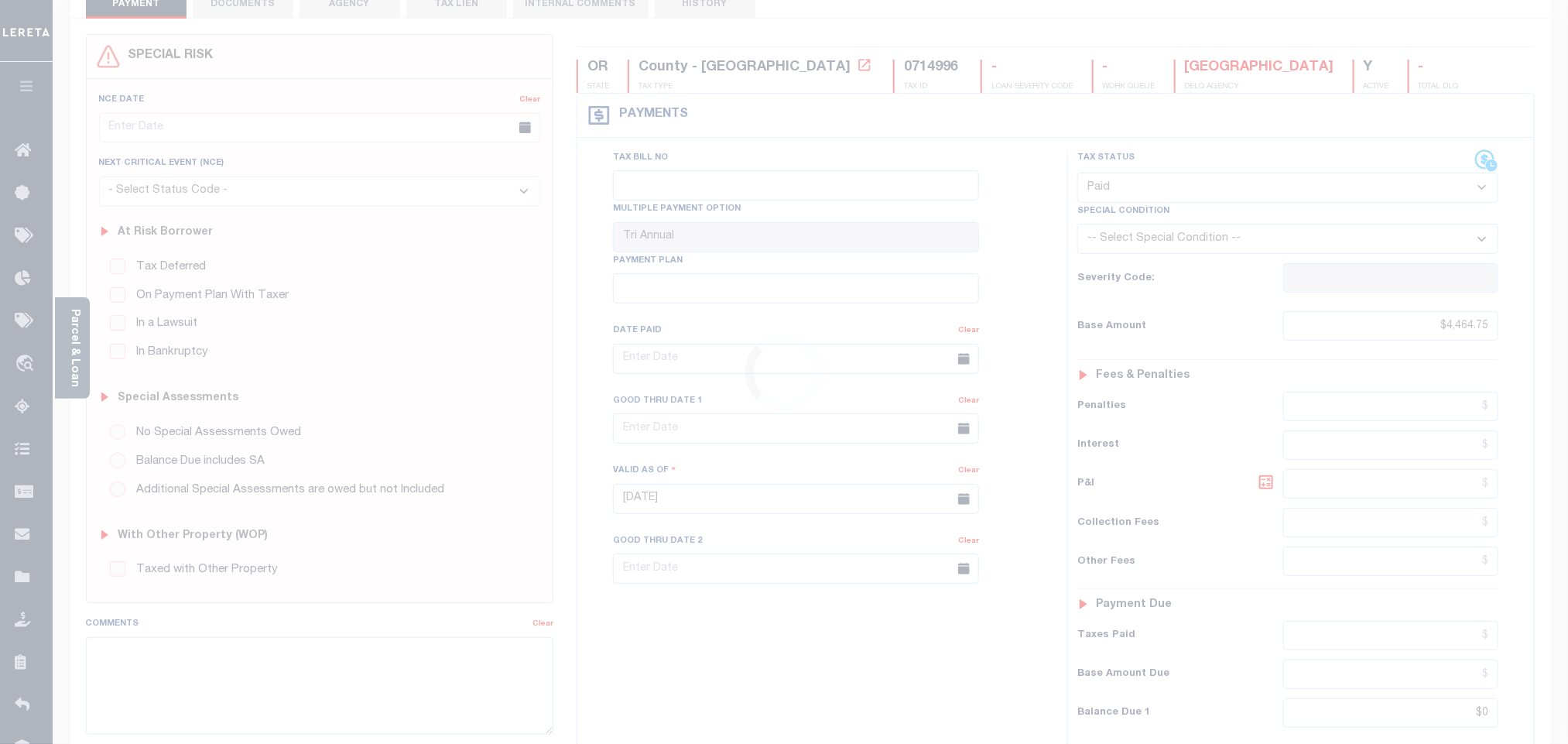
scroll to position [232, 0]
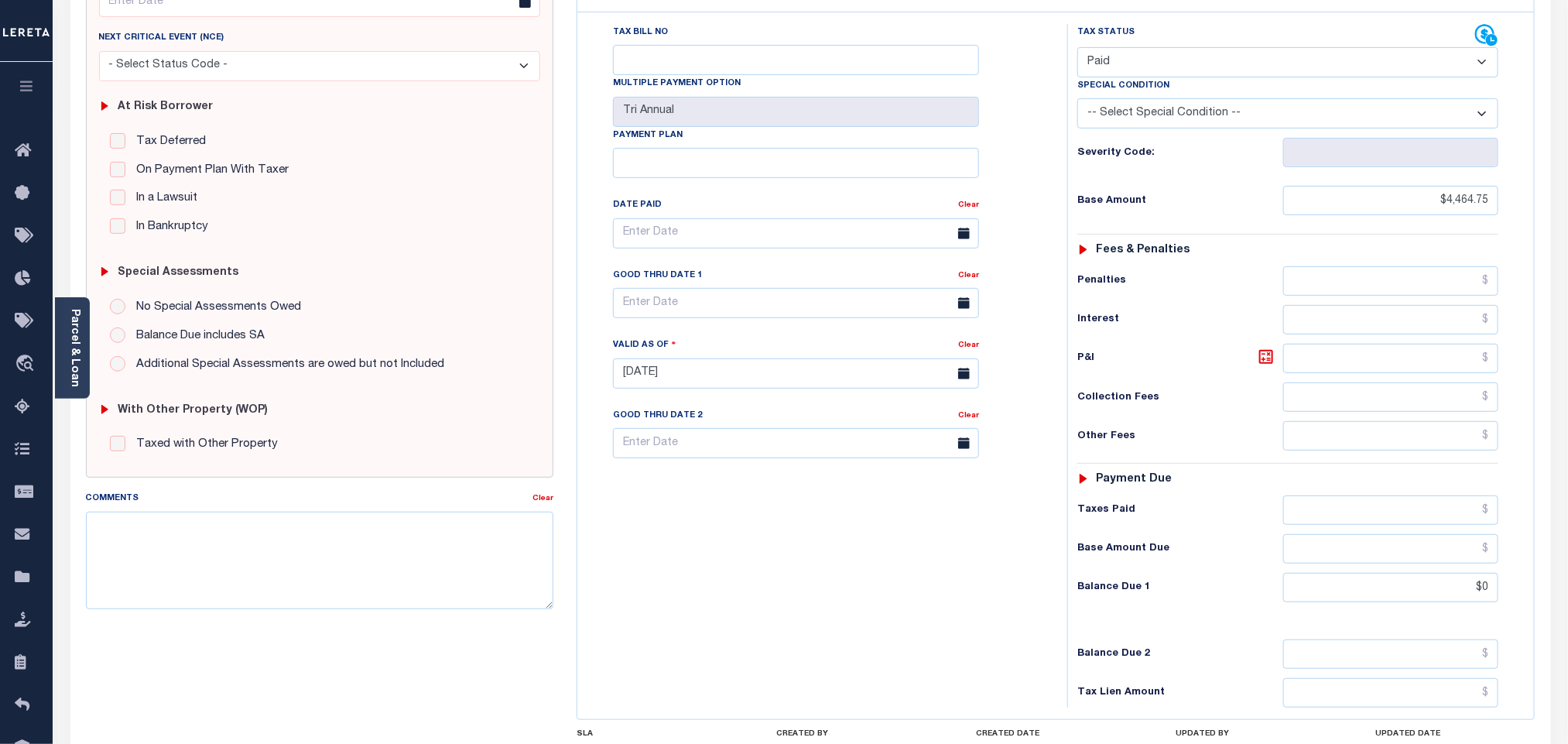
click at [1175, 443] on h6 "Other Fees" at bounding box center [1180, 437] width 206 height 13
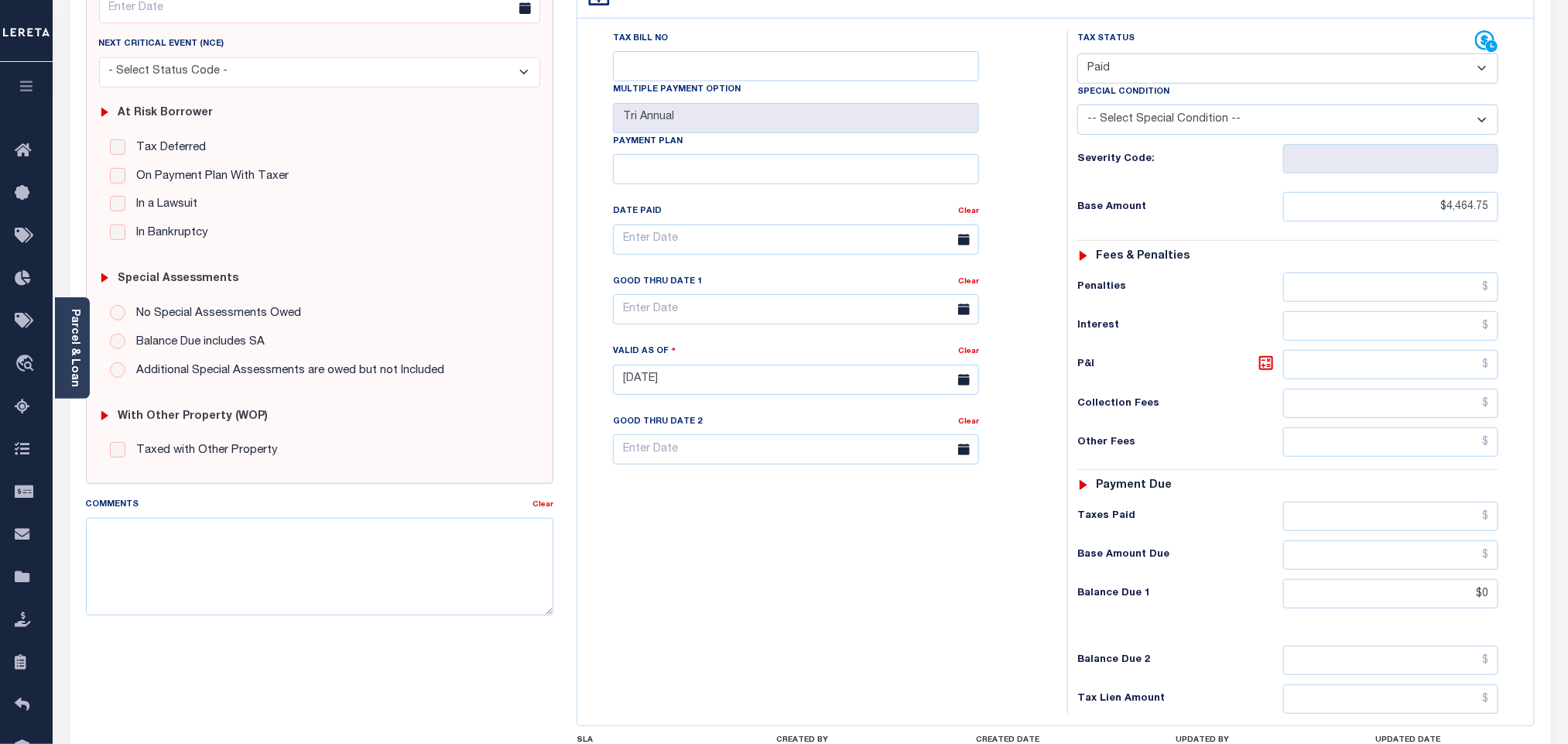
scroll to position [407, 0]
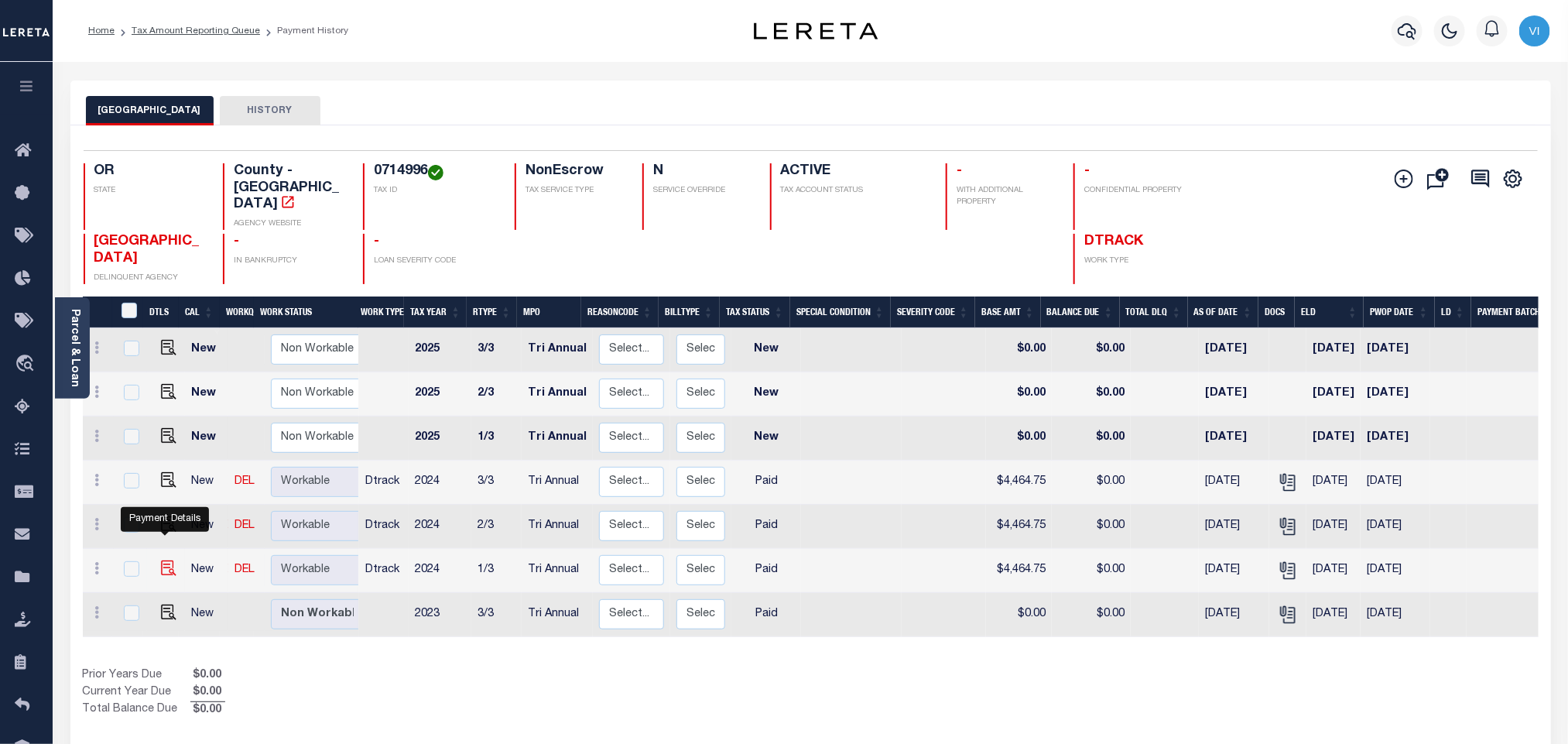
click at [161, 560] on img "" at bounding box center [168, 567] width 15 height 15
checkbox input "true"
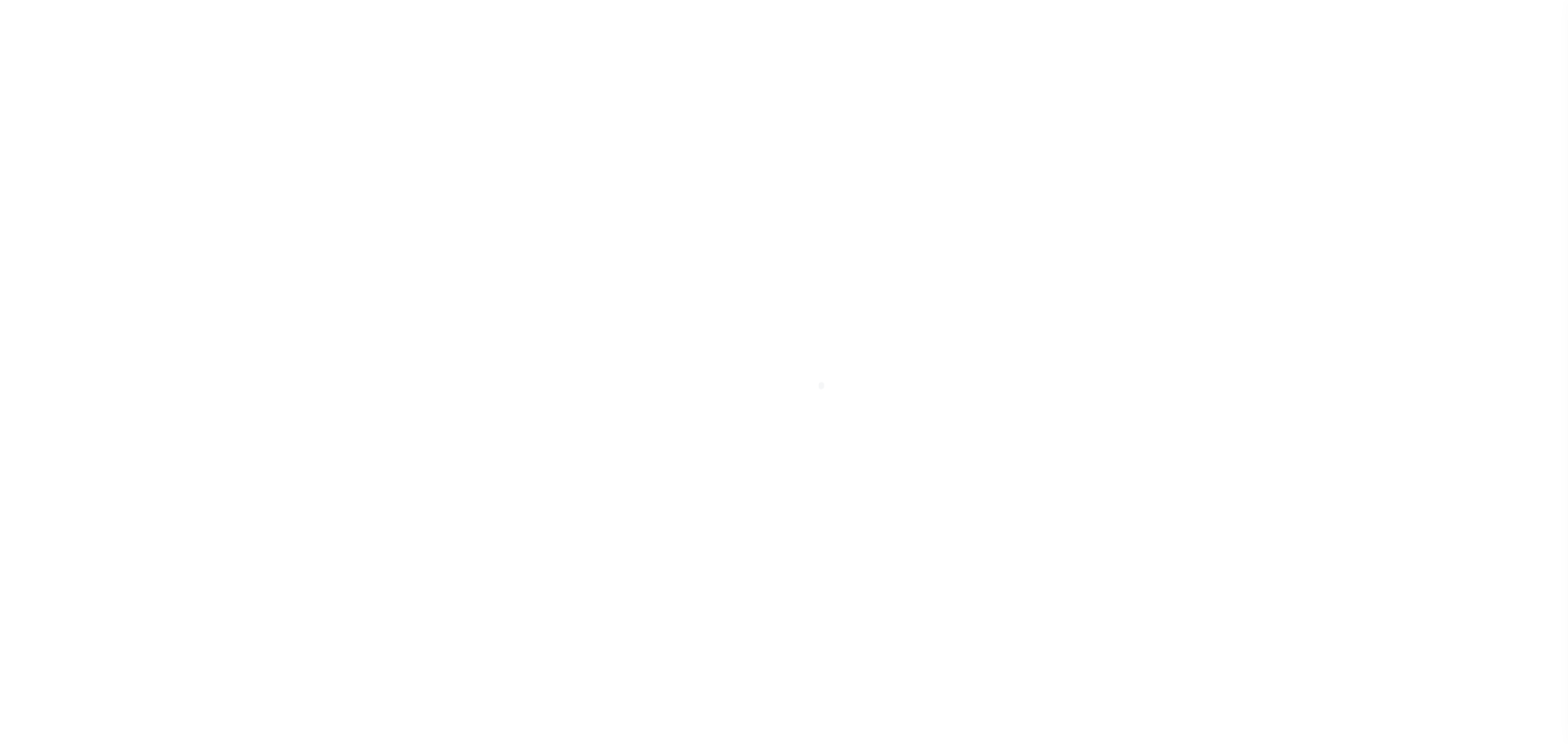
select select "PYD"
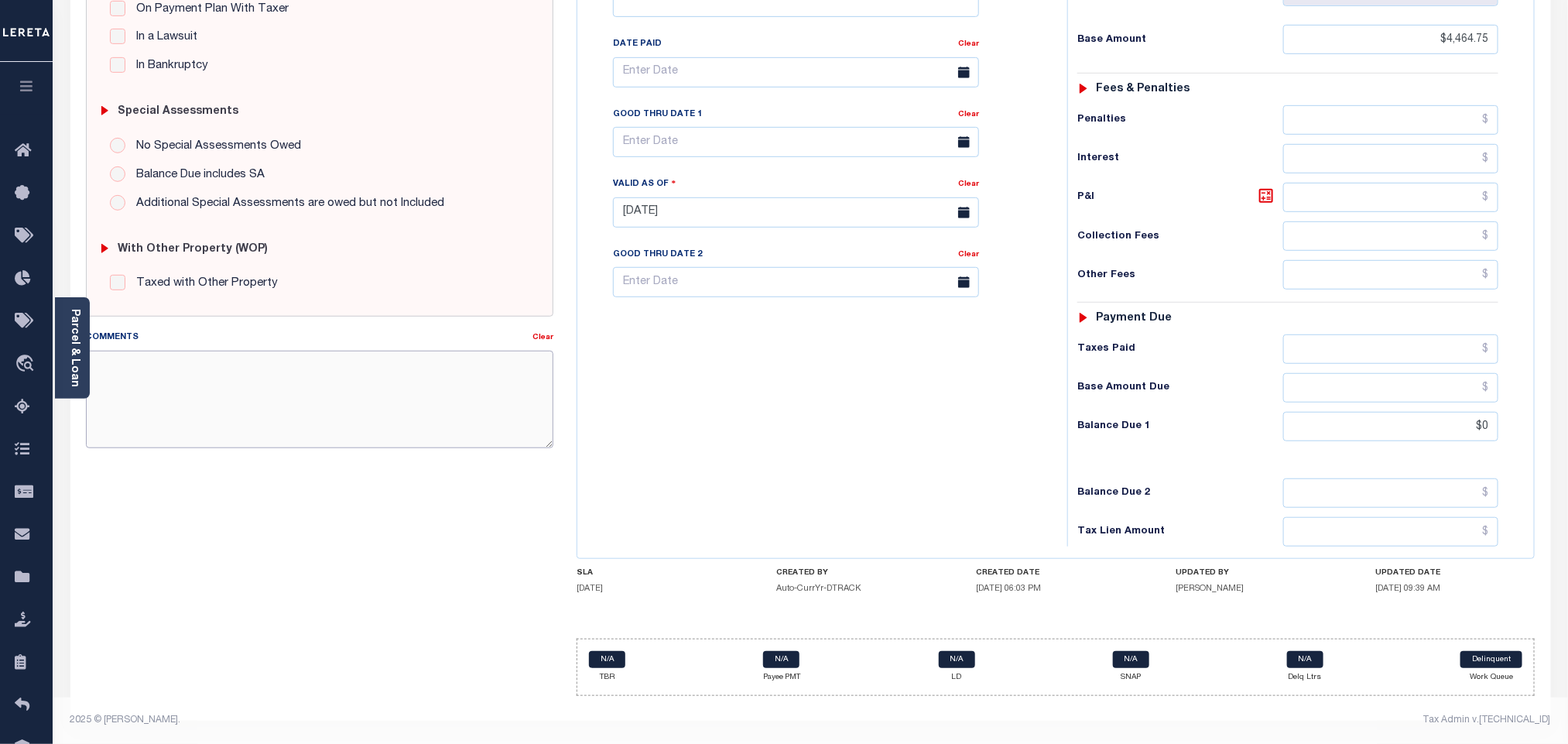
click at [302, 354] on textarea "Comments" at bounding box center [319, 399] width 467 height 97
click at [630, 381] on div "Tax Bill No Multiple Payment Option Tri Annual Payment Plan Clear" at bounding box center [819, 204] width 475 height 684
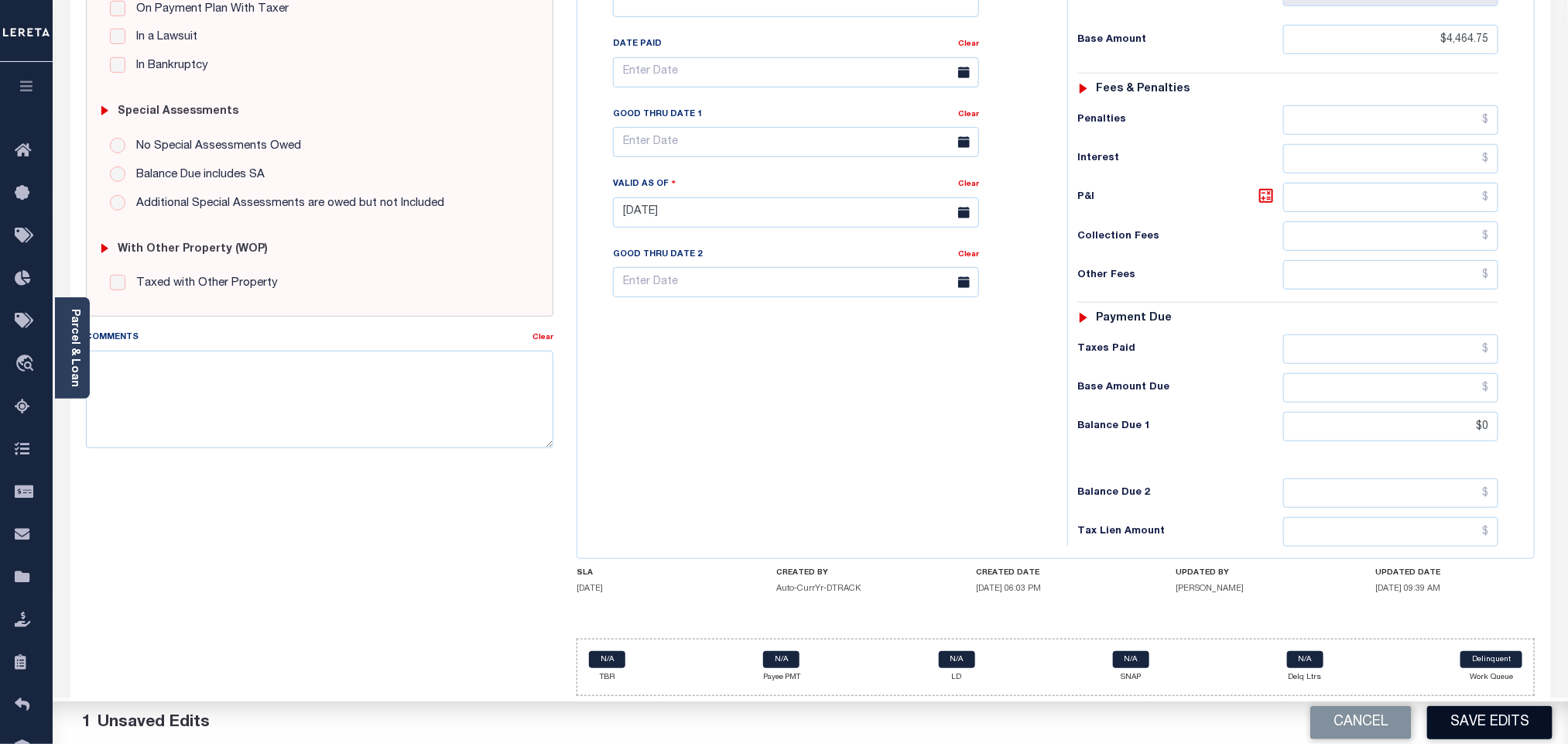
click at [1497, 725] on button "Save Edits" at bounding box center [1490, 722] width 125 height 33
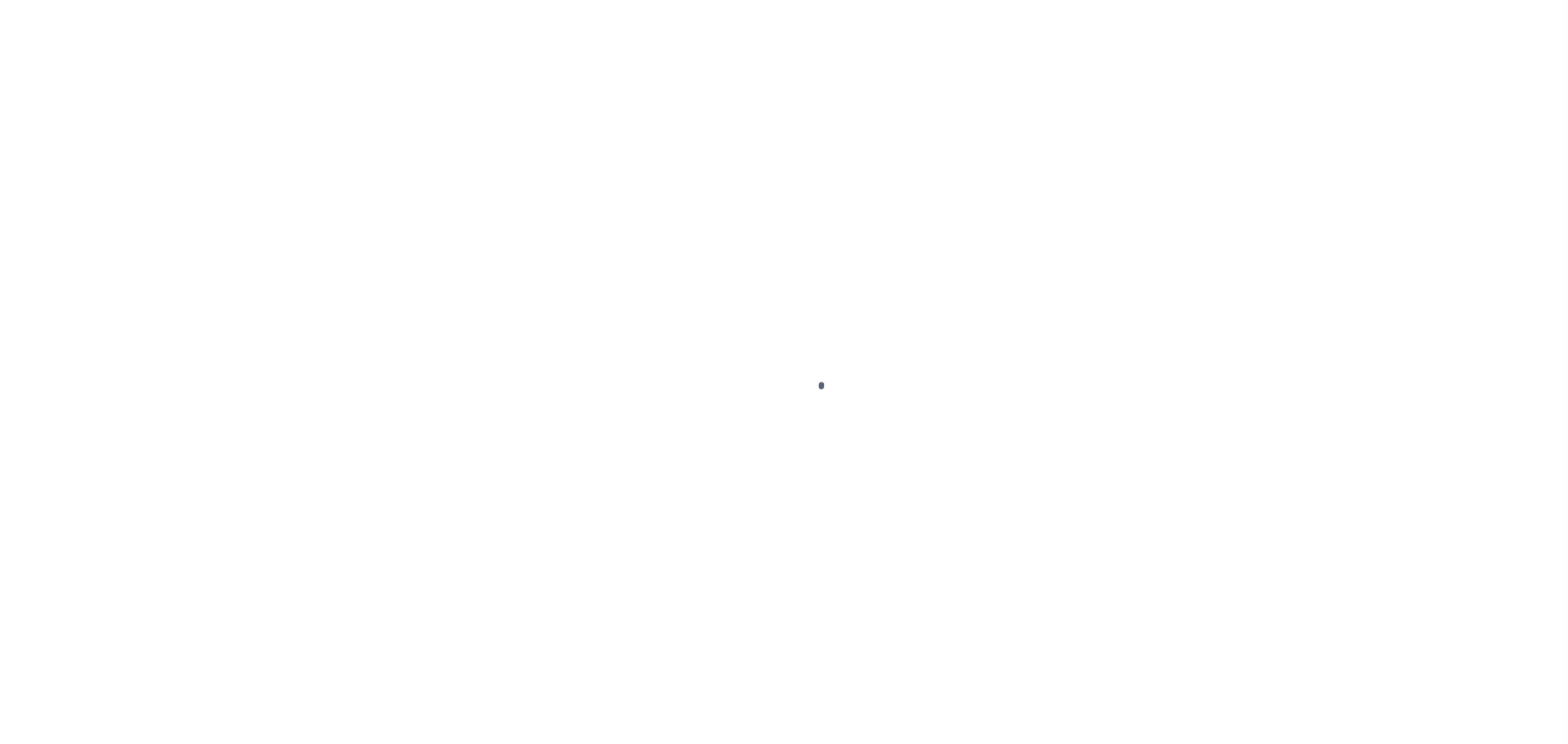
checkbox input "false"
type input "Tri Annual"
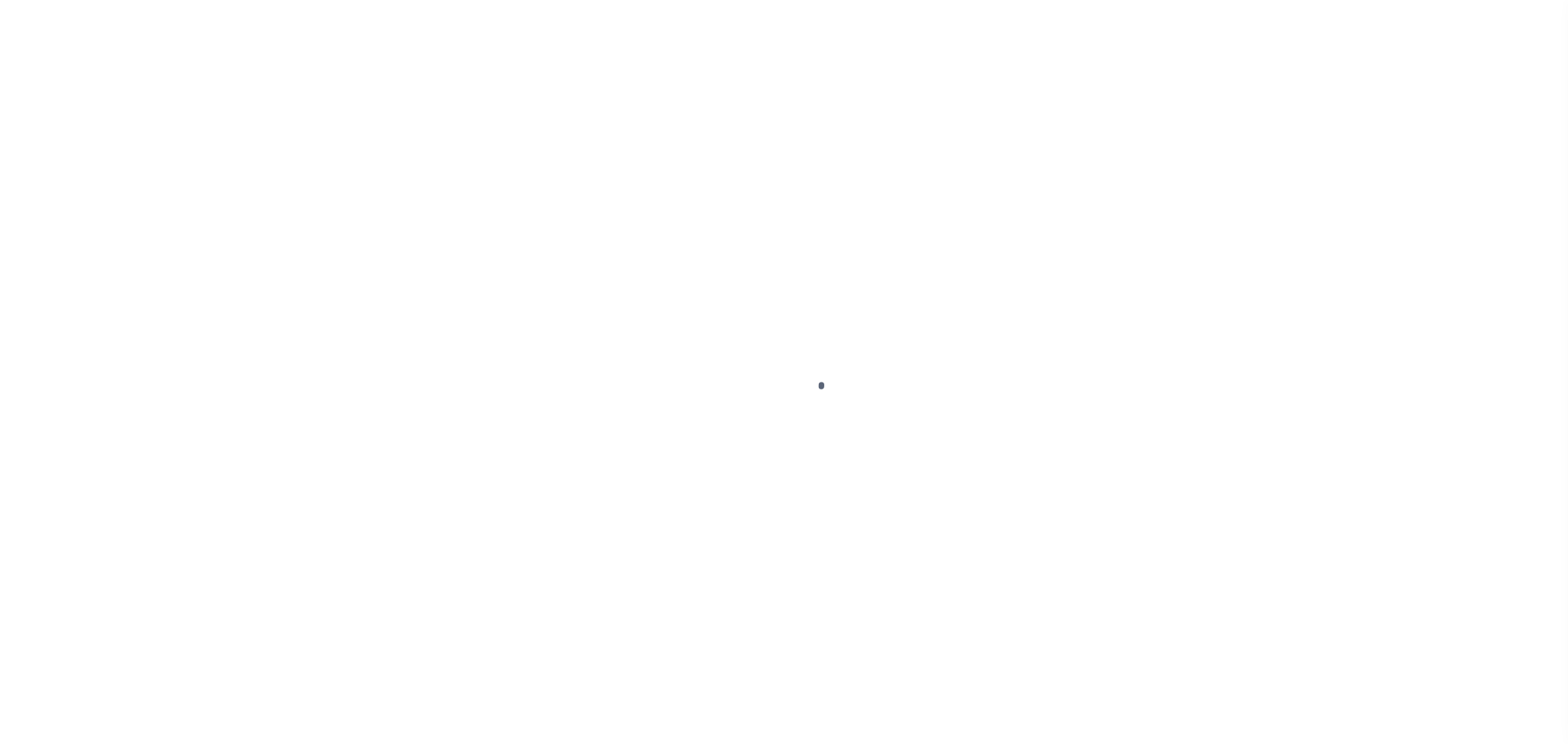
type input "[DATE]"
select select "PYD"
type input "$4,464.75"
type input "$0"
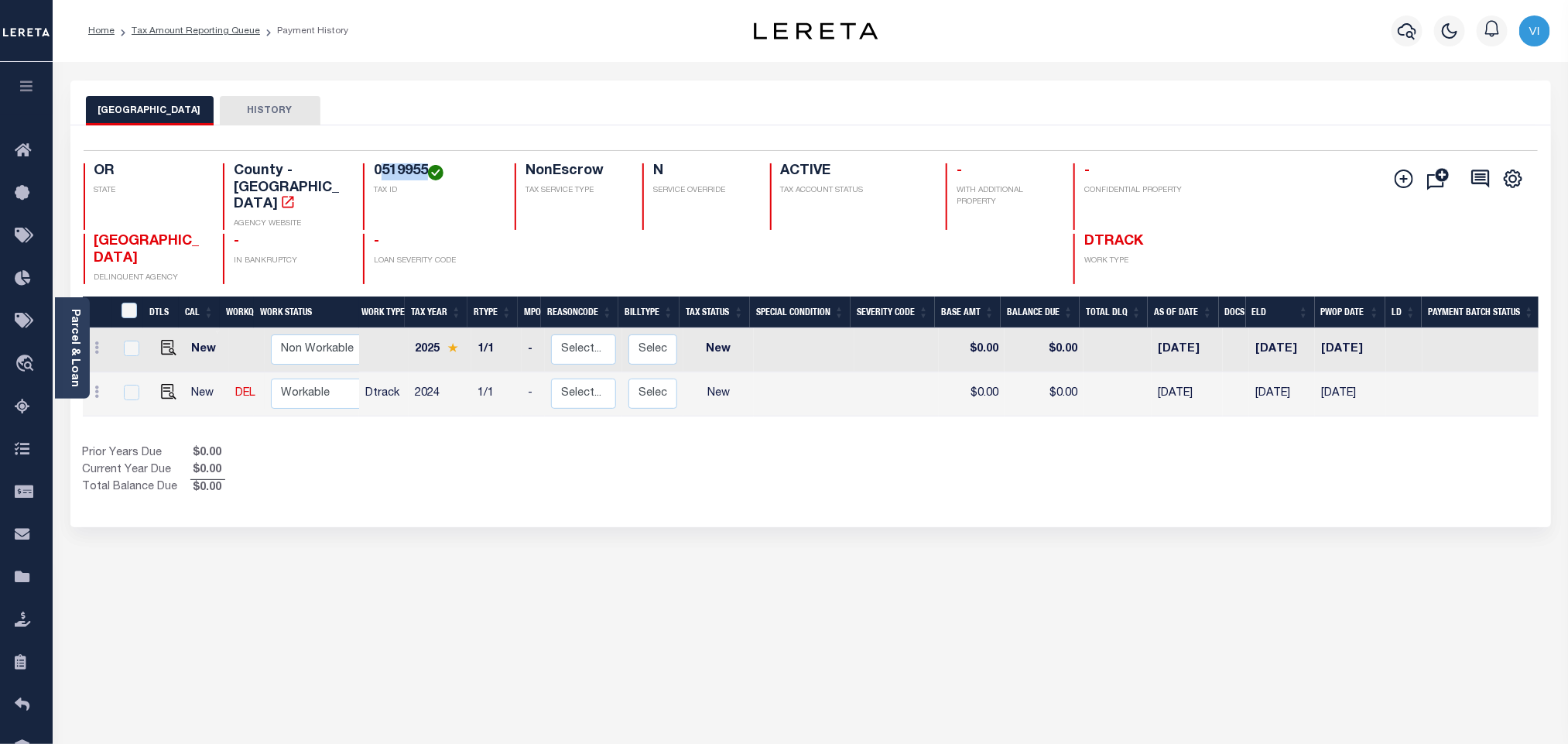
drag, startPoint x: 381, startPoint y: 169, endPoint x: 427, endPoint y: 170, distance: 46.0
click at [427, 170] on h4 "0519955" at bounding box center [435, 171] width 122 height 17
copy h4 "519955"
click at [168, 384] on img "" at bounding box center [168, 391] width 15 height 15
checkbox input "true"
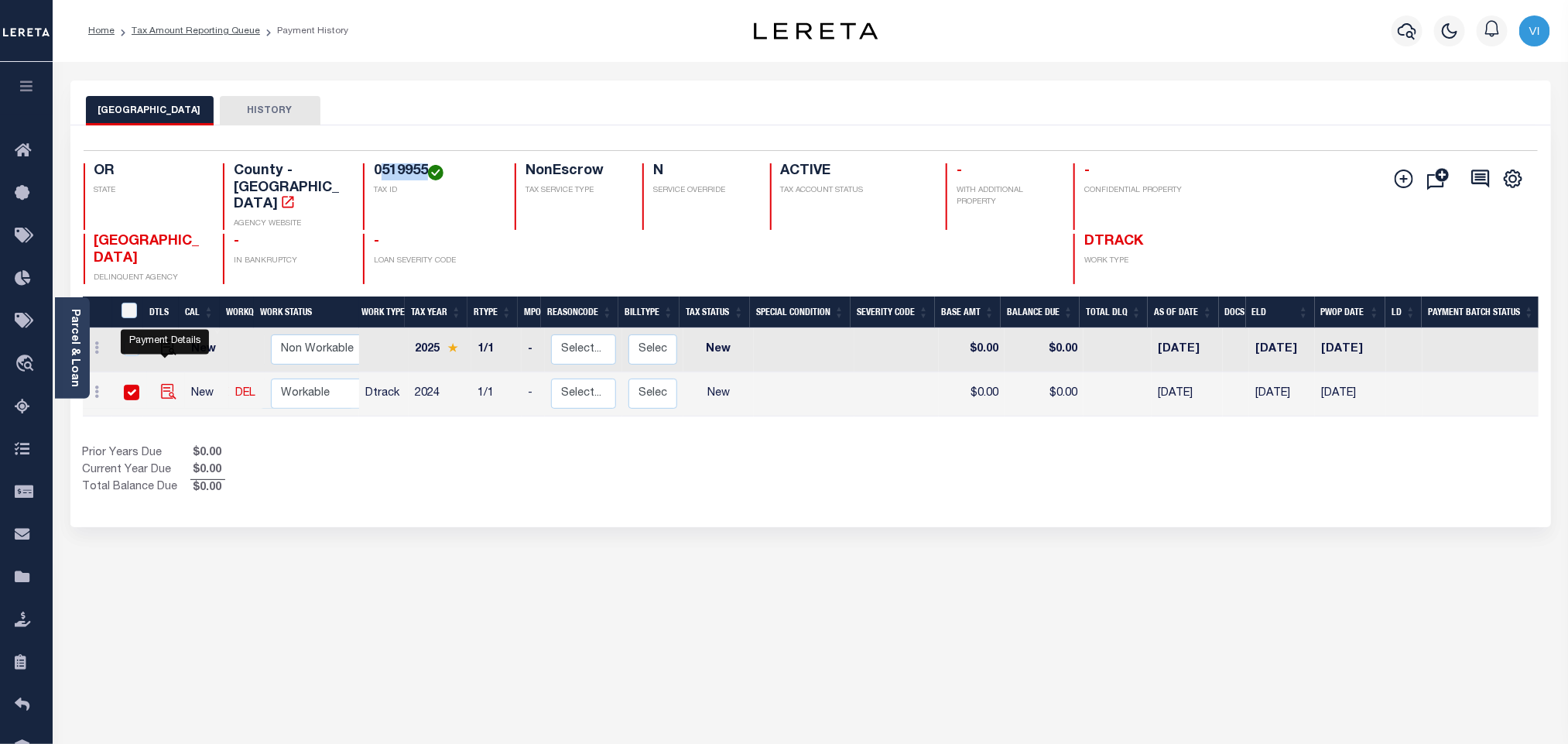
checkbox input "true"
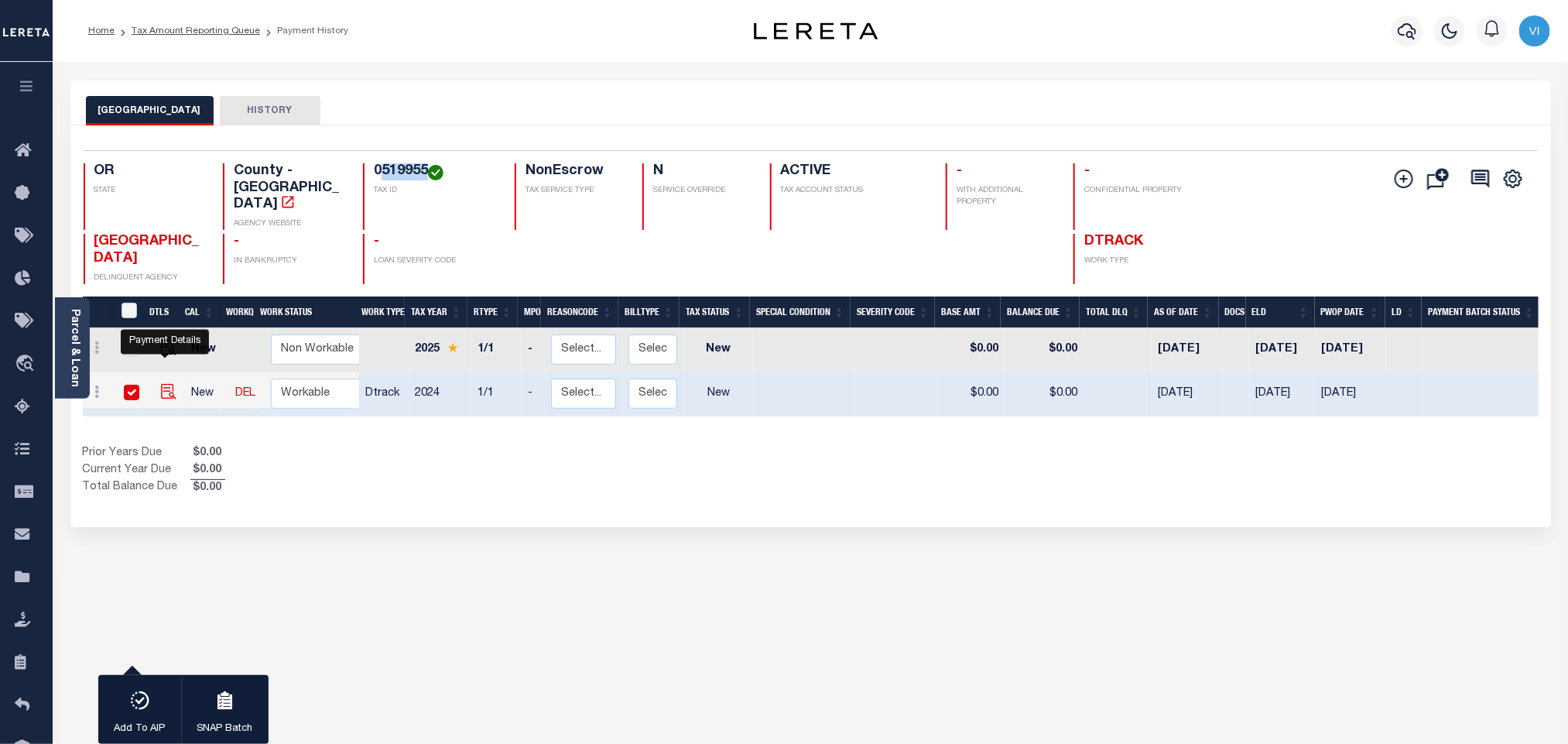
click at [163, 384] on img "" at bounding box center [168, 391] width 15 height 15
checkbox input "false"
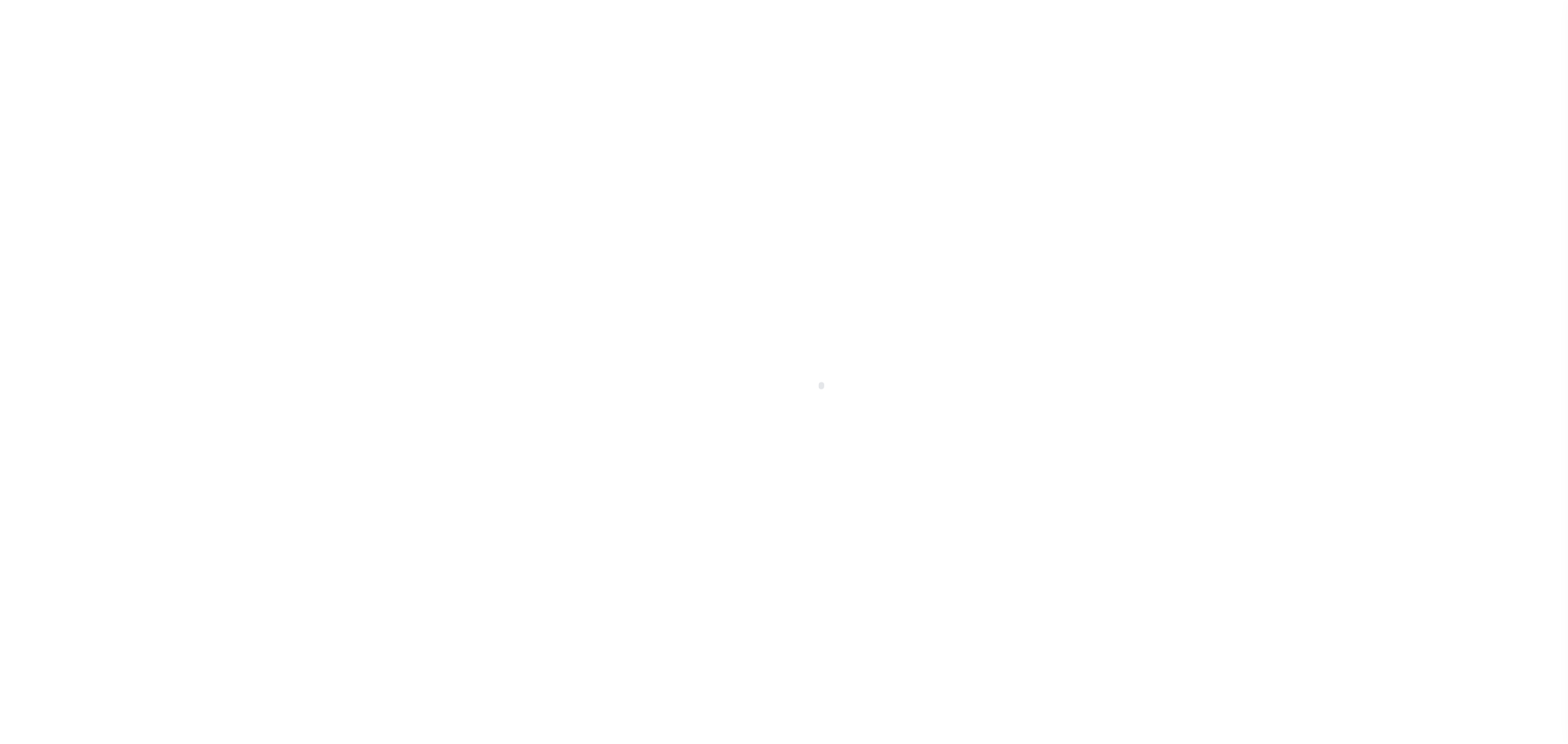
select select "NW2"
checkbox input "false"
type input "Annual"
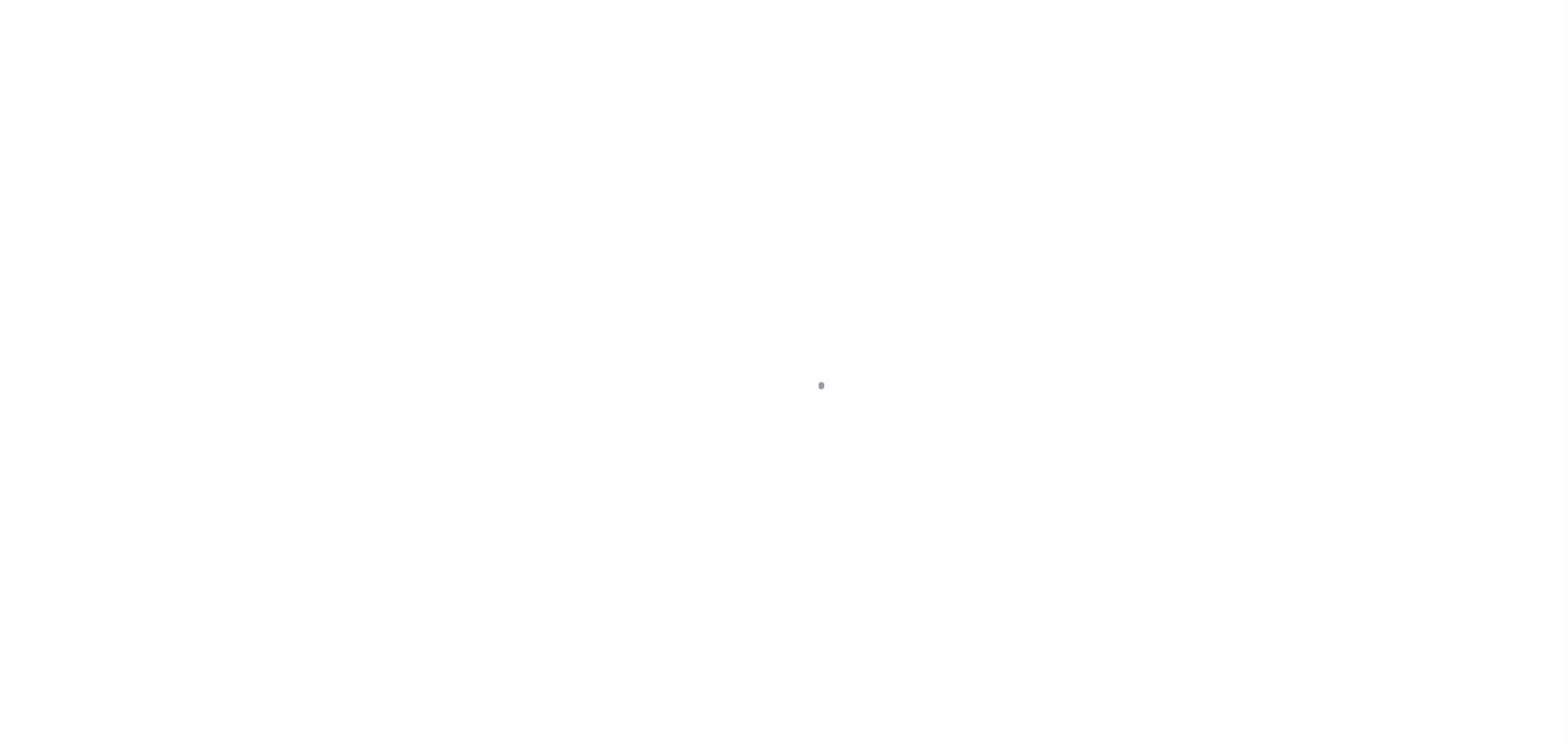
type input "[DATE]"
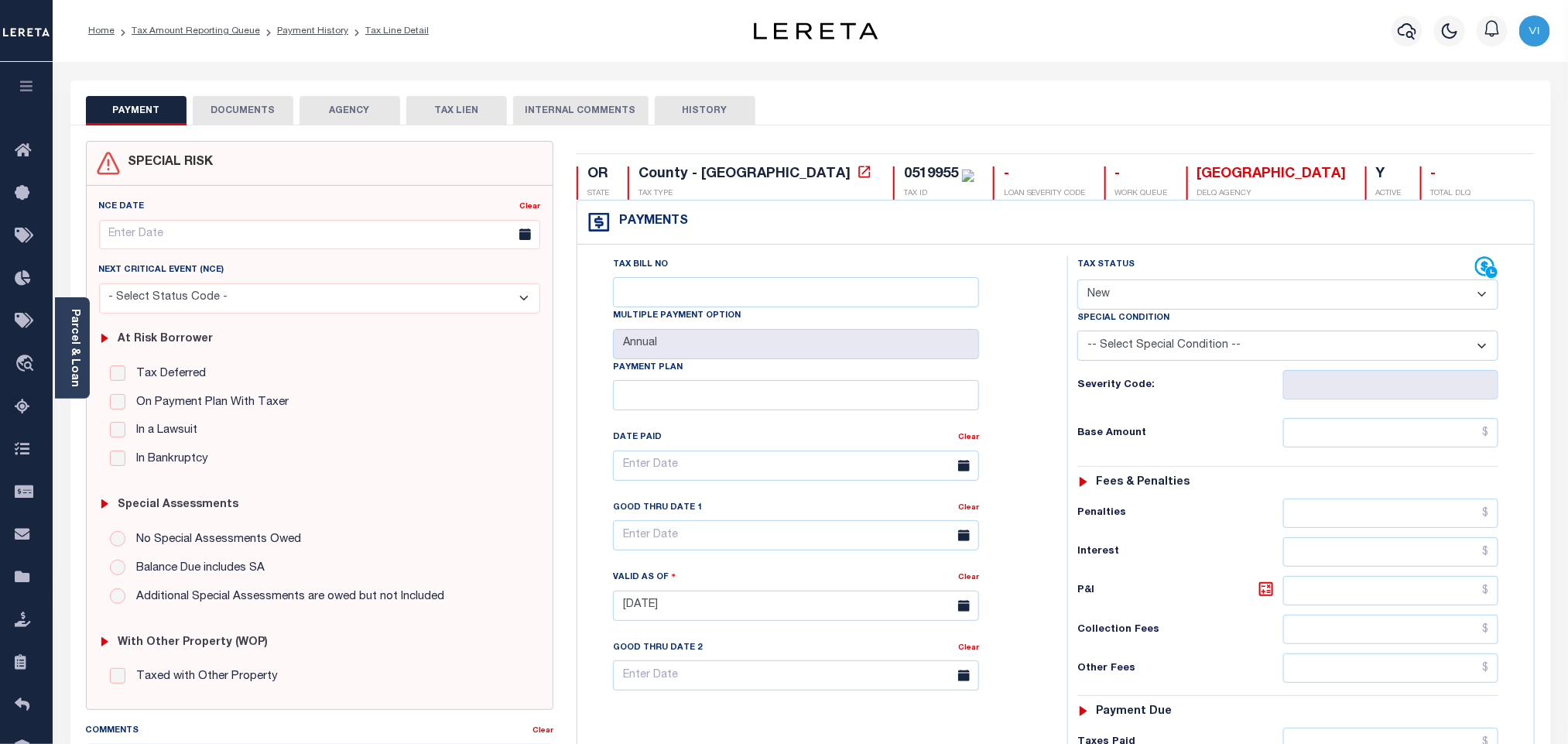
click at [1152, 305] on select "- Select Status Code - Open Due/Unpaid Paid Incomplete No Tax Due Internal Refu…" at bounding box center [1288, 295] width 421 height 31
select select "PYD"
click at [1077, 281] on select "- Select Status Code - Open Due/Unpaid Paid Incomplete No Tax Due Internal Refu…" at bounding box center [1288, 295] width 421 height 31
type input "[DATE]"
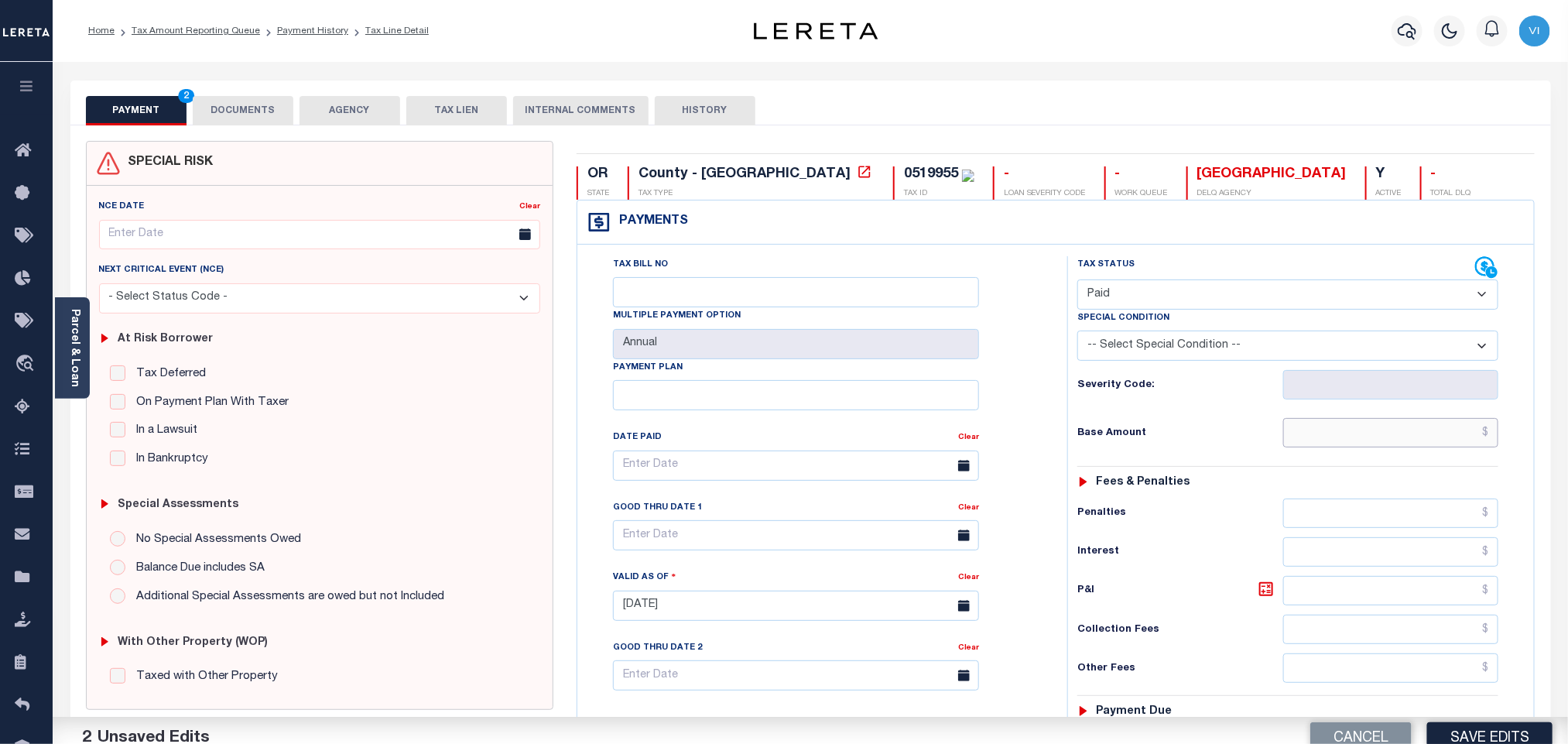
click at [1310, 428] on input "text" at bounding box center [1391, 432] width 216 height 30
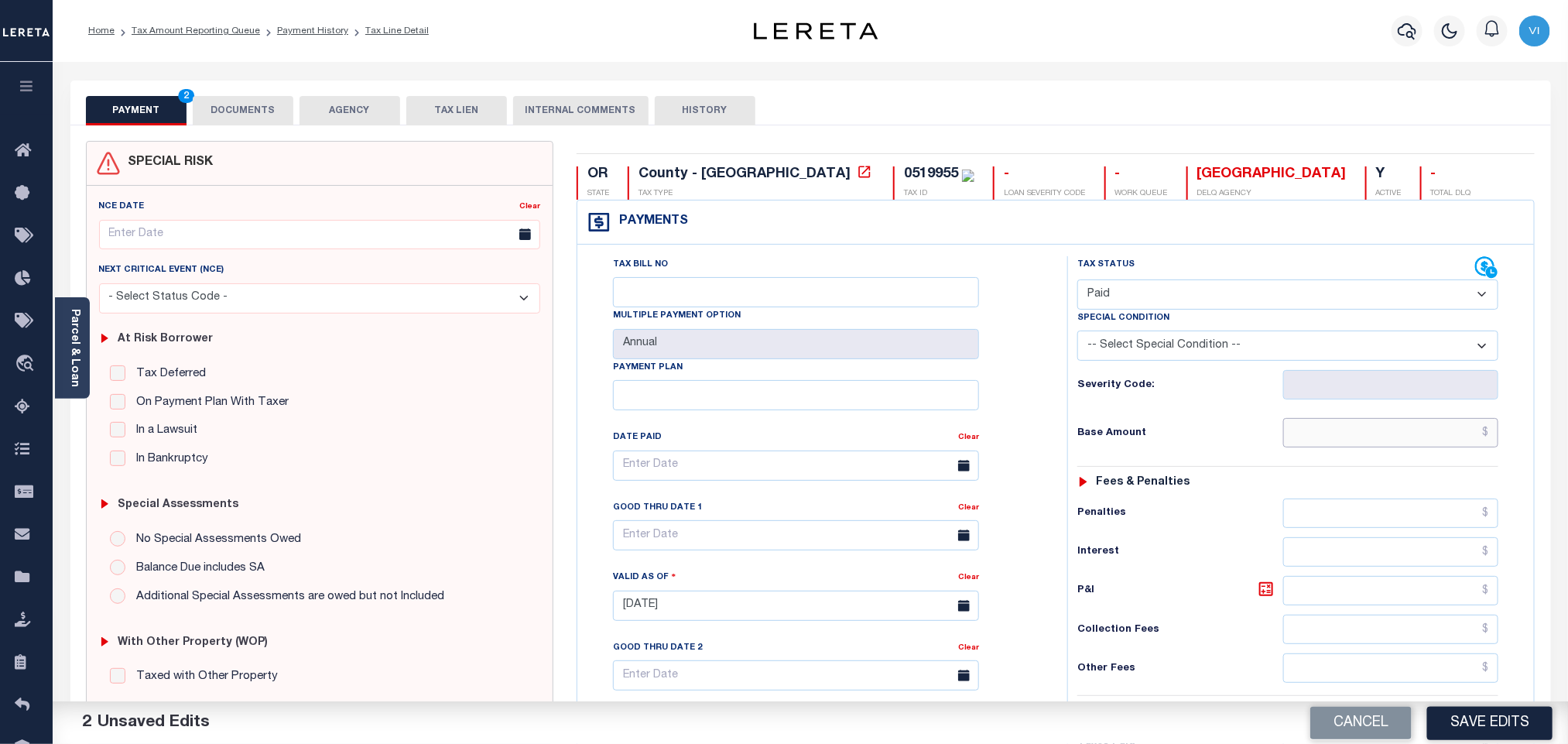
paste input "339.67"
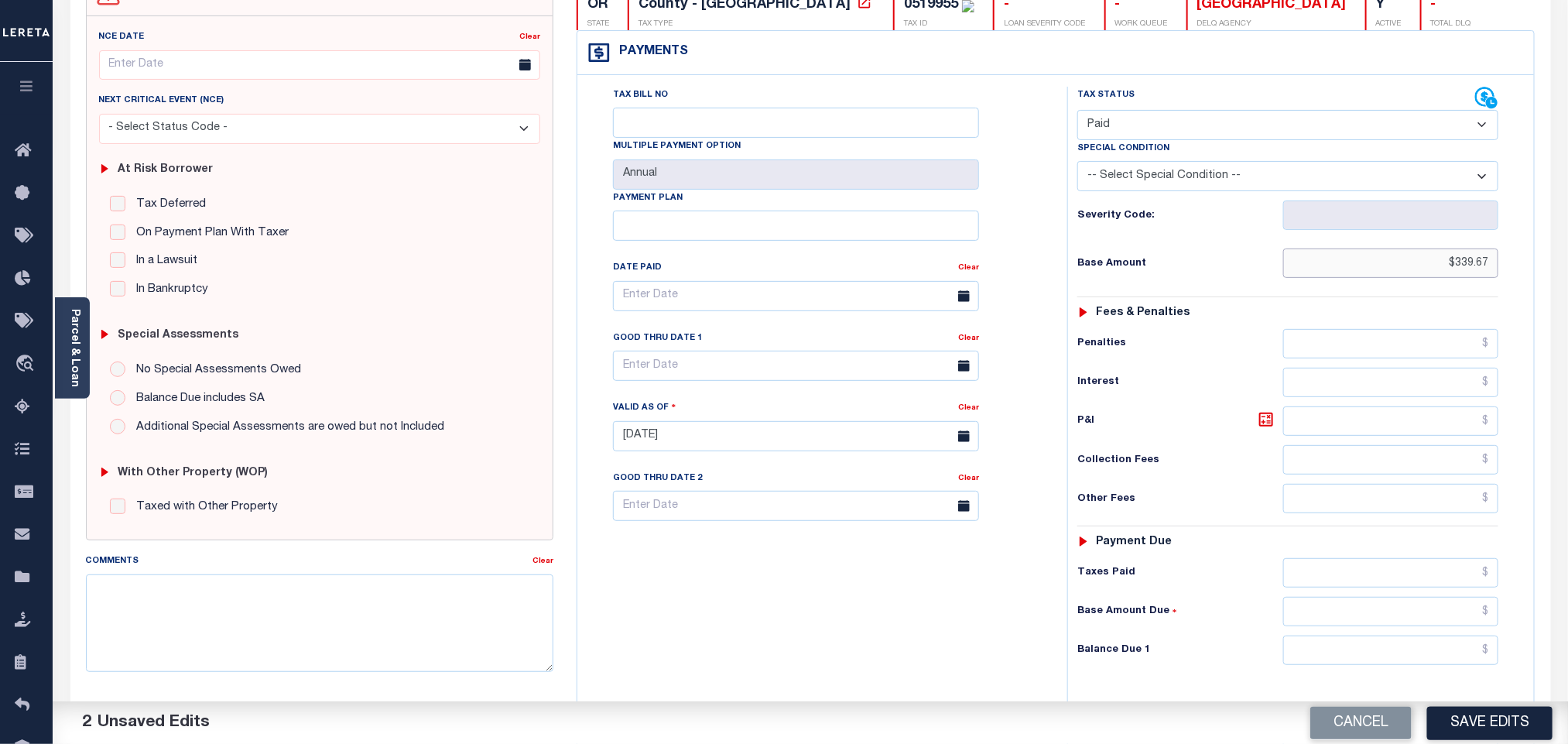
scroll to position [407, 0]
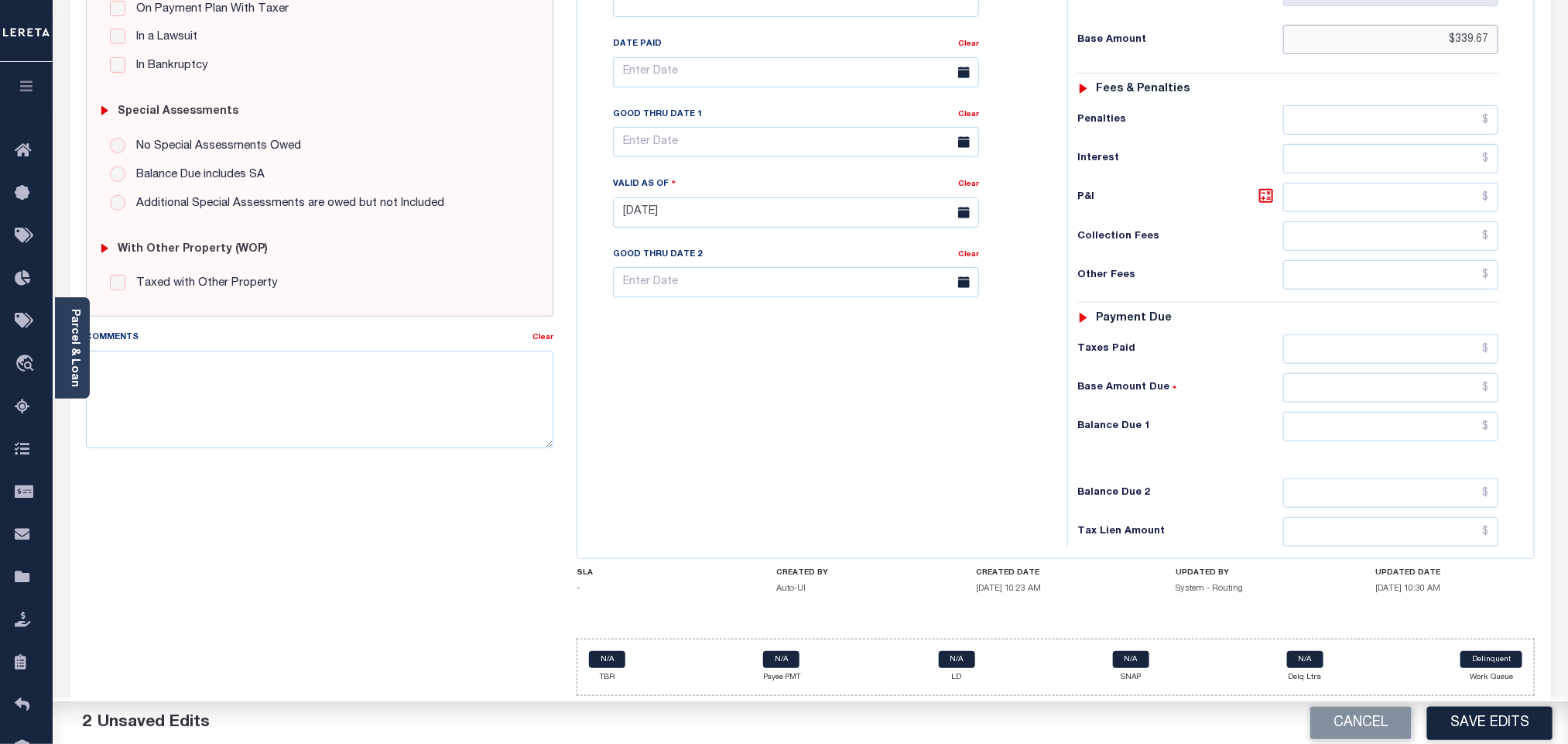
type input "$339.67"
click at [1350, 425] on input "text" at bounding box center [1391, 426] width 216 height 30
type input "$0.00"
click at [1225, 483] on div "Balance Due 2" at bounding box center [1288, 493] width 421 height 30
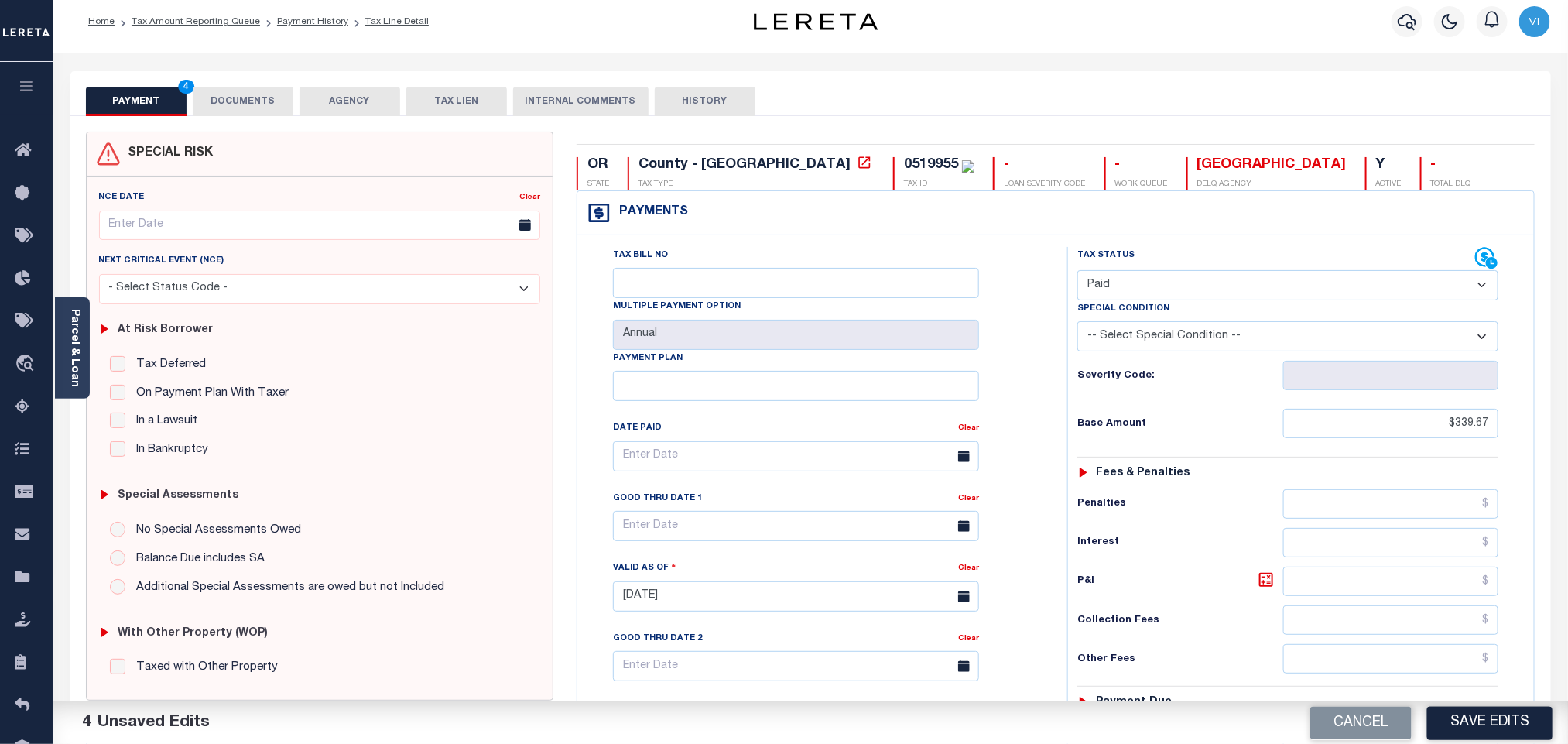
scroll to position [0, 0]
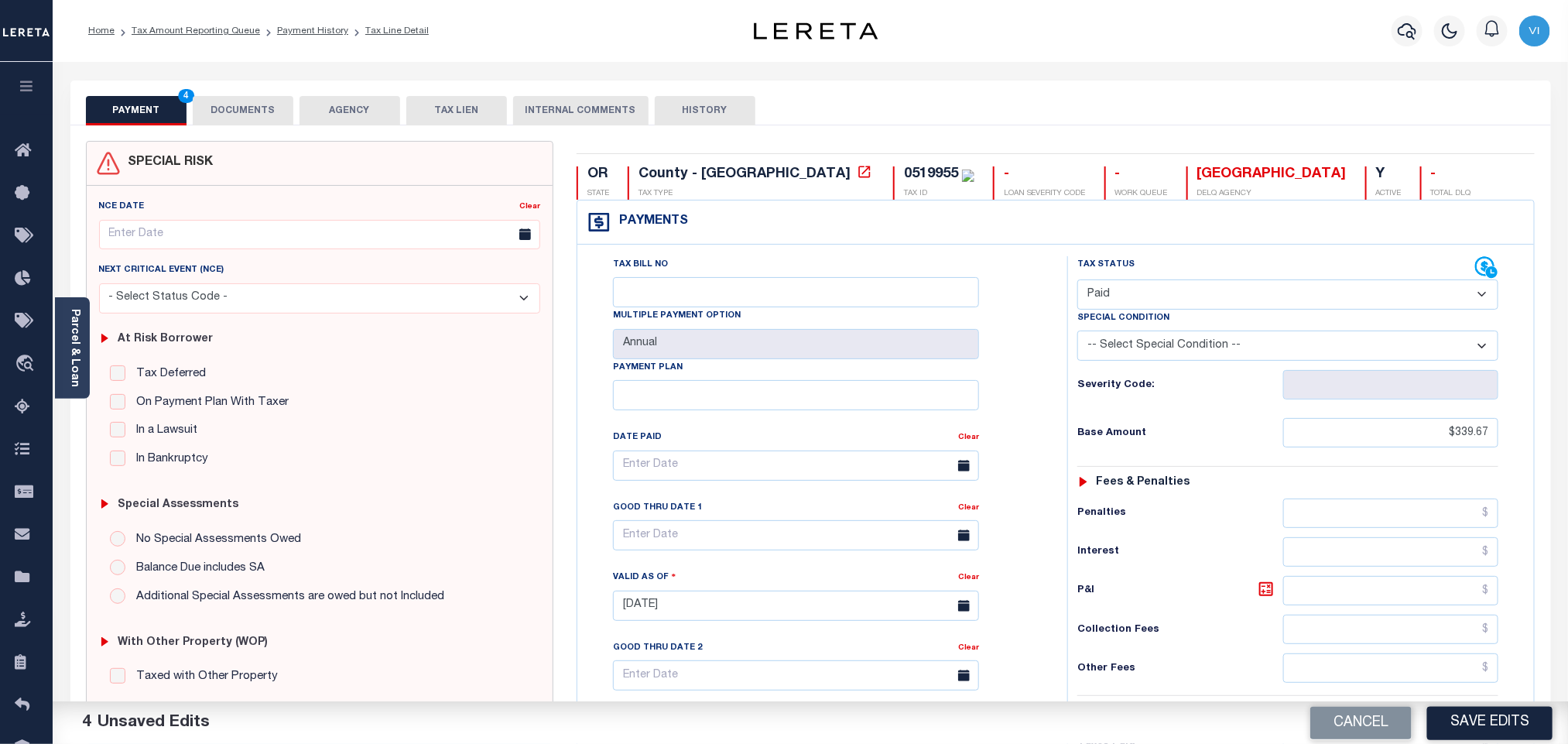
click at [904, 177] on div "0519955" at bounding box center [931, 174] width 54 height 14
copy div "0519955"
click at [216, 109] on button "DOCUMENTS" at bounding box center [243, 111] width 101 height 30
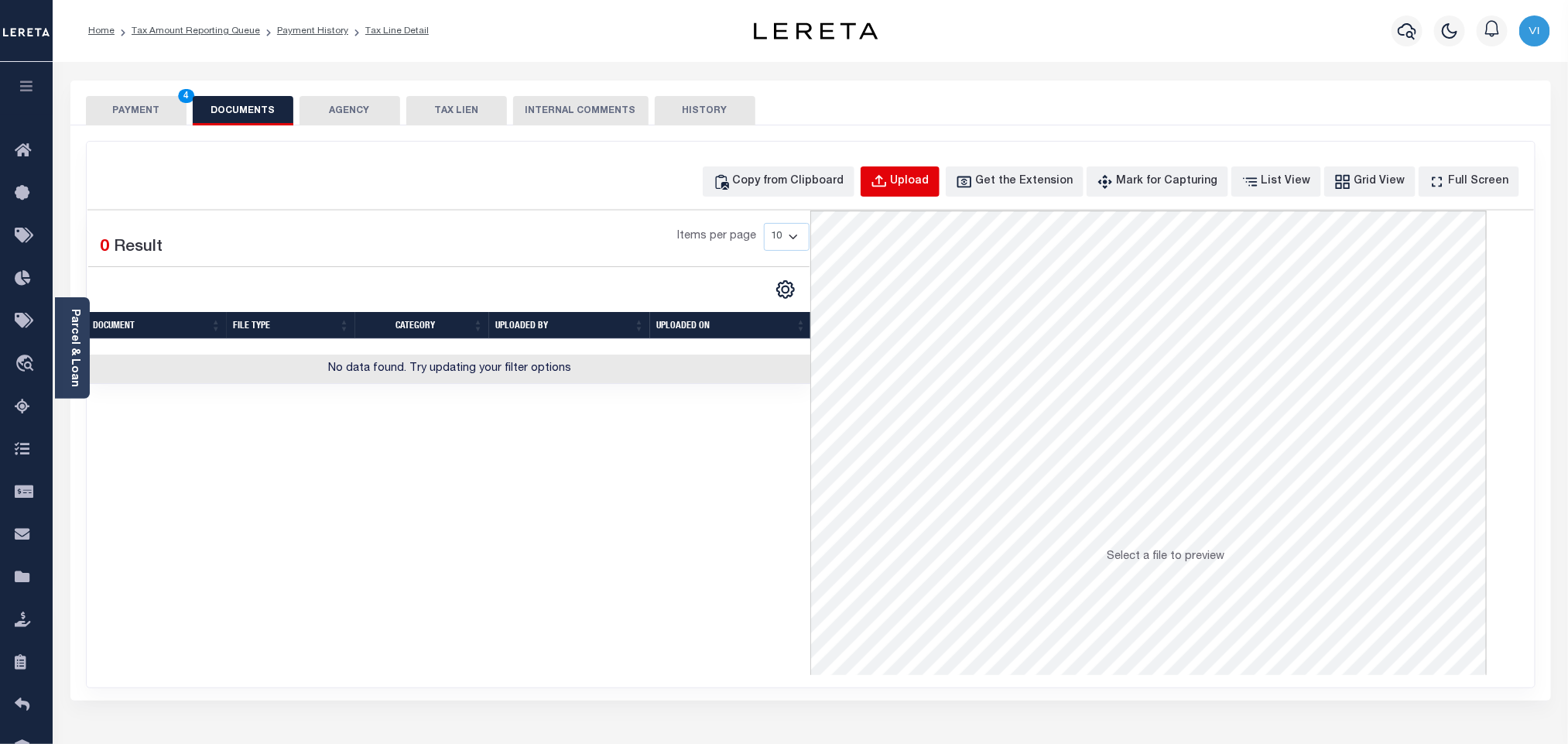
click at [915, 184] on button "Upload" at bounding box center [901, 182] width 79 height 31
select select "POP"
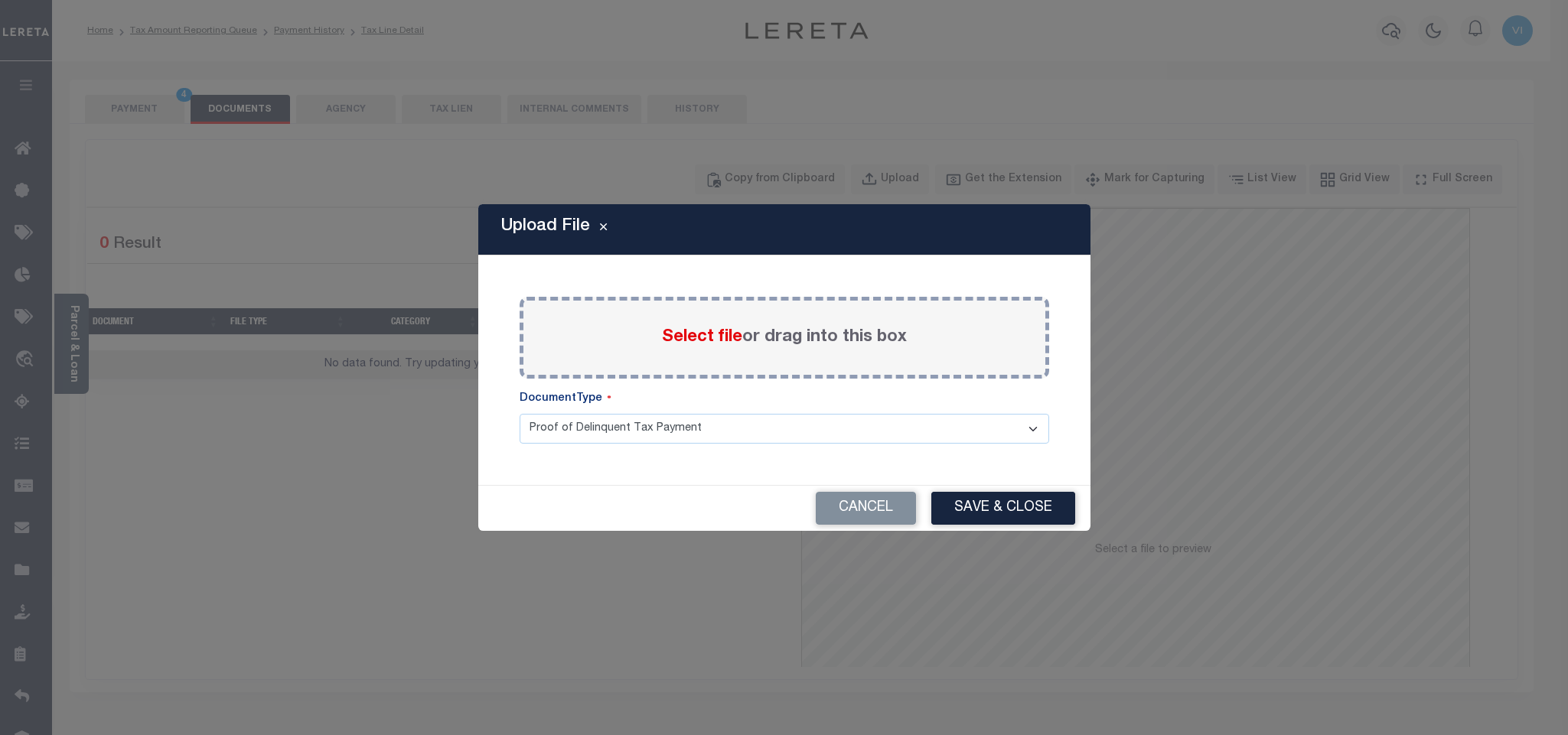
click at [678, 340] on span "Select file" at bounding box center [703, 337] width 80 height 17
click at [0, 0] on input "Select file or drag into this box" at bounding box center [0, 0] width 0 height 0
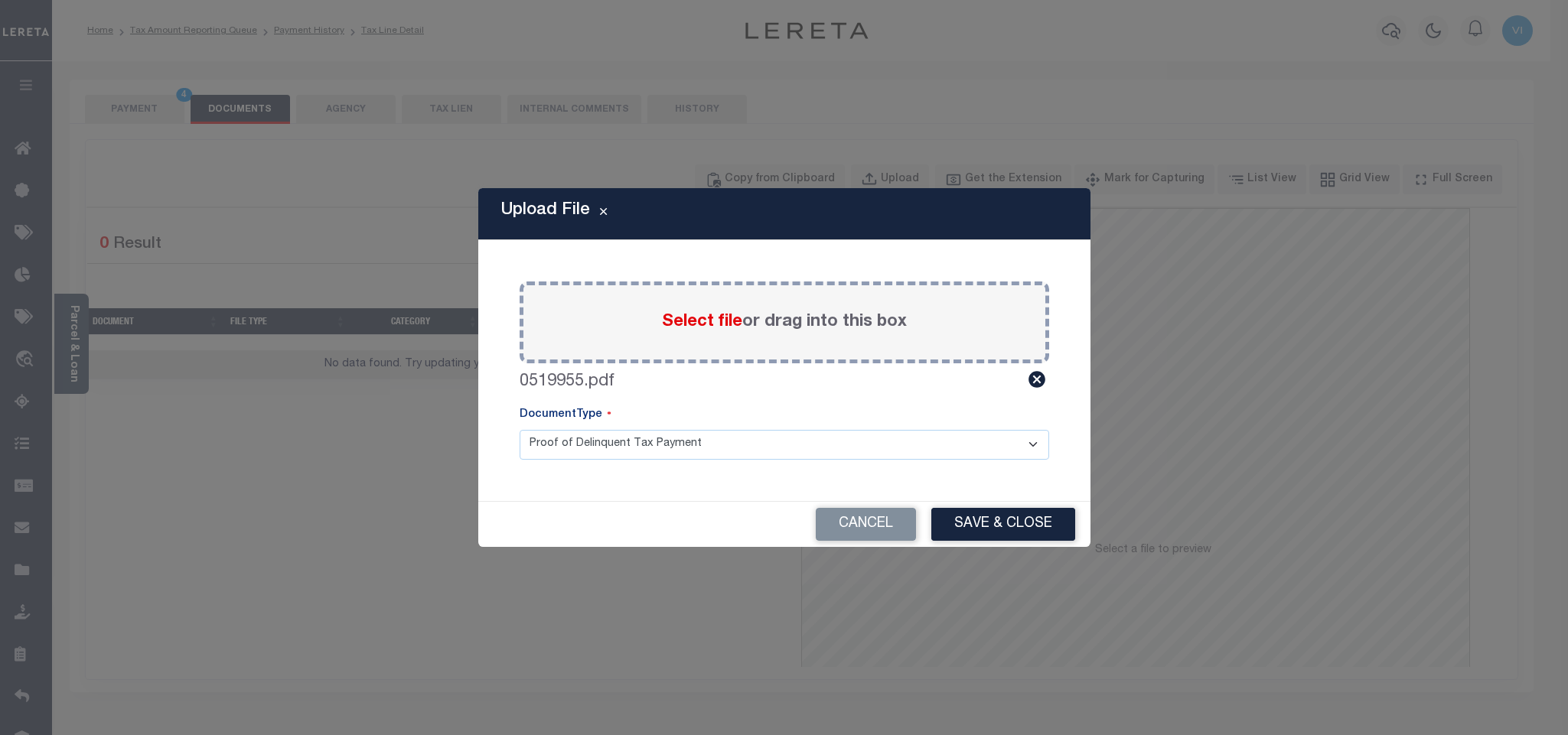
click at [607, 439] on select "Proof of Delinquent Tax Payment" at bounding box center [784, 445] width 530 height 30
click at [520, 430] on select "Proof of Delinquent Tax Payment" at bounding box center [784, 445] width 530 height 30
click at [949, 501] on div "Cancel Save & Close" at bounding box center [784, 524] width 613 height 46
click at [967, 526] on button "Save & Close" at bounding box center [1003, 524] width 144 height 33
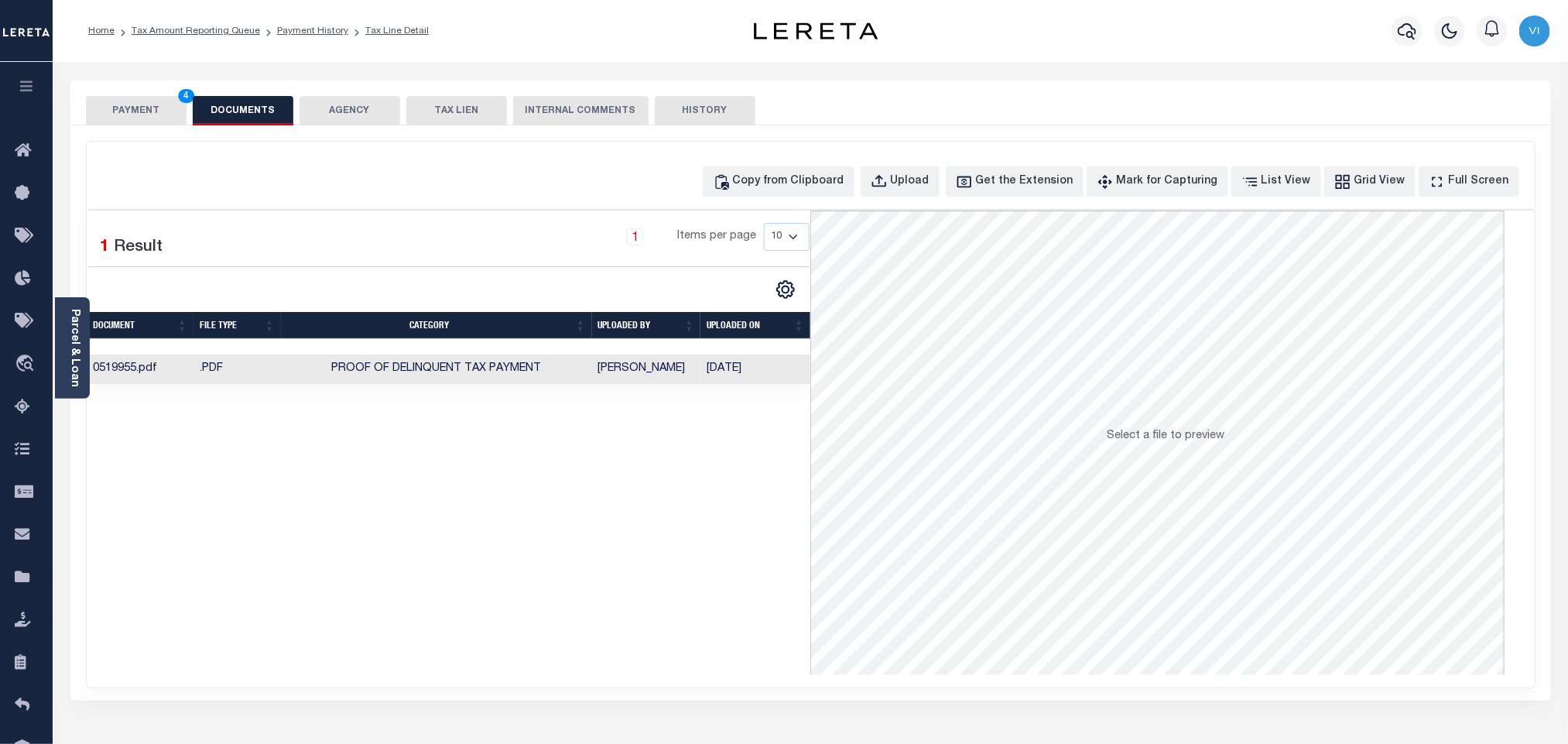
click at [132, 103] on button "PAYMENT 4" at bounding box center [136, 111] width 101 height 30
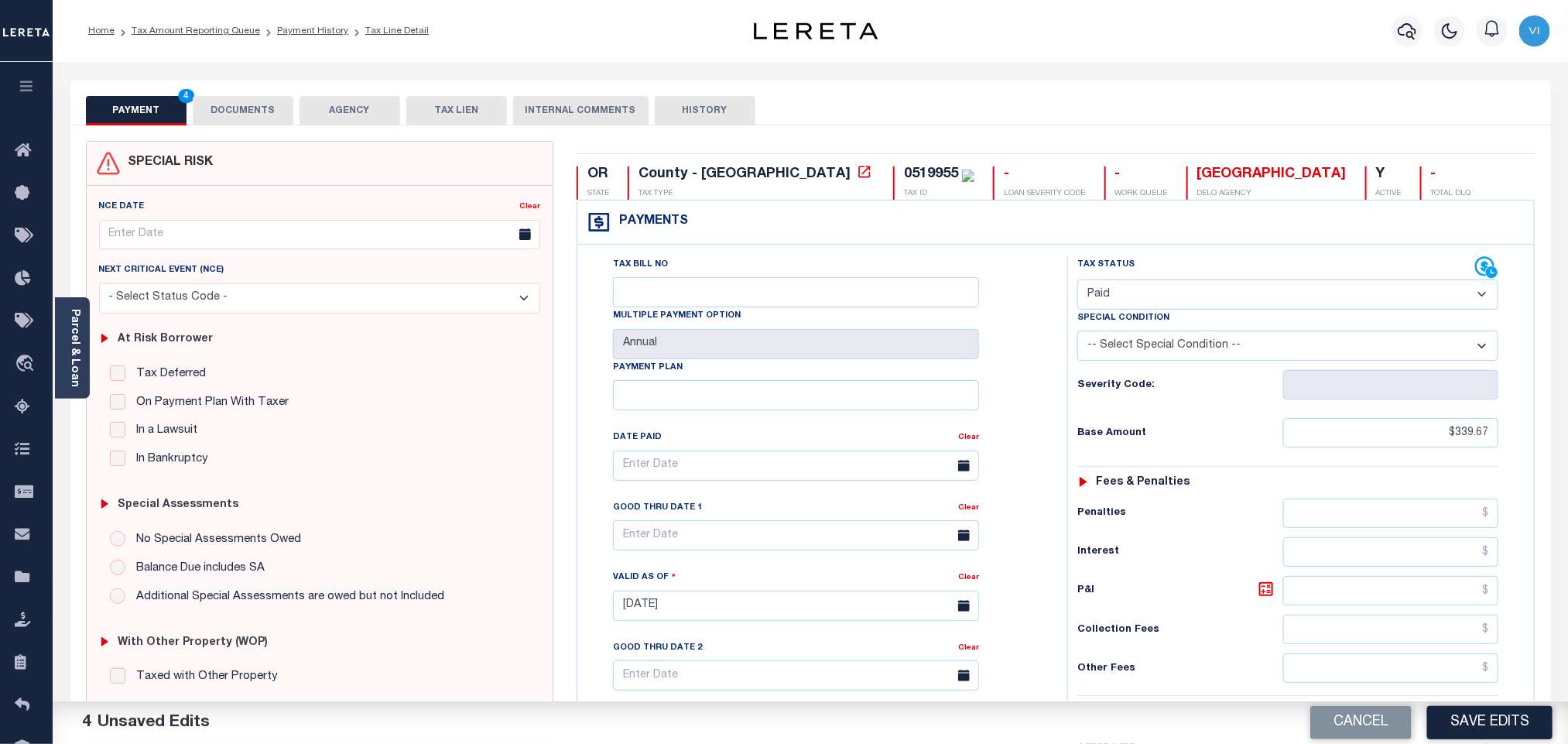
scroll to position [403, 0]
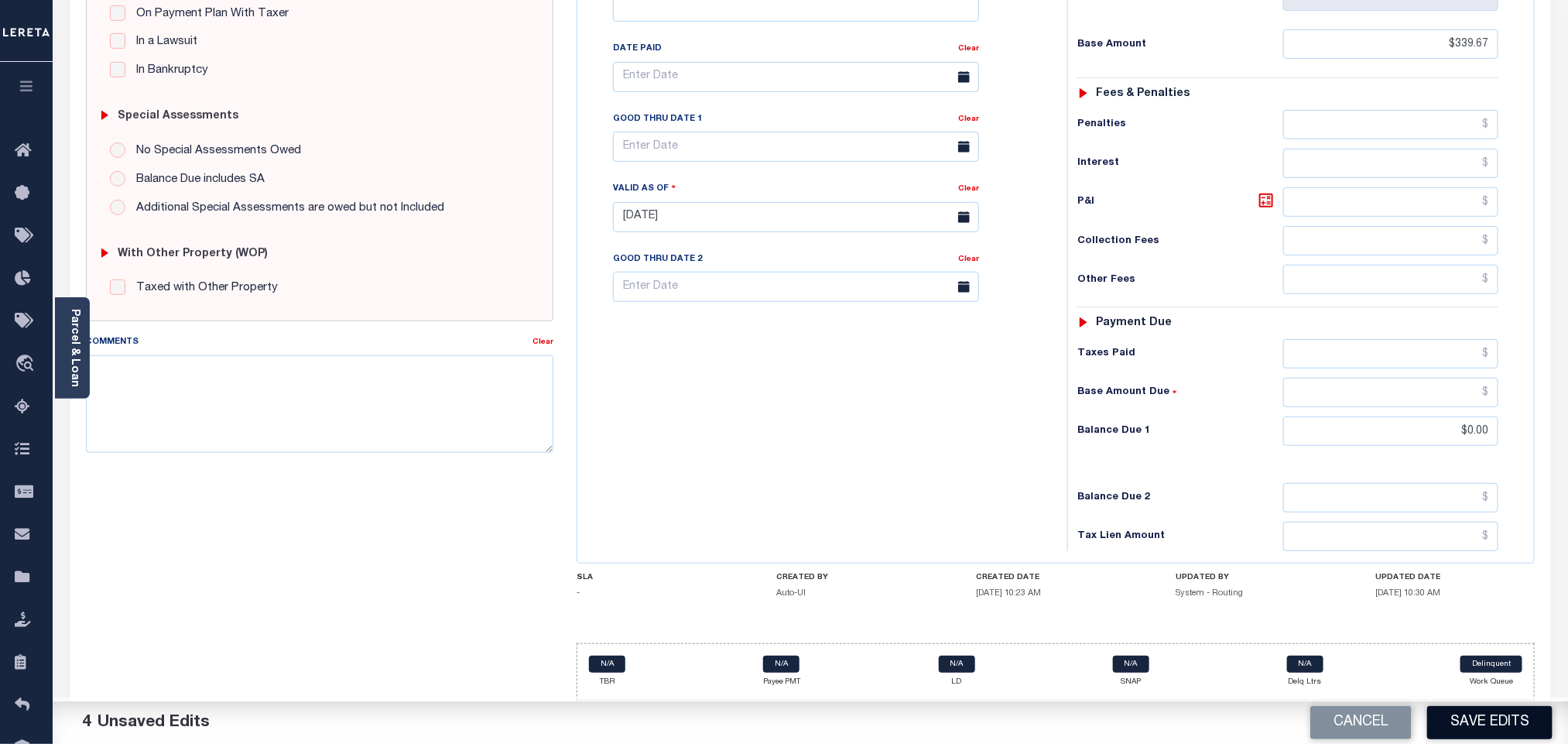
click at [1474, 719] on button "Save Edits" at bounding box center [1490, 722] width 125 height 33
checkbox input "false"
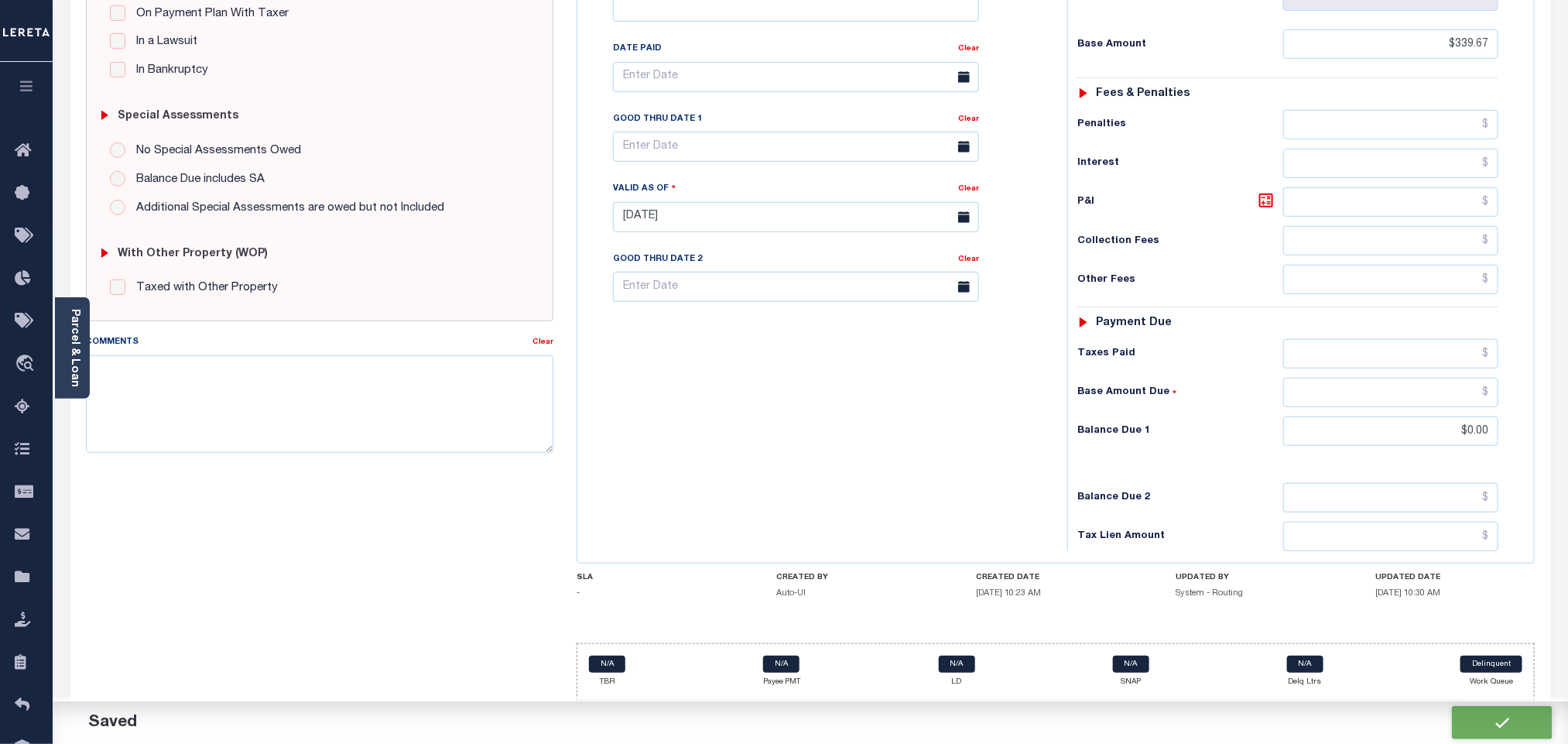
type input "$339.67"
type input "$0"
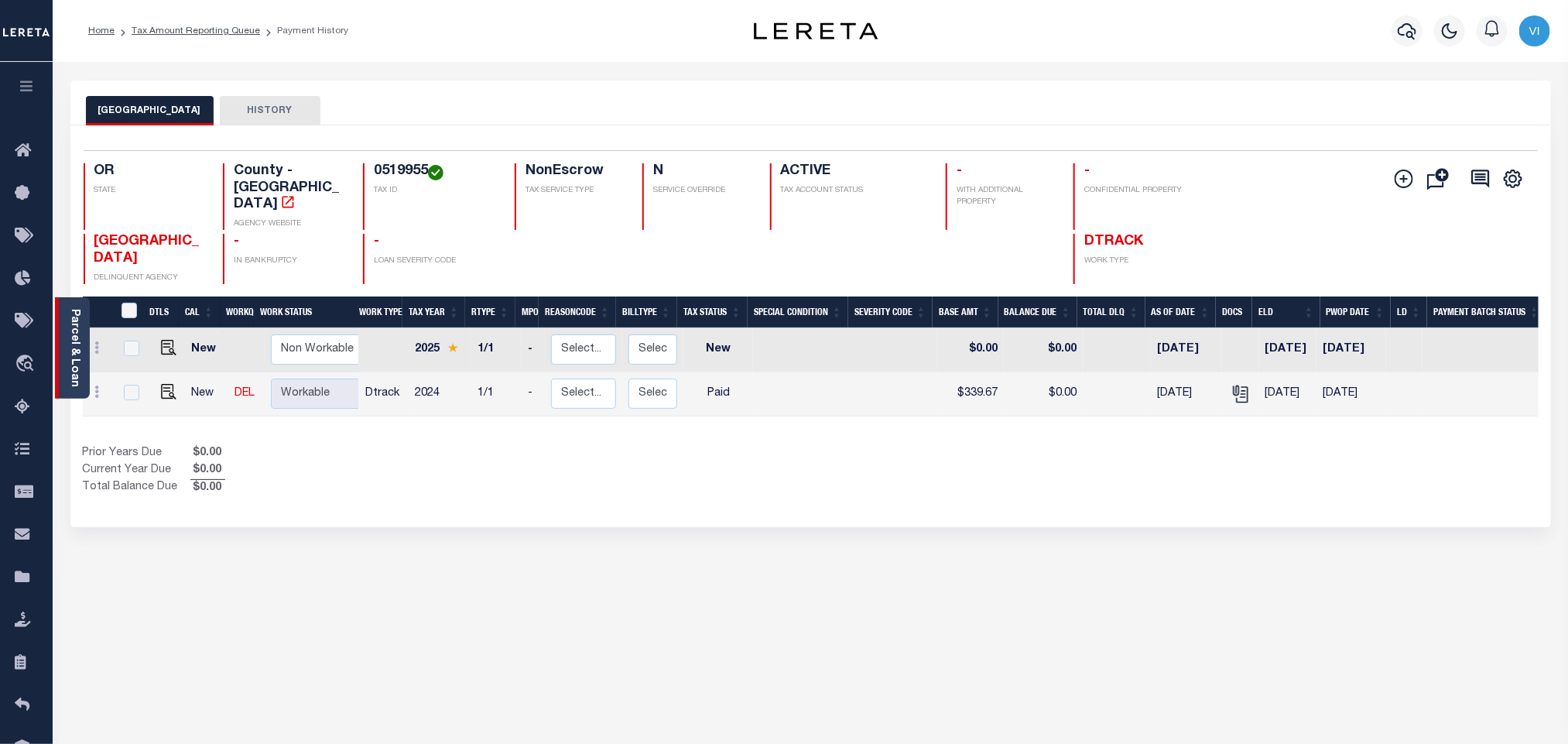
click at [86, 328] on div "Parcel & Loan" at bounding box center [72, 348] width 35 height 102
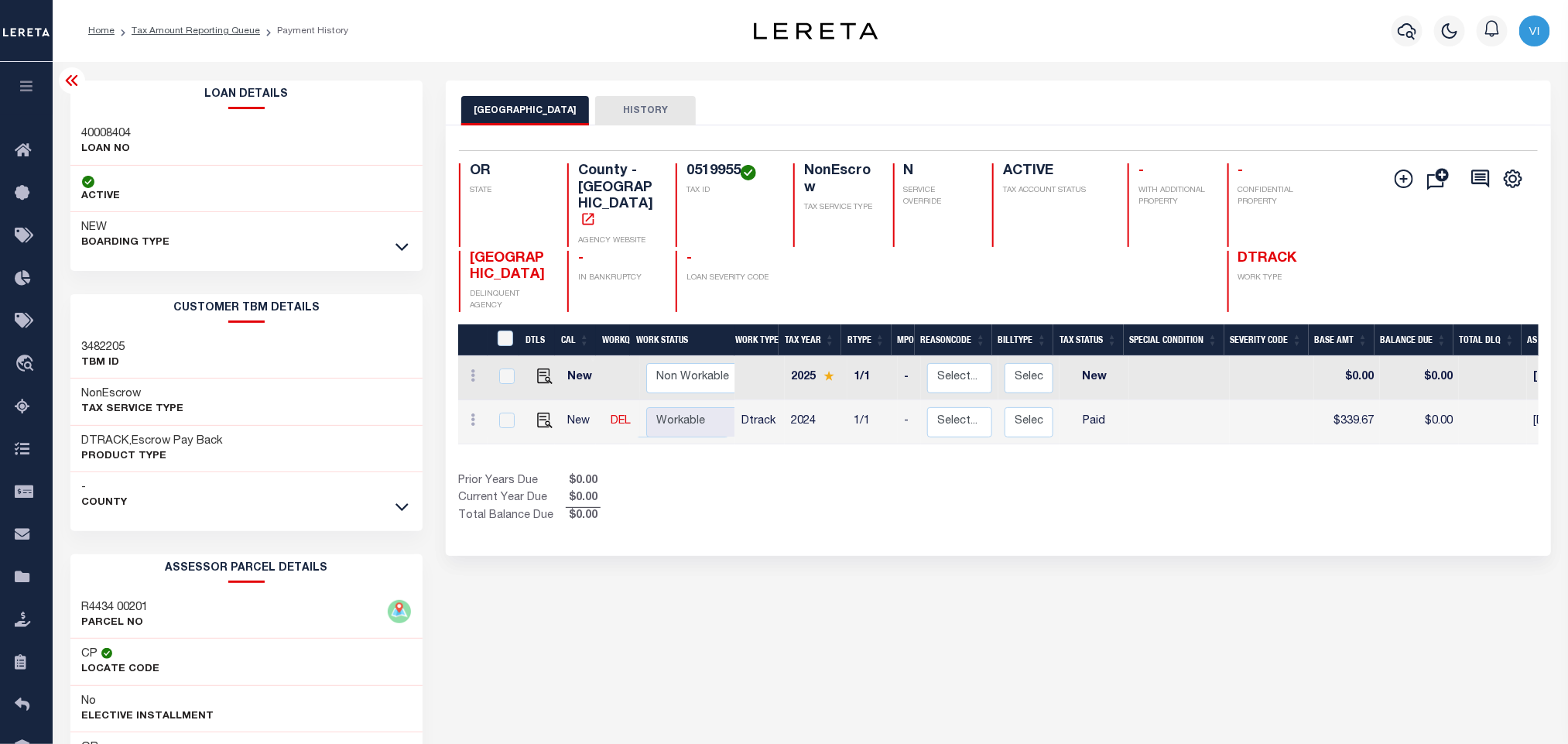
click at [72, 125] on div "40008404 LOAN NO" at bounding box center [247, 142] width 353 height 47
copy h3 "40008404"
click at [706, 179] on h4 "0519955" at bounding box center [730, 171] width 88 height 17
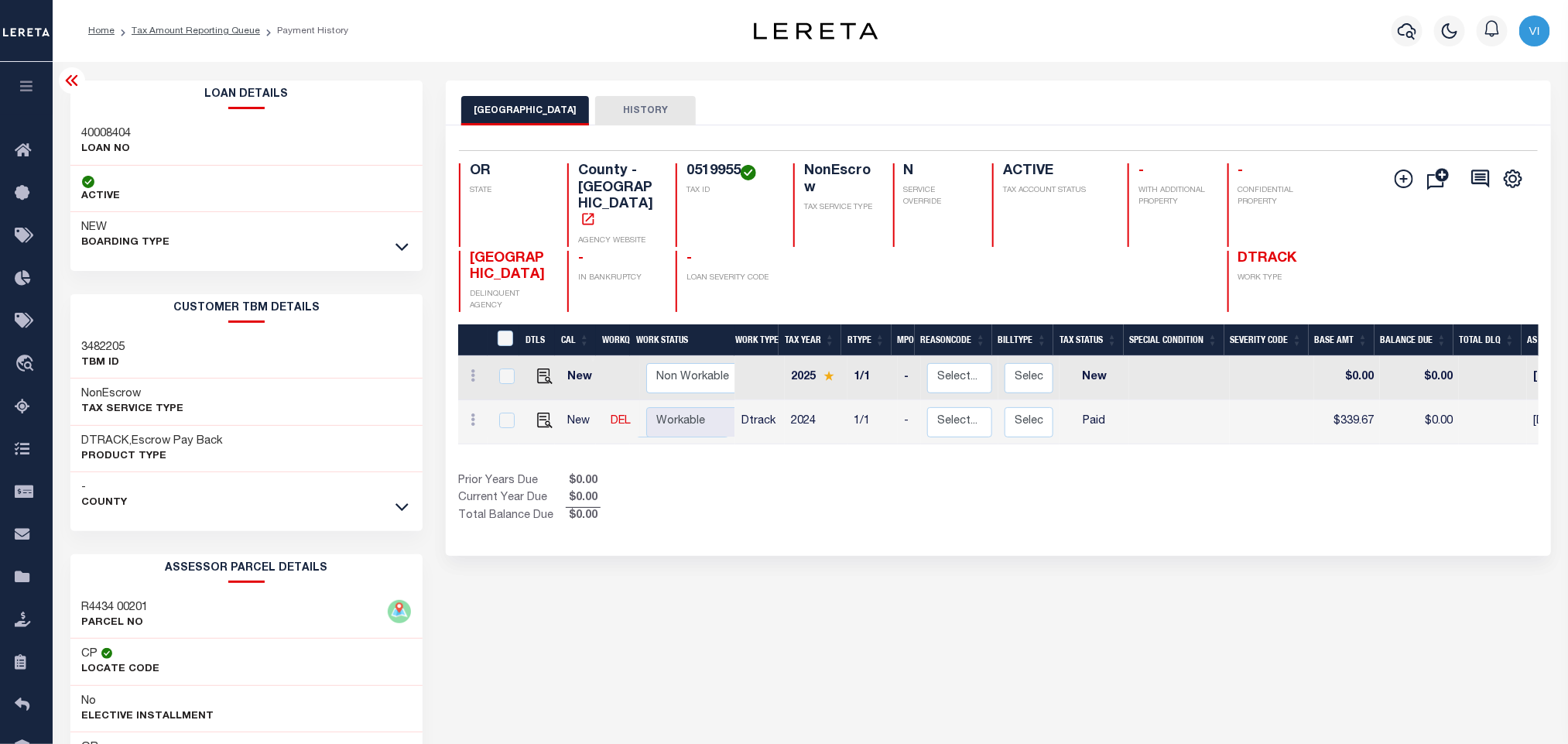
copy h4 "0519955"
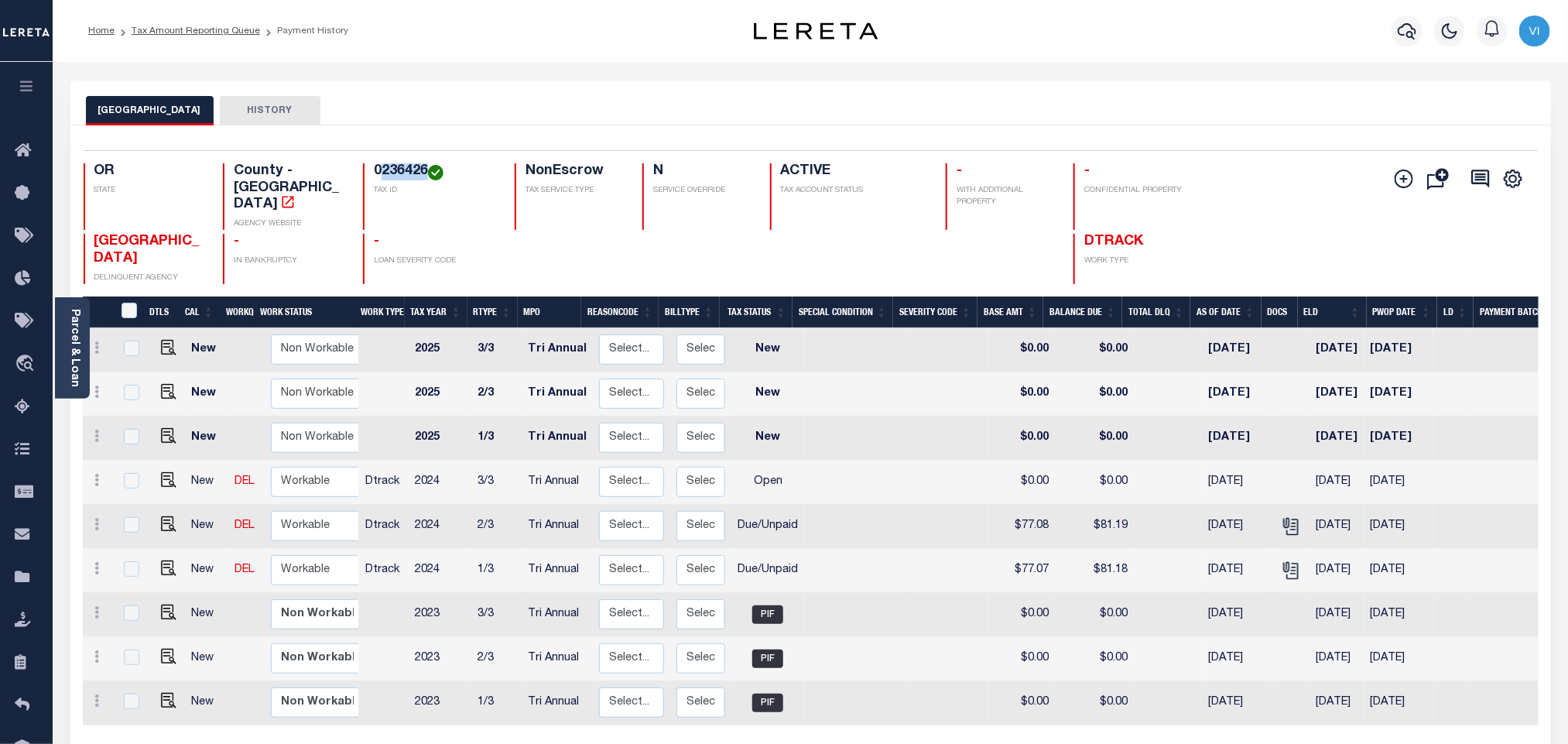
drag, startPoint x: 379, startPoint y: 168, endPoint x: 425, endPoint y: 175, distance: 46.5
click at [425, 175] on h4 "0236426" at bounding box center [435, 171] width 122 height 17
copy h4 "236426"
click at [383, 177] on h4 "0236426" at bounding box center [435, 171] width 122 height 17
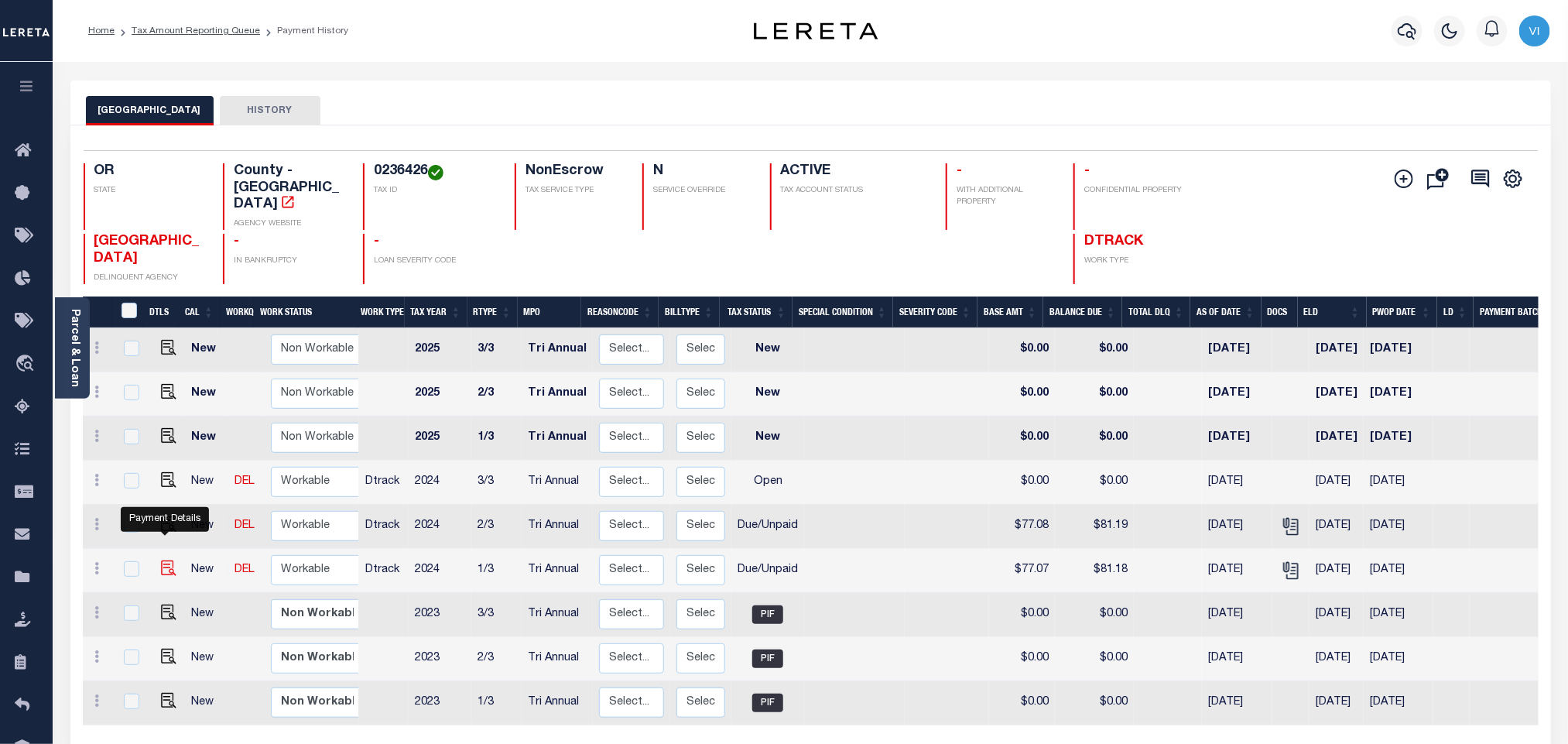
click at [168, 560] on img "" at bounding box center [168, 567] width 15 height 15
checkbox input "true"
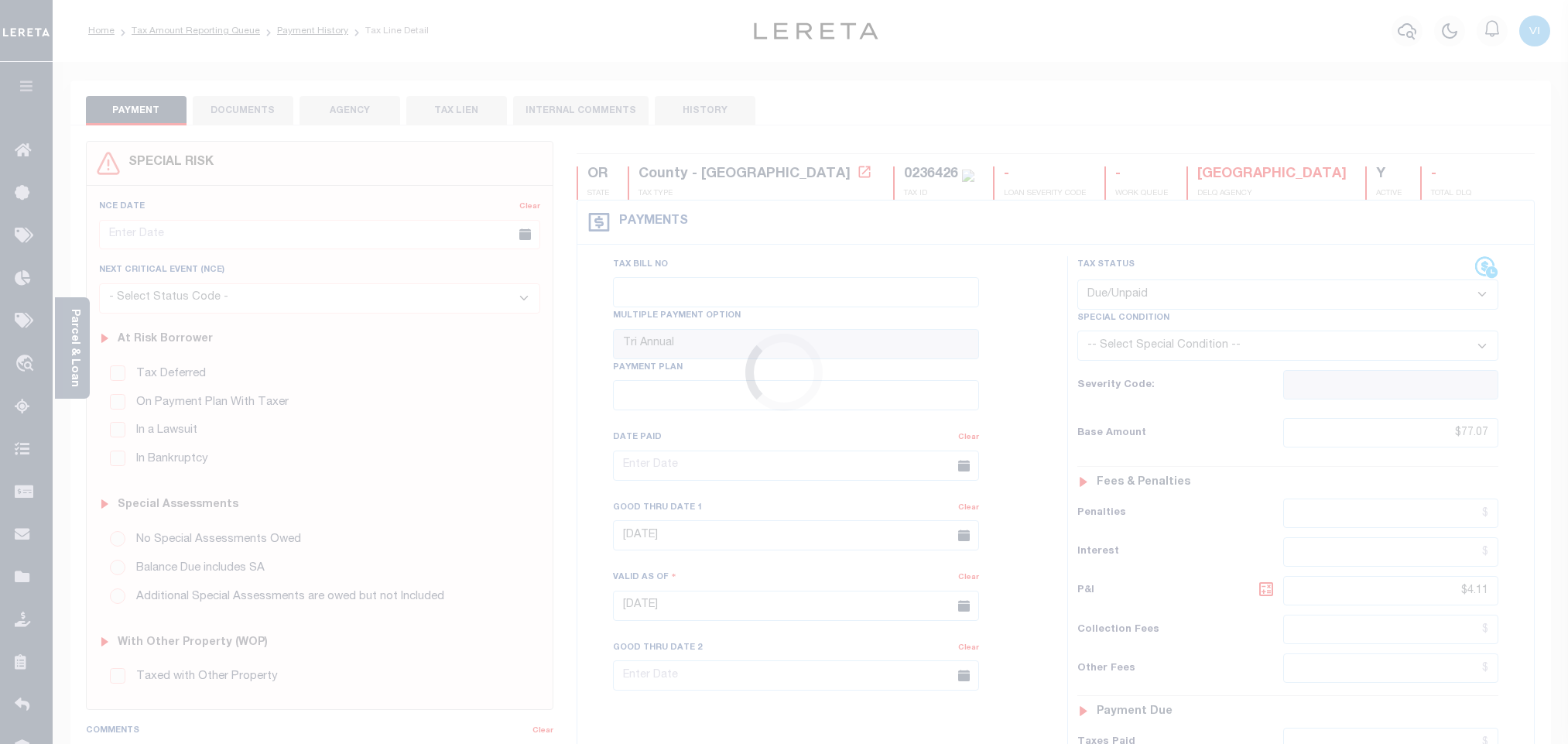
select select "DUE"
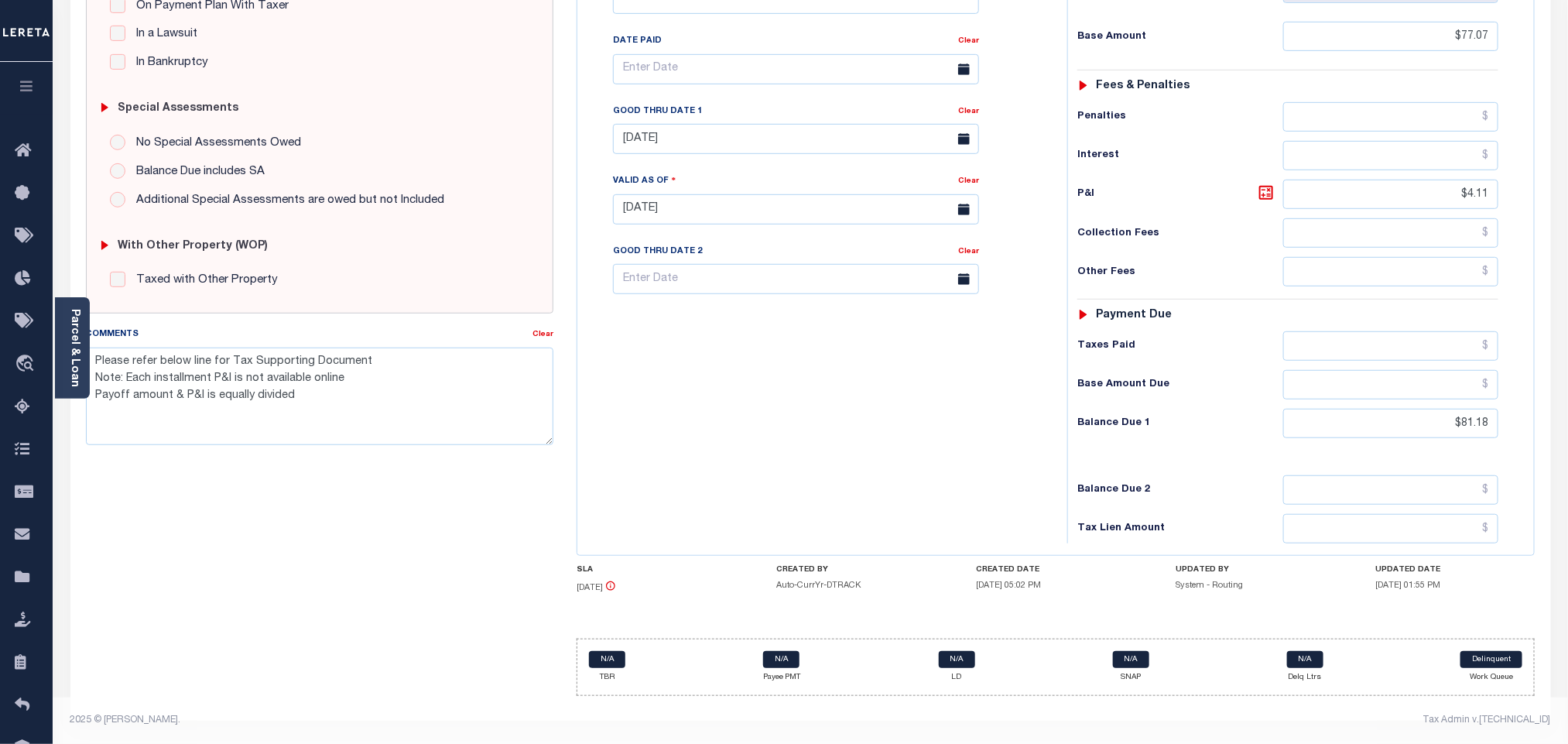
scroll to position [410, 0]
click at [1475, 428] on input "$81.18" at bounding box center [1391, 423] width 216 height 30
paste input "3.92"
type input "$83.92"
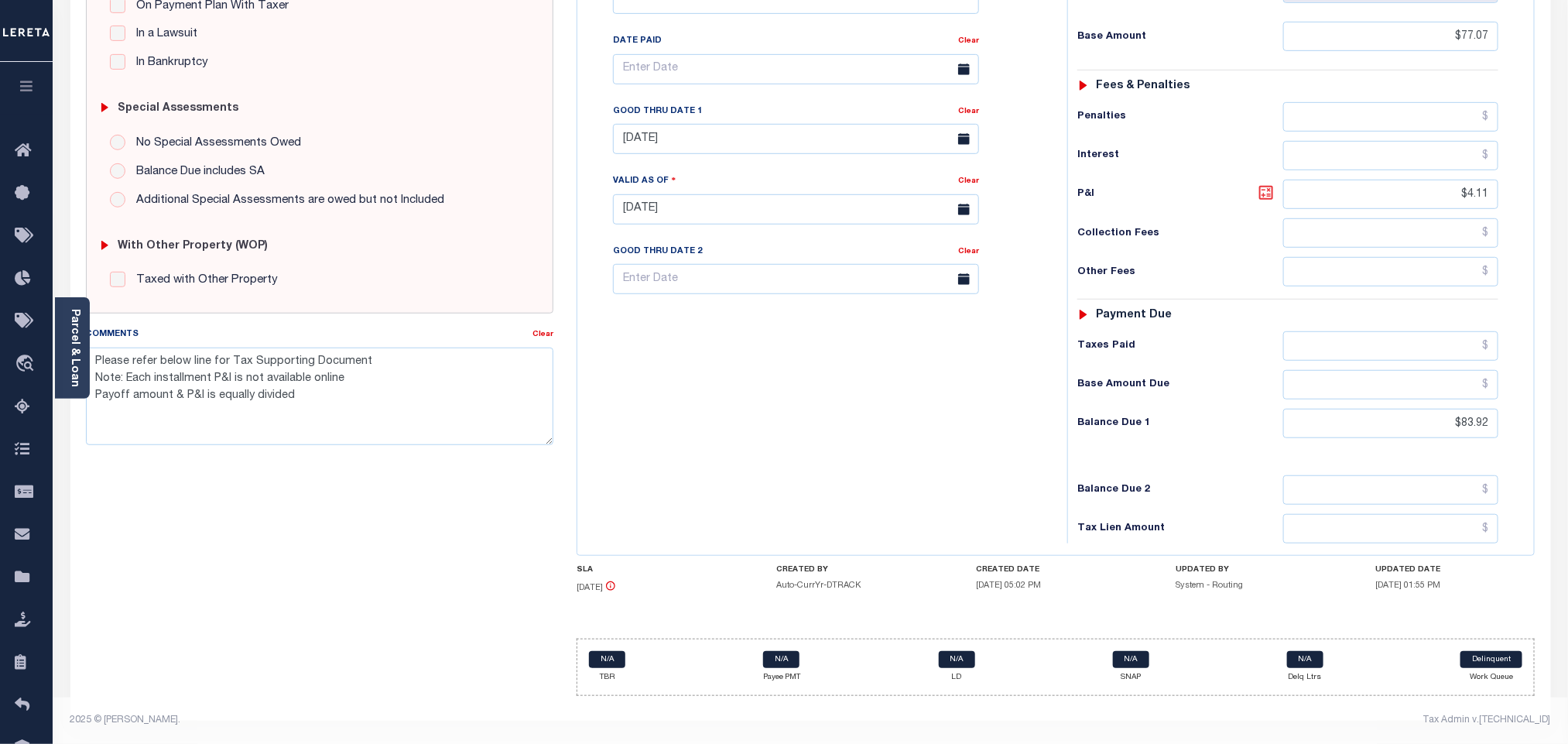
type input "[DATE]"
click at [1264, 186] on icon at bounding box center [1266, 193] width 19 height 19
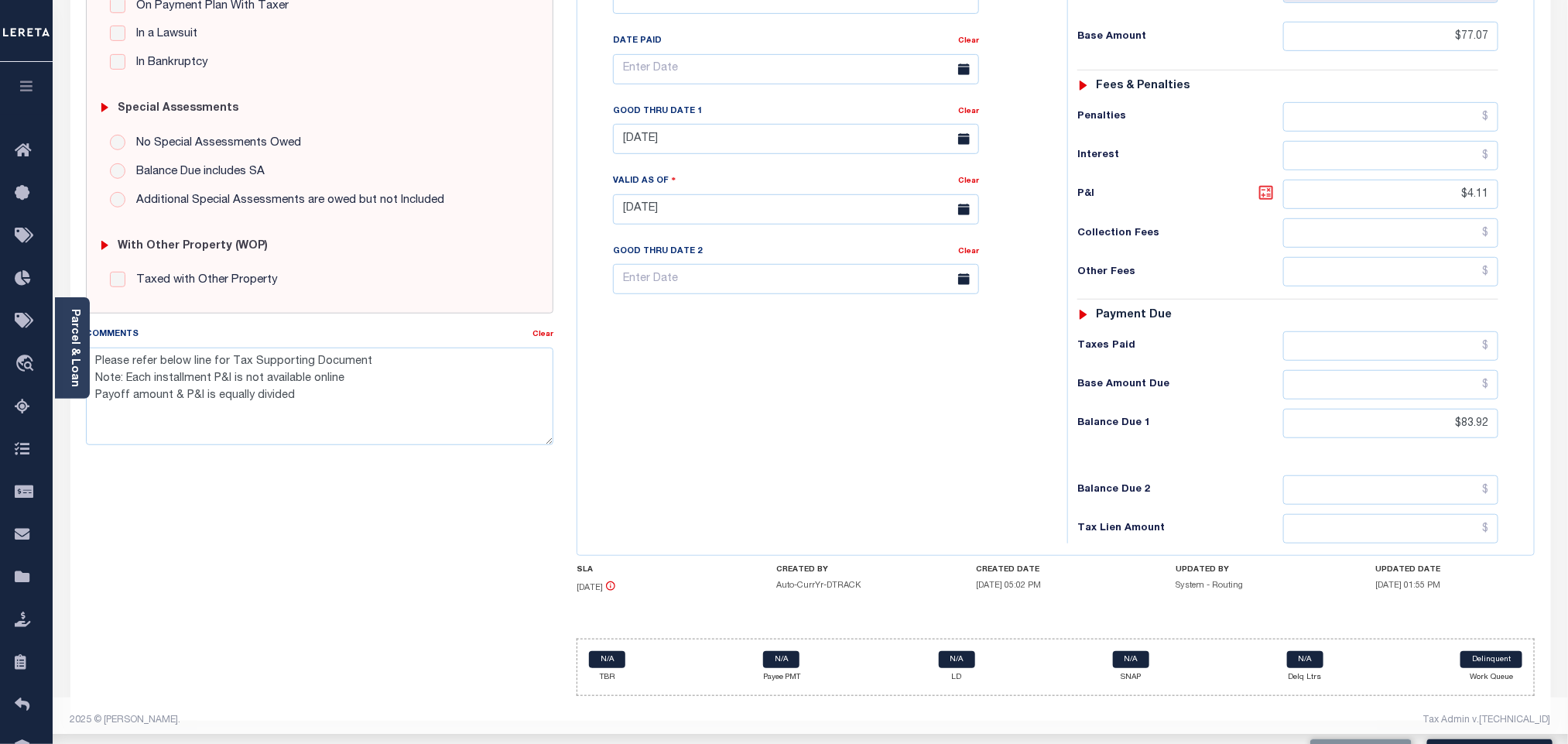
type input "$6.85"
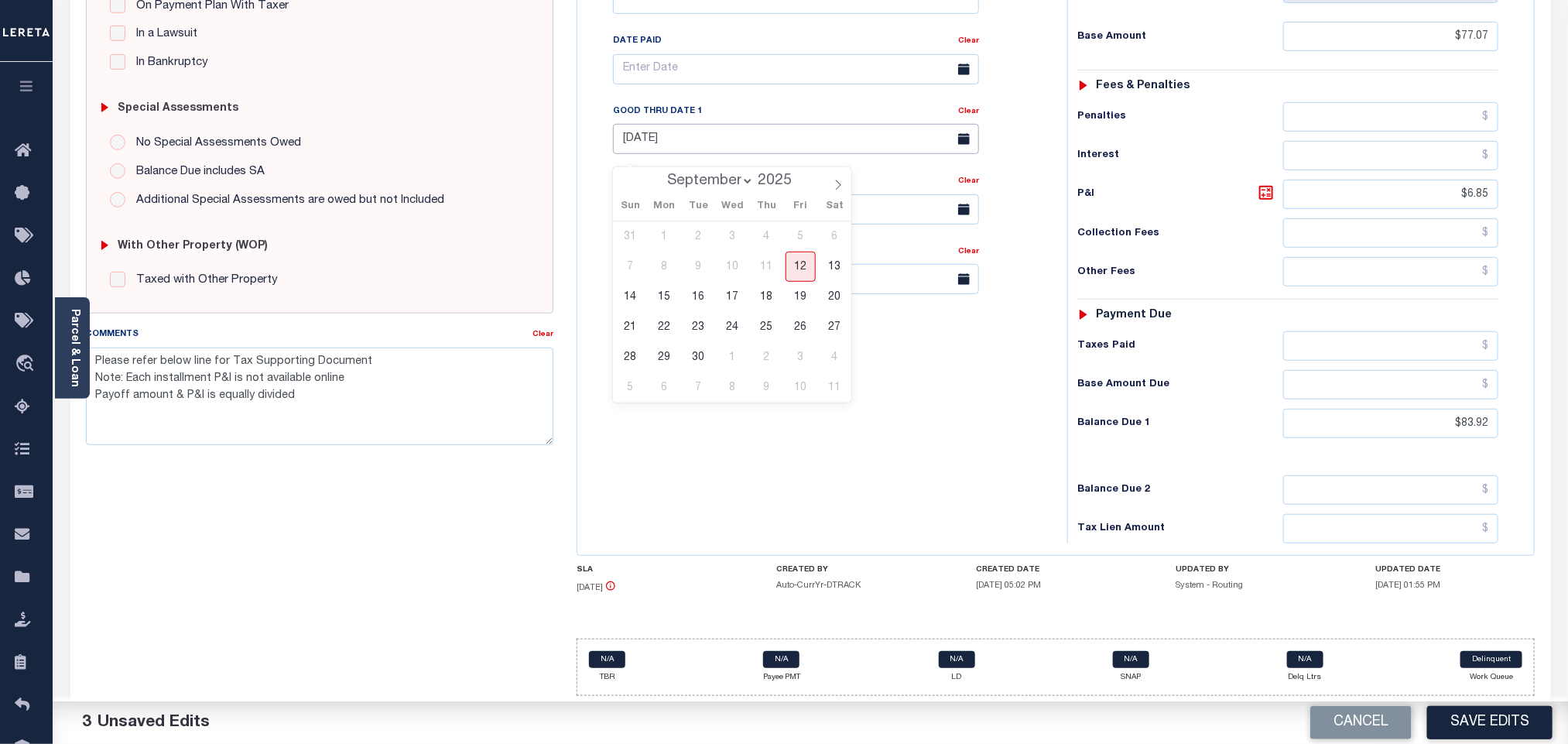
click at [660, 131] on input "[DATE]" at bounding box center [796, 140] width 367 height 31
click at [797, 259] on span "12" at bounding box center [801, 267] width 31 height 31
type input "[DATE]"
click at [827, 395] on div "Tax Bill No Multiple Payment Option Tri Annual Payment Plan Clear" at bounding box center [819, 201] width 475 height 684
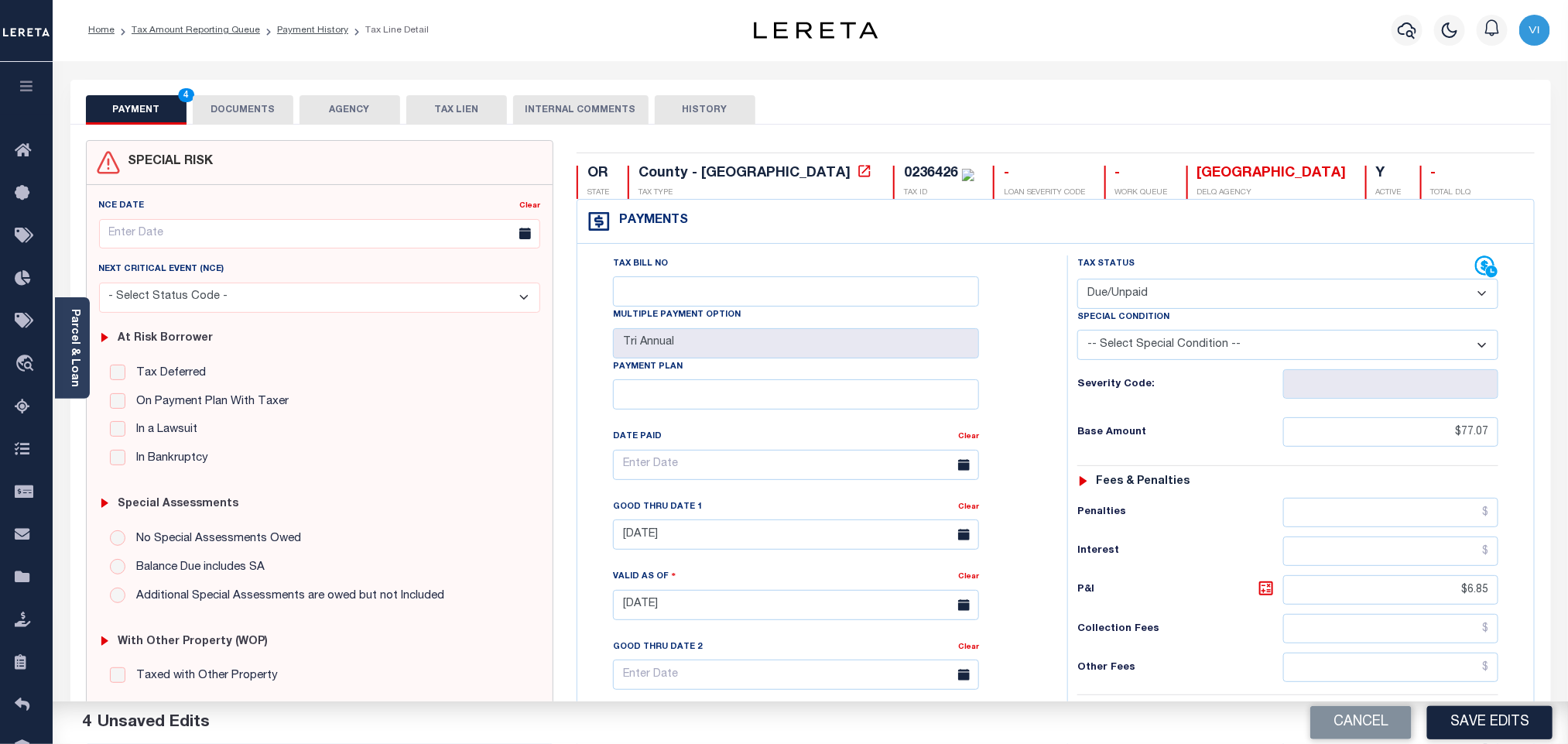
scroll to position [0, 0]
click at [240, 114] on button "DOCUMENTS" at bounding box center [243, 111] width 101 height 30
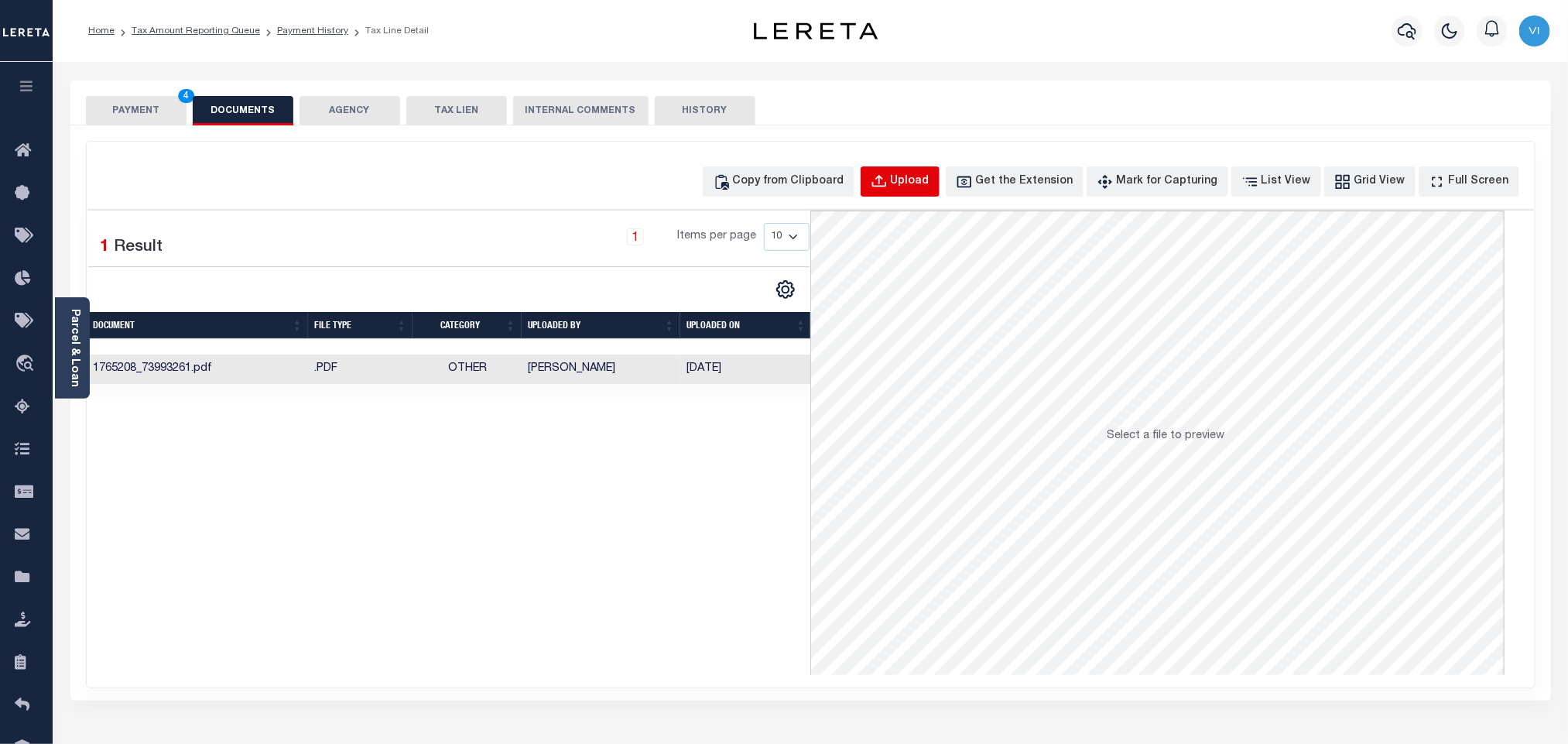
click at [909, 193] on button "Upload" at bounding box center [901, 182] width 79 height 31
select select "POP"
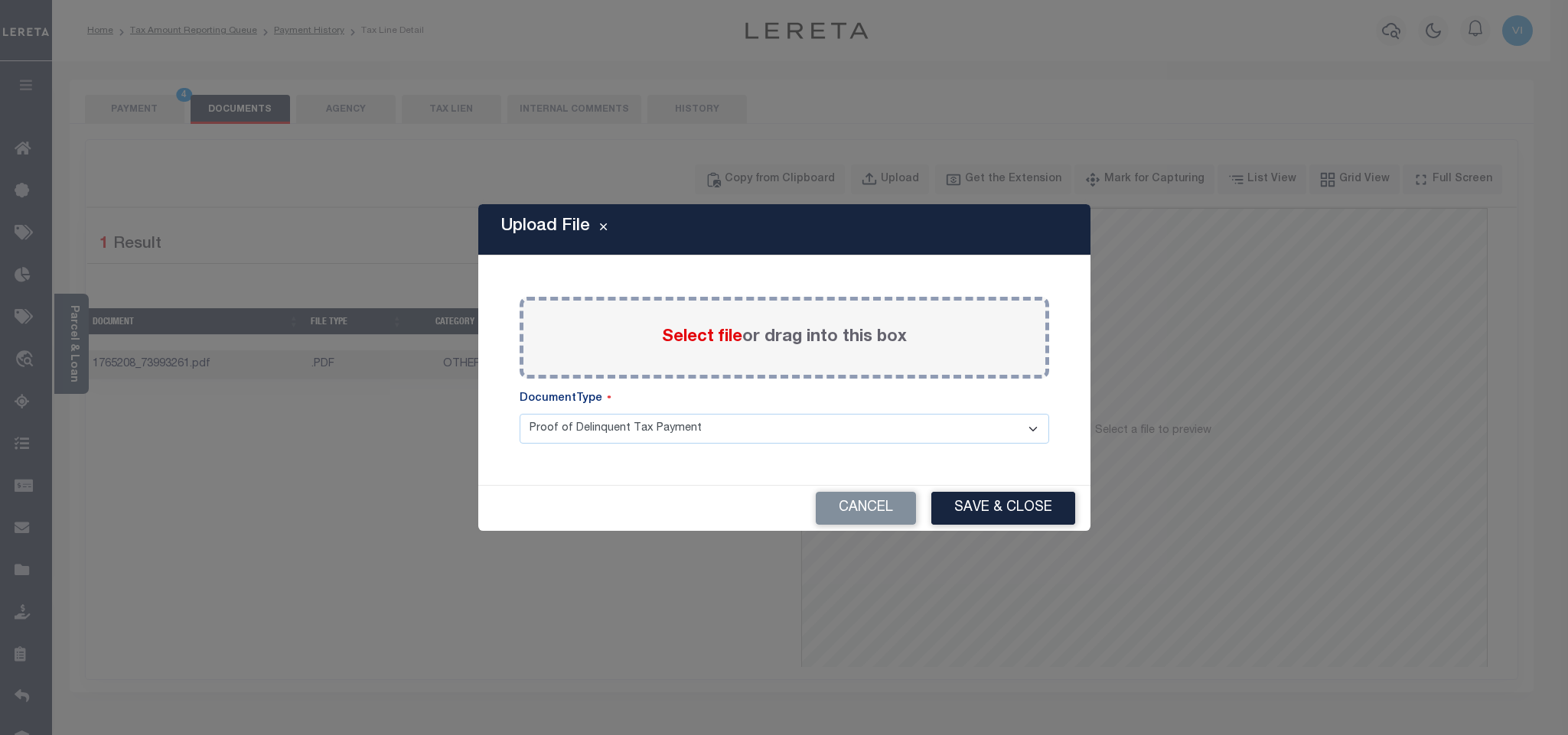
click at [706, 342] on span "Select file" at bounding box center [703, 337] width 80 height 17
click at [0, 0] on input "Select file or drag into this box" at bounding box center [0, 0] width 0 height 0
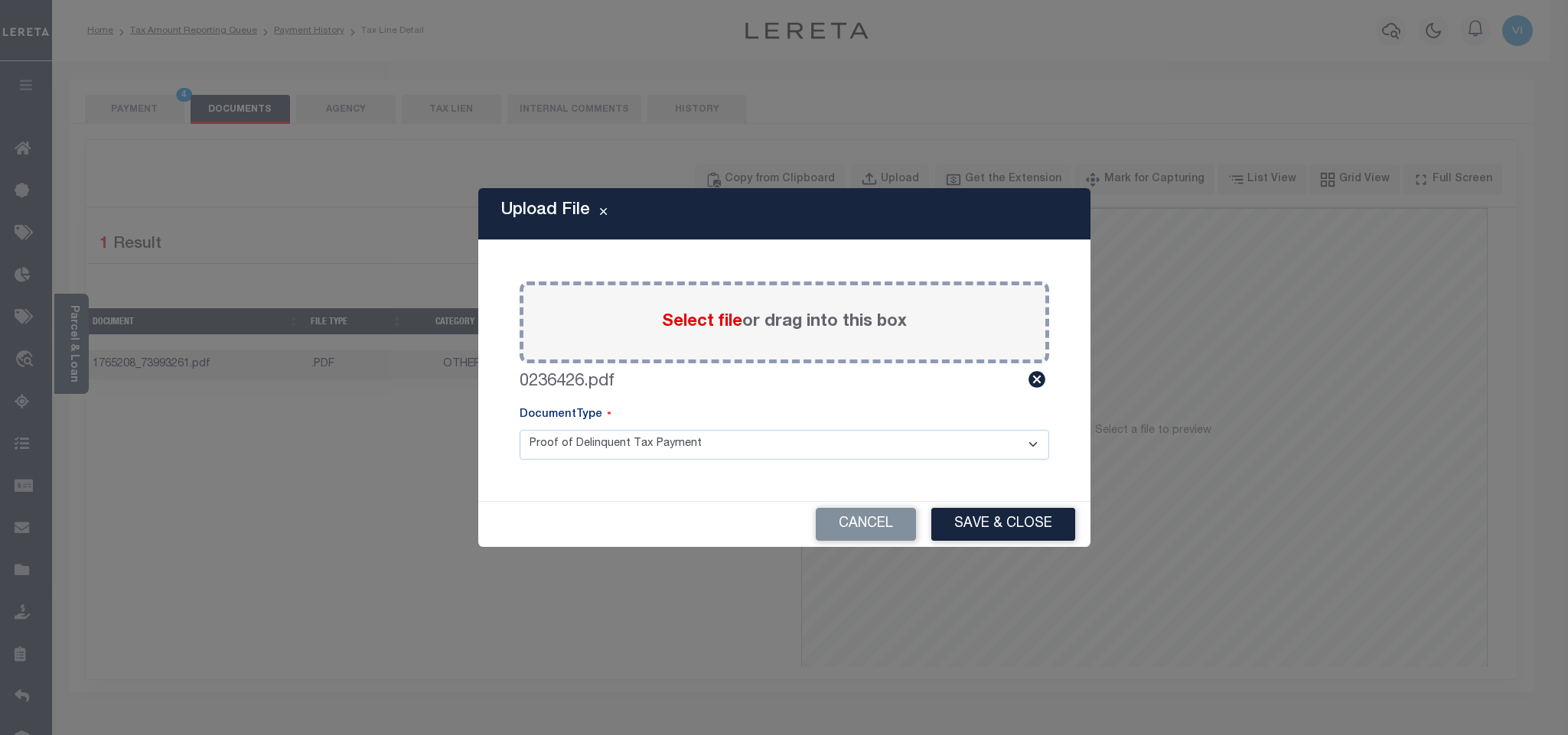
click at [544, 445] on select "Proof of Delinquent Tax Payment" at bounding box center [784, 445] width 530 height 30
click at [520, 430] on select "Proof of Delinquent Tax Payment" at bounding box center [784, 445] width 530 height 30
click at [1018, 537] on button "Save & Close" at bounding box center [1003, 524] width 144 height 33
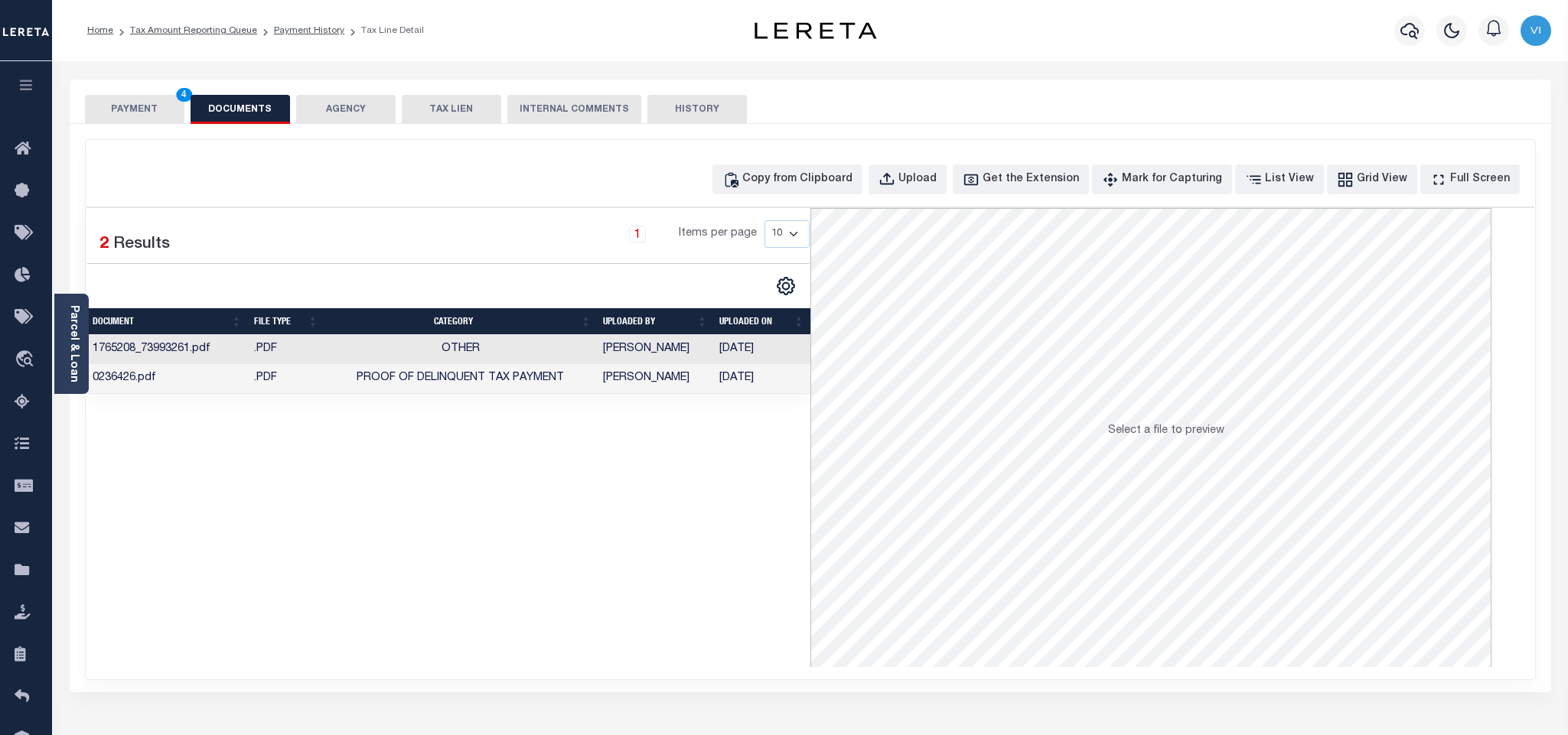
click at [147, 104] on button "PAYMENT 4" at bounding box center [134, 109] width 100 height 29
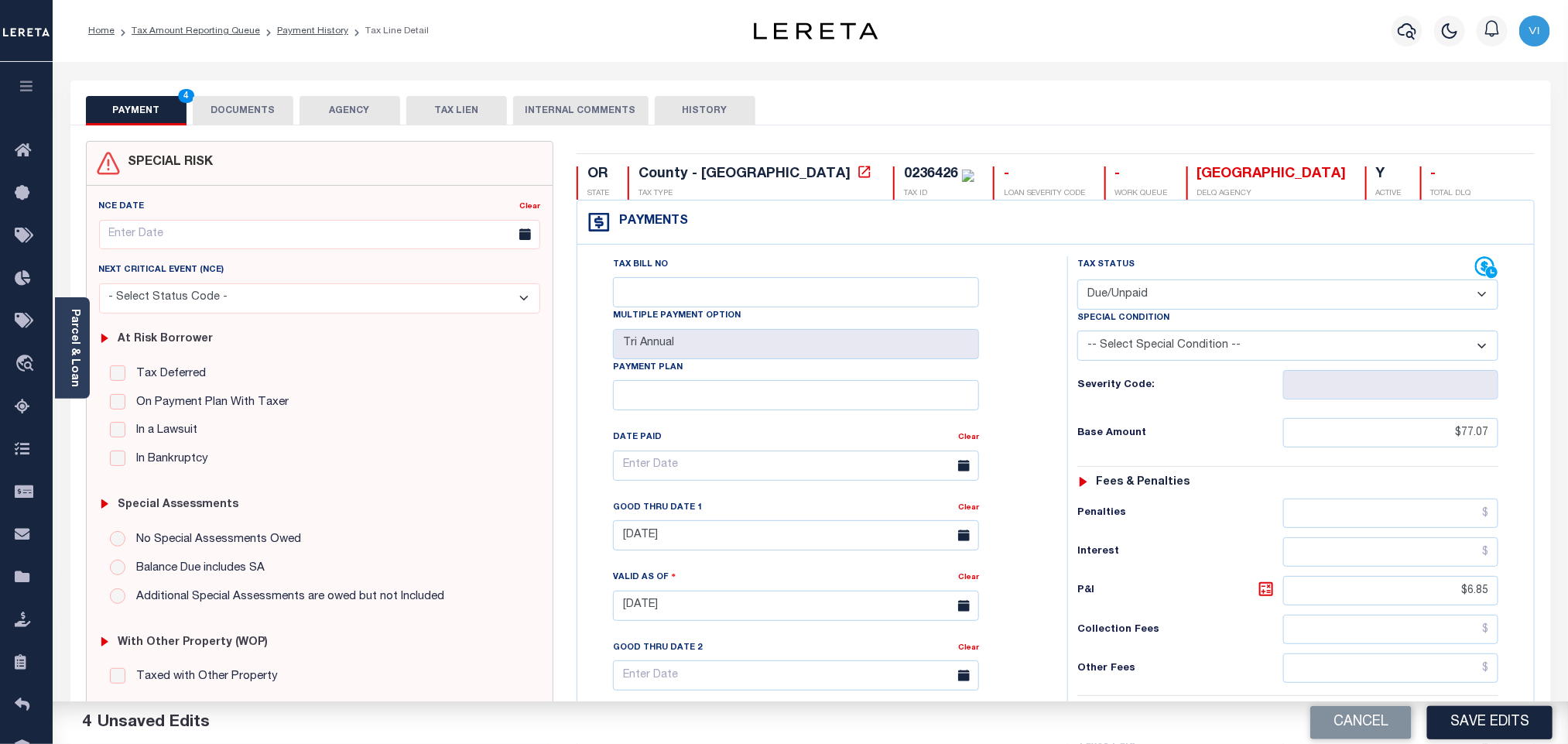
click at [1024, 527] on div "Tax Bill No Multiple Payment Option Tri Annual Payment Plan Clear Clear [DATE] …" at bounding box center [818, 474] width 451 height 434
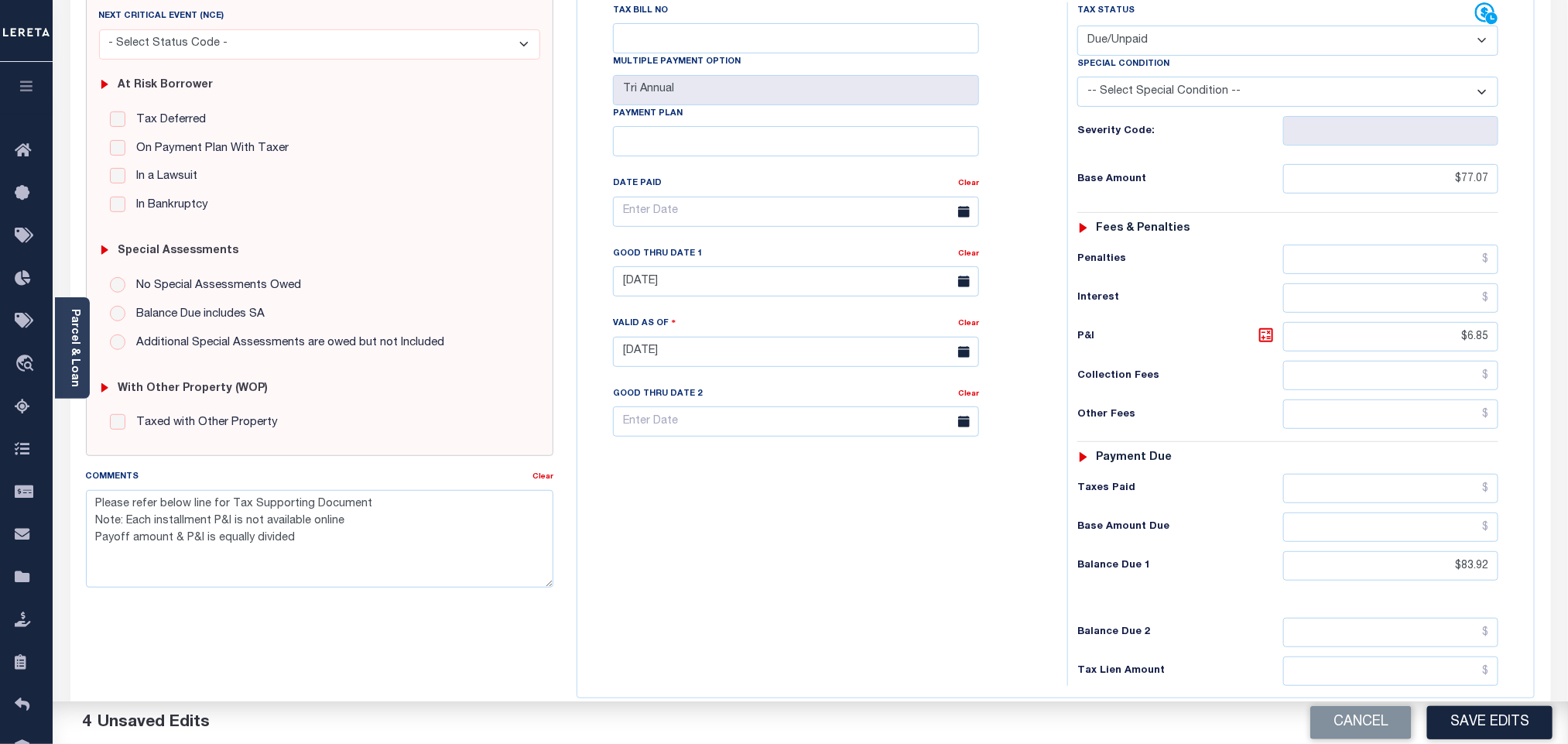
scroll to position [405, 0]
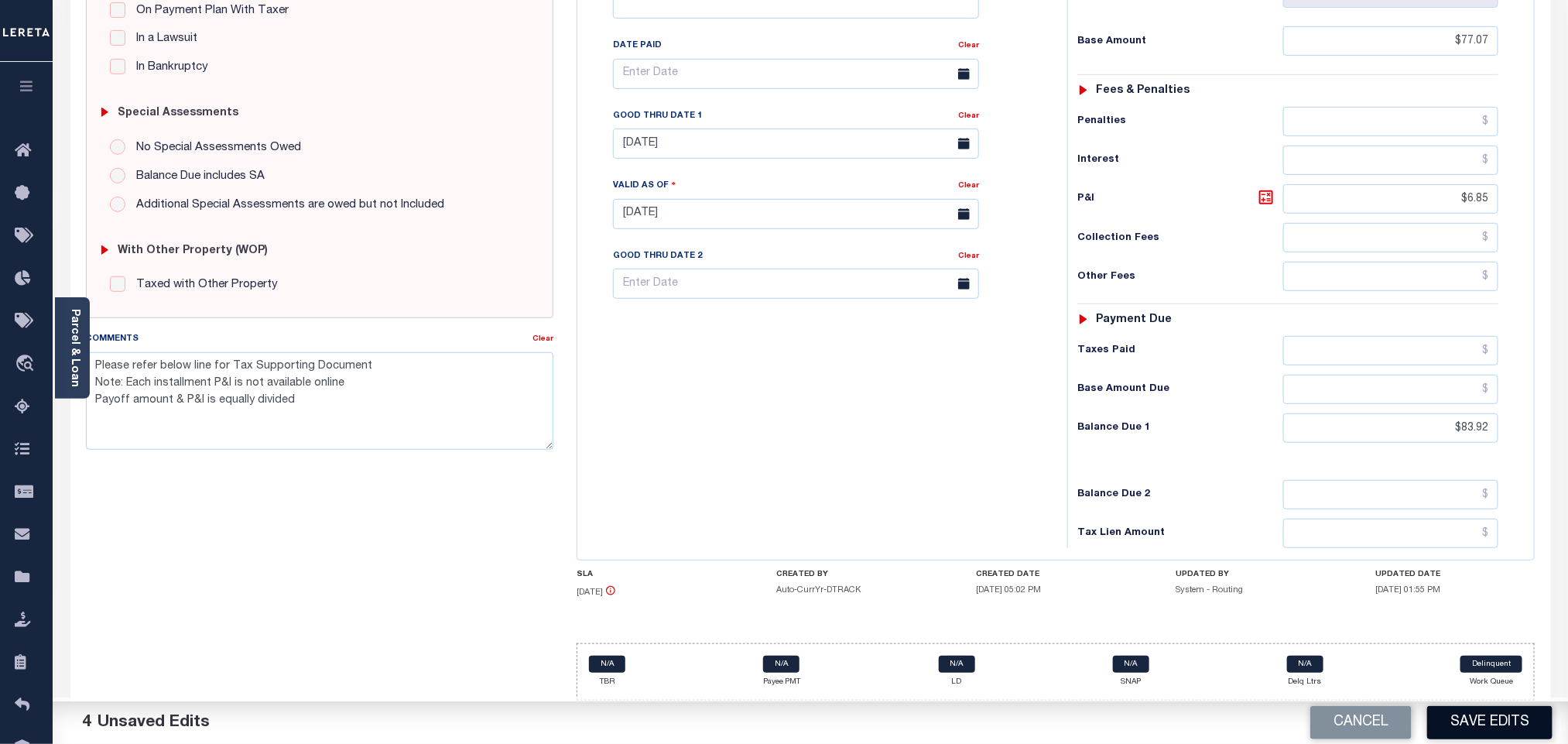
click at [1471, 719] on button "Save Edits" at bounding box center [1490, 722] width 125 height 33
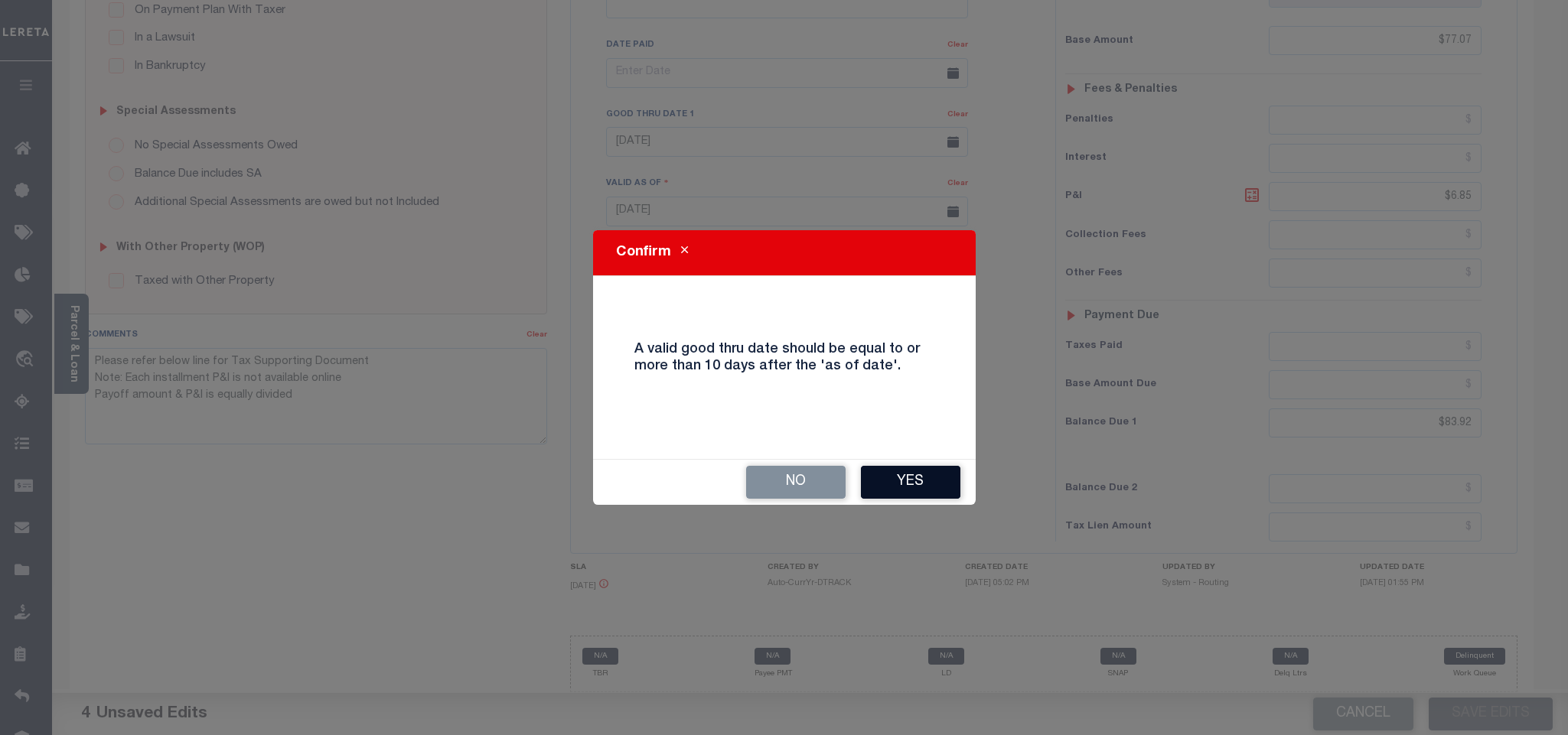
click at [913, 487] on button "Yes" at bounding box center [911, 481] width 100 height 33
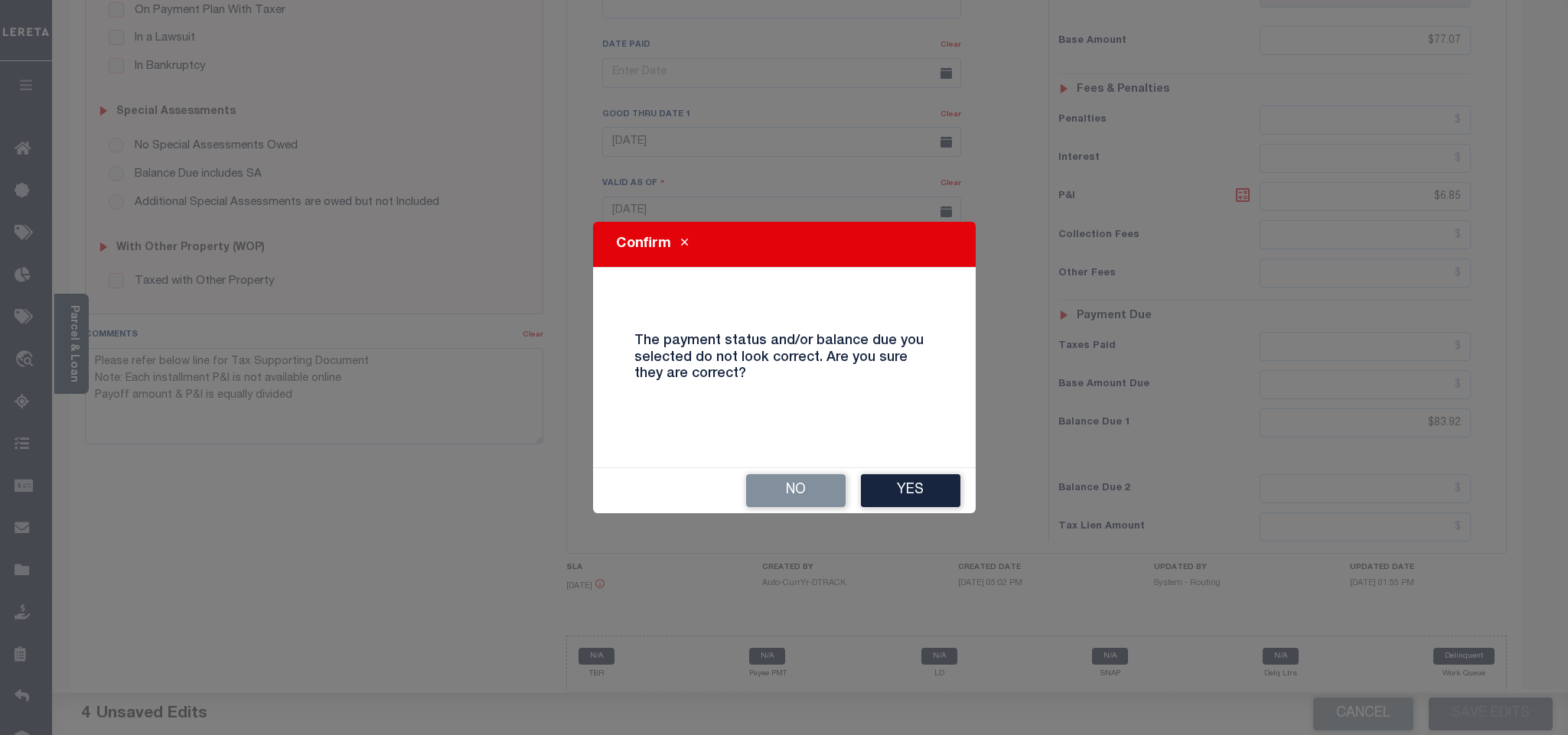
click at [913, 487] on button "Yes" at bounding box center [911, 490] width 100 height 33
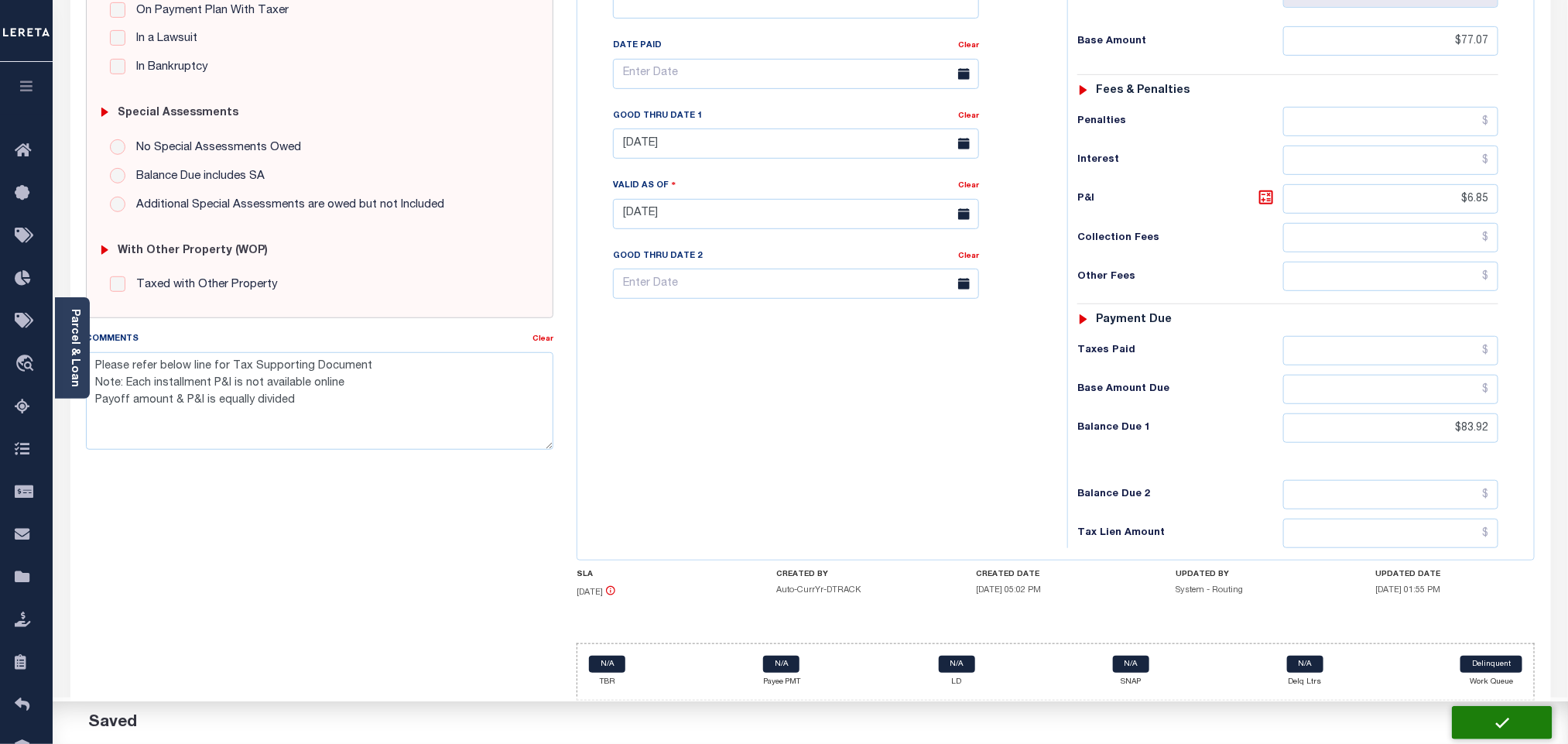
checkbox input "false"
type textarea "Please refer below line for Tax Supporting Document Note: Each installment P&I …"
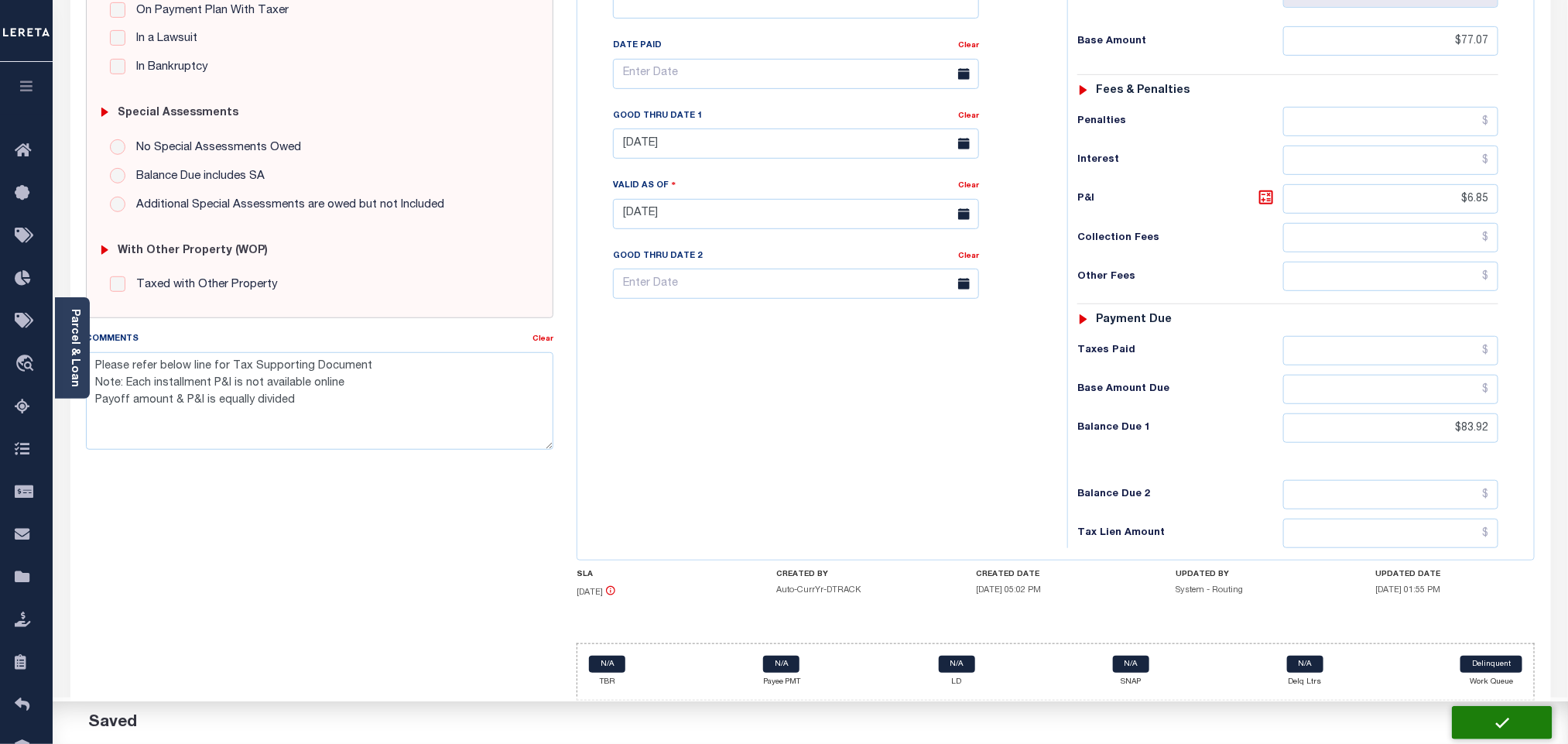
type input "$77.07"
type input "$6.85"
type input "$83.92"
